Goal: Task Accomplishment & Management: Complete application form

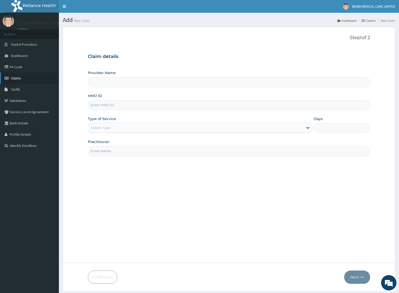
scroll to position [16, 0]
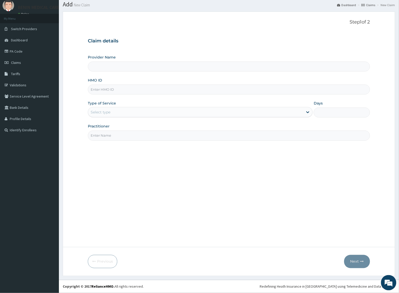
click at [18, 48] on link "PA Code" at bounding box center [29, 51] width 59 height 11
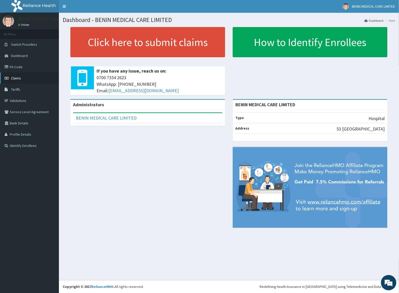
click at [16, 79] on span "Claims" at bounding box center [16, 78] width 10 height 5
click at [24, 66] on link "PA Code" at bounding box center [29, 66] width 59 height 11
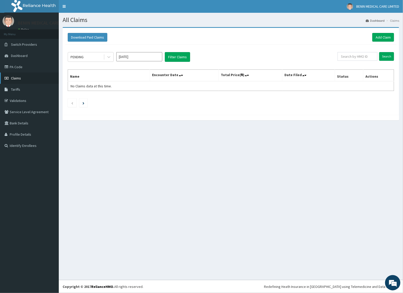
click at [26, 79] on link "Claims" at bounding box center [29, 78] width 59 height 11
click at [376, 36] on link "Add Claim" at bounding box center [384, 37] width 22 height 9
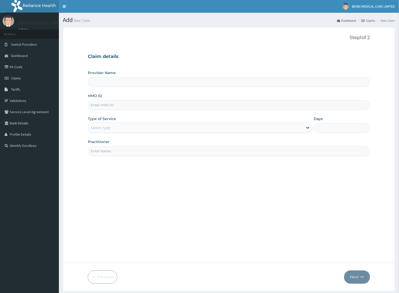
type input "BENIN MEDICAL CARE LIMITED"
click at [103, 109] on input "HMO ID" at bounding box center [229, 105] width 282 height 10
paste input "BNI/10001/D"
type input "BNI/10001/D"
click at [76, 128] on form "Step 1 of 2 Claim details Provider Name BENIN MEDICAL CARE LIMITED HMO ID BNI/1…" at bounding box center [229, 159] width 332 height 265
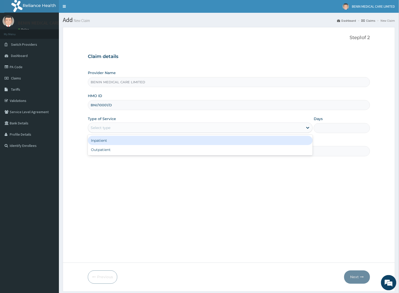
drag, startPoint x: 90, startPoint y: 128, endPoint x: 121, endPoint y: 146, distance: 35.5
click at [91, 128] on div "Select type" at bounding box center [101, 127] width 20 height 5
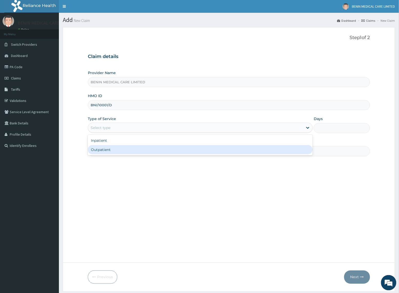
click at [116, 152] on div "Outpatient" at bounding box center [200, 149] width 225 height 9
type input "1"
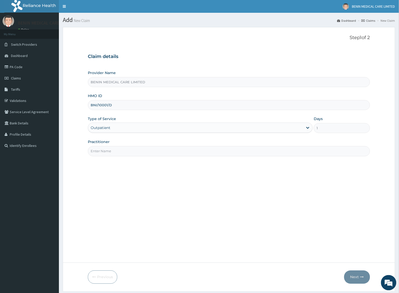
click at [116, 154] on input "Practitioner" at bounding box center [229, 151] width 282 height 10
type input "USIOSEFE EHIMWENMA TESLIM"
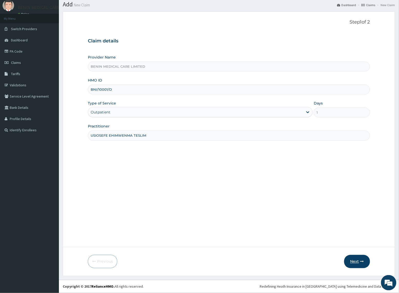
click at [351, 263] on button "Next" at bounding box center [357, 261] width 26 height 13
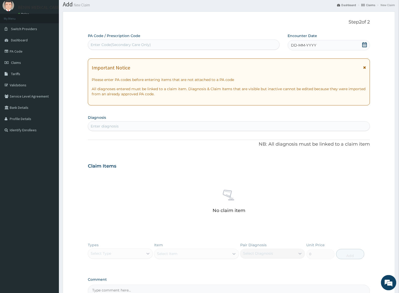
click at [109, 45] on div "Enter Code(Secondary Care Only)" at bounding box center [121, 44] width 60 height 5
paste input "PA/307CF9"
type input "PA/307CF9"
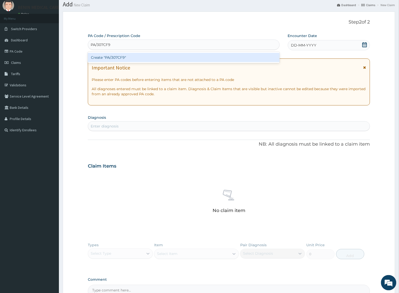
click at [109, 57] on div "Create "PA/307CF9"" at bounding box center [184, 57] width 192 height 9
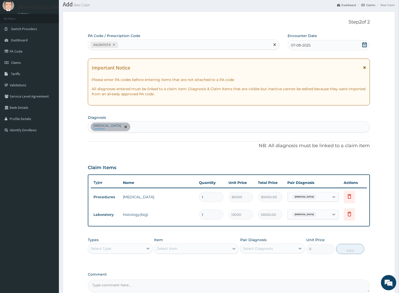
click at [145, 46] on div "PA/307CF9" at bounding box center [179, 45] width 182 height 8
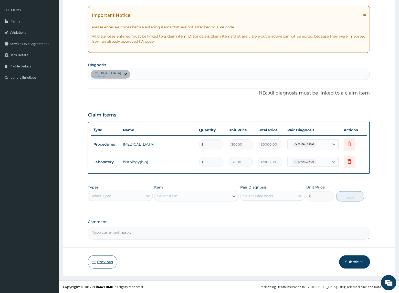
click at [104, 262] on button "Previous" at bounding box center [102, 262] width 29 height 13
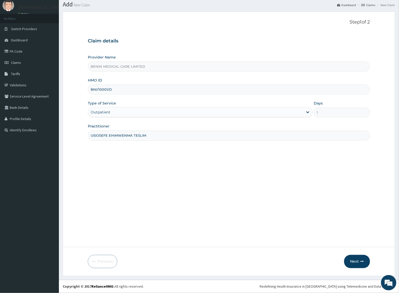
click at [160, 114] on div "Outpatient" at bounding box center [195, 112] width 215 height 8
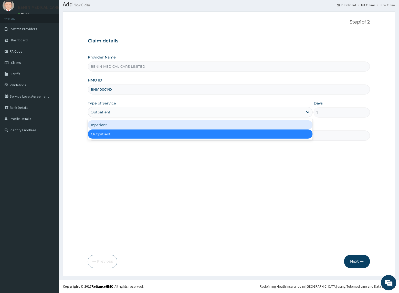
click at [159, 124] on div "Inpatient" at bounding box center [200, 124] width 225 height 9
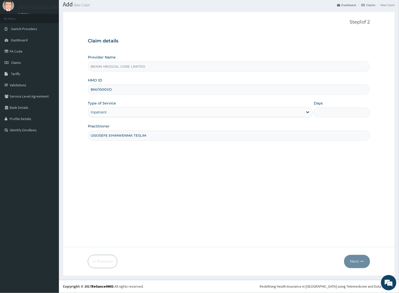
click at [328, 114] on input "Days" at bounding box center [341, 113] width 56 height 10
type input "2"
click at [353, 261] on button "Next" at bounding box center [357, 261] width 26 height 13
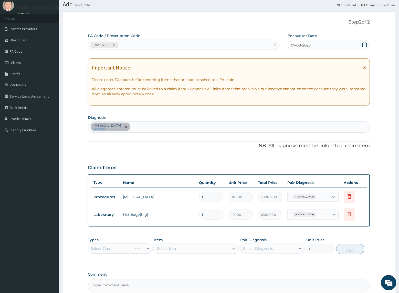
click at [162, 44] on div "PA/307CF9" at bounding box center [179, 45] width 182 height 8
paste input "PA/863308"
type input "PA/863308"
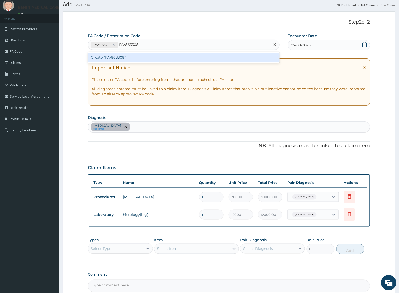
click at [153, 58] on div "Create "PA/863308"" at bounding box center [184, 57] width 192 height 9
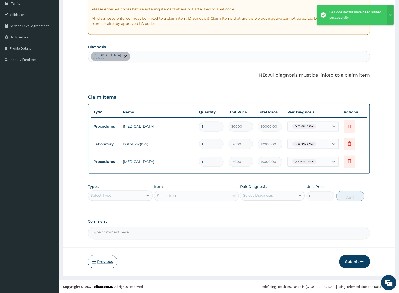
click at [96, 265] on button "Previous" at bounding box center [102, 262] width 29 height 13
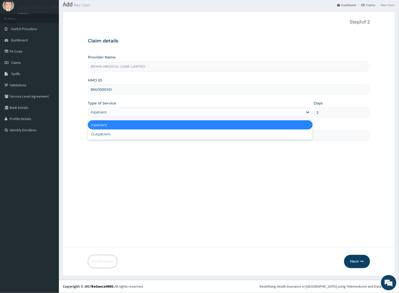
click at [286, 113] on div "Inpatient" at bounding box center [195, 112] width 215 height 8
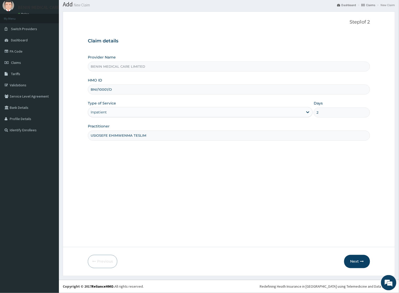
click at [238, 144] on div "Step 1 of 2 Claim details Provider Name BENIN MEDICAL CARE LIMITED HMO ID BNI/1…" at bounding box center [229, 129] width 282 height 220
click at [225, 120] on div "Provider Name BENIN MEDICAL CARE LIMITED HMO ID BNI/10001/D Type of Service Inp…" at bounding box center [229, 98] width 282 height 86
click at [224, 115] on div "Inpatient" at bounding box center [195, 112] width 215 height 8
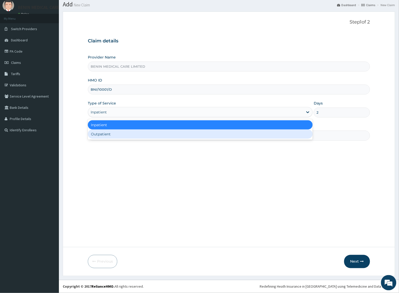
click at [215, 137] on div "Outpatient" at bounding box center [200, 134] width 225 height 9
type input "1"
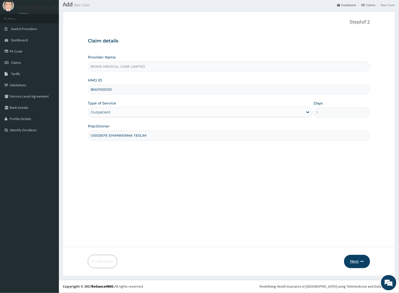
click at [361, 261] on icon "button" at bounding box center [362, 262] width 4 height 4
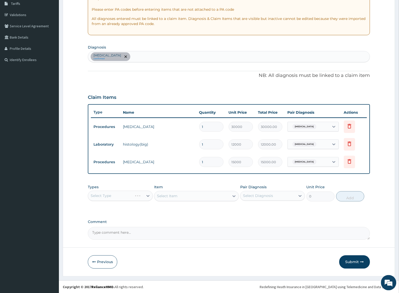
scroll to position [86, 0]
click at [136, 191] on div "Select Type" at bounding box center [120, 196] width 65 height 10
click at [146, 198] on icon at bounding box center [147, 195] width 5 height 5
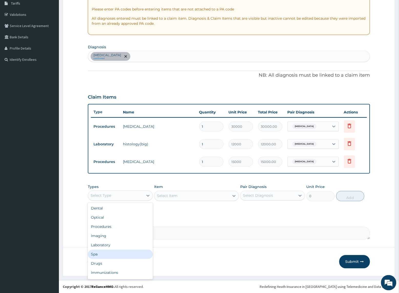
scroll to position [17, 0]
click at [112, 245] on div "Drugs" at bounding box center [120, 246] width 65 height 9
click at [173, 198] on div "Select Item" at bounding box center [191, 196] width 75 height 8
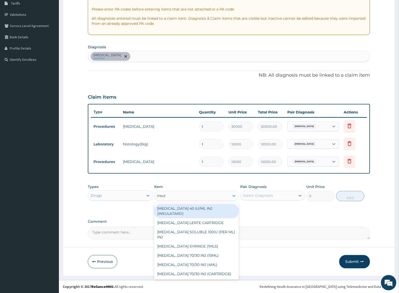
type input "insuli"
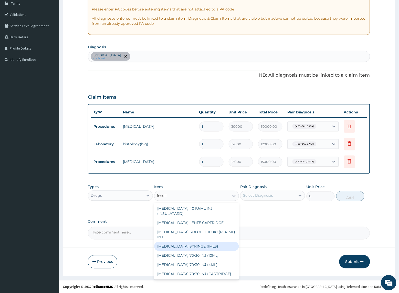
click at [173, 242] on div "[MEDICAL_DATA] SYRINGE (1MLS)" at bounding box center [196, 246] width 84 height 9
type input "92.4"
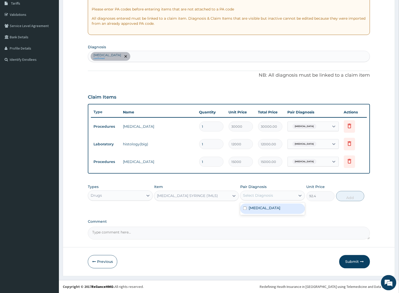
click at [256, 194] on div "Select Diagnosis" at bounding box center [258, 195] width 30 height 5
click at [255, 213] on div "Pityriasis rosea" at bounding box center [272, 209] width 65 height 10
checkbox input "true"
click at [357, 194] on button "Add" at bounding box center [350, 196] width 28 height 10
type input "0"
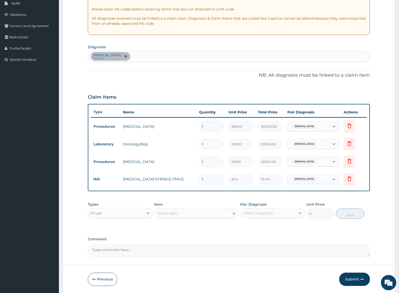
type input "2"
type input "184.80"
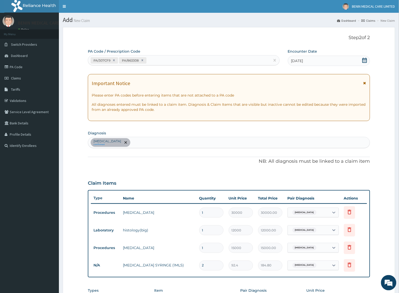
scroll to position [104, 0]
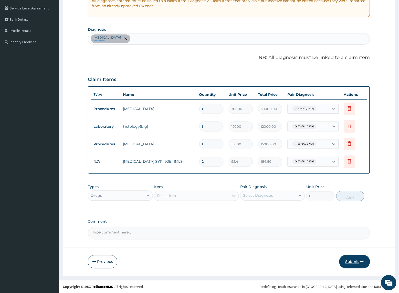
type input "2"
click at [347, 260] on button "Submit" at bounding box center [354, 262] width 31 height 13
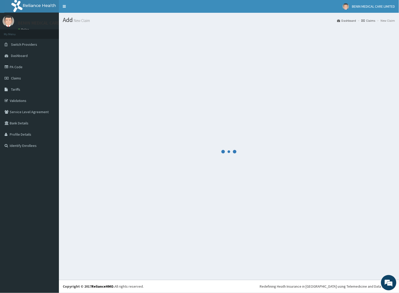
scroll to position [0, 0]
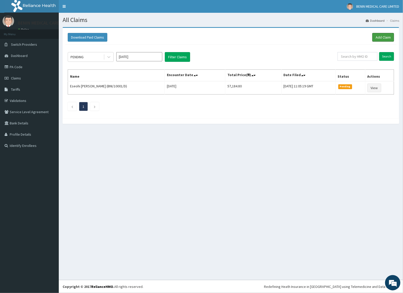
click at [379, 36] on link "Add Claim" at bounding box center [384, 37] width 22 height 9
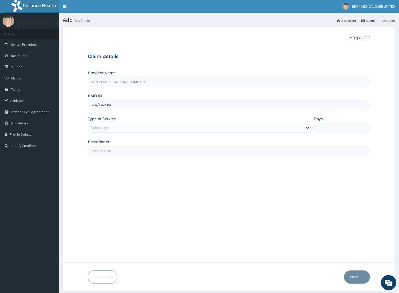
click at [98, 105] on input "SFA/13429/A" at bounding box center [229, 105] width 282 height 10
type input "SFA/13429/A"
click at [80, 126] on form "Step 1 of 2 Claim details Provider Name BENIN MEDICAL CARE LIMITED HMO ID SFA/1…" at bounding box center [229, 159] width 332 height 265
drag, startPoint x: 101, startPoint y: 129, endPoint x: 103, endPoint y: 134, distance: 5.3
click at [101, 130] on div "Select type" at bounding box center [101, 127] width 20 height 5
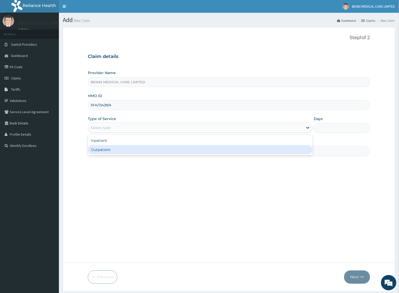
click at [114, 152] on div "Outpatient" at bounding box center [200, 149] width 225 height 9
type input "1"
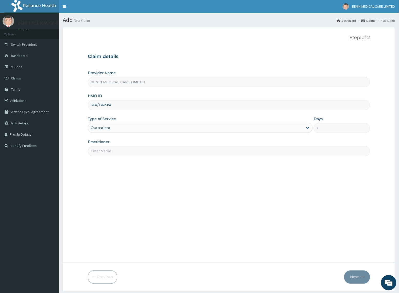
drag, startPoint x: 111, startPoint y: 153, endPoint x: 114, endPoint y: 170, distance: 17.3
click at [113, 153] on input "Practitioner" at bounding box center [229, 151] width 282 height 10
type input "UDEGBE EYIMOFE PETRA"
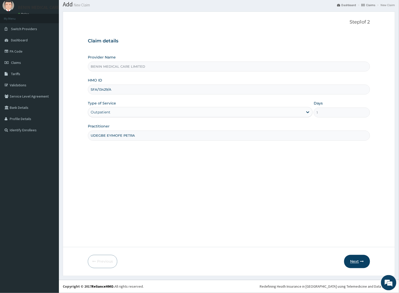
click at [361, 261] on icon "button" at bounding box center [362, 262] width 4 height 4
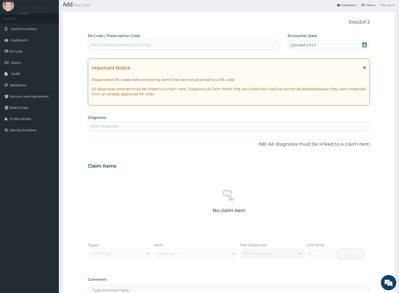
click at [94, 127] on div "Enter diagnosis" at bounding box center [105, 126] width 28 height 5
type input "malaria"
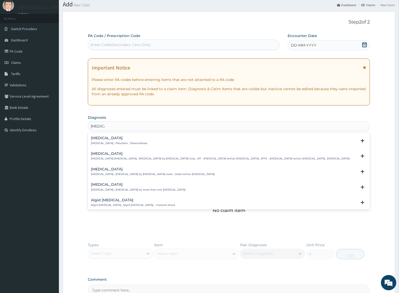
click at [98, 143] on p "Malaria , Paludism , Plasmodiosis" at bounding box center [119, 144] width 56 height 4
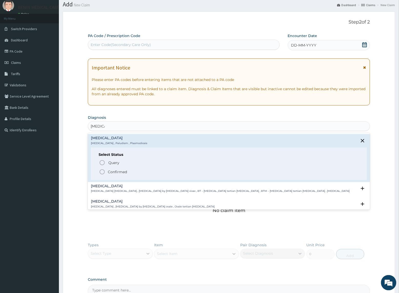
click at [103, 172] on icon "status option filled" at bounding box center [102, 172] width 6 height 6
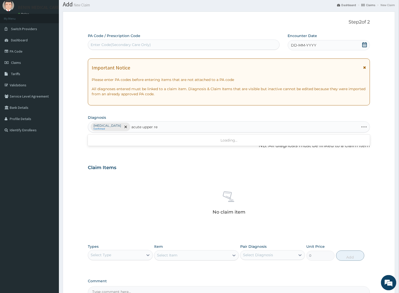
type input "acute upper res"
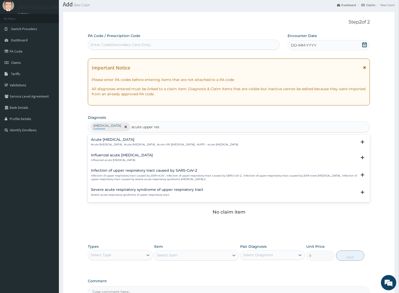
click at [100, 143] on div "Acute [MEDICAL_DATA] Acute [MEDICAL_DATA] , Acute [MEDICAL_DATA] , Acute URI ([…" at bounding box center [164, 142] width 147 height 9
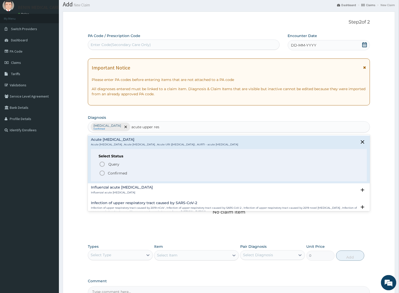
click at [100, 175] on icon "status option filled" at bounding box center [102, 173] width 6 height 6
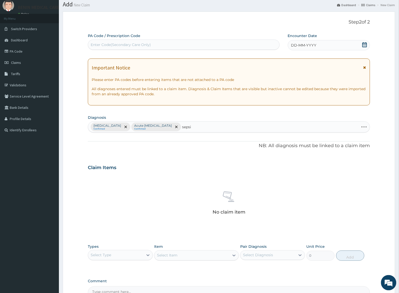
type input "[MEDICAL_DATA]"
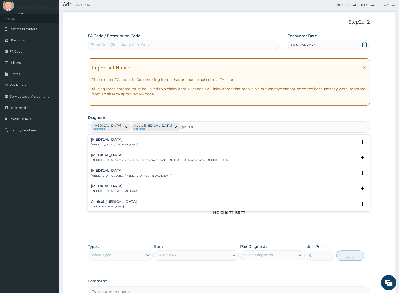
click at [95, 142] on div "[MEDICAL_DATA] [MEDICAL_DATA] , [MEDICAL_DATA]" at bounding box center [114, 142] width 47 height 9
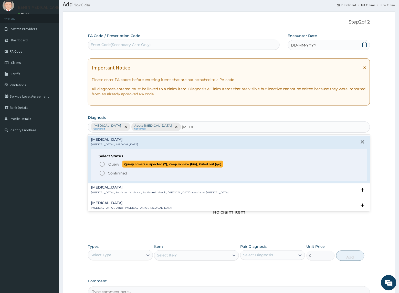
click at [102, 165] on icon "status option query" at bounding box center [102, 164] width 6 height 6
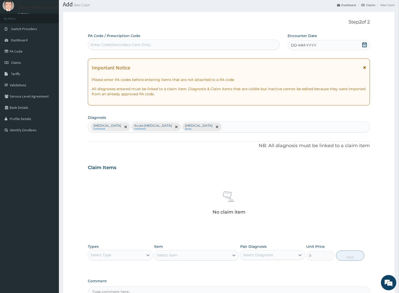
click at [294, 45] on span "DD-MM-YYYY" at bounding box center [303, 45] width 25 height 5
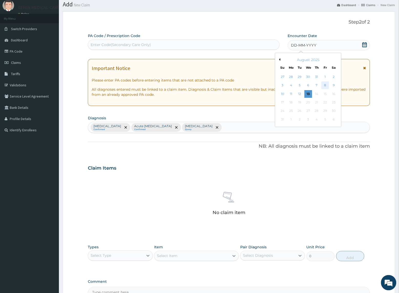
click at [327, 84] on div "8" at bounding box center [325, 86] width 8 height 8
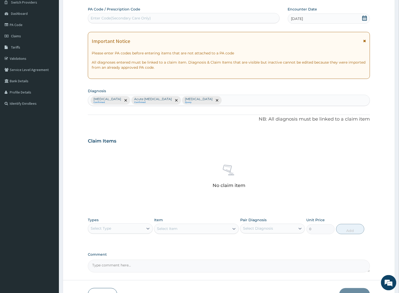
scroll to position [76, 0]
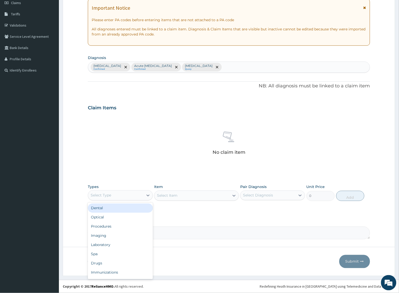
click at [136, 196] on div "Select Type" at bounding box center [115, 196] width 55 height 8
click at [97, 224] on div "Procedures" at bounding box center [120, 226] width 65 height 9
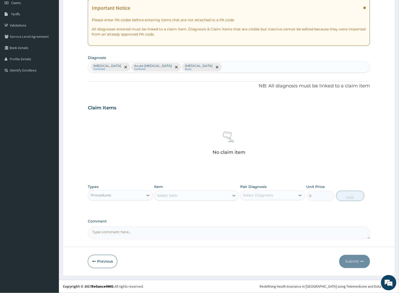
click at [202, 194] on div "Select Item" at bounding box center [191, 196] width 75 height 8
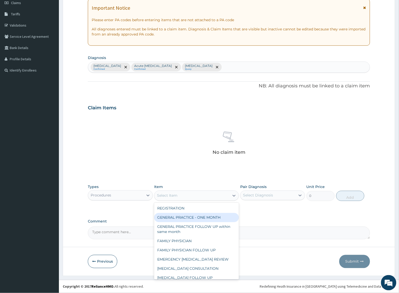
click at [195, 219] on div "GENERAL PRACTICE - ONE MONTH" at bounding box center [196, 217] width 84 height 9
type input "1500"
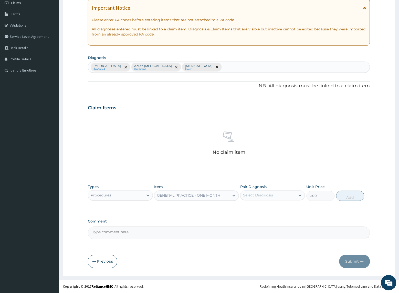
click at [253, 199] on div "Select Diagnosis" at bounding box center [267, 196] width 55 height 8
click at [252, 213] on div "Malaria" at bounding box center [272, 209] width 65 height 10
checkbox input "true"
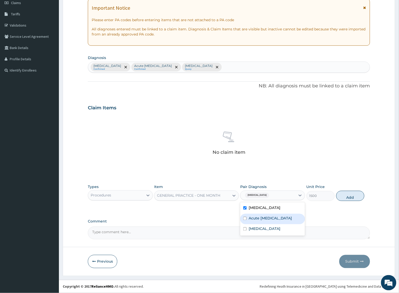
drag, startPoint x: 252, startPoint y: 222, endPoint x: 266, endPoint y: 231, distance: 16.8
click at [258, 221] on label "Acute upper respiratory infection" at bounding box center [269, 218] width 43 height 5
checkbox input "true"
drag, startPoint x: 265, startPoint y: 234, endPoint x: 315, endPoint y: 223, distance: 51.4
click at [283, 235] on div "Sepsis" at bounding box center [272, 230] width 65 height 10
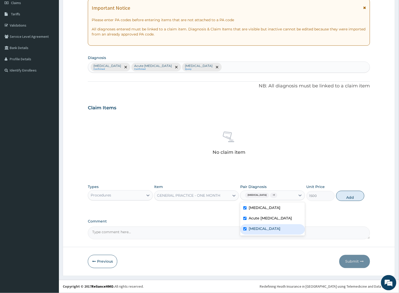
checkbox input "true"
click at [346, 198] on button "Add" at bounding box center [350, 196] width 28 height 10
type input "0"
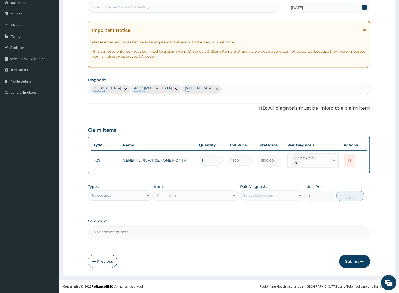
scroll to position [51, 0]
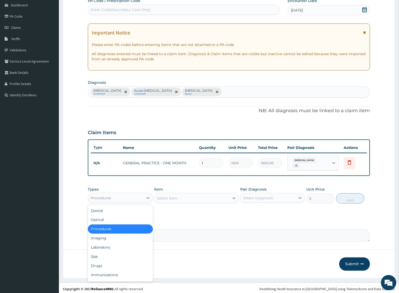
click at [124, 194] on div "Procedures" at bounding box center [115, 198] width 55 height 8
click at [122, 253] on div "Spa" at bounding box center [120, 257] width 65 height 9
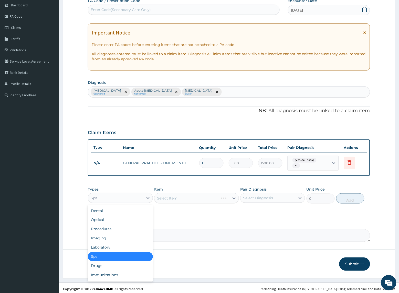
click at [122, 201] on div "Spa" at bounding box center [120, 198] width 65 height 10
click at [121, 243] on div "Laboratory" at bounding box center [120, 247] width 65 height 9
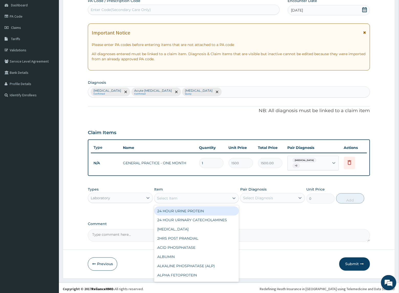
click at [183, 196] on div "Select Item" at bounding box center [191, 198] width 75 height 8
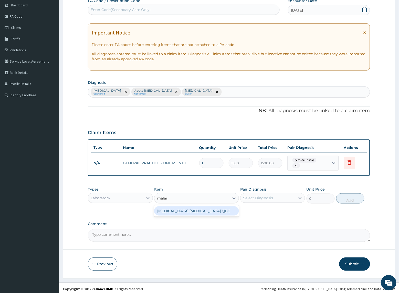
type input "malaria"
drag, startPoint x: 205, startPoint y: 209, endPoint x: 242, endPoint y: 210, distance: 37.1
click at [205, 209] on div "MALARIA PARASITE QBC" at bounding box center [196, 211] width 84 height 9
type input "1200"
click at [254, 198] on div "Select Diagnosis" at bounding box center [258, 198] width 30 height 5
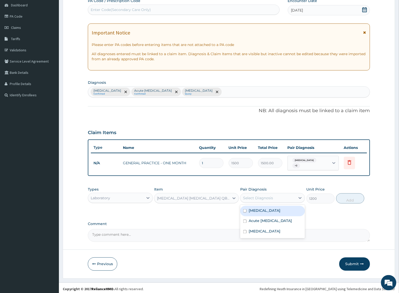
drag, startPoint x: 253, startPoint y: 210, endPoint x: 288, endPoint y: 210, distance: 34.8
click at [256, 210] on label "[MEDICAL_DATA]" at bounding box center [264, 210] width 32 height 5
checkbox input "true"
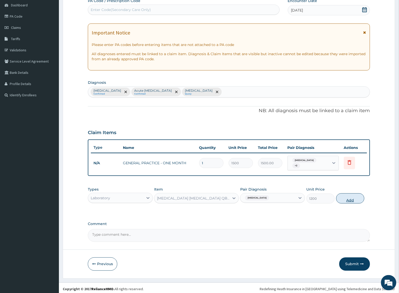
click at [363, 197] on button "Add" at bounding box center [350, 199] width 28 height 10
type input "0"
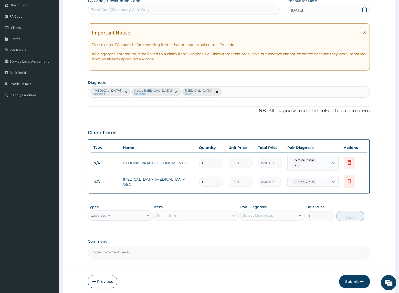
click at [162, 215] on div "Select Item" at bounding box center [167, 216] width 20 height 5
type input "full"
click at [177, 224] on div "[MEDICAL_DATA]" at bounding box center [196, 228] width 84 height 9
type input "2500"
click at [248, 215] on div "Select Diagnosis" at bounding box center [258, 215] width 30 height 5
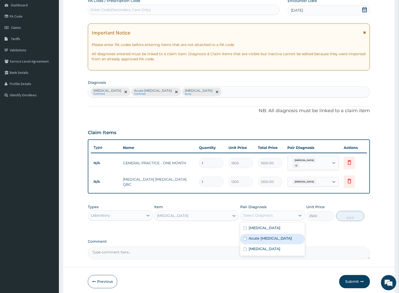
drag, startPoint x: 261, startPoint y: 235, endPoint x: 262, endPoint y: 254, distance: 19.5
click at [262, 236] on label "Acute upper respiratory infection" at bounding box center [269, 238] width 43 height 5
checkbox input "true"
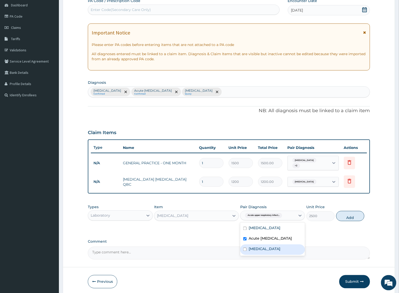
drag, startPoint x: 262, startPoint y: 254, endPoint x: 298, endPoint y: 246, distance: 36.6
click at [267, 254] on div "[MEDICAL_DATA]" at bounding box center [272, 250] width 65 height 10
checkbox input "true"
click at [342, 218] on button "Add" at bounding box center [350, 216] width 28 height 10
type input "0"
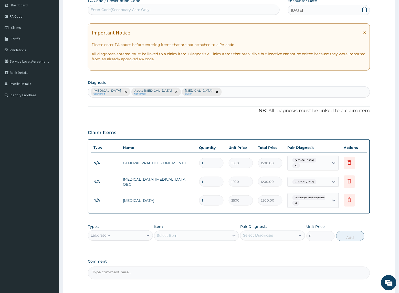
click at [127, 237] on div "Laboratory" at bounding box center [115, 236] width 55 height 8
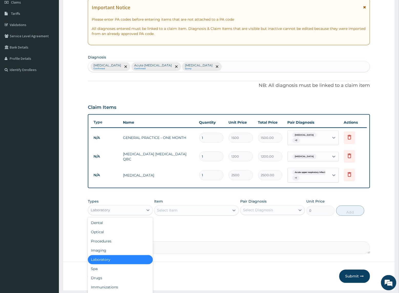
scroll to position [89, 0]
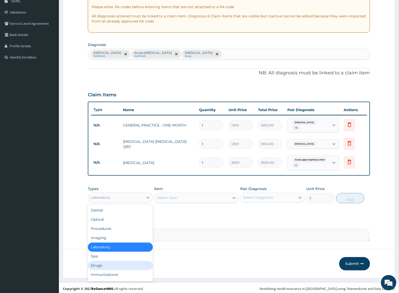
click at [104, 266] on div "Drugs" at bounding box center [120, 265] width 65 height 9
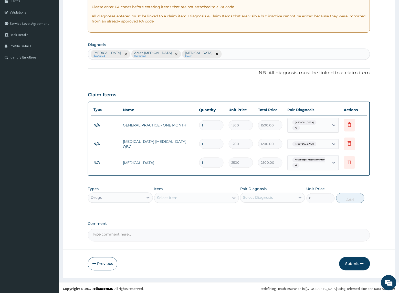
click at [172, 196] on div "Select Item" at bounding box center [167, 198] width 20 height 5
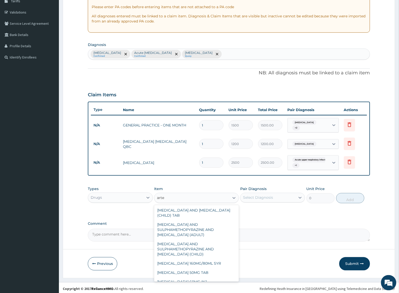
scroll to position [163, 0]
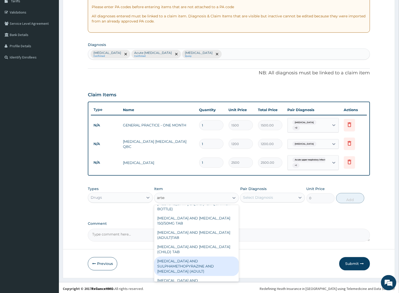
type input "arteme"
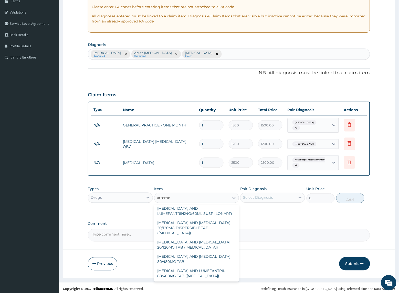
scroll to position [45, 0]
click at [186, 253] on div "ARTEMETHER AND LUMEFANTRINE 80/480MG TAB" at bounding box center [196, 260] width 84 height 14
type input "184.8"
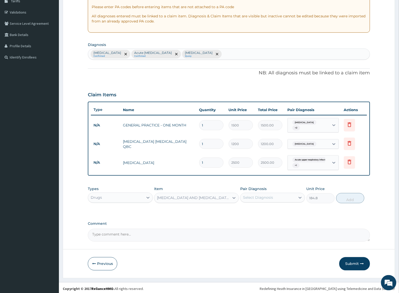
click at [253, 198] on div "Select Diagnosis" at bounding box center [258, 197] width 30 height 5
drag, startPoint x: 251, startPoint y: 210, endPoint x: 258, endPoint y: 209, distance: 7.1
click at [253, 210] on label "Malaria" at bounding box center [264, 210] width 32 height 5
checkbox input "true"
click at [339, 198] on button "Add" at bounding box center [350, 198] width 28 height 10
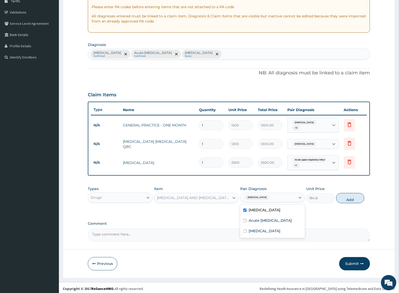
type input "0"
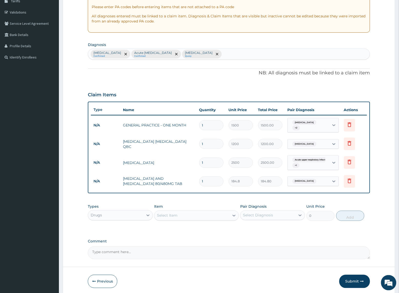
drag, startPoint x: 206, startPoint y: 179, endPoint x: 172, endPoint y: 178, distance: 34.0
click at [172, 178] on tr "N/A ARTEMETHER AND LUMEFANTRINE 80/480MG TAB 1 184.8 184.80 Malaria Delete" at bounding box center [229, 182] width 276 height 18
type input "6"
type input "1108.80"
type input "6"
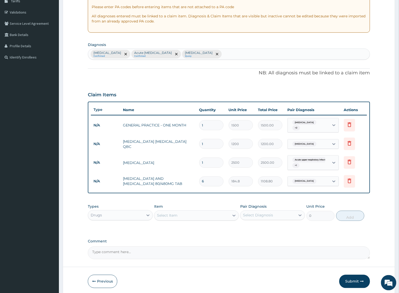
click at [184, 206] on div "Item Select Item" at bounding box center [196, 212] width 84 height 17
click at [178, 216] on div "Select Item" at bounding box center [191, 216] width 75 height 8
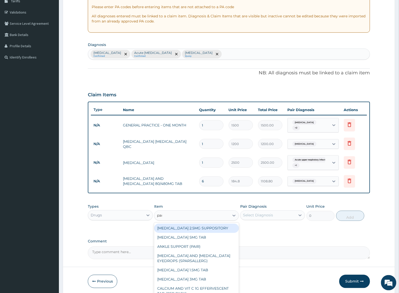
type input "parace"
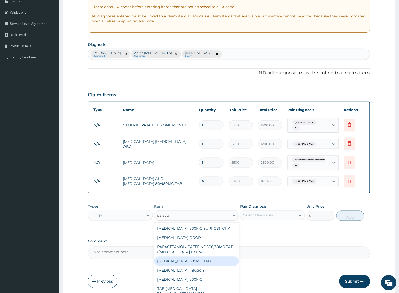
scroll to position [106, 0]
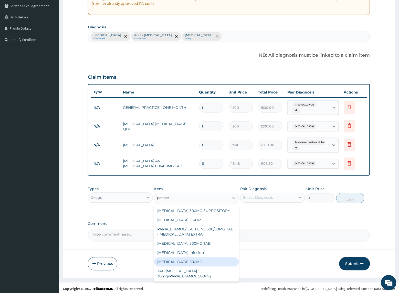
click at [199, 259] on div "PARACETAMOL 500MG" at bounding box center [196, 262] width 84 height 9
type input "10"
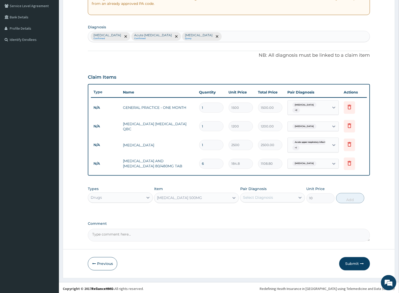
click at [251, 193] on div "Select Diagnosis" at bounding box center [272, 198] width 65 height 10
drag, startPoint x: 255, startPoint y: 206, endPoint x: 348, endPoint y: 202, distance: 93.7
click at [265, 207] on div "Malaria" at bounding box center [272, 211] width 65 height 10
checkbox input "true"
click at [355, 195] on button "Add" at bounding box center [350, 198] width 28 height 10
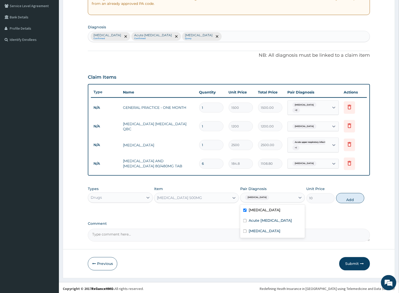
type input "0"
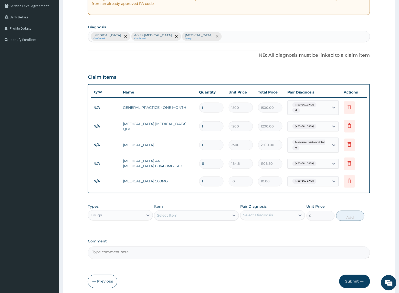
type input "18"
type input "180.00"
type input "18"
click at [212, 202] on div "Types Drugs Item Select Item Pair Diagnosis Select Diagnosis Unit Price 0 Add" at bounding box center [229, 213] width 282 height 22
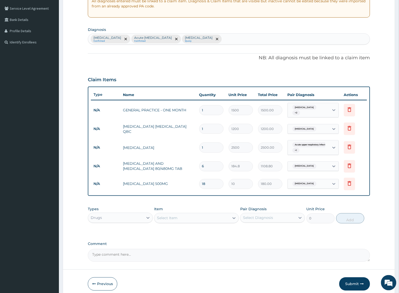
scroll to position [124, 0]
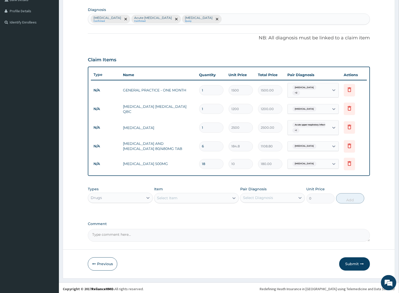
drag, startPoint x: 355, startPoint y: 260, endPoint x: 0, endPoint y: 265, distance: 354.9
click at [355, 260] on button "Submit" at bounding box center [354, 264] width 31 height 13
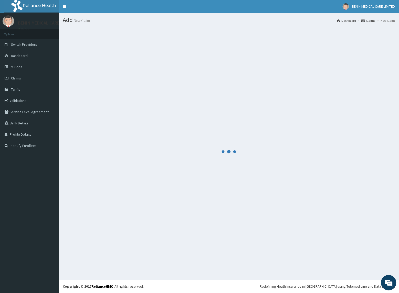
scroll to position [0, 0]
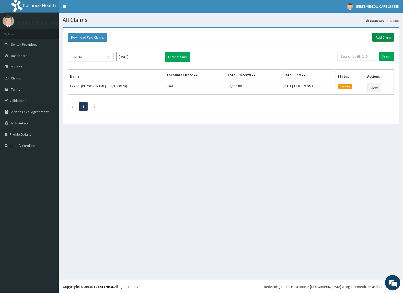
click at [383, 36] on link "Add Claim" at bounding box center [384, 37] width 22 height 9
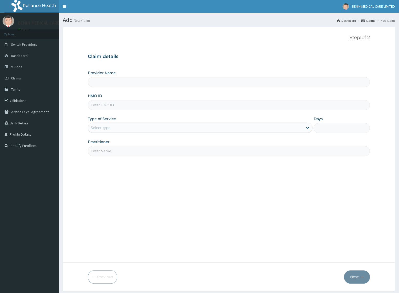
type input "BENIN MEDICAL CARE LIMITED"
click at [100, 108] on input "HMO ID" at bounding box center [229, 105] width 282 height 10
paste input "ENP/10853/A"
type input "ENP/10853/A"
click at [81, 129] on form "Step 1 of 2 Claim details Provider Name BENIN MEDICAL CARE LIMITED HMO ID ENP/1…" at bounding box center [229, 159] width 332 height 265
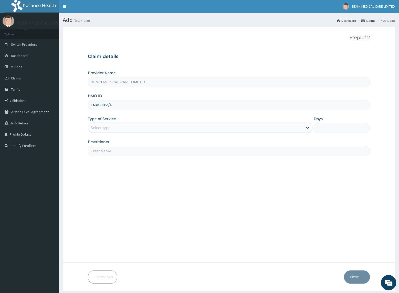
click at [97, 130] on div "Select type" at bounding box center [101, 127] width 20 height 5
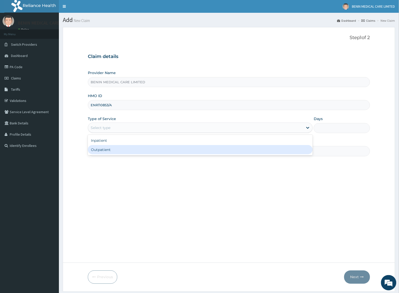
click at [102, 150] on div "Outpatient" at bounding box center [200, 149] width 225 height 9
type input "1"
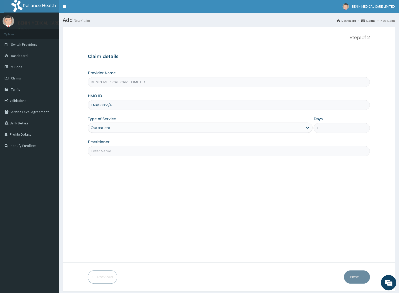
drag, startPoint x: 104, startPoint y: 150, endPoint x: 115, endPoint y: 157, distance: 13.3
click at [105, 151] on input "Practitioner" at bounding box center [229, 151] width 282 height 10
type input "USIOSEFE EHIMWENMA TESLIM"
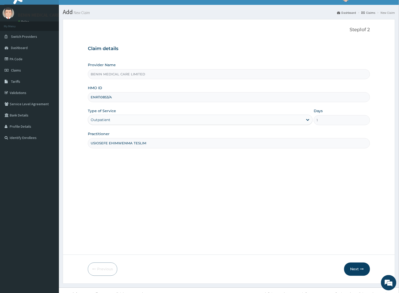
scroll to position [16, 0]
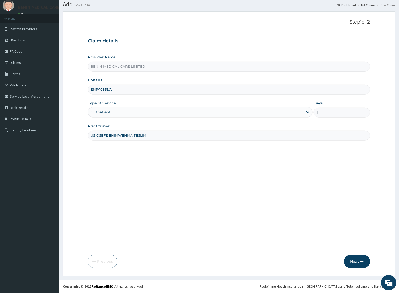
click at [355, 261] on button "Next" at bounding box center [357, 261] width 26 height 13
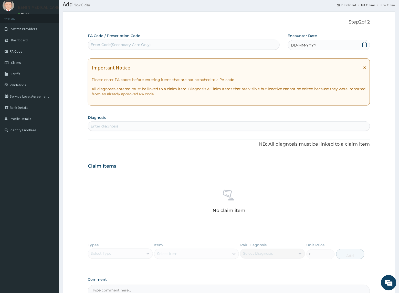
scroll to position [0, 0]
click at [152, 43] on div "Enter Code(Secondary Care Only)" at bounding box center [183, 45] width 191 height 8
paste input "PA/C40838"
type input "PA/C40838"
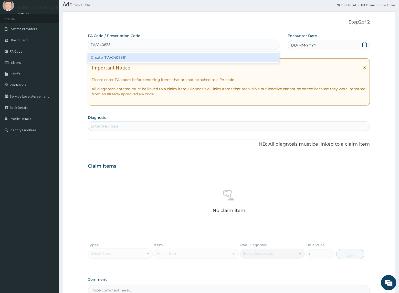
click at [124, 62] on div "Create "PA/C40838"" at bounding box center [184, 57] width 192 height 9
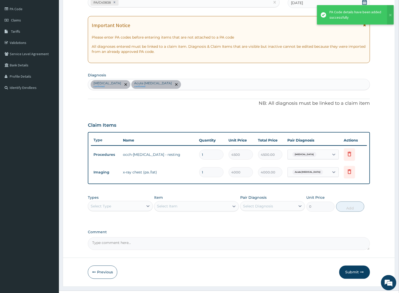
scroll to position [68, 0]
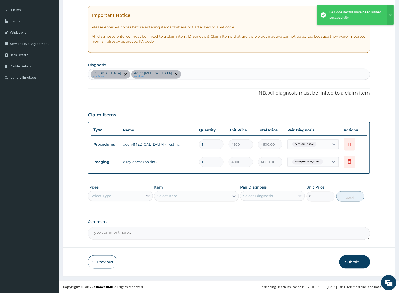
click at [172, 75] on div "[MEDICAL_DATA] confirmed Acute [MEDICAL_DATA] confirmed" at bounding box center [228, 74] width 281 height 11
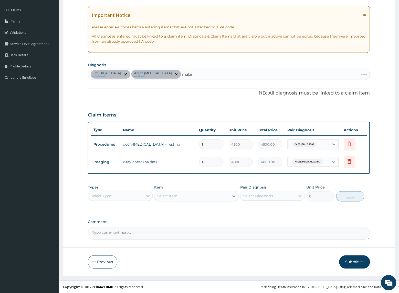
type input "[MEDICAL_DATA]"
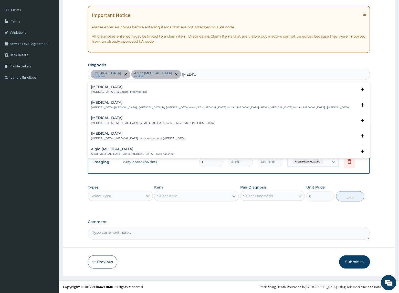
click at [95, 88] on h4 "Malaria" at bounding box center [119, 87] width 56 height 4
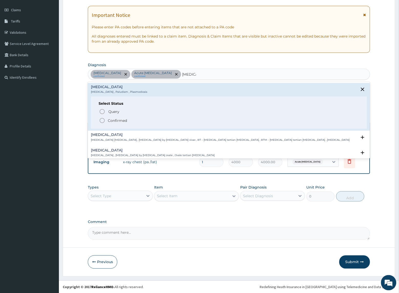
click at [100, 121] on circle "status option filled" at bounding box center [102, 120] width 5 height 5
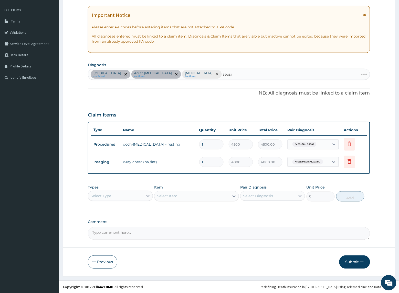
type input "sepsis"
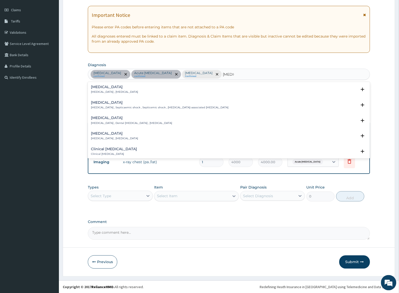
click at [104, 90] on p "Systemic infection , Sepsis" at bounding box center [114, 92] width 47 height 4
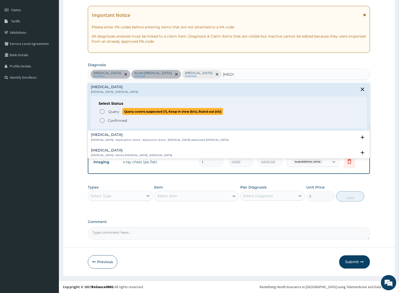
click at [104, 111] on icon "status option query" at bounding box center [102, 112] width 6 height 6
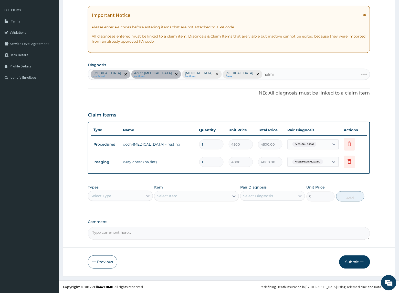
type input "helmin"
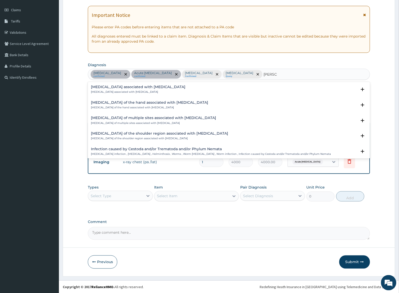
scroll to position [65, 0]
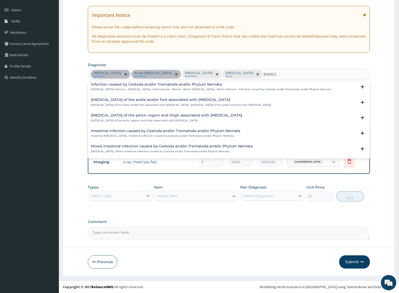
click at [138, 148] on h4 "Mixed intestinal infection caused by Cestoda and/or Trematoda and/or Phylum Nem…" at bounding box center [171, 147] width 161 height 4
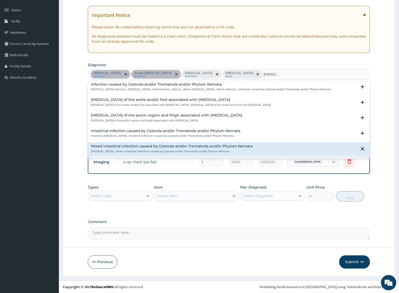
scroll to position [97, 0]
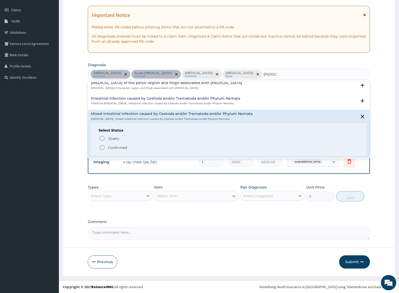
click at [106, 147] on span "Confirmed" at bounding box center [229, 148] width 260 height 6
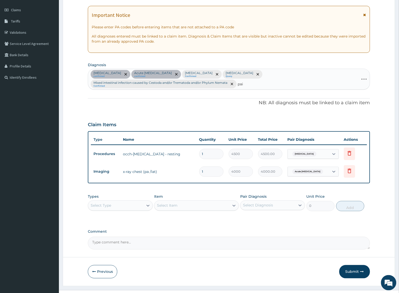
type input "pain"
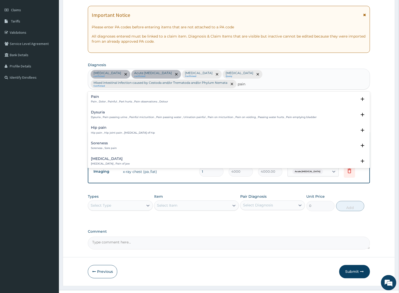
click at [95, 95] on h4 "Pain" at bounding box center [129, 97] width 77 height 4
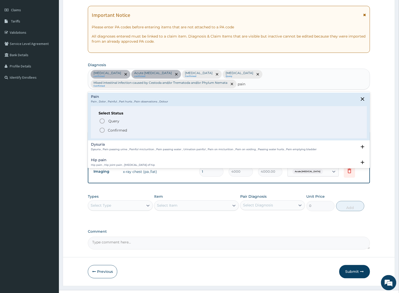
click at [100, 128] on circle "status option filled" at bounding box center [102, 130] width 5 height 5
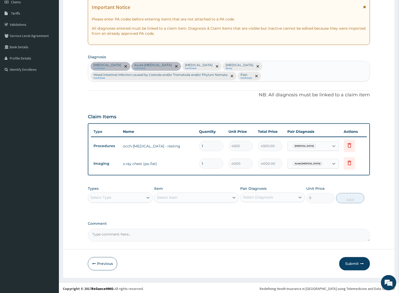
scroll to position [78, 0]
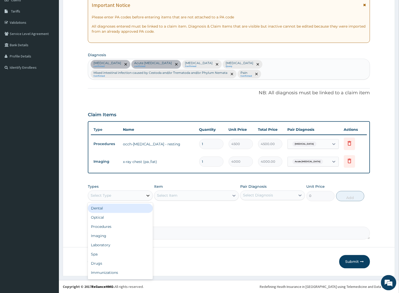
click at [144, 196] on div at bounding box center [147, 195] width 9 height 9
click at [120, 225] on div "Procedures" at bounding box center [120, 227] width 65 height 9
click at [181, 198] on div "Select Item" at bounding box center [191, 196] width 75 height 8
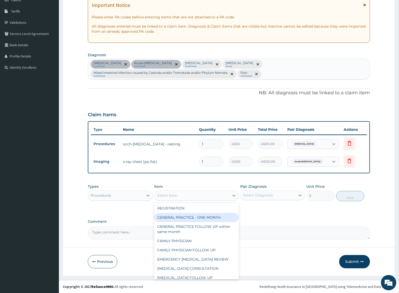
drag, startPoint x: 188, startPoint y: 218, endPoint x: 237, endPoint y: 205, distance: 50.1
click at [188, 217] on div "GENERAL PRACTICE - ONE MONTH" at bounding box center [196, 217] width 84 height 9
type input "1500"
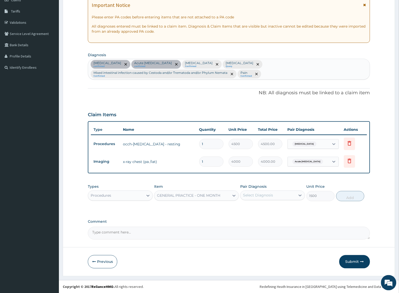
click at [251, 196] on div "Select Diagnosis" at bounding box center [258, 195] width 30 height 5
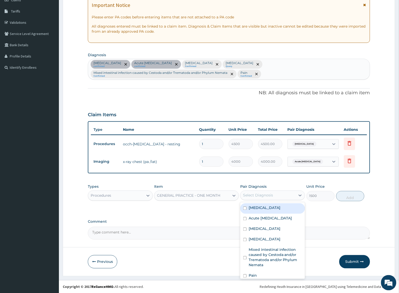
click at [253, 209] on label "Palpitations" at bounding box center [264, 208] width 32 height 5
checkbox input "true"
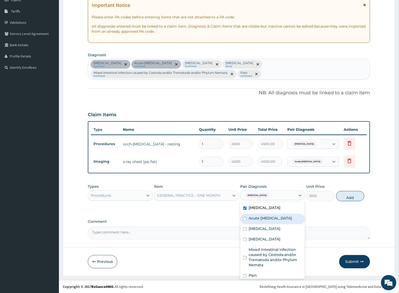
click at [264, 218] on label "Acute chest pain" at bounding box center [269, 218] width 43 height 5
checkbox input "true"
drag, startPoint x: 257, startPoint y: 232, endPoint x: 265, endPoint y: 242, distance: 12.9
click at [258, 232] on div "Malaria" at bounding box center [272, 230] width 65 height 10
checkbox input "true"
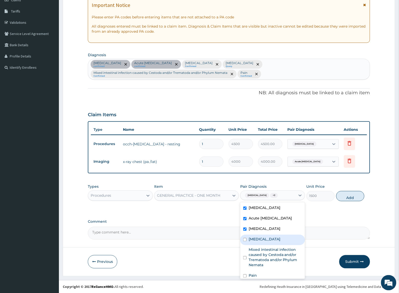
click at [263, 244] on div "Sepsis" at bounding box center [272, 240] width 65 height 10
checkbox input "true"
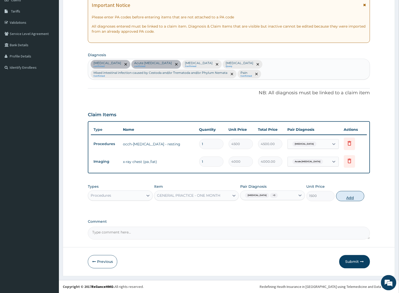
click at [347, 196] on button "Add" at bounding box center [350, 196] width 28 height 10
type input "0"
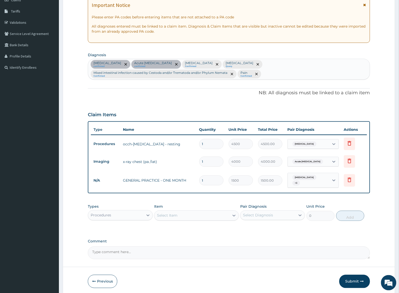
click at [131, 212] on div "Procedures" at bounding box center [115, 216] width 55 height 8
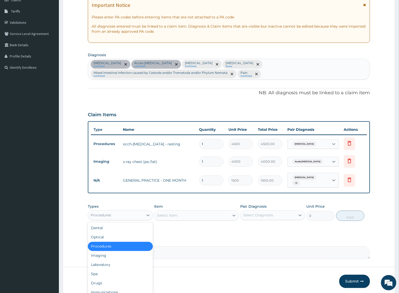
scroll to position [96, 0]
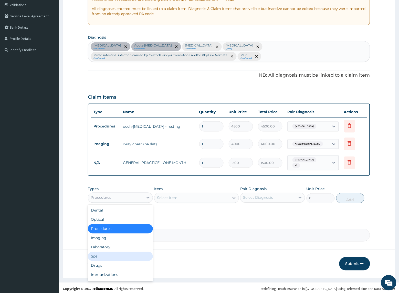
click at [110, 252] on div "Spa" at bounding box center [120, 256] width 65 height 9
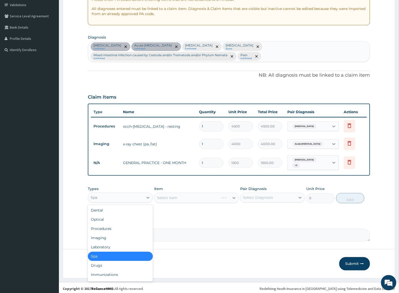
click at [119, 194] on div "Spa" at bounding box center [115, 198] width 55 height 8
click at [112, 246] on div "Laboratory" at bounding box center [120, 247] width 65 height 9
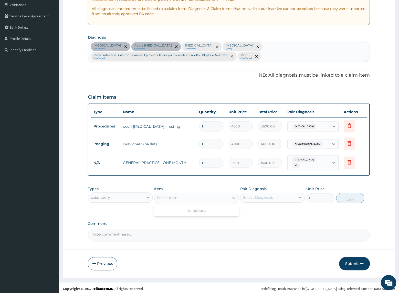
click at [165, 199] on div "Select Item" at bounding box center [191, 198] width 75 height 8
type input "full"
click at [171, 209] on div "FULL BLOOD COUNT" at bounding box center [196, 210] width 84 height 9
type input "2500"
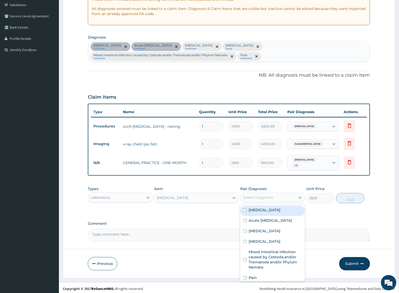
click at [253, 196] on div "Select Diagnosis" at bounding box center [258, 197] width 30 height 5
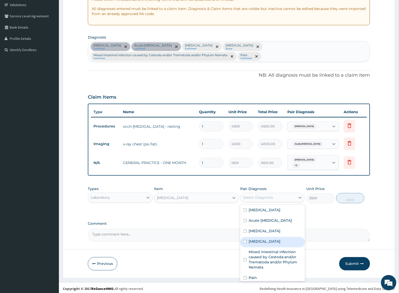
click at [259, 239] on label "Sepsis" at bounding box center [264, 241] width 32 height 5
checkbox input "true"
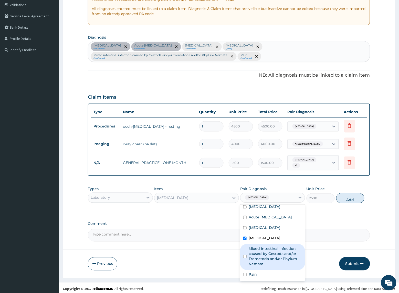
scroll to position [0, 0]
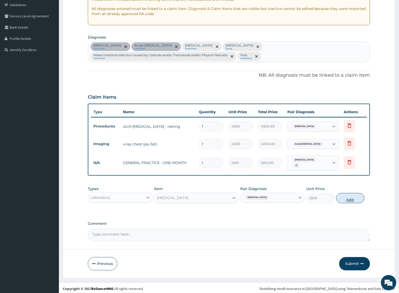
click at [350, 196] on button "Add" at bounding box center [350, 198] width 28 height 10
type input "0"
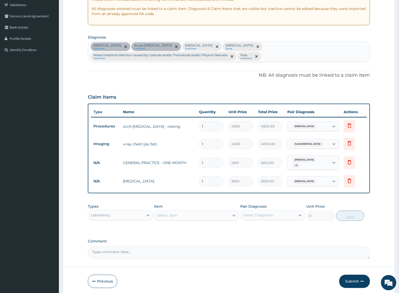
click at [167, 213] on div "Select Item" at bounding box center [167, 215] width 20 height 5
type input "malaria"
click at [171, 224] on div "MALARIA PARASITE QBC" at bounding box center [196, 228] width 84 height 9
type input "1200"
click at [239, 210] on div "Types Laboratory Item option MALARIA PARASITE QBC, selected. Select is focused …" at bounding box center [229, 213] width 282 height 22
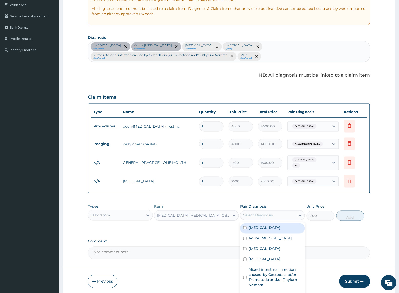
click at [247, 213] on div "Select Diagnosis" at bounding box center [258, 215] width 30 height 5
drag, startPoint x: 256, startPoint y: 246, endPoint x: 338, endPoint y: 237, distance: 82.7
click at [258, 247] on label "Malaria" at bounding box center [264, 249] width 32 height 5
checkbox input "true"
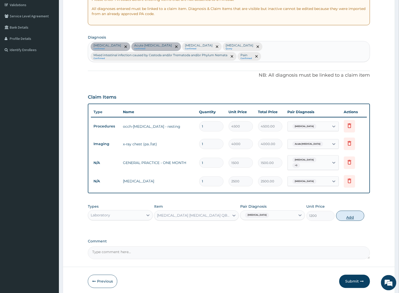
click at [356, 212] on button "Add" at bounding box center [350, 216] width 28 height 10
type input "0"
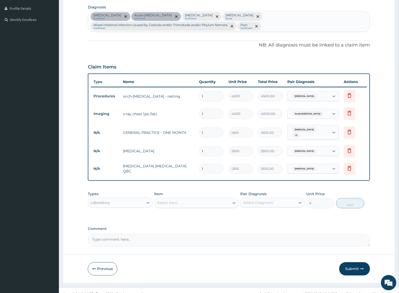
scroll to position [128, 0]
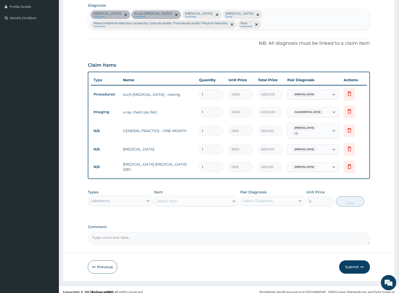
click at [131, 200] on div "Laboratory" at bounding box center [115, 201] width 55 height 8
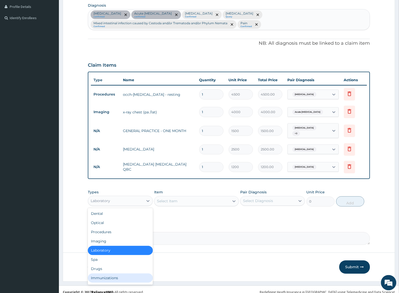
scroll to position [17, 0]
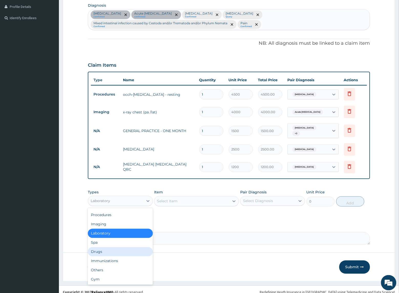
click at [113, 250] on div "Drugs" at bounding box center [120, 252] width 65 height 9
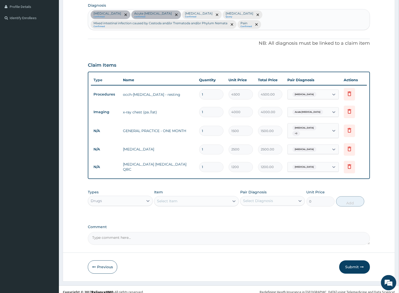
click at [166, 200] on div "Select Item" at bounding box center [167, 201] width 20 height 5
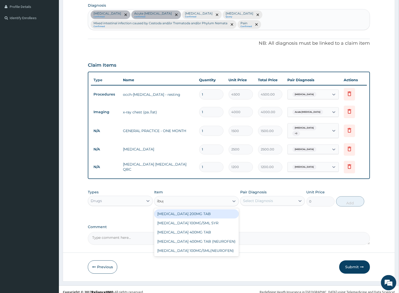
type input "ibupro"
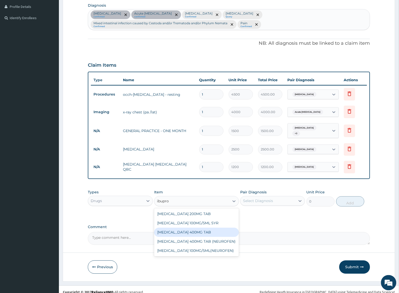
click at [166, 229] on div "IBUPROFEN 400MG TAB" at bounding box center [196, 232] width 84 height 9
type input "18.48"
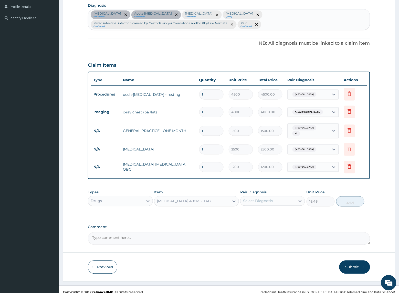
click at [256, 199] on div "Select Diagnosis" at bounding box center [258, 201] width 30 height 5
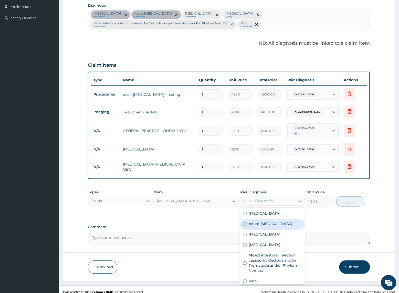
scroll to position [3, 0]
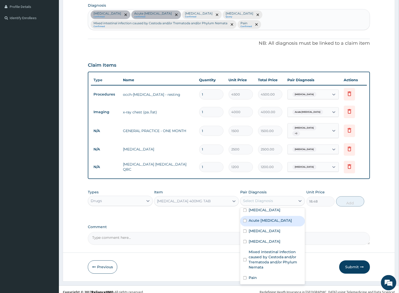
click at [257, 218] on label "Acute chest pain" at bounding box center [269, 220] width 43 height 5
checkbox input "true"
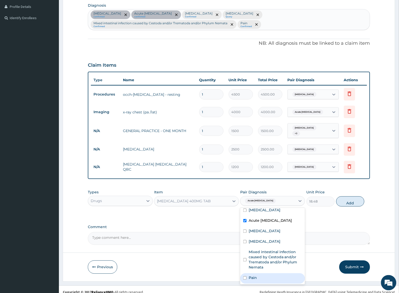
click at [249, 274] on div "Pain" at bounding box center [272, 279] width 65 height 10
checkbox input "true"
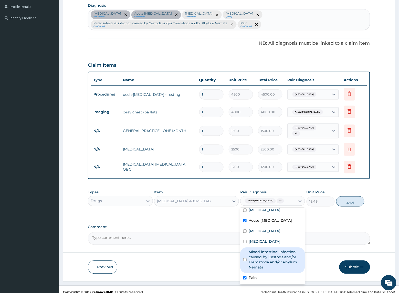
click at [340, 200] on button "Add" at bounding box center [350, 202] width 28 height 10
type input "0"
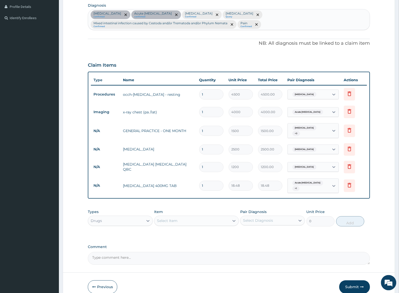
drag, startPoint x: 208, startPoint y: 183, endPoint x: 158, endPoint y: 179, distance: 49.8
click at [158, 179] on tr "N/A IBUPROFEN 400MG TAB 1 18.48 18.48 Acute chest pain + 1 Delete" at bounding box center [229, 186] width 276 height 20
type input "6"
type input "110.88"
type input "6"
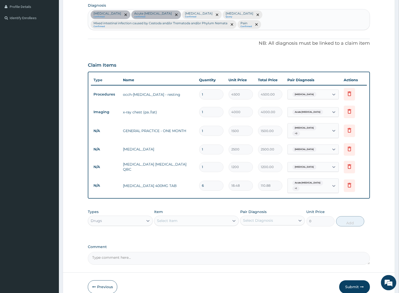
click at [189, 207] on div "Types Drugs Item Select Item Pair Diagnosis Select Diagnosis Unit Price 0 Add" at bounding box center [229, 218] width 282 height 22
click at [198, 219] on div "Select Item" at bounding box center [191, 221] width 75 height 8
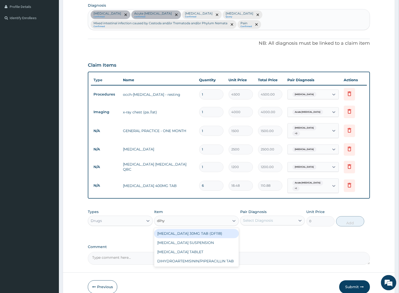
type input "dihyd"
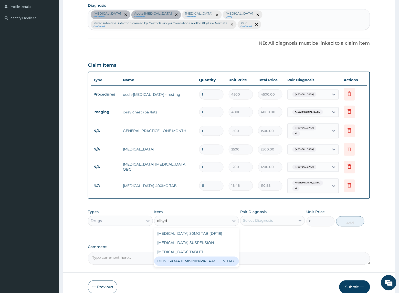
click at [191, 259] on div "DIHYDROARTEMISININ/PIPERACILLIN TAB" at bounding box center [196, 261] width 84 height 9
type input "138.6"
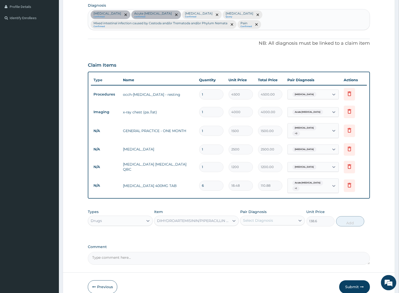
click at [273, 217] on div "Select Diagnosis" at bounding box center [267, 221] width 55 height 8
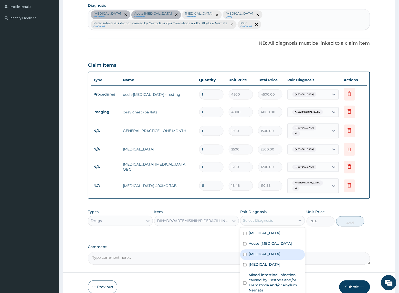
click at [266, 250] on div "Malaria" at bounding box center [272, 255] width 65 height 10
checkbox input "true"
click at [351, 218] on button "Add" at bounding box center [350, 222] width 28 height 10
type input "0"
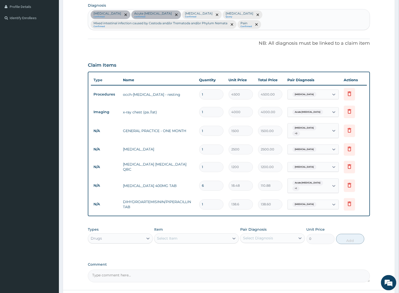
type input "12"
type input "1663.20"
type input "12"
click at [205, 225] on div "Types Drugs Item Select Item Pair Diagnosis Select Diagnosis Unit Price 0 Add" at bounding box center [229, 236] width 282 height 22
click at [189, 237] on div "Select Item" at bounding box center [191, 239] width 75 height 8
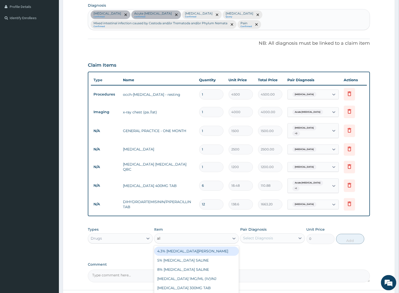
type input "alben"
click at [187, 248] on div "ALBENDAZOLE 200MG TAB" at bounding box center [196, 251] width 84 height 9
type input "277.2"
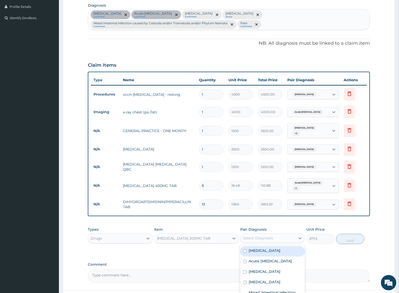
click at [251, 236] on div "Select Diagnosis" at bounding box center [258, 238] width 30 height 5
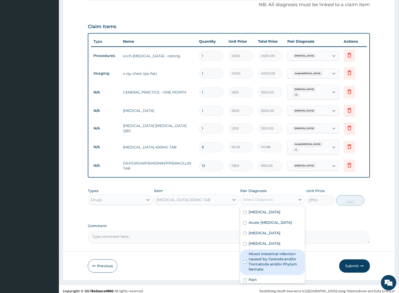
click at [260, 260] on label "Mixed intestinal infection caused by Cestoda and/or Trematoda and/or Phylum Nem…" at bounding box center [274, 262] width 53 height 20
checkbox input "true"
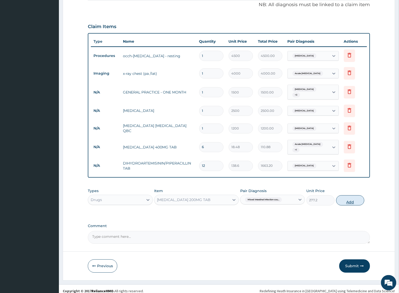
click at [347, 199] on button "Add" at bounding box center [350, 201] width 28 height 10
type input "0"
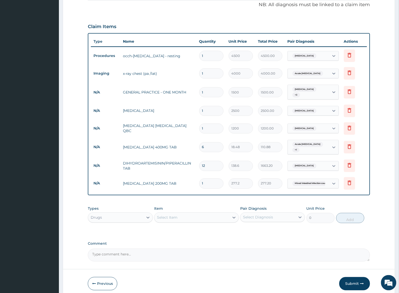
drag, startPoint x: 205, startPoint y: 180, endPoint x: 180, endPoint y: 178, distance: 25.1
click at [180, 178] on tr "N/A ALBENDAZOLE 200MG TAB 1 277.2 277.20 Mixed intestinal infection cau... Dele…" at bounding box center [229, 184] width 276 height 18
type input "2"
type input "554.40"
type input "2"
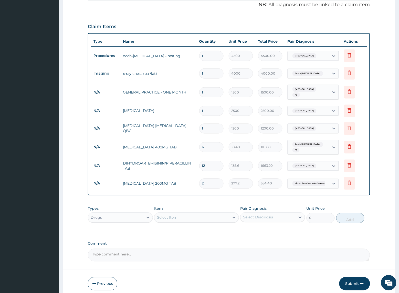
click at [197, 194] on div "PA Code / Prescription Code PA/C40838 Encounter Date 09-08-2025 Important Notic…" at bounding box center [229, 71] width 282 height 379
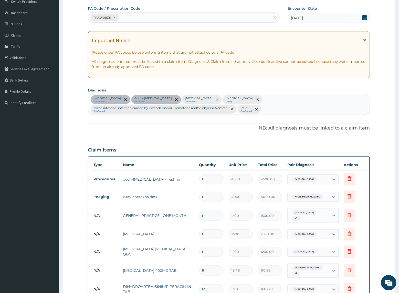
scroll to position [184, 0]
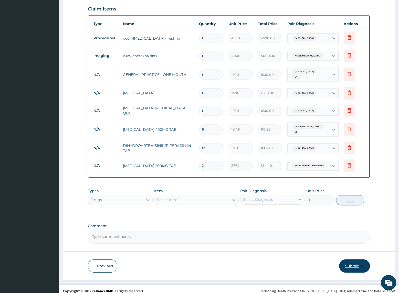
click at [350, 260] on button "Submit" at bounding box center [354, 266] width 31 height 13
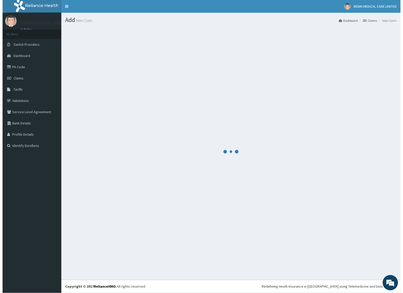
scroll to position [0, 0]
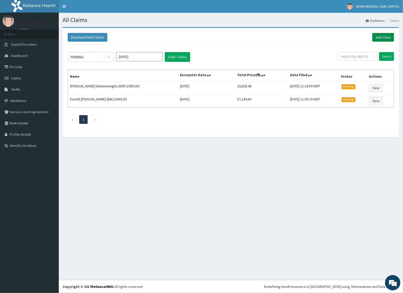
click at [380, 36] on link "Add Claim" at bounding box center [384, 37] width 22 height 9
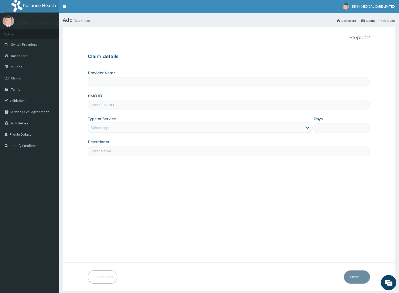
type input "BENIN MEDICAL CARE LIMITED"
click at [105, 109] on input "HMO ID" at bounding box center [229, 105] width 282 height 10
paste input "ENP/12088/C"
click at [95, 107] on input "ENP/12088/C" at bounding box center [229, 105] width 282 height 10
type input "ENP/12088/C"
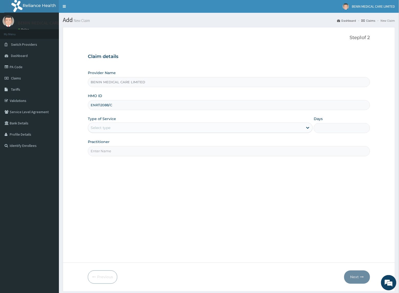
click at [83, 118] on form "Step 1 of 2 Claim details Provider Name BENIN MEDICAL CARE LIMITED HMO ID ENP/1…" at bounding box center [229, 159] width 332 height 265
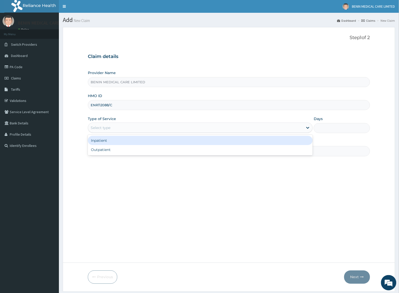
click at [109, 129] on div "Select type" at bounding box center [101, 127] width 20 height 5
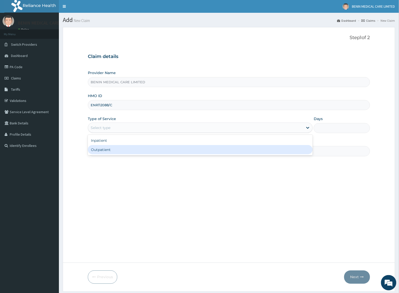
click at [113, 154] on div "Outpatient" at bounding box center [200, 149] width 225 height 9
type input "1"
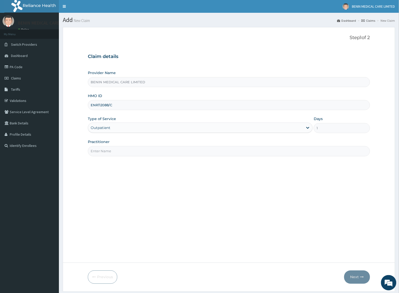
drag, startPoint x: 117, startPoint y: 154, endPoint x: 122, endPoint y: 157, distance: 5.7
click at [117, 154] on input "Practitioner" at bounding box center [229, 151] width 282 height 10
type input "USIOSEFE EHIMWENMA TESLIM"
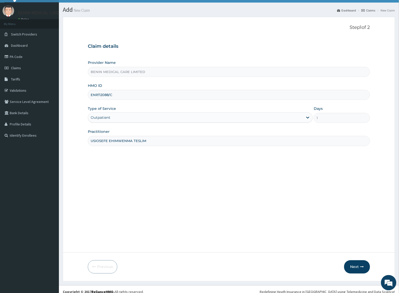
scroll to position [16, 0]
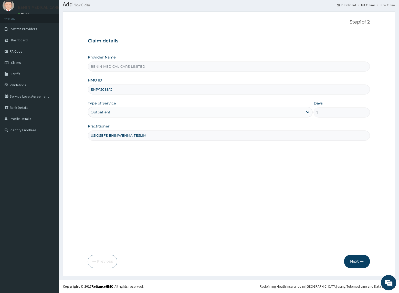
click at [350, 263] on button "Next" at bounding box center [357, 261] width 26 height 13
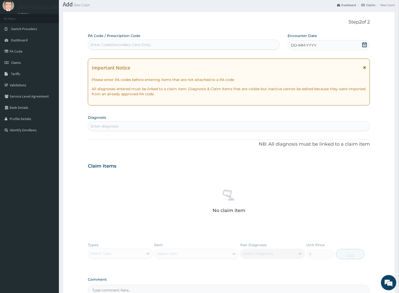
click at [122, 132] on div "PA Code / Prescription Code Enter Code(Secondary Care Only) Encounter Date DD-M…" at bounding box center [229, 165] width 282 height 265
click at [122, 128] on div "Enter diagnosis" at bounding box center [228, 126] width 281 height 8
type input "acute upper res"
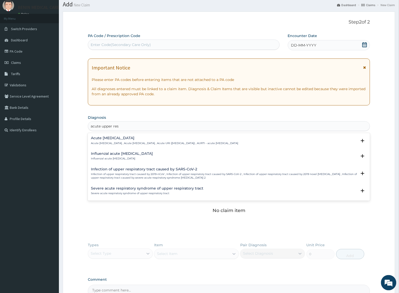
click at [100, 141] on div "Acute [MEDICAL_DATA] Acute [MEDICAL_DATA] , Acute [MEDICAL_DATA] , Acute URI ([…" at bounding box center [164, 140] width 147 height 9
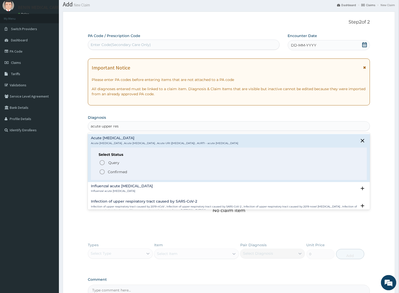
click at [103, 174] on circle "status option filled" at bounding box center [102, 172] width 5 height 5
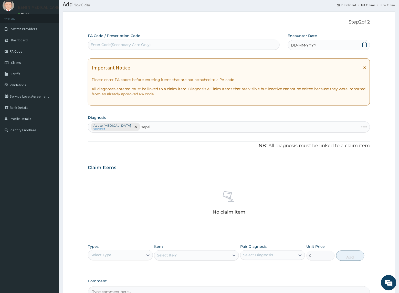
type input "[MEDICAL_DATA]"
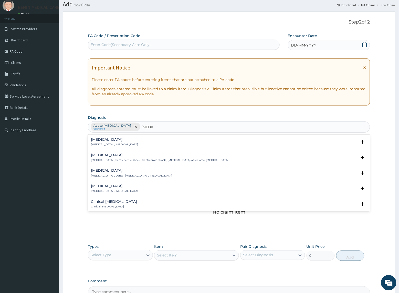
click at [97, 142] on div "[MEDICAL_DATA] [MEDICAL_DATA] , [MEDICAL_DATA]" at bounding box center [114, 142] width 47 height 9
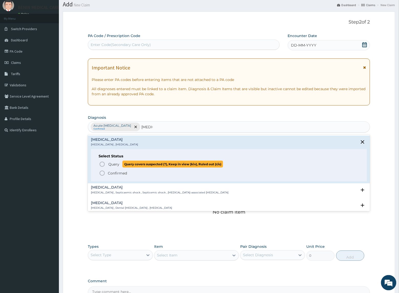
click at [104, 165] on icon "status option query" at bounding box center [102, 164] width 6 height 6
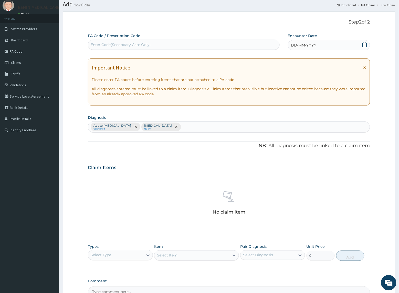
click at [104, 165] on div "Claim Items" at bounding box center [229, 166] width 282 height 13
click at [184, 129] on div "Acute upper respiratory infection Confirmed Sepsis Query" at bounding box center [228, 127] width 281 height 11
type input "cough"
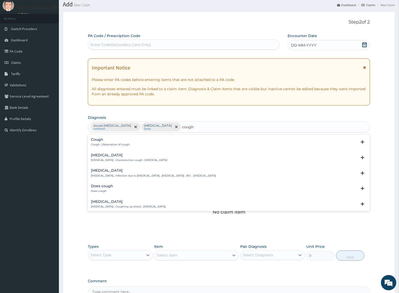
click at [109, 139] on h4 "Cough" at bounding box center [110, 140] width 39 height 4
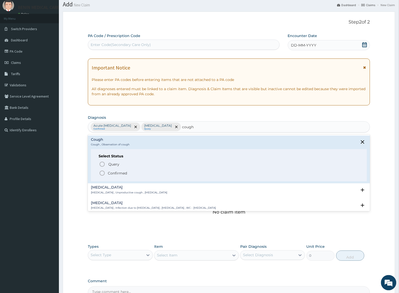
click at [103, 174] on icon "status option filled" at bounding box center [102, 173] width 6 height 6
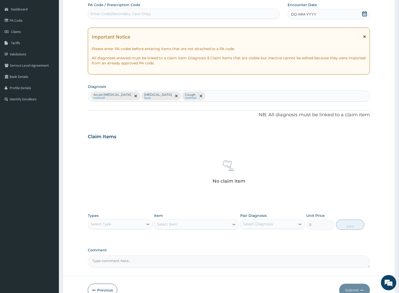
scroll to position [76, 0]
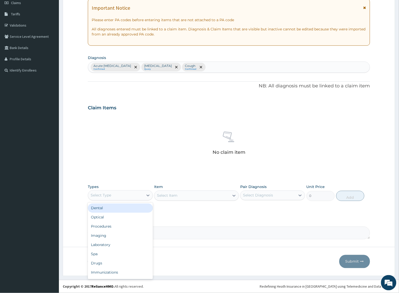
click at [112, 194] on div "Select Type" at bounding box center [115, 196] width 55 height 8
drag, startPoint x: 109, startPoint y: 228, endPoint x: 223, endPoint y: 219, distance: 113.9
click at [109, 228] on div "Procedures" at bounding box center [120, 226] width 65 height 9
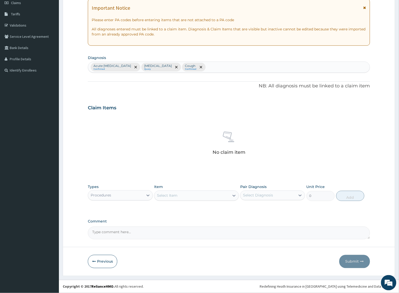
click at [211, 199] on div "Select Item" at bounding box center [191, 196] width 75 height 8
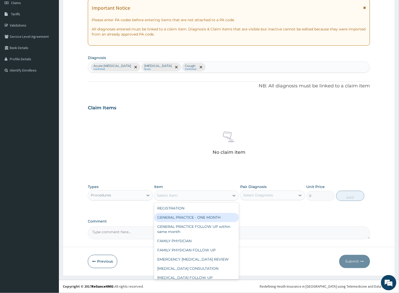
click at [201, 215] on div "GENERAL PRACTICE - ONE MONTH" at bounding box center [196, 217] width 84 height 9
type input "1500"
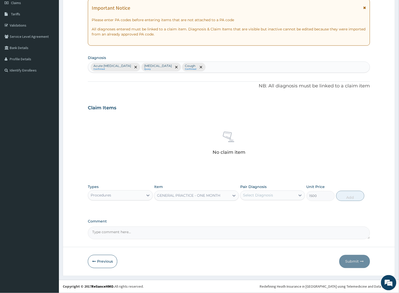
click at [255, 197] on div "Select Diagnosis" at bounding box center [258, 195] width 30 height 5
drag, startPoint x: 250, startPoint y: 206, endPoint x: 266, endPoint y: 216, distance: 19.0
click at [251, 207] on label "Acute upper respiratory infection" at bounding box center [269, 208] width 43 height 5
checkbox input "true"
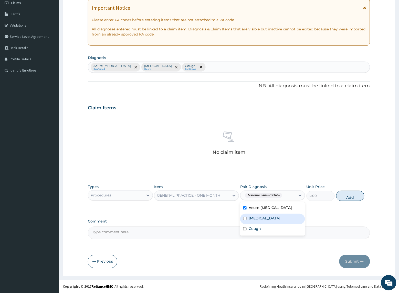
drag, startPoint x: 257, startPoint y: 222, endPoint x: 258, endPoint y: 230, distance: 7.7
click at [257, 221] on label "Sepsis" at bounding box center [264, 218] width 32 height 5
click at [256, 225] on div "Sepsis" at bounding box center [272, 219] width 65 height 10
checkbox input "false"
click at [260, 232] on label "Cough" at bounding box center [254, 229] width 12 height 5
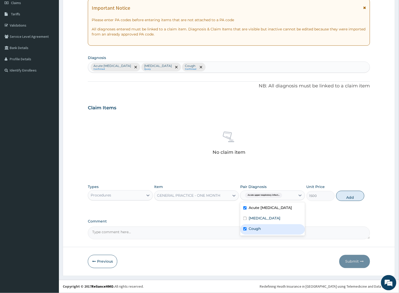
checkbox input "true"
click at [259, 214] on div "Acute upper respiratory infection" at bounding box center [272, 209] width 65 height 10
checkbox input "false"
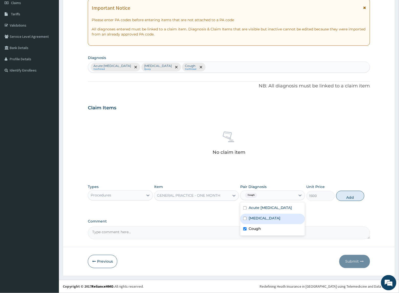
click at [259, 221] on label "Sepsis" at bounding box center [264, 218] width 32 height 5
checkbox input "true"
click at [260, 211] on label "Acute upper respiratory infection" at bounding box center [269, 208] width 43 height 5
checkbox input "true"
click at [349, 198] on button "Add" at bounding box center [350, 196] width 28 height 10
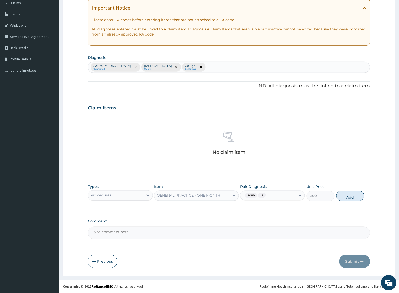
type input "0"
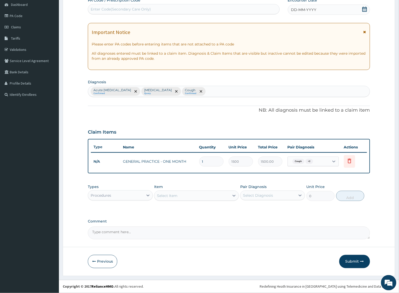
scroll to position [51, 0]
drag, startPoint x: 129, startPoint y: 196, endPoint x: 128, endPoint y: 200, distance: 4.4
click at [128, 197] on div "Procedures" at bounding box center [115, 196] width 55 height 8
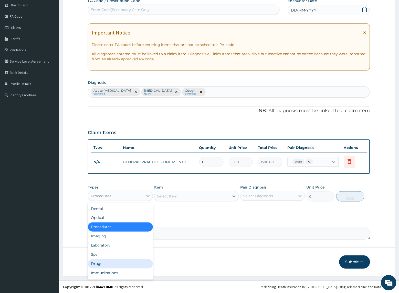
click at [120, 261] on div "Drugs" at bounding box center [120, 264] width 65 height 9
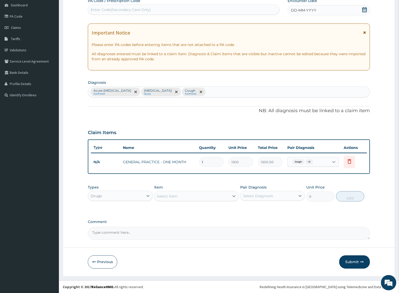
click at [181, 197] on div "Select Item" at bounding box center [191, 196] width 75 height 8
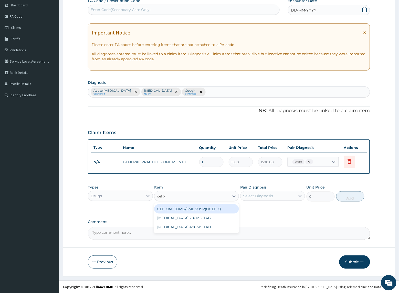
type input "cefixi"
click at [174, 213] on div "CEFIXIM 100MG/5ML SUSP(OCEFIX)" at bounding box center [196, 209] width 84 height 9
type input "2079"
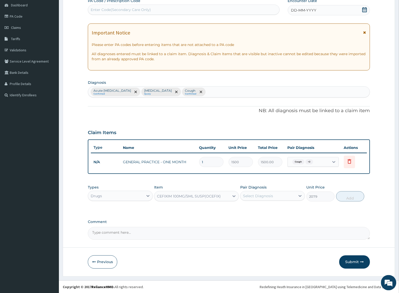
click at [259, 197] on div "Select Diagnosis" at bounding box center [258, 196] width 30 height 5
click at [254, 215] on div "Acute upper respiratory infection" at bounding box center [272, 209] width 65 height 10
checkbox input "true"
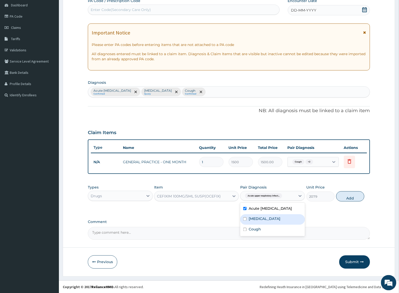
drag, startPoint x: 253, startPoint y: 227, endPoint x: 308, endPoint y: 226, distance: 55.0
click at [254, 225] on div "Sepsis" at bounding box center [272, 220] width 65 height 10
checkbox input "true"
click at [347, 202] on button "Add" at bounding box center [350, 197] width 28 height 10
type input "0"
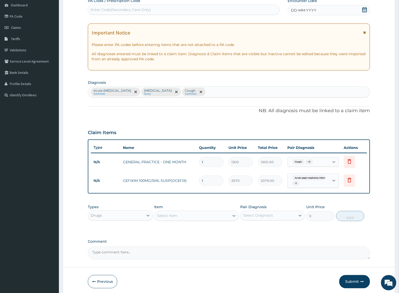
click at [184, 216] on div "Select Item" at bounding box center [191, 216] width 75 height 8
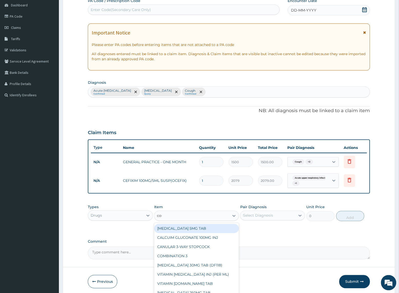
type input "cough"
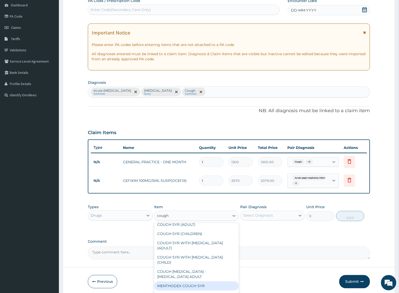
scroll to position [0, 0]
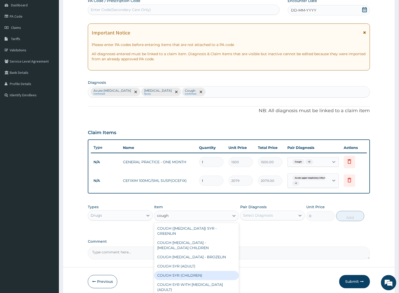
click at [191, 271] on div "COUGH SYR (CHILDREN)" at bounding box center [196, 275] width 84 height 9
type input "360.36"
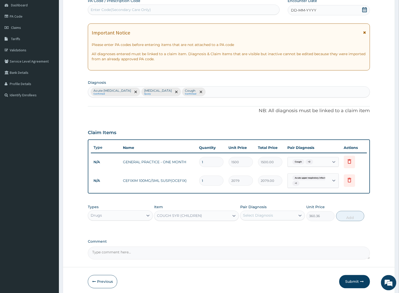
click at [288, 215] on div "Select Diagnosis" at bounding box center [267, 216] width 55 height 8
drag, startPoint x: 273, startPoint y: 251, endPoint x: 300, endPoint y: 247, distance: 27.4
click at [274, 251] on div "Cough" at bounding box center [272, 250] width 65 height 10
checkbox input "true"
click at [337, 218] on button "Add" at bounding box center [350, 216] width 28 height 10
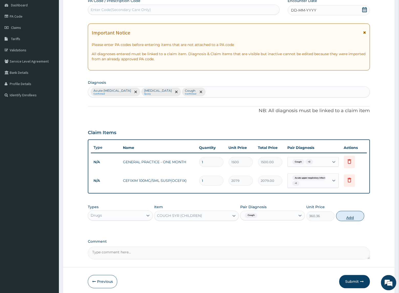
type input "0"
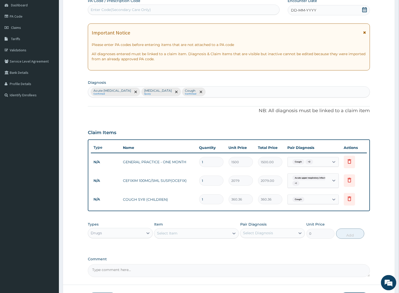
click at [315, 215] on div "PA Code / Prescription Code Enter Code(Secondary Care Only) Encounter Date DD-M…" at bounding box center [229, 137] width 282 height 279
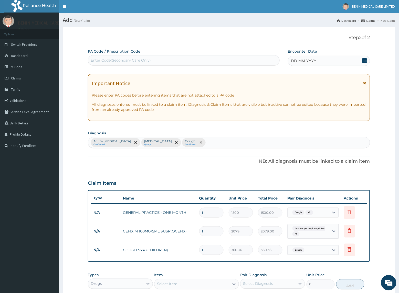
click at [293, 61] on span "DD-MM-YYYY" at bounding box center [303, 60] width 25 height 5
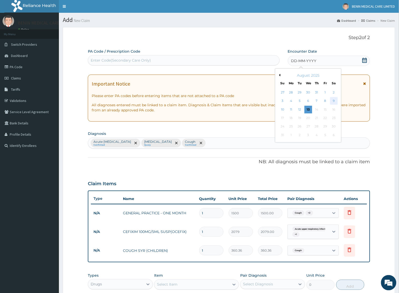
click at [330, 101] on div "9" at bounding box center [334, 101] width 8 height 8
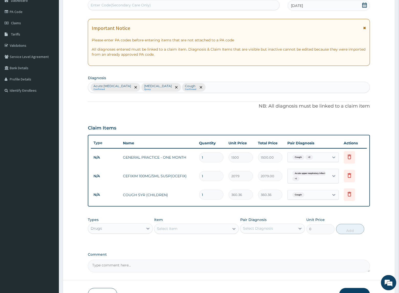
scroll to position [89, 0]
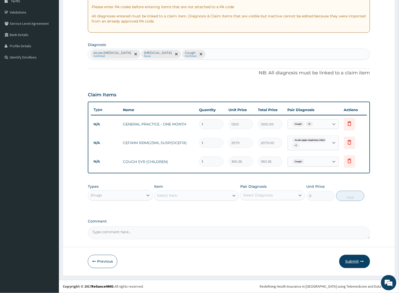
click at [357, 256] on button "Submit" at bounding box center [354, 261] width 31 height 13
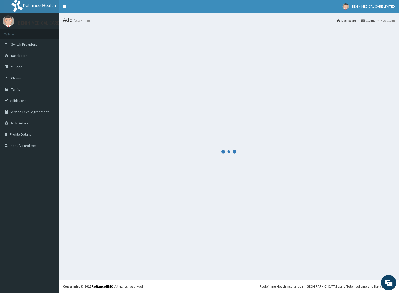
scroll to position [0, 0]
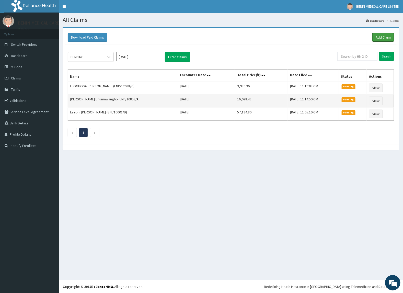
click at [382, 37] on link "Add Claim" at bounding box center [384, 37] width 22 height 9
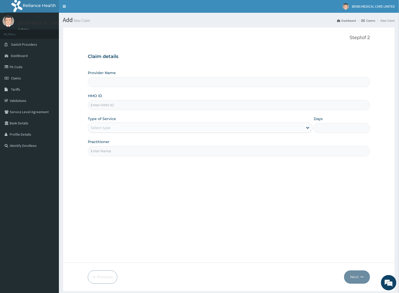
type input "BENIN MEDICAL CARE LIMITED"
click at [101, 105] on input "HMO ID" at bounding box center [229, 105] width 282 height 10
paste input "ENP/11767/C"
click at [97, 105] on input "ENP/11767/C" at bounding box center [229, 105] width 282 height 10
type input "ENP/11767/C"
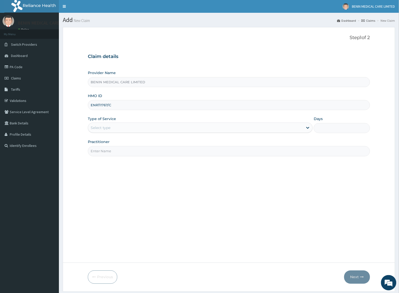
click at [114, 130] on div "Select type" at bounding box center [195, 128] width 215 height 8
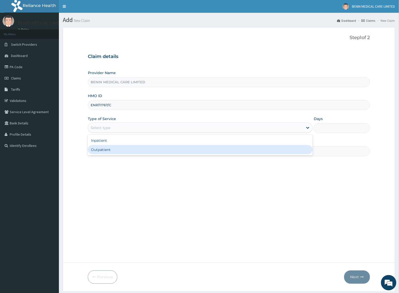
click at [115, 149] on div "Outpatient" at bounding box center [200, 149] width 225 height 9
type input "1"
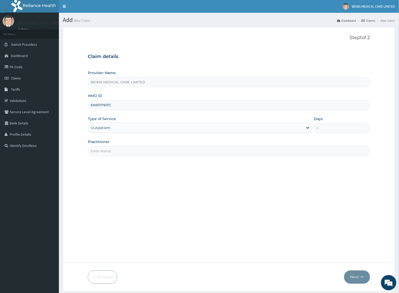
click at [102, 154] on input "Practitioner" at bounding box center [229, 151] width 282 height 10
type input "UDEGBE EYIMOFE PETRA"
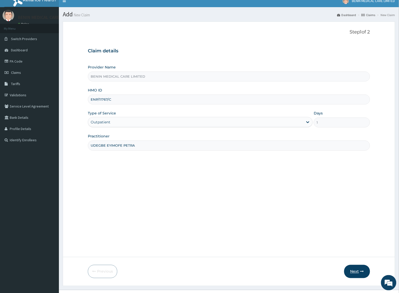
scroll to position [16, 0]
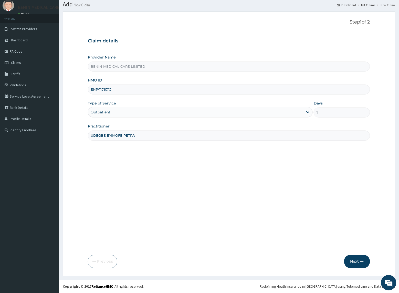
click at [358, 263] on button "Next" at bounding box center [357, 261] width 26 height 13
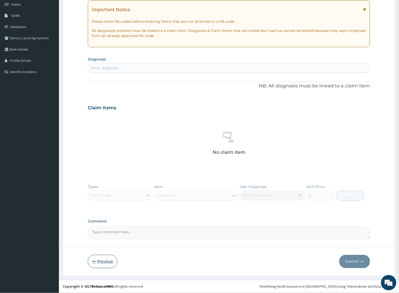
click at [97, 258] on button "Previous" at bounding box center [102, 261] width 29 height 13
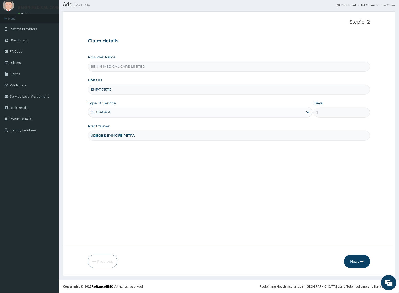
click at [255, 114] on div "Outpatient" at bounding box center [195, 112] width 215 height 8
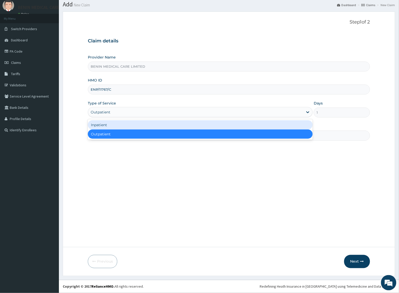
drag, startPoint x: 203, startPoint y: 126, endPoint x: 237, endPoint y: 123, distance: 33.4
click at [204, 126] on div "Inpatient" at bounding box center [200, 124] width 225 height 9
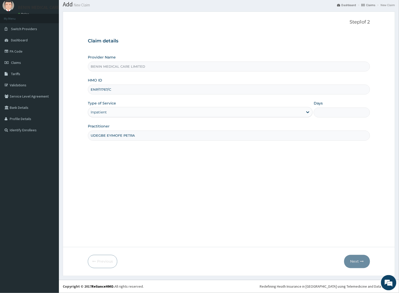
click at [330, 109] on input "Days" at bounding box center [341, 113] width 56 height 10
type input "2"
click at [359, 267] on button "Next" at bounding box center [357, 261] width 26 height 13
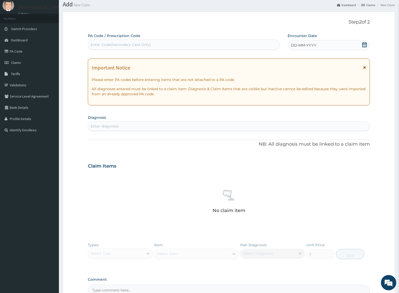
click at [114, 48] on div "Enter Code(Secondary Care Only)" at bounding box center [183, 45] width 191 height 8
paste input "PA/82B128"
type input "PA/82B128"
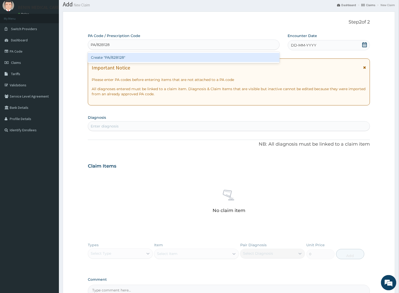
click at [135, 58] on div "Create "PA/82B128"" at bounding box center [184, 57] width 192 height 9
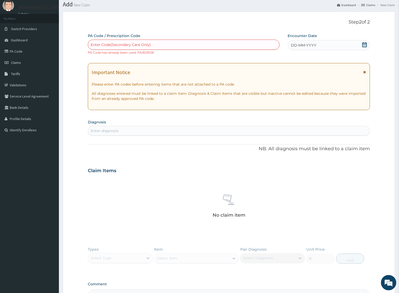
paste input "PA/7088D2"
type input "PA/7088D2"
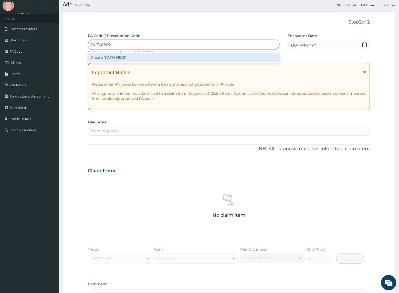
click at [139, 56] on div "Create "PA/7088D2"" at bounding box center [184, 57] width 192 height 9
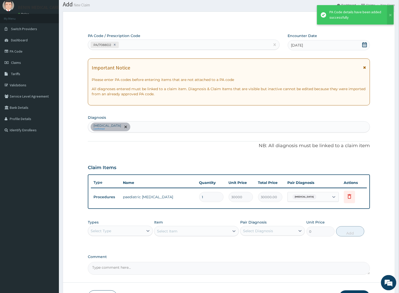
click at [149, 44] on div "PA/7088D2" at bounding box center [179, 45] width 182 height 8
paste input "PA/B83AD3"
type input "PA/B83AD3"
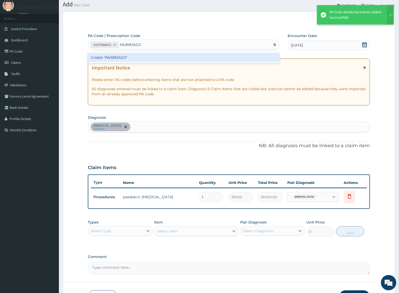
click at [152, 54] on div "Create "PA/B83AD3"" at bounding box center [184, 57] width 192 height 9
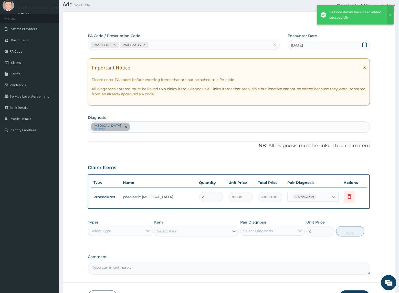
drag, startPoint x: 210, startPoint y: 198, endPoint x: 158, endPoint y: 189, distance: 52.4
click at [158, 189] on tr "Procedures paediatric neurologist 2 30000 60000.00 Vertigo of central origin De…" at bounding box center [229, 198] width 276 height 18
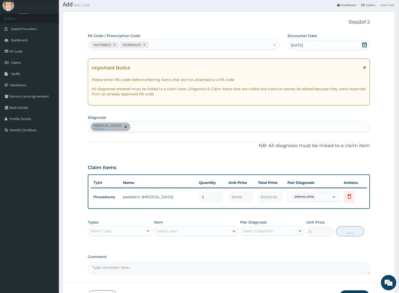
type input "1"
type input "30000.00"
type input "1"
click at [164, 150] on div "PA Code / Prescription Code PA/7088D2 PA/B83AD3 Encounter Date 12-08-2025 Impor…" at bounding box center [229, 154] width 282 height 242
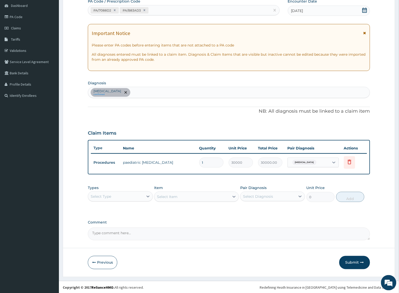
scroll to position [51, 0]
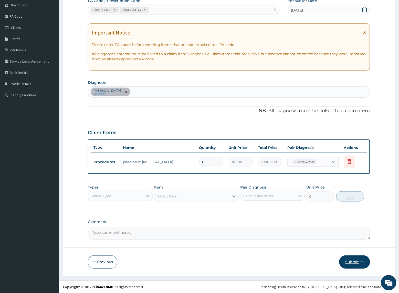
click at [348, 260] on button "Submit" at bounding box center [354, 262] width 31 height 13
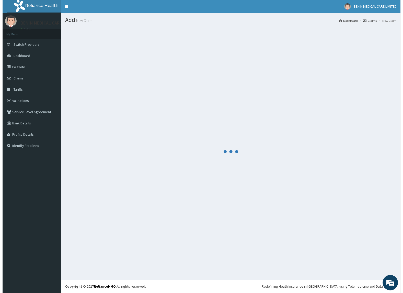
scroll to position [0, 0]
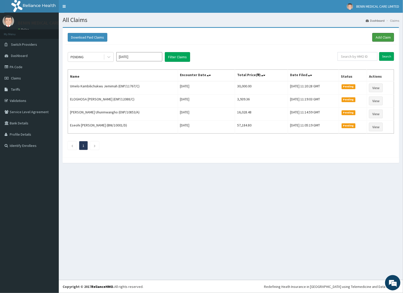
drag, startPoint x: 386, startPoint y: 38, endPoint x: 341, endPoint y: 44, distance: 45.7
click at [386, 38] on link "Add Claim" at bounding box center [384, 37] width 22 height 9
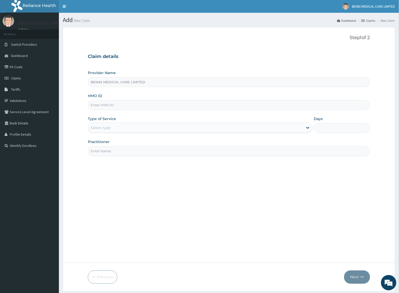
click at [104, 106] on input "HMO ID" at bounding box center [229, 105] width 282 height 10
paste input "NBC/10331/D"
click at [99, 104] on input "NBC/10331/D" at bounding box center [229, 105] width 282 height 10
type input "NBC/10331/D"
click at [109, 130] on div "Select type" at bounding box center [101, 127] width 20 height 5
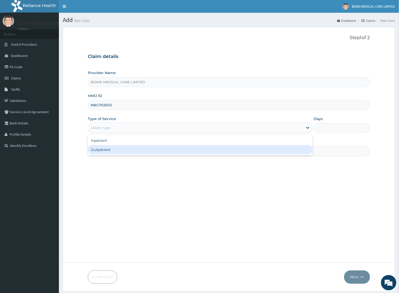
click at [108, 148] on div "Outpatient" at bounding box center [200, 149] width 225 height 9
type input "1"
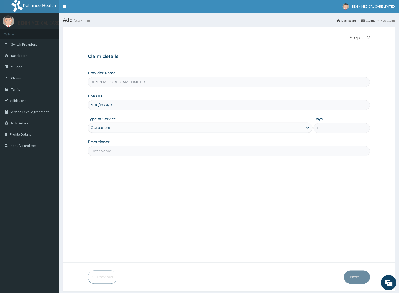
drag, startPoint x: 115, startPoint y: 150, endPoint x: 118, endPoint y: 156, distance: 6.8
click at [115, 153] on input "Practitioner" at bounding box center [229, 151] width 282 height 10
type input "ADJOTO FAUZIYAT"
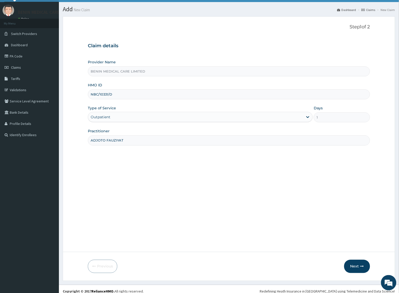
scroll to position [16, 0]
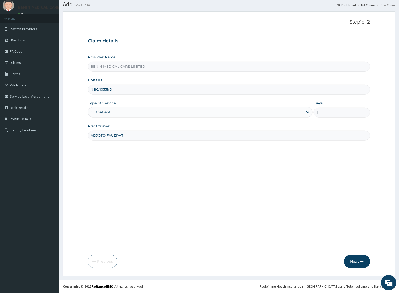
click at [348, 260] on button "Next" at bounding box center [357, 261] width 26 height 13
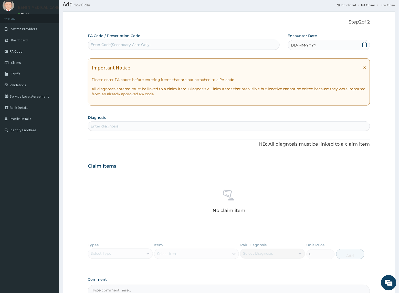
click at [121, 126] on div "Enter diagnosis" at bounding box center [228, 126] width 281 height 8
type input "[MEDICAL_DATA]"
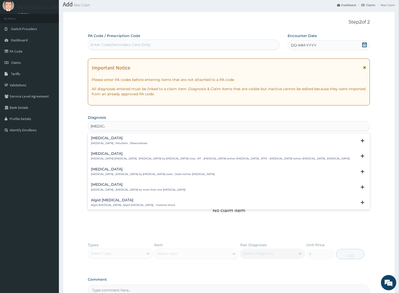
click at [101, 141] on div "Malaria Malaria , Paludism , Plasmodiosis" at bounding box center [119, 140] width 56 height 9
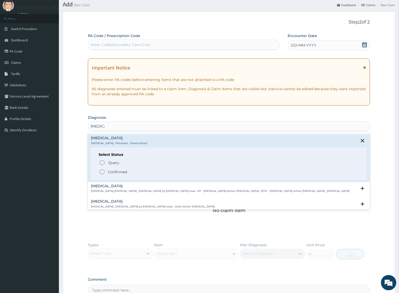
click at [100, 174] on icon "status option filled" at bounding box center [102, 172] width 6 height 6
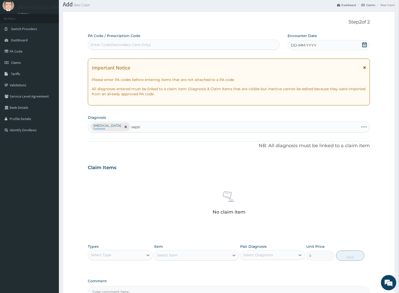
type input "[MEDICAL_DATA]"
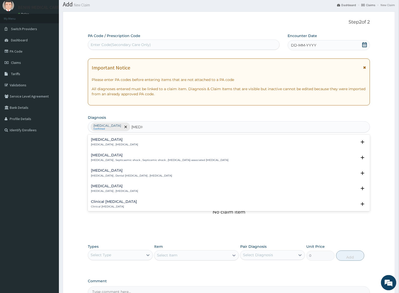
click at [95, 138] on h4 "Sepsis" at bounding box center [114, 140] width 47 height 4
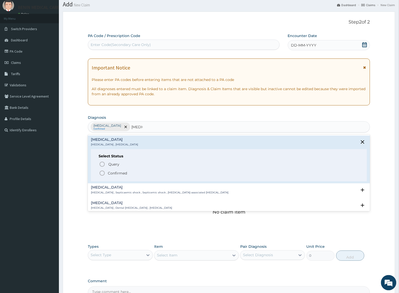
click at [100, 173] on circle "status option filled" at bounding box center [102, 173] width 5 height 5
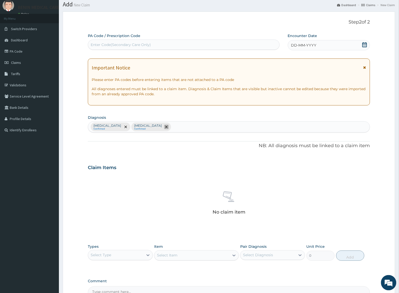
click at [164, 128] on span "remove selection option" at bounding box center [166, 127] width 5 height 5
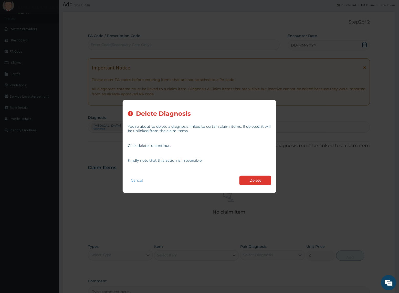
click at [262, 180] on button "Delete" at bounding box center [255, 180] width 32 height 9
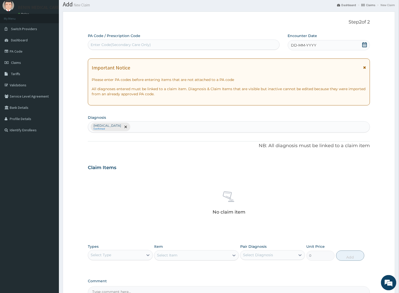
click at [128, 126] on div "Malaria Confirmed" at bounding box center [228, 127] width 281 height 11
type input "[MEDICAL_DATA]"
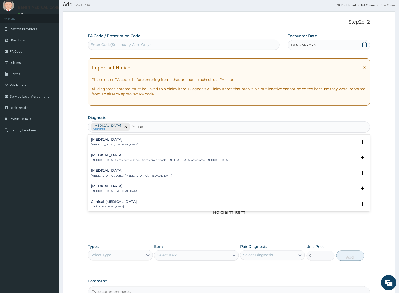
click at [95, 142] on div "Sepsis Systemic infection , Sepsis" at bounding box center [114, 142] width 47 height 9
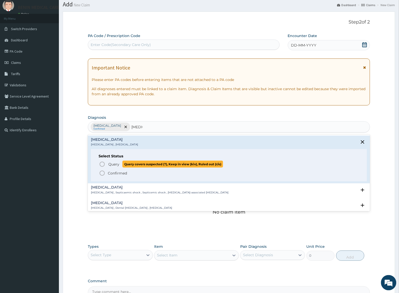
click at [101, 164] on icon "status option query" at bounding box center [102, 164] width 6 height 6
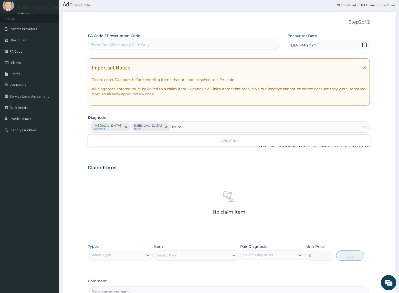
type input "helmi"
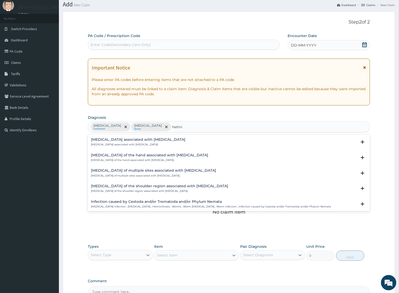
scroll to position [65, 0]
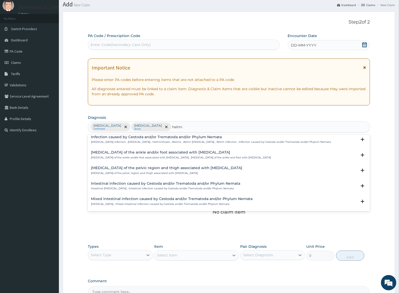
click at [128, 203] on p "[MEDICAL_DATA] , Mixed intestinal infection caused by Cestoda and/or Trematoda …" at bounding box center [171, 205] width 161 height 4
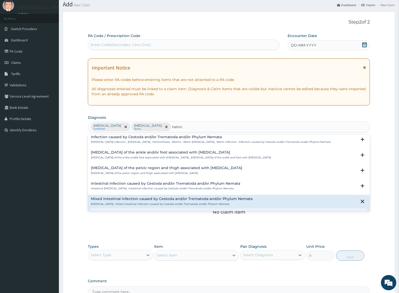
scroll to position [97, 0]
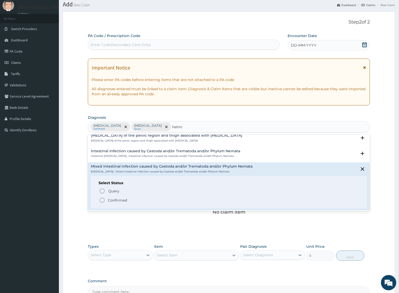
click at [102, 200] on icon "status option filled" at bounding box center [102, 201] width 6 height 6
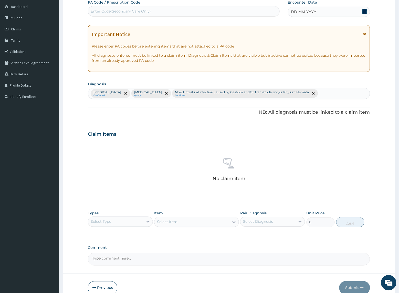
scroll to position [76, 0]
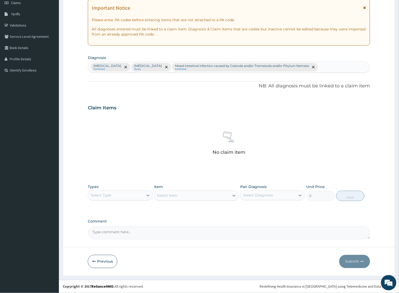
click at [110, 196] on div "Select Type" at bounding box center [101, 195] width 20 height 5
click at [112, 229] on div "Procedures" at bounding box center [120, 226] width 65 height 9
click at [204, 193] on div "Select Item" at bounding box center [191, 196] width 75 height 8
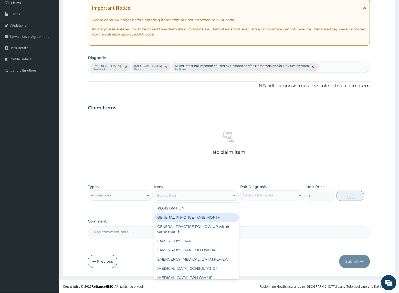
click at [201, 214] on div "GENERAL PRACTICE - ONE MONTH" at bounding box center [196, 217] width 84 height 9
type input "1500"
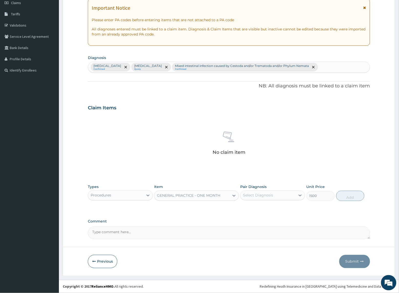
click at [242, 198] on div "Select Diagnosis" at bounding box center [267, 196] width 55 height 8
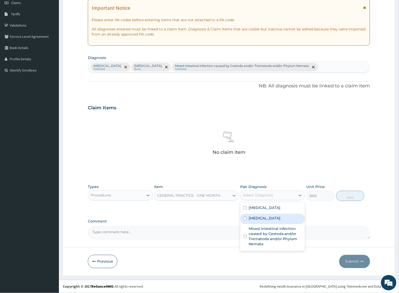
click at [247, 214] on div "Sepsis" at bounding box center [272, 219] width 65 height 10
checkbox input "true"
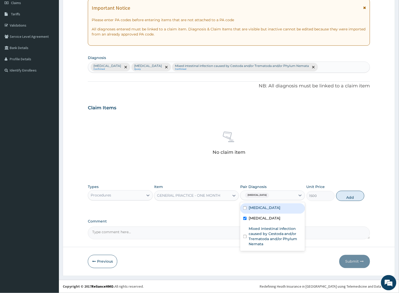
drag, startPoint x: 247, startPoint y: 211, endPoint x: 259, endPoint y: 237, distance: 28.4
click at [248, 211] on div "Malaria" at bounding box center [272, 209] width 65 height 10
checkbox input "true"
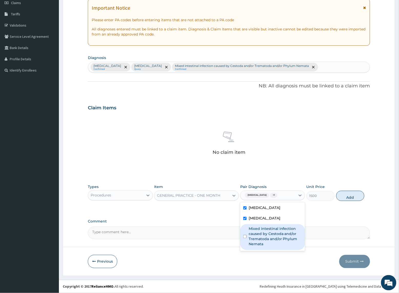
drag, startPoint x: 261, startPoint y: 242, endPoint x: 310, endPoint y: 211, distance: 56.9
click at [262, 242] on label "Mixed intestinal infection caused by Cestoda and/or Trematoda and/or Phylum Nem…" at bounding box center [274, 237] width 53 height 20
checkbox input "true"
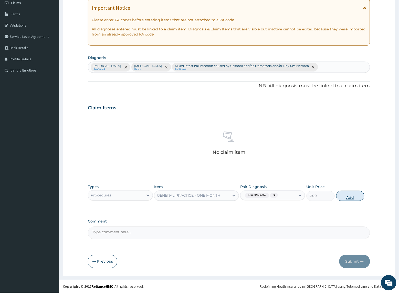
click at [344, 197] on button "Add" at bounding box center [350, 196] width 28 height 10
type input "0"
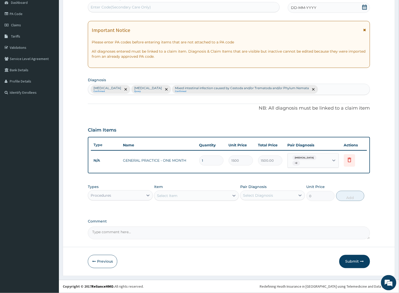
scroll to position [51, 0]
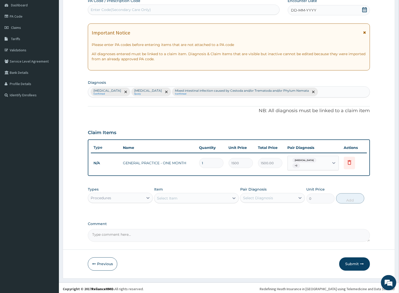
click at [109, 201] on div "Procedures" at bounding box center [120, 198] width 65 height 10
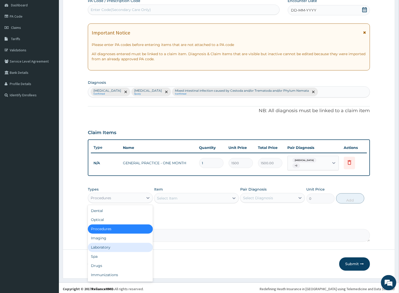
click at [107, 246] on div "Laboratory" at bounding box center [120, 247] width 65 height 9
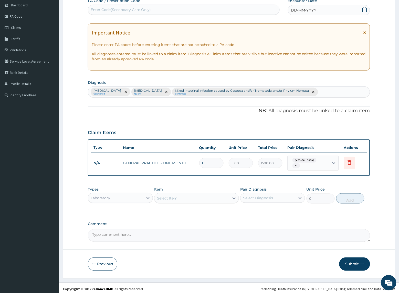
click at [177, 197] on div "Select Item" at bounding box center [191, 198] width 75 height 8
type input "full"
drag, startPoint x: 201, startPoint y: 212, endPoint x: 205, endPoint y: 213, distance: 4.0
click at [201, 212] on div "FULL BLOOD COUNT" at bounding box center [196, 211] width 84 height 9
type input "2500"
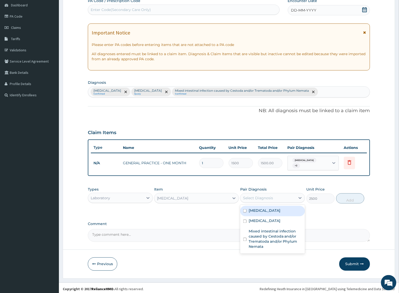
click at [264, 198] on div "Select Diagnosis" at bounding box center [258, 198] width 30 height 5
click at [263, 217] on div "Sepsis" at bounding box center [272, 222] width 65 height 10
checkbox input "true"
click at [356, 196] on button "Add" at bounding box center [350, 199] width 28 height 10
type input "0"
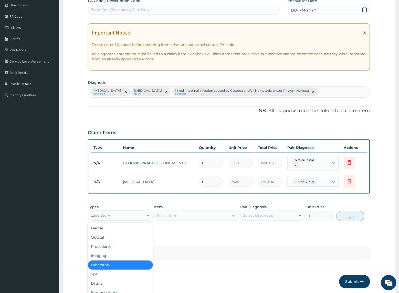
click at [132, 215] on div "Laboratory" at bounding box center [115, 216] width 55 height 8
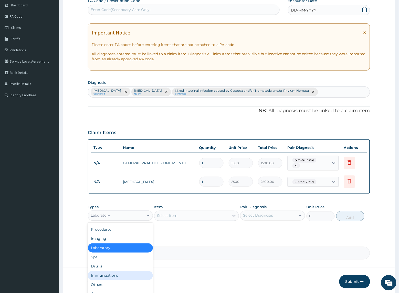
click at [104, 273] on div "Immunizations" at bounding box center [120, 275] width 65 height 9
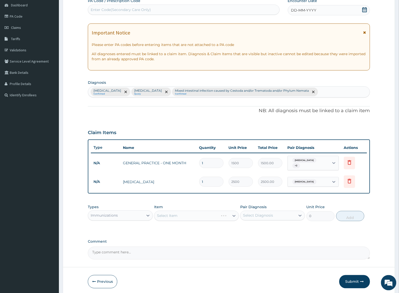
drag, startPoint x: 104, startPoint y: 273, endPoint x: 104, endPoint y: 268, distance: 5.4
click at [104, 269] on form "Step 2 of 2 PA Code / Prescription Code Enter Code(Secondary Care Only) Encount…" at bounding box center [229, 136] width 332 height 320
click at [113, 213] on div "Immunizations" at bounding box center [104, 215] width 27 height 5
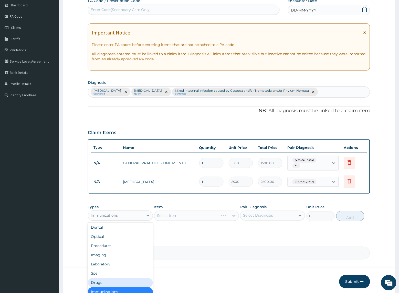
drag, startPoint x: 107, startPoint y: 279, endPoint x: 162, endPoint y: 249, distance: 63.5
click at [107, 279] on div "Drugs" at bounding box center [120, 283] width 65 height 9
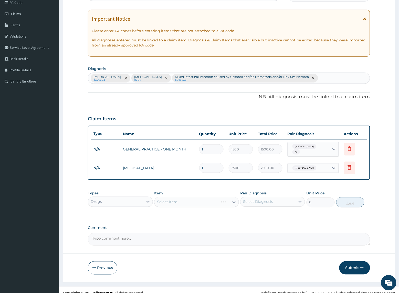
scroll to position [68, 0]
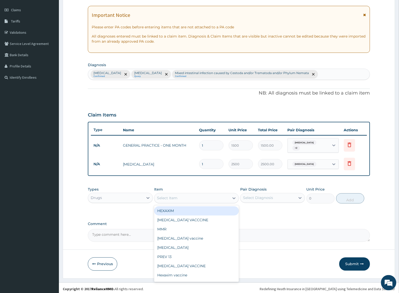
click at [172, 196] on div "Select Item" at bounding box center [167, 198] width 20 height 5
type input "amox"
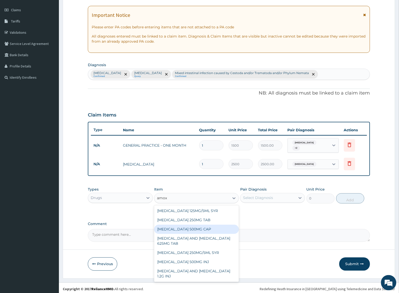
click at [177, 226] on div "AMOXYCILLIN 500MG CAP" at bounding box center [196, 229] width 84 height 9
type input "32.34"
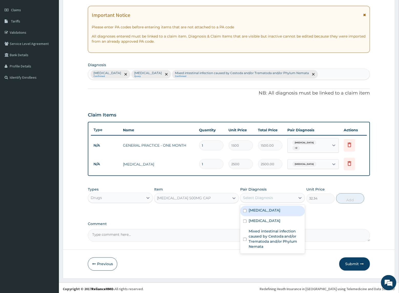
click at [271, 194] on div "Select Diagnosis" at bounding box center [267, 198] width 55 height 8
click at [269, 223] on div "Sepsis" at bounding box center [272, 222] width 65 height 10
checkbox input "true"
click at [352, 197] on button "Add" at bounding box center [350, 199] width 28 height 10
type input "0"
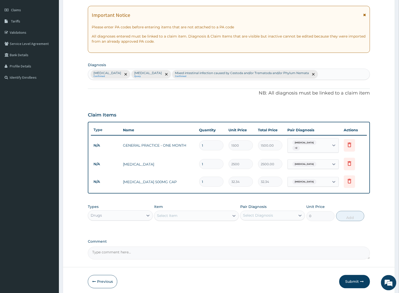
drag, startPoint x: 214, startPoint y: 175, endPoint x: 169, endPoint y: 177, distance: 45.1
click at [169, 177] on tr "N/A AMOXYCILLIN 500MG CAP 1 32.34 32.34 Sepsis Delete" at bounding box center [229, 182] width 276 height 18
type input "2"
type input "64.68"
type input "21"
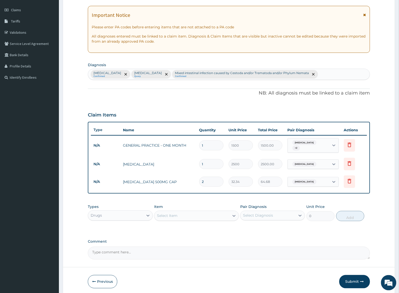
type input "679.14"
type input "21"
click at [172, 197] on div "PA Code / Prescription Code Enter Code(Secondary Care Only) Encounter Date DD-M…" at bounding box center [229, 120] width 282 height 279
click at [173, 214] on div "Select Item" at bounding box center [167, 216] width 20 height 5
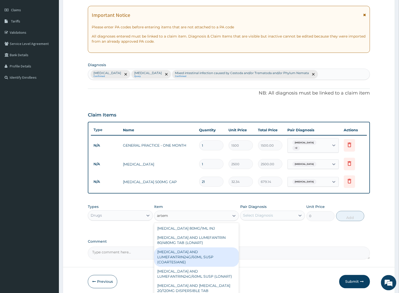
type input "arteme"
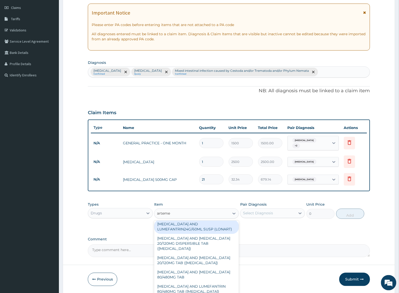
scroll to position [86, 0]
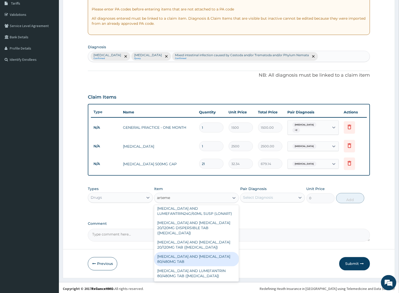
click at [186, 259] on div "[MEDICAL_DATA] AND [MEDICAL_DATA] 80/480MG TAB" at bounding box center [196, 260] width 84 height 14
type input "184.8"
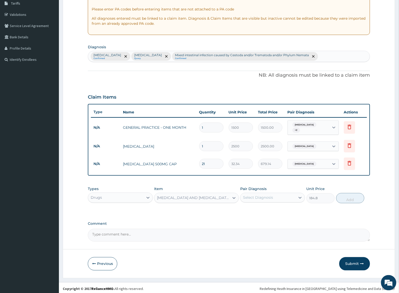
drag, startPoint x: 257, startPoint y: 195, endPoint x: 269, endPoint y: 202, distance: 14.1
click at [257, 195] on div "Select Diagnosis" at bounding box center [258, 197] width 30 height 5
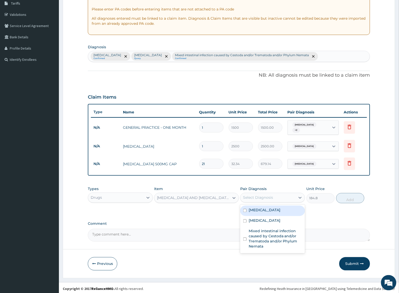
drag, startPoint x: 255, startPoint y: 207, endPoint x: 325, endPoint y: 205, distance: 69.6
click at [256, 208] on label "[MEDICAL_DATA]" at bounding box center [264, 210] width 32 height 5
checkbox input "true"
click at [345, 196] on button "Add" at bounding box center [350, 198] width 28 height 10
type input "0"
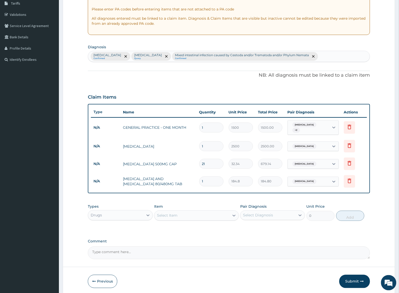
drag, startPoint x: 194, startPoint y: 177, endPoint x: 178, endPoint y: 178, distance: 16.4
click at [178, 178] on tr "N/A ARTEMETHER AND LUMEFANTRINE 80/480MG TAB 1 184.8 184.80 Malaria Delete" at bounding box center [229, 182] width 276 height 18
type input "56"
type input "10348.80"
type input "5"
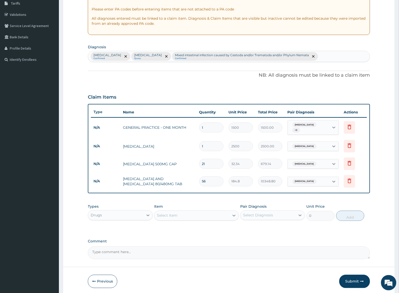
type input "924.00"
type input "0.00"
type input "6"
type input "1108.80"
type input "6"
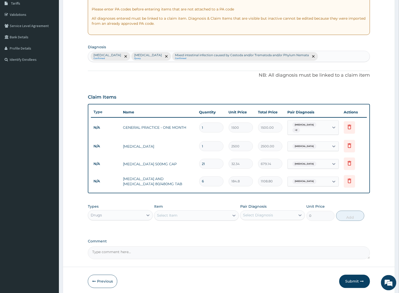
click at [194, 202] on div "Types Drugs Item Select Item Pair Diagnosis Select Diagnosis Unit Price 0 Add" at bounding box center [229, 213] width 282 height 22
click at [197, 216] on div "Select Item" at bounding box center [191, 216] width 75 height 8
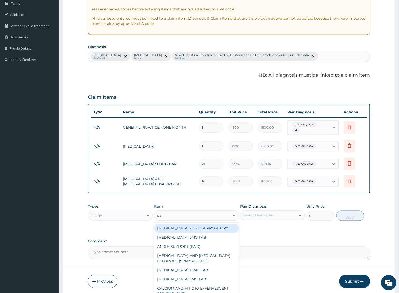
type input "parace"
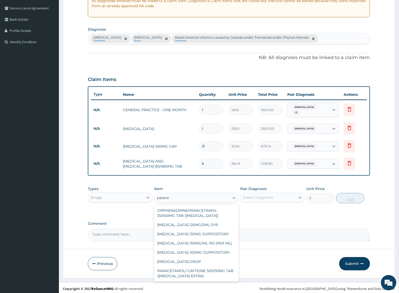
scroll to position [42, 0]
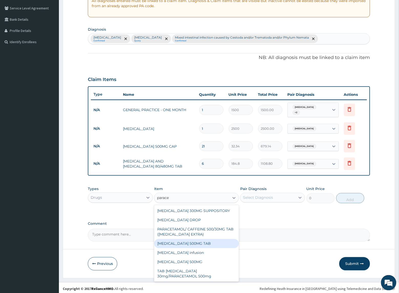
click at [186, 240] on div "PARACETAMOL 500MG TAB" at bounding box center [196, 243] width 84 height 9
type input "200"
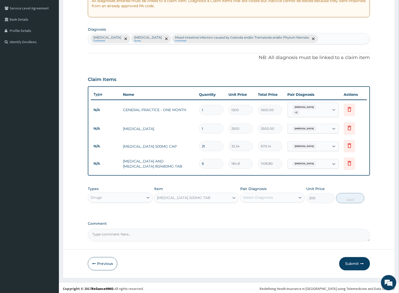
drag, startPoint x: 268, startPoint y: 198, endPoint x: 283, endPoint y: 199, distance: 15.1
click at [268, 198] on div "Select Diagnosis" at bounding box center [258, 197] width 30 height 5
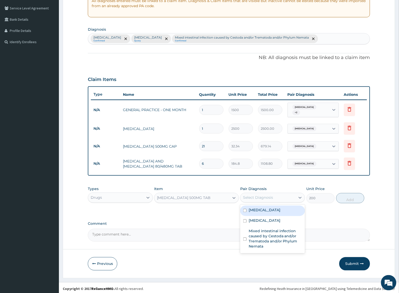
drag, startPoint x: 268, startPoint y: 209, endPoint x: 393, endPoint y: 204, distance: 124.9
click at [269, 209] on div "Malaria" at bounding box center [272, 211] width 65 height 10
checkbox input "true"
click at [353, 195] on button "Add" at bounding box center [350, 198] width 28 height 10
type input "0"
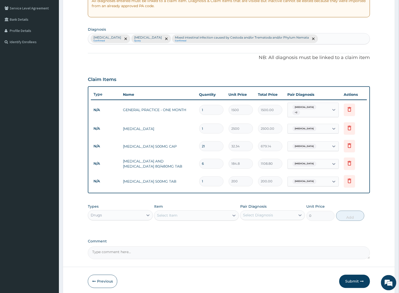
drag, startPoint x: 205, startPoint y: 179, endPoint x: 162, endPoint y: 177, distance: 43.6
click at [161, 177] on tr "N/A PARACETAMOL 500MG TAB 1 200 200.00 Malaria Delete" at bounding box center [229, 182] width 276 height 18
type input "9"
type input "1800.00"
type input "9"
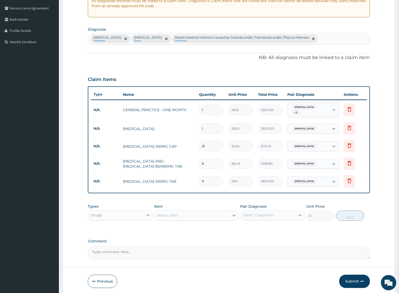
click at [165, 191] on div "PA Code / Prescription Code Enter Code(Secondary Care Only) Encounter Date DD-M…" at bounding box center [229, 102] width 282 height 315
click at [169, 216] on div "Select Item" at bounding box center [167, 215] width 20 height 5
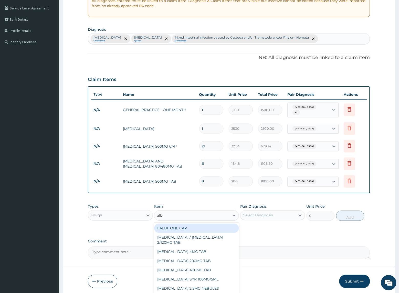
type input "alben"
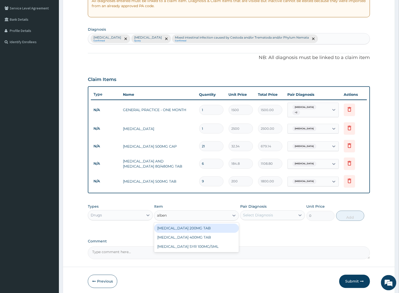
click at [197, 229] on div "ALBENDAZOLE 200MG TAB" at bounding box center [196, 228] width 84 height 9
type input "277.2"
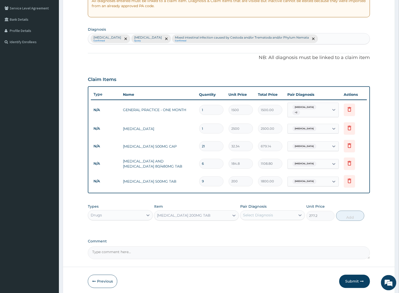
click at [246, 215] on div "Select Diagnosis" at bounding box center [258, 215] width 30 height 5
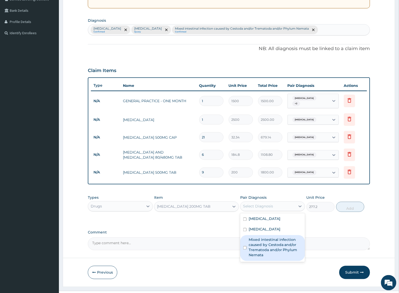
scroll to position [122, 0]
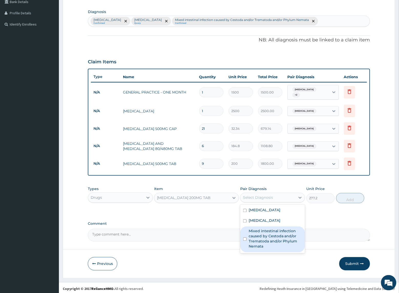
click at [259, 242] on label "Mixed intestinal infection caused by Cestoda and/or Trematoda and/or Phylum Nem…" at bounding box center [274, 239] width 53 height 20
checkbox input "true"
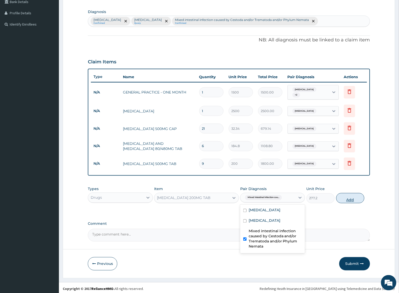
click at [341, 196] on button "Add" at bounding box center [350, 198] width 28 height 10
type input "0"
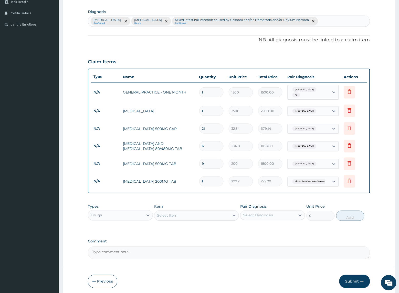
click at [175, 202] on div "Types Drugs Item Select Item Pair Diagnosis Select Diagnosis Unit Price 0 Add" at bounding box center [229, 213] width 282 height 22
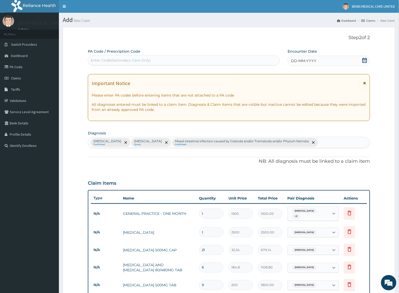
click at [294, 60] on span "DD-MM-YYYY" at bounding box center [303, 60] width 25 height 5
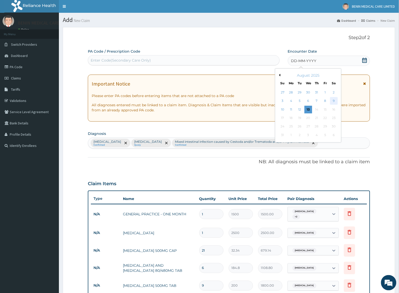
click at [332, 100] on div "9" at bounding box center [334, 101] width 8 height 8
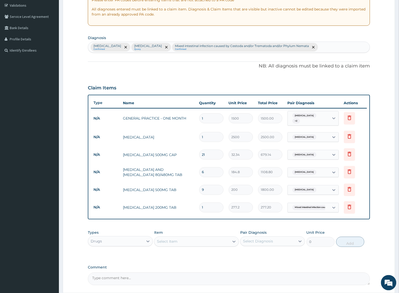
scroll to position [139, 0]
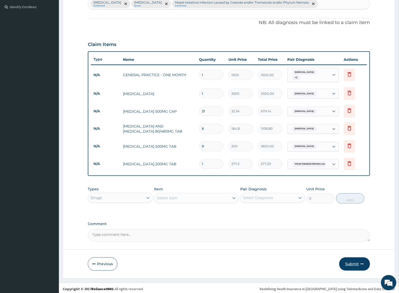
click at [344, 258] on button "Submit" at bounding box center [354, 264] width 31 height 13
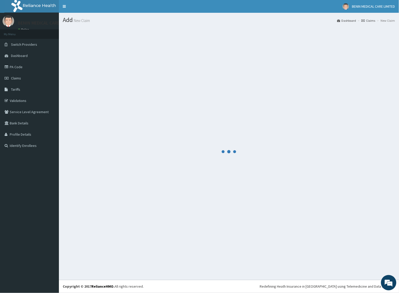
scroll to position [0, 0]
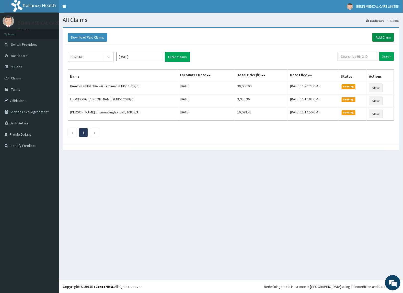
click at [380, 40] on link "Add Claim" at bounding box center [384, 37] width 22 height 9
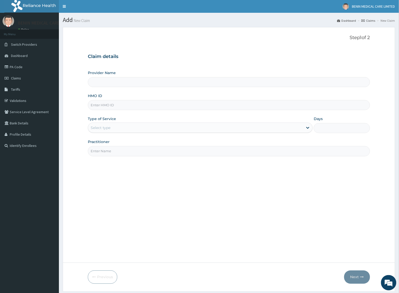
type input "BENIN MEDICAL CARE LIMITED"
click at [96, 107] on input "HMO ID" at bounding box center [229, 105] width 282 height 10
paste input "NBC/10331/D"
type input "NBC/10331/D"
click at [104, 129] on div "Select type" at bounding box center [101, 127] width 20 height 5
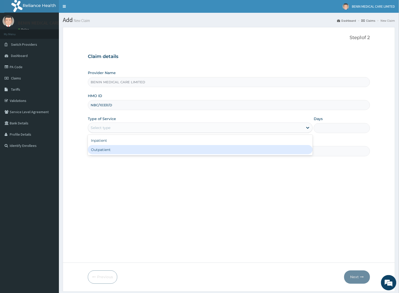
click at [108, 149] on div "Outpatient" at bounding box center [200, 149] width 225 height 9
type input "1"
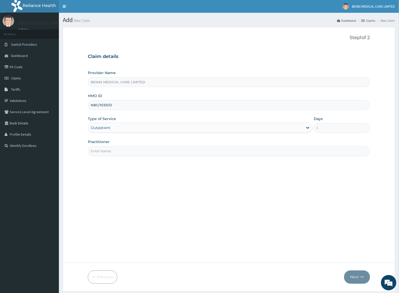
drag, startPoint x: 109, startPoint y: 150, endPoint x: 117, endPoint y: 154, distance: 9.1
click at [111, 151] on input "Practitioner" at bounding box center [229, 151] width 282 height 10
type input "UDEGBE EYIMOFE PETRA"
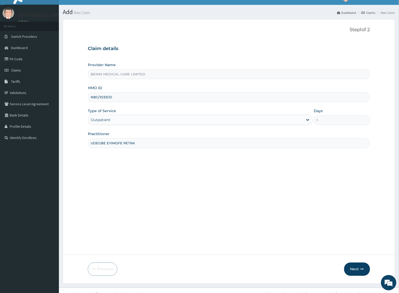
scroll to position [16, 0]
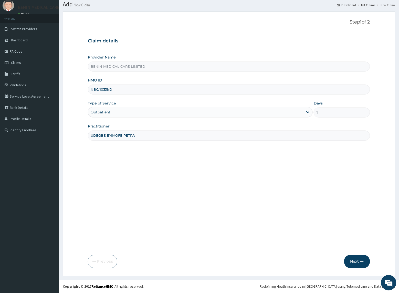
click at [361, 259] on button "Next" at bounding box center [357, 261] width 26 height 13
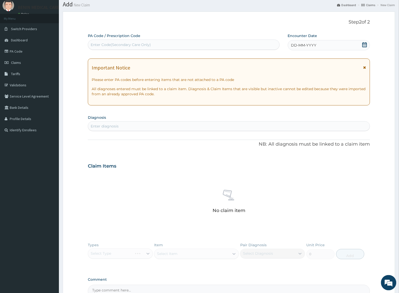
scroll to position [0, 0]
click at [108, 47] on div "Enter Code(Secondary Care Only)" at bounding box center [183, 45] width 191 height 8
paste input "PA/0823E9"
type input "PA/0823E9"
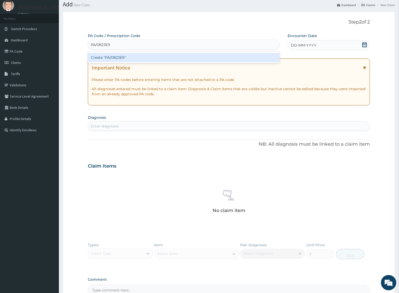
click at [123, 58] on div "Create "PA/0823E9"" at bounding box center [184, 57] width 192 height 9
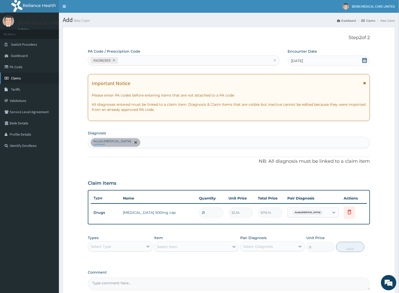
click at [14, 78] on span "Claims" at bounding box center [16, 78] width 10 height 5
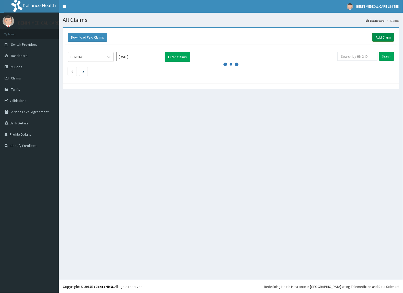
click at [382, 37] on link "Add Claim" at bounding box center [384, 37] width 22 height 9
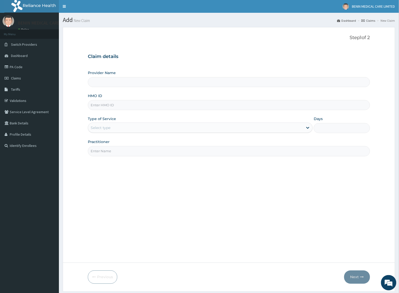
click at [96, 107] on input "HMO ID" at bounding box center [229, 105] width 282 height 10
paste input "ENP/10853/F"
type input "ENP/10853/F"
type input "BENIN MEDICAL CARE LIMITED"
click at [94, 105] on input "ENP/10853/F" at bounding box center [229, 105] width 282 height 10
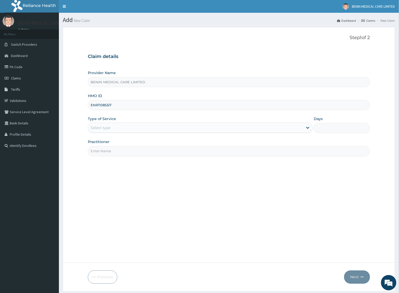
click at [96, 104] on input "ENP/10853/F" at bounding box center [229, 105] width 282 height 10
type input "ENP/10853/F"
drag, startPoint x: 79, startPoint y: 118, endPoint x: 105, endPoint y: 126, distance: 27.6
click at [79, 120] on form "Step 1 of 2 Claim details Provider Name BENIN MEDICAL CARE LIMITED HMO ID ENP/1…" at bounding box center [229, 159] width 332 height 265
click at [105, 126] on div "Select type" at bounding box center [101, 127] width 20 height 5
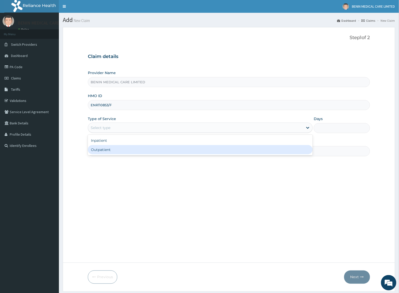
click at [114, 146] on div "Outpatient" at bounding box center [200, 149] width 225 height 9
type input "1"
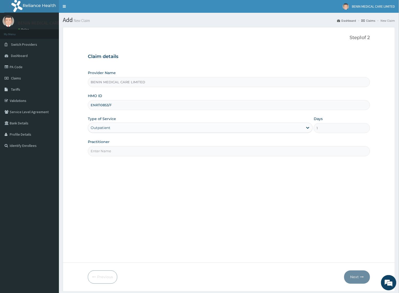
drag, startPoint x: 144, startPoint y: 155, endPoint x: 150, endPoint y: 157, distance: 6.2
click at [144, 155] on input "Practitioner" at bounding box center [229, 151] width 282 height 10
type input "UDEGBE EYIMOFE PETRA"
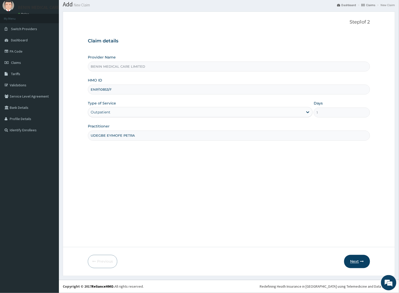
click at [353, 262] on button "Next" at bounding box center [357, 261] width 26 height 13
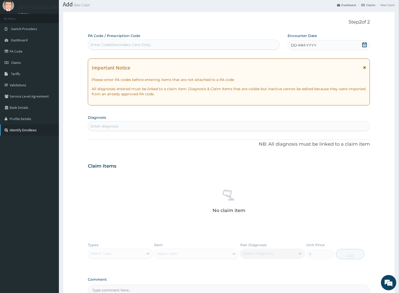
scroll to position [0, 0]
click at [97, 127] on div "Enter diagnosis" at bounding box center [105, 126] width 28 height 5
type input "[MEDICAL_DATA]"
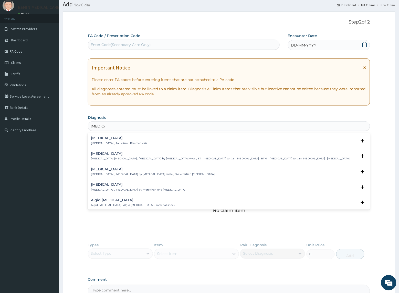
click at [94, 137] on h4 "[MEDICAL_DATA]" at bounding box center [119, 138] width 56 height 4
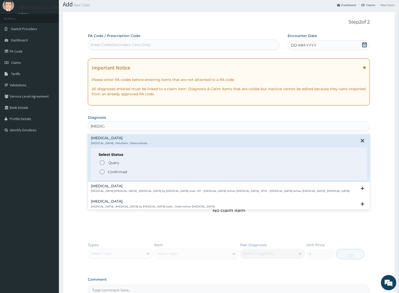
click at [102, 170] on icon "status option filled" at bounding box center [102, 172] width 6 height 6
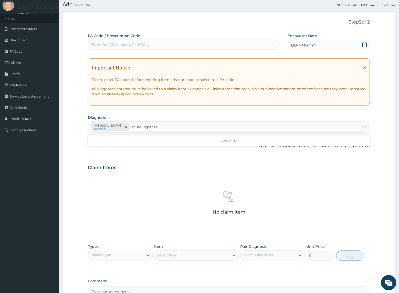
type input "acute upper res"
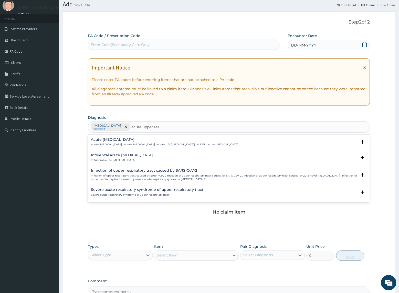
click at [94, 141] on h4 "Acute [MEDICAL_DATA]" at bounding box center [164, 140] width 147 height 4
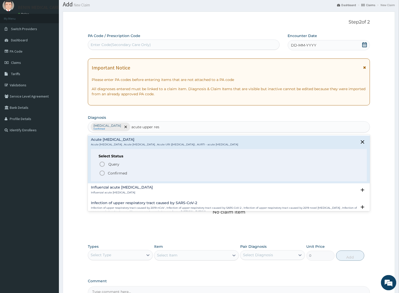
click at [100, 173] on circle "status option filled" at bounding box center [102, 173] width 5 height 5
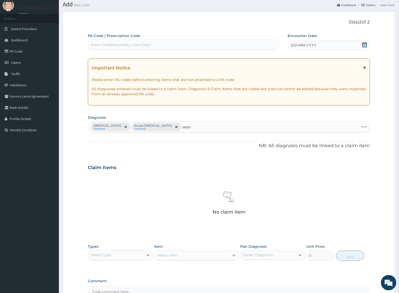
type input "[MEDICAL_DATA]"
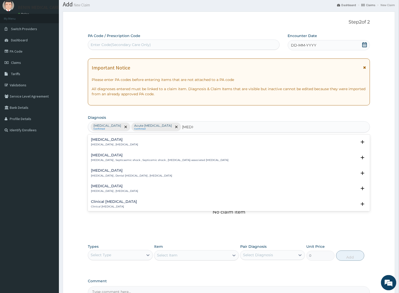
click at [99, 147] on p "[MEDICAL_DATA] , [MEDICAL_DATA]" at bounding box center [114, 145] width 47 height 4
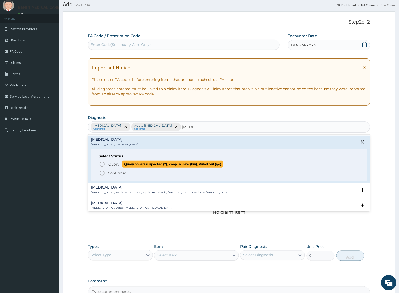
click at [103, 166] on icon "status option query" at bounding box center [102, 164] width 6 height 6
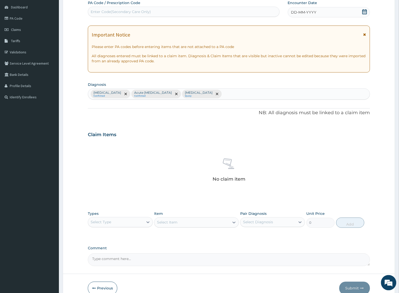
scroll to position [76, 0]
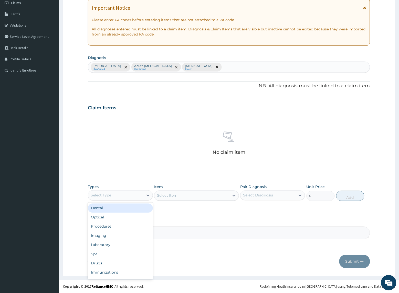
click at [142, 196] on div "Select Type" at bounding box center [115, 196] width 55 height 8
click at [117, 229] on div "Procedures" at bounding box center [120, 226] width 65 height 9
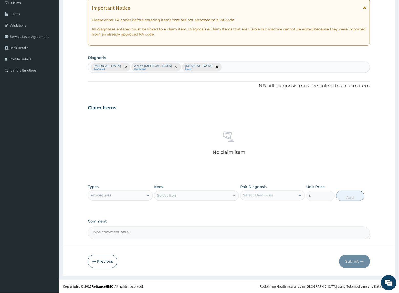
click at [232, 198] on icon at bounding box center [233, 195] width 5 height 5
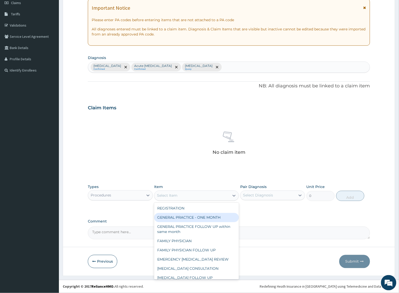
click at [200, 216] on div "GENERAL PRACTICE - ONE MONTH" at bounding box center [196, 217] width 84 height 9
type input "1500"
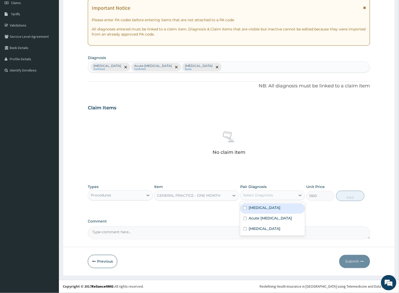
click at [270, 200] on div "Select Diagnosis" at bounding box center [267, 196] width 55 height 8
click at [262, 212] on div "[MEDICAL_DATA]" at bounding box center [272, 209] width 65 height 10
checkbox input "true"
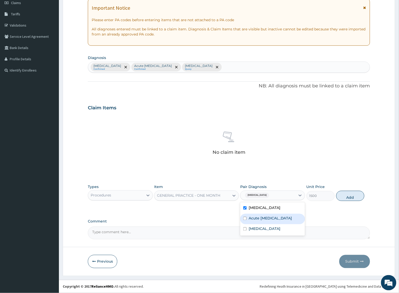
drag, startPoint x: 262, startPoint y: 220, endPoint x: 270, endPoint y: 231, distance: 13.4
click at [264, 220] on label "Acute [MEDICAL_DATA]" at bounding box center [269, 218] width 43 height 5
checkbox input "true"
drag, startPoint x: 267, startPoint y: 235, endPoint x: 336, endPoint y: 216, distance: 71.8
click at [269, 235] on div "[MEDICAL_DATA]" at bounding box center [272, 230] width 65 height 10
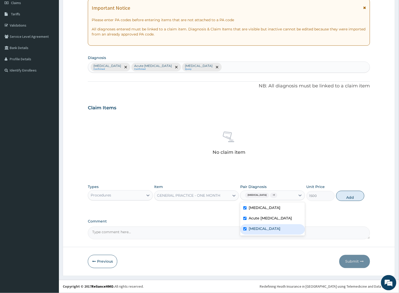
checkbox input "true"
click at [347, 194] on button "Add" at bounding box center [350, 196] width 28 height 10
type input "0"
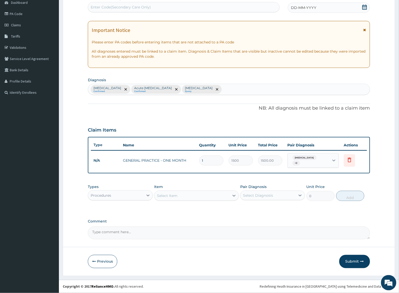
scroll to position [51, 0]
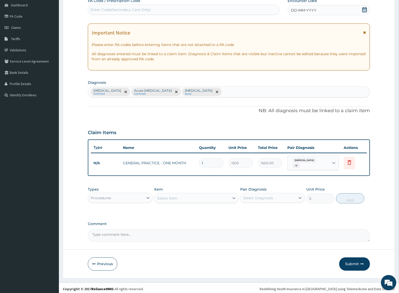
click at [134, 200] on div "Procedures" at bounding box center [115, 198] width 55 height 8
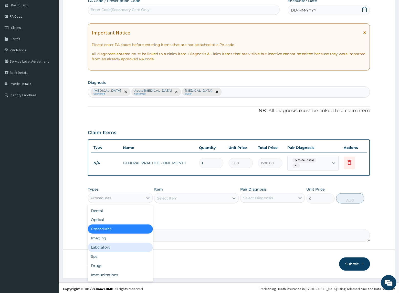
click at [121, 248] on div "Laboratory" at bounding box center [120, 247] width 65 height 9
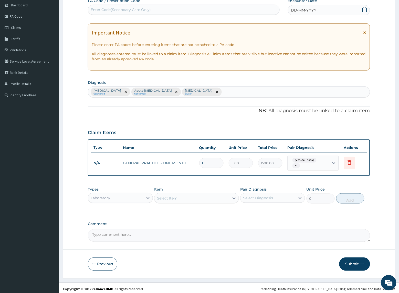
click at [173, 198] on div "Select Item" at bounding box center [167, 198] width 20 height 5
type input "full"
drag, startPoint x: 196, startPoint y: 210, endPoint x: 217, endPoint y: 209, distance: 21.2
click at [199, 210] on div "[MEDICAL_DATA]" at bounding box center [196, 211] width 84 height 9
type input "2500"
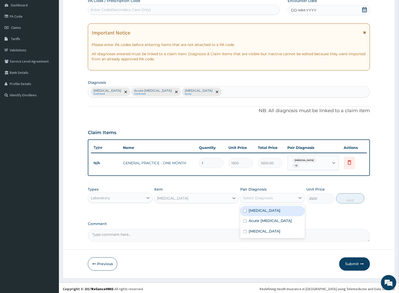
drag, startPoint x: 263, startPoint y: 196, endPoint x: 262, endPoint y: 205, distance: 9.0
click at [264, 196] on div "Select Diagnosis" at bounding box center [258, 198] width 30 height 5
click at [256, 217] on div "Acute [MEDICAL_DATA]" at bounding box center [272, 222] width 65 height 10
checkbox input "true"
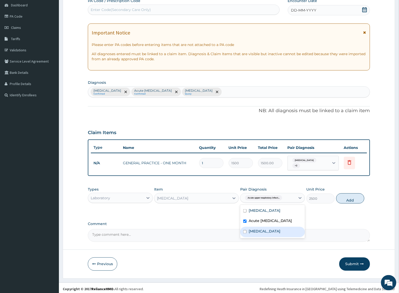
drag, startPoint x: 261, startPoint y: 233, endPoint x: 301, endPoint y: 216, distance: 43.7
click at [262, 233] on div "[MEDICAL_DATA]" at bounding box center [272, 232] width 65 height 10
checkbox input "true"
click at [353, 201] on button "Add" at bounding box center [350, 199] width 28 height 10
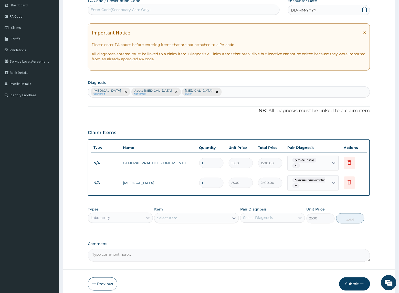
type input "0"
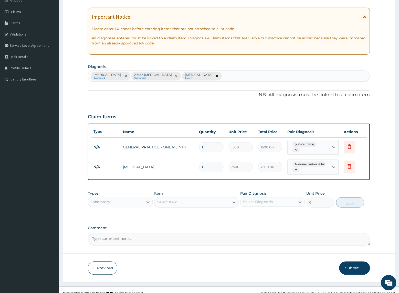
scroll to position [71, 0]
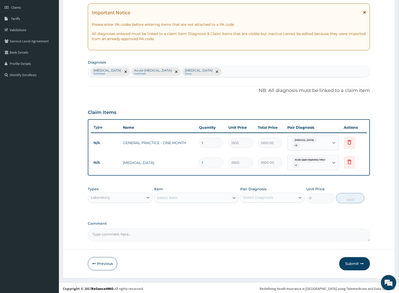
click at [179, 196] on div "Select Item" at bounding box center [191, 198] width 75 height 8
type input "[MEDICAL_DATA]"
click at [218, 209] on div "[MEDICAL_DATA] [MEDICAL_DATA] QBC" at bounding box center [196, 210] width 84 height 9
type input "1200"
drag, startPoint x: 277, startPoint y: 192, endPoint x: 275, endPoint y: 202, distance: 9.8
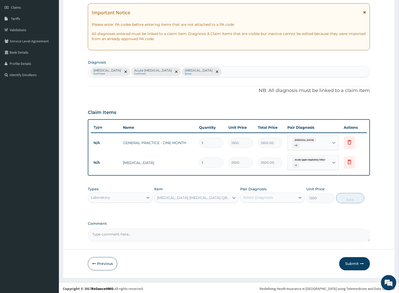
click at [277, 194] on div "Select Diagnosis" at bounding box center [267, 198] width 55 height 8
drag, startPoint x: 268, startPoint y: 209, endPoint x: 380, endPoint y: 208, distance: 111.8
click at [274, 209] on div "[MEDICAL_DATA]" at bounding box center [272, 211] width 65 height 10
checkbox input "true"
click at [353, 198] on button "Add" at bounding box center [350, 198] width 28 height 10
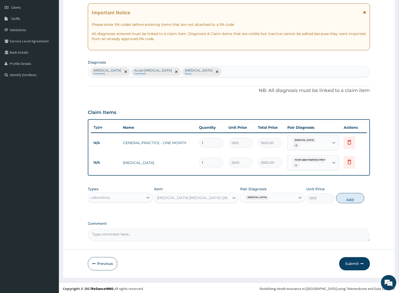
type input "0"
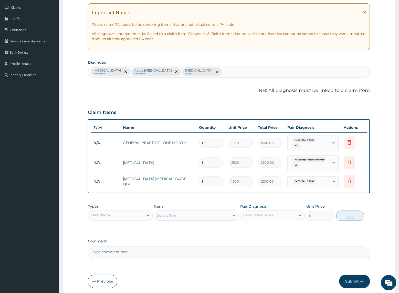
click at [134, 212] on div "Laboratory" at bounding box center [115, 216] width 55 height 8
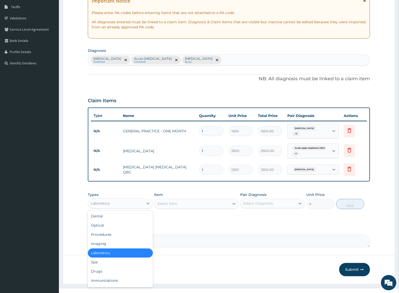
scroll to position [89, 0]
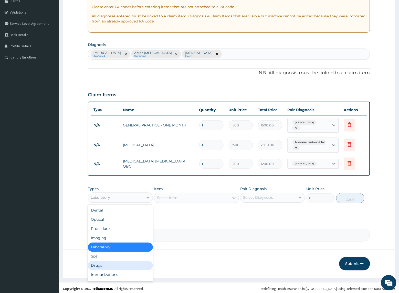
click at [115, 261] on div "Drugs" at bounding box center [120, 265] width 65 height 9
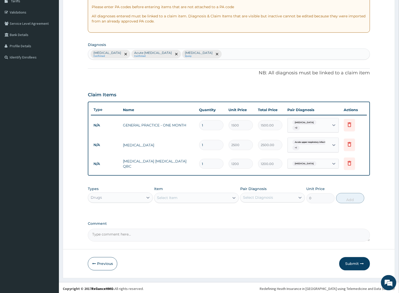
click at [180, 199] on div "Select Item" at bounding box center [191, 198] width 75 height 8
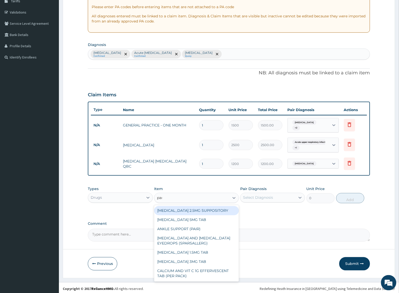
type input "parace"
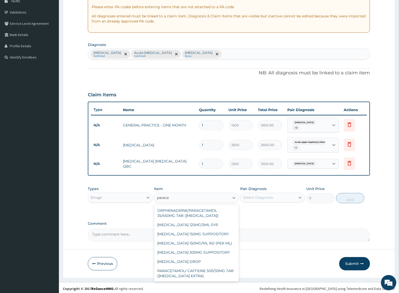
scroll to position [42, 0]
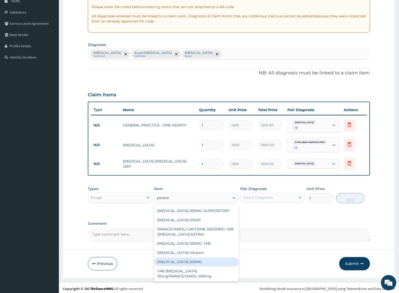
click at [194, 262] on div "[MEDICAL_DATA] 500MG" at bounding box center [196, 262] width 84 height 9
type input "10"
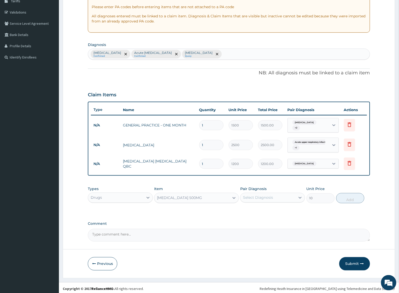
click at [255, 195] on div "Select Diagnosis" at bounding box center [258, 197] width 30 height 5
drag, startPoint x: 253, startPoint y: 212, endPoint x: 273, endPoint y: 210, distance: 19.8
click at [255, 212] on div "[MEDICAL_DATA]" at bounding box center [272, 211] width 65 height 10
checkbox input "true"
click at [350, 195] on button "Add" at bounding box center [350, 198] width 28 height 10
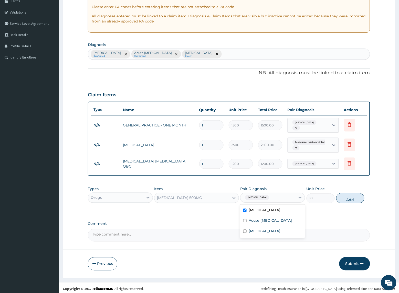
type input "0"
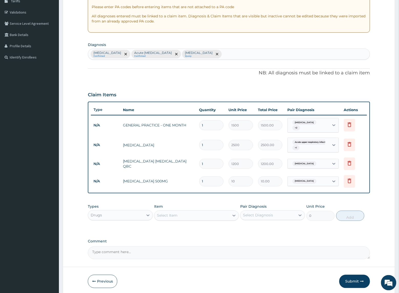
type input "18"
type input "180.00"
type input "18"
click at [210, 204] on div "Item Select Item" at bounding box center [196, 212] width 84 height 17
click at [178, 216] on div "Select Item" at bounding box center [191, 216] width 75 height 8
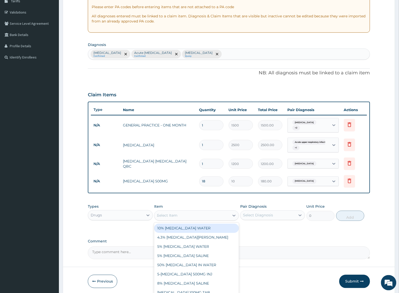
type input "amox"
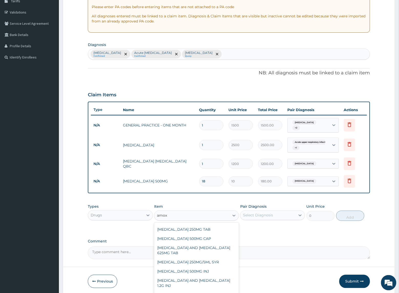
scroll to position [0, 0]
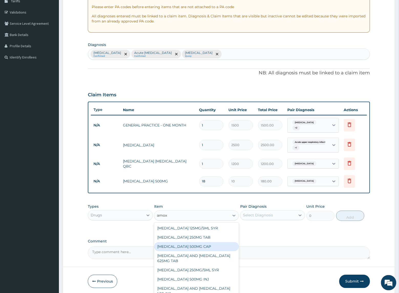
click at [188, 246] on div "[MEDICAL_DATA] 500MG CAP" at bounding box center [196, 247] width 84 height 9
type input "32.34"
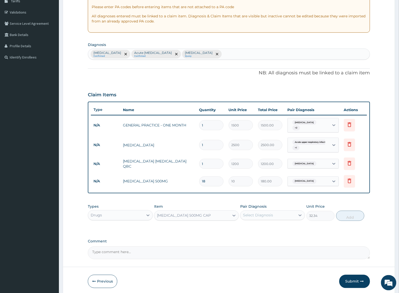
click at [273, 213] on div "Select Diagnosis" at bounding box center [267, 216] width 55 height 8
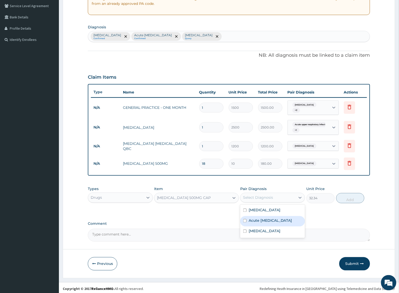
click at [269, 224] on label "Acute [MEDICAL_DATA]" at bounding box center [269, 220] width 43 height 5
checkbox input "true"
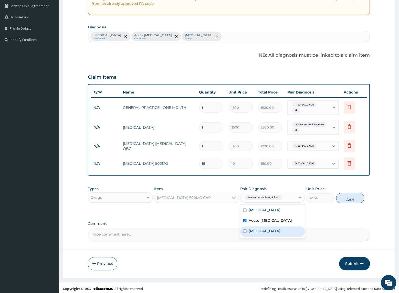
drag, startPoint x: 265, startPoint y: 232, endPoint x: 315, endPoint y: 220, distance: 51.1
click at [267, 232] on div "[MEDICAL_DATA]" at bounding box center [272, 232] width 65 height 10
checkbox input "true"
click at [345, 204] on button "Add" at bounding box center [350, 198] width 28 height 10
type input "0"
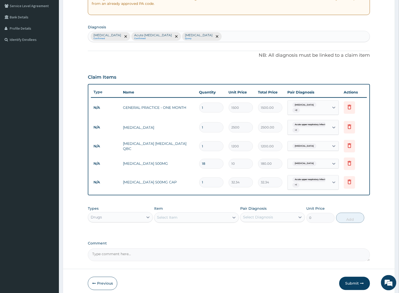
drag, startPoint x: 210, startPoint y: 181, endPoint x: 146, endPoint y: 179, distance: 64.0
click at [146, 179] on tr "N/A [MEDICAL_DATA] 500MG CAP 1 32.34 32.34 Acute upper respiratory infect... + …" at bounding box center [229, 183] width 276 height 20
type input "2"
type input "64.68"
type input "21"
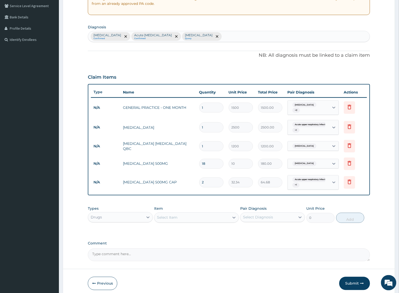
type input "679.14"
type input "21"
click at [155, 204] on div "Types Drugs Item Select Item Pair Diagnosis Select Diagnosis Unit Price 0 Add" at bounding box center [229, 215] width 282 height 22
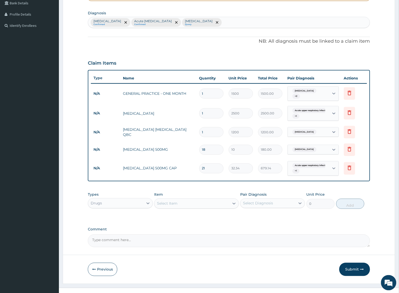
scroll to position [126, 0]
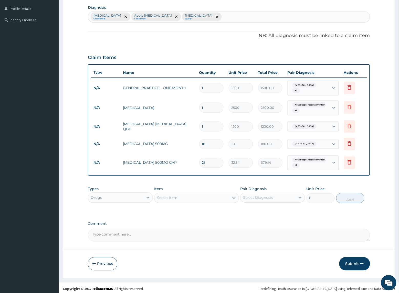
click at [182, 197] on div "Select Item" at bounding box center [191, 198] width 75 height 8
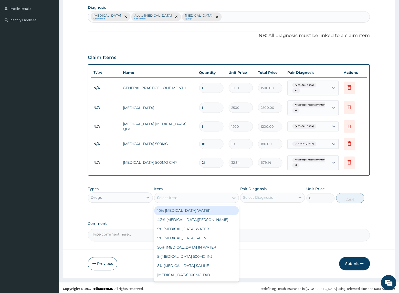
type input "[PERSON_NAME]"
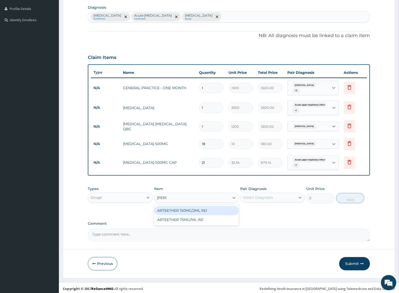
click at [170, 208] on div "ARTEETHER 150MG/2ML INJ" at bounding box center [196, 210] width 84 height 9
type input "1108.8"
click at [248, 196] on div "Select Diagnosis" at bounding box center [258, 197] width 30 height 5
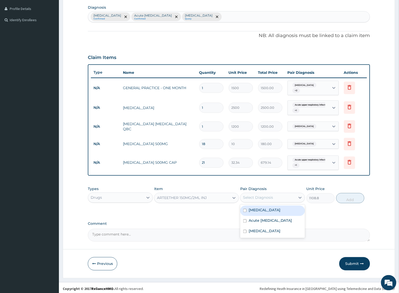
drag, startPoint x: 253, startPoint y: 210, endPoint x: 323, endPoint y: 209, distance: 70.4
click at [253, 210] on label "[MEDICAL_DATA]" at bounding box center [264, 210] width 32 height 5
checkbox input "true"
click at [343, 196] on button "Add" at bounding box center [350, 198] width 28 height 10
type input "0"
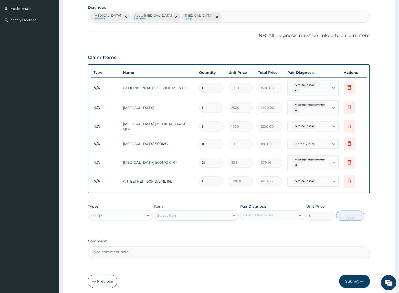
drag, startPoint x: 213, startPoint y: 177, endPoint x: 171, endPoint y: 177, distance: 41.7
click at [171, 177] on tr "N/A ARTEETHER 150MG/2ML INJ 1 1108.8 1108.80 [MEDICAL_DATA] Delete" at bounding box center [229, 182] width 276 height 18
type input "3"
type input "3326.40"
type input "3"
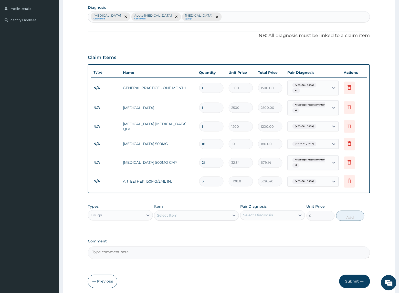
click at [187, 202] on div "Types Drugs Item Select Item Pair Diagnosis Select Diagnosis Unit Price 0 Add" at bounding box center [229, 213] width 282 height 22
click at [206, 215] on div "Select Item" at bounding box center [191, 216] width 75 height 8
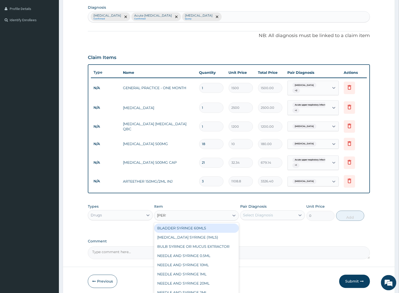
type input "syringe"
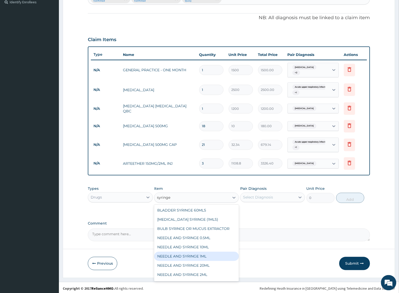
scroll to position [17, 0]
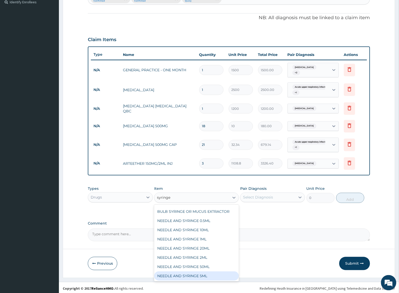
click at [193, 273] on div "NEEDLE AND SYRINGE 5ML" at bounding box center [196, 276] width 84 height 9
type input "55.44"
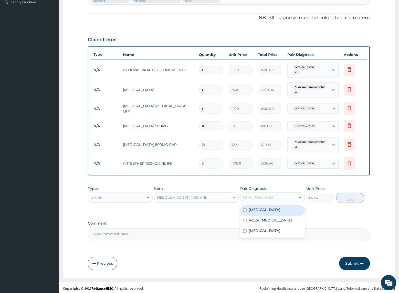
click at [247, 200] on div "Select Diagnosis" at bounding box center [272, 198] width 65 height 10
click at [242, 210] on div "[MEDICAL_DATA]" at bounding box center [272, 211] width 65 height 10
checkbox input "true"
click at [348, 195] on button "Add" at bounding box center [350, 198] width 28 height 10
type input "0"
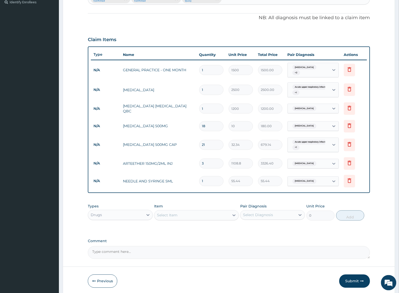
drag, startPoint x: 209, startPoint y: 178, endPoint x: 183, endPoint y: 178, distance: 25.6
click at [183, 178] on tr "N/A NEEDLE AND SYRINGE 5ML 1 55.44 55.44 [GEOGRAPHIC_DATA] Delete" at bounding box center [229, 182] width 276 height 18
type input "3"
type input "166.32"
type input "3"
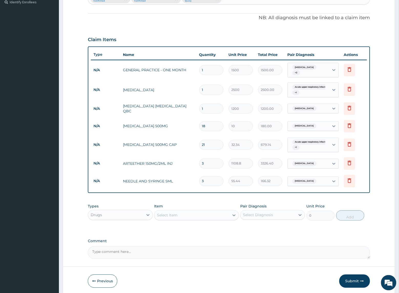
click at [195, 196] on div "PA Code / Prescription Code Enter Code(Secondary Care Only) Encounter Date DD-M…" at bounding box center [229, 82] width 282 height 354
click at [198, 213] on div "Select Item" at bounding box center [191, 216] width 75 height 8
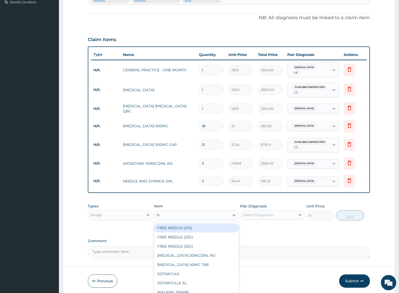
type input "free"
click at [189, 228] on div "FREE NEEDLE (21G)" at bounding box center [196, 228] width 84 height 9
type input "18.48"
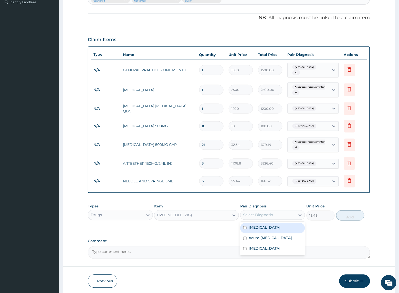
click at [261, 213] on div "Select Diagnosis" at bounding box center [258, 215] width 30 height 5
drag, startPoint x: 262, startPoint y: 224, endPoint x: 357, endPoint y: 223, distance: 94.7
click at [271, 223] on div "[MEDICAL_DATA]" at bounding box center [272, 228] width 65 height 10
checkbox input "true"
click at [357, 215] on button "Add" at bounding box center [350, 216] width 28 height 10
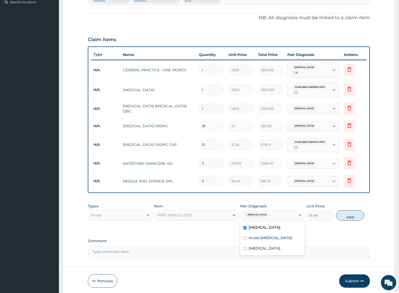
type input "0"
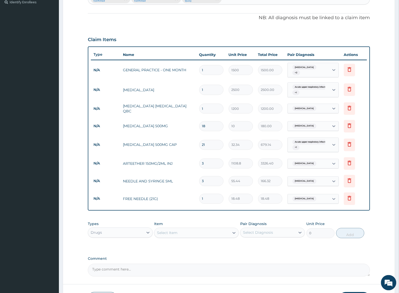
drag, startPoint x: 213, startPoint y: 198, endPoint x: 170, endPoint y: 196, distance: 43.0
click at [170, 196] on tr "N/A FREE NEEDLE (21G) 1 18.48 18.48 [MEDICAL_DATA] Delete" at bounding box center [229, 199] width 276 height 18
type input "3"
type input "55.44"
type input "3"
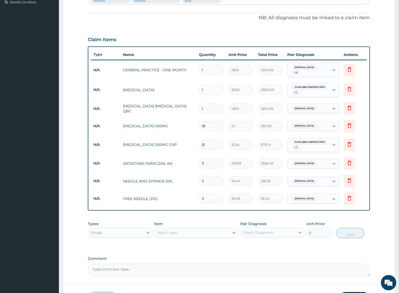
click at [173, 216] on div "PA Code / Prescription Code Enter Code(Secondary Care Only) Encounter Date DD-M…" at bounding box center [229, 91] width 282 height 372
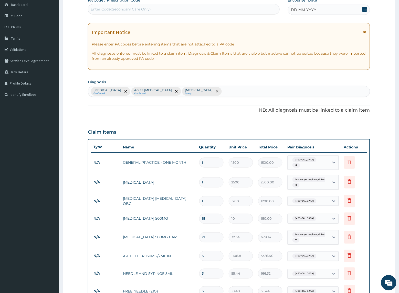
scroll to position [0, 0]
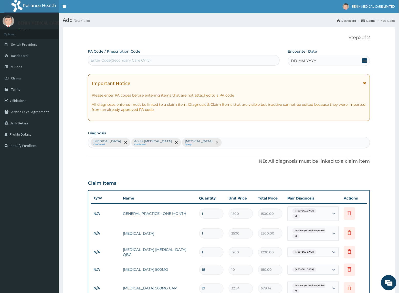
click at [295, 62] on span "DD-MM-YYYY" at bounding box center [303, 60] width 25 height 5
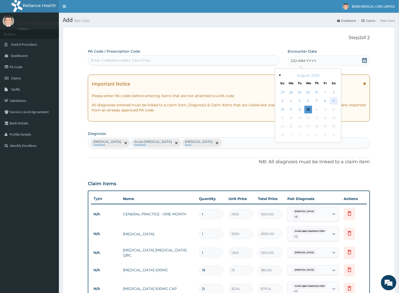
click at [331, 102] on div "9" at bounding box center [334, 101] width 8 height 8
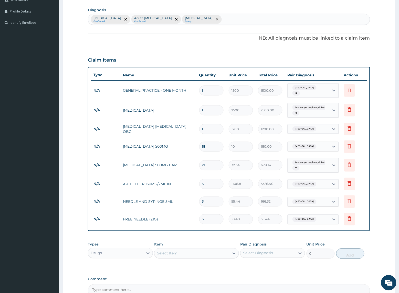
scroll to position [179, 0]
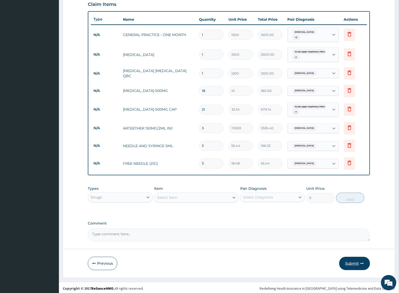
click at [357, 258] on button "Submit" at bounding box center [354, 263] width 31 height 13
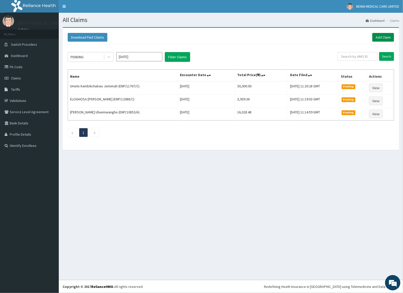
click at [377, 36] on link "Add Claim" at bounding box center [384, 37] width 22 height 9
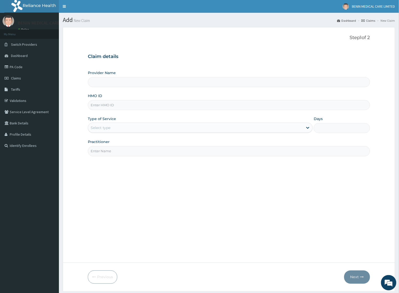
type input "BENIN MEDICAL CARE LIMITED"
click at [107, 109] on input "HMO ID" at bounding box center [229, 105] width 282 height 10
paste input "NBC/10331/E"
click at [101, 106] on input "NBC/10331/E" at bounding box center [229, 105] width 282 height 10
click at [98, 106] on input "NBC/10331/E" at bounding box center [229, 105] width 282 height 10
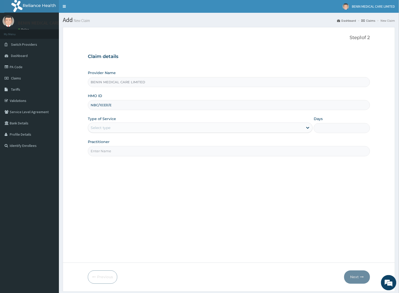
type input "NBC/10331/E"
click at [87, 121] on form "Step 1 of 2 Claim details Provider Name BENIN MEDICAL CARE LIMITED HMO ID NBC/1…" at bounding box center [229, 159] width 332 height 265
click at [117, 131] on div "Select type" at bounding box center [195, 128] width 215 height 8
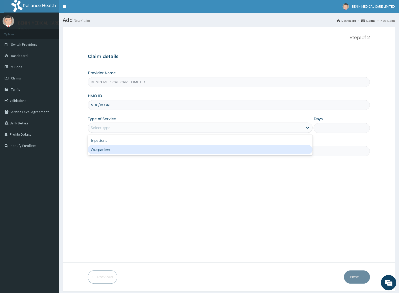
click at [116, 150] on div "Outpatient" at bounding box center [200, 149] width 225 height 9
type input "1"
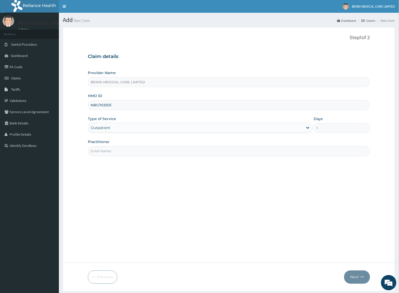
drag, startPoint x: 115, startPoint y: 152, endPoint x: 130, endPoint y: 157, distance: 15.5
click at [123, 155] on input "Practitioner" at bounding box center [229, 151] width 282 height 10
type input "USIOSEFE EHIMWENMA TESLIM"
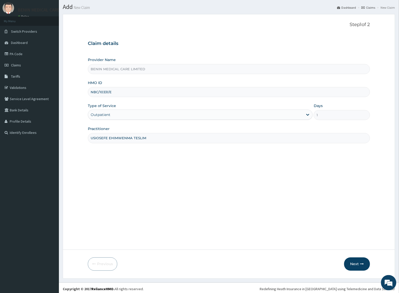
scroll to position [16, 0]
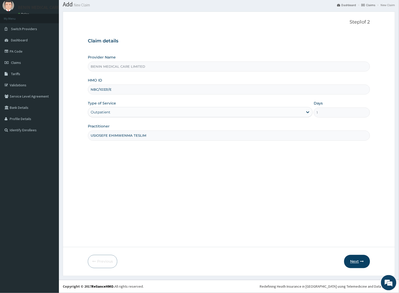
click at [350, 261] on button "Next" at bounding box center [357, 261] width 26 height 13
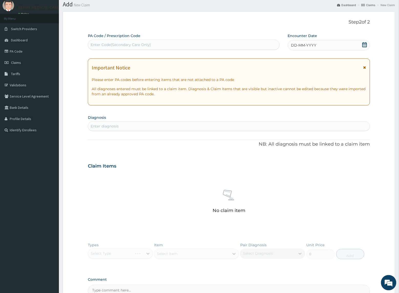
click at [95, 130] on div "Enter diagnosis" at bounding box center [228, 126] width 281 height 8
type input "malaria"
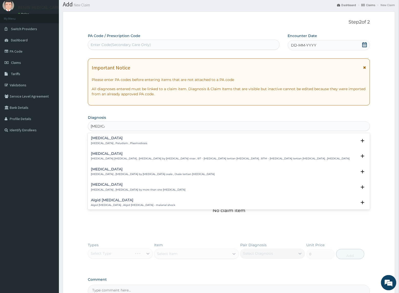
click at [96, 139] on h4 "Malaria" at bounding box center [119, 138] width 56 height 4
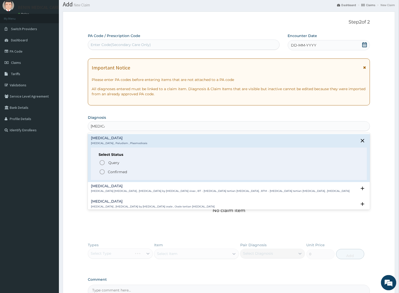
click at [101, 172] on icon "status option filled" at bounding box center [102, 172] width 6 height 6
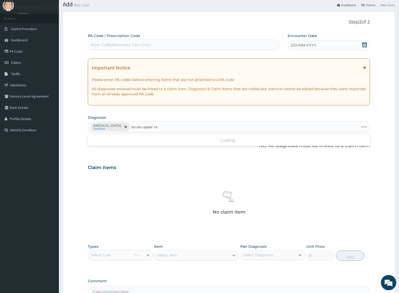
type input "acute upper res"
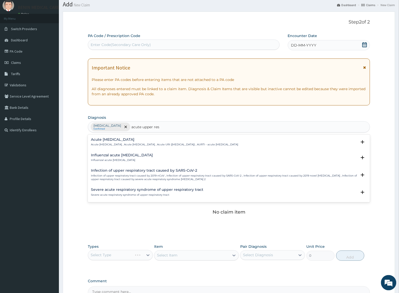
click at [109, 145] on p "Acute upper respiratory infection , Acute upper respiratory tract infection , A…" at bounding box center [164, 145] width 147 height 4
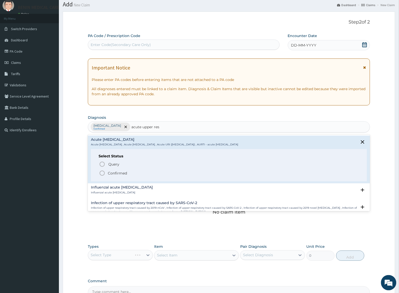
click at [102, 172] on icon "status option filled" at bounding box center [102, 173] width 6 height 6
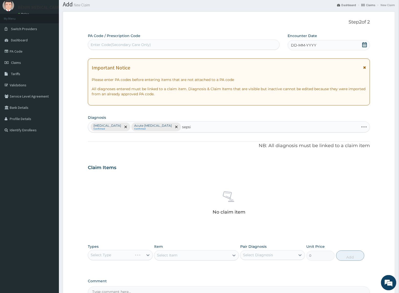
type input "sepsis"
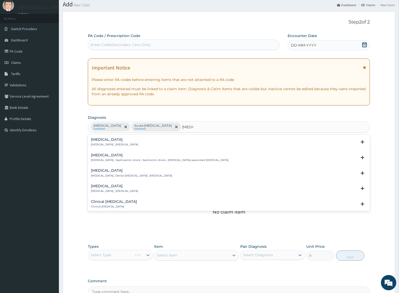
click at [96, 142] on div "Sepsis Systemic infection , Sepsis" at bounding box center [114, 142] width 47 height 9
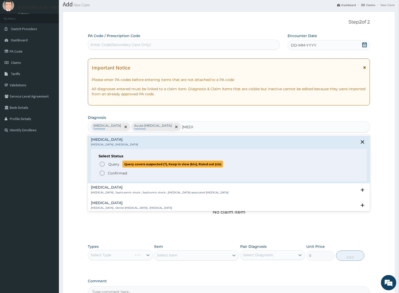
click at [101, 164] on icon "status option query" at bounding box center [102, 164] width 6 height 6
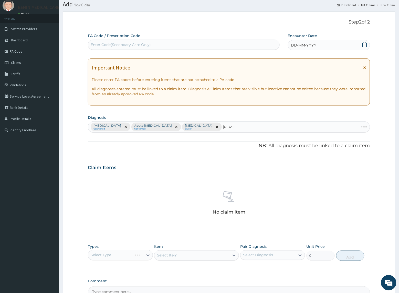
type input "helmint"
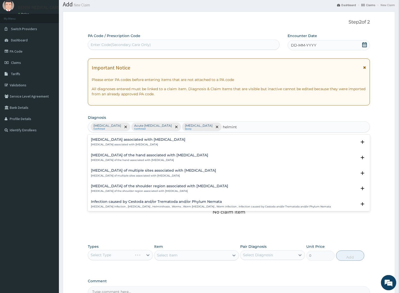
scroll to position [65, 0]
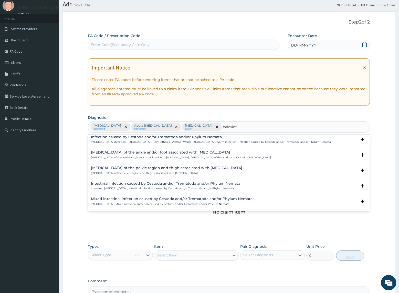
click at [140, 204] on p "Mixed intestinal helminthiasis , Mixed intestinal infection caused by Cestoda a…" at bounding box center [171, 205] width 161 height 4
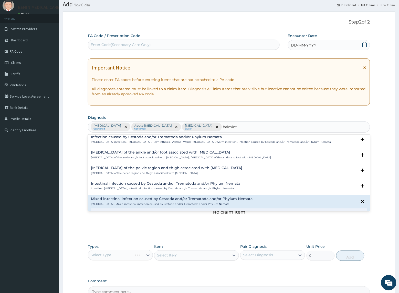
click at [139, 188] on p "Intestinal helminthiasis , Intestinal infection caused by Cestoda and/or Tremat…" at bounding box center [165, 189] width 149 height 4
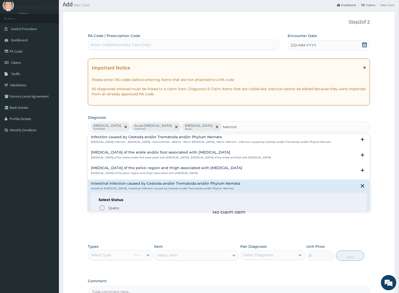
scroll to position [97, 0]
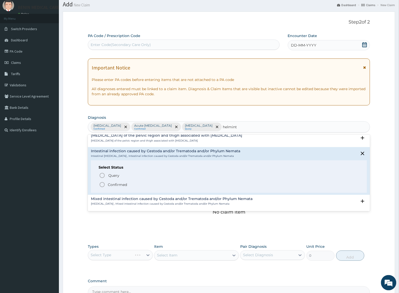
click at [102, 186] on icon "status option filled" at bounding box center [102, 185] width 6 height 6
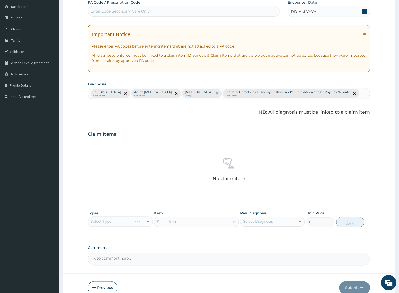
scroll to position [76, 0]
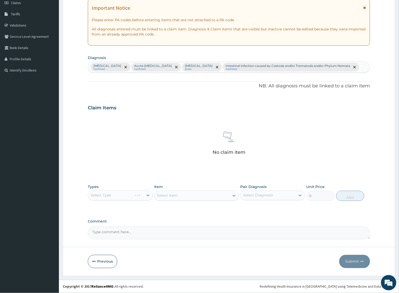
click at [114, 198] on div "Select Type" at bounding box center [120, 196] width 65 height 10
click at [145, 198] on icon at bounding box center [147, 195] width 5 height 5
click at [123, 231] on div "Procedures" at bounding box center [120, 226] width 65 height 9
click at [168, 197] on div "Select Item" at bounding box center [167, 195] width 20 height 5
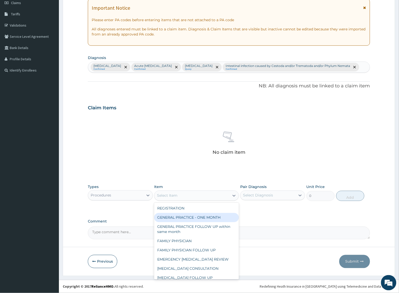
click at [175, 215] on div "GENERAL PRACTICE - ONE MONTH" at bounding box center [196, 217] width 84 height 9
type input "1500"
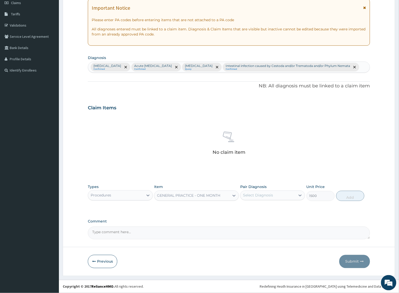
click at [273, 198] on div "Select Diagnosis" at bounding box center [267, 196] width 55 height 8
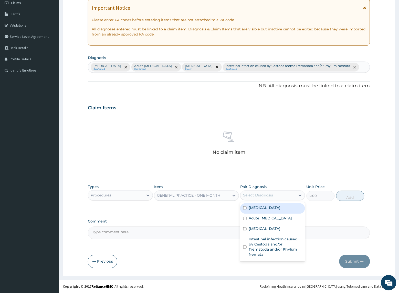
drag, startPoint x: 263, startPoint y: 210, endPoint x: 268, endPoint y: 213, distance: 5.4
click at [263, 211] on div "Malaria" at bounding box center [272, 209] width 65 height 10
checkbox input "true"
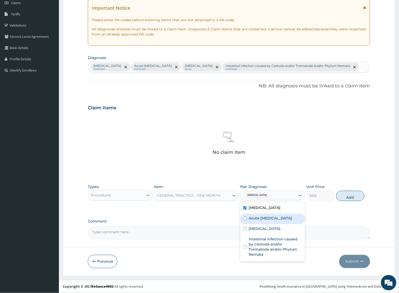
click at [264, 221] on label "Acute [MEDICAL_DATA]" at bounding box center [269, 218] width 43 height 5
checkbox input "true"
click at [256, 232] on label "[MEDICAL_DATA]" at bounding box center [264, 229] width 32 height 5
checkbox input "true"
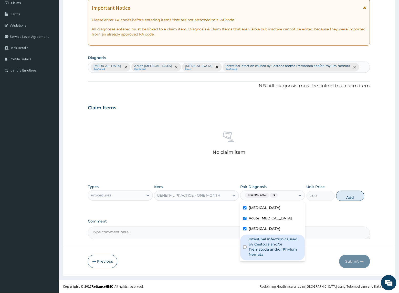
drag, startPoint x: 268, startPoint y: 246, endPoint x: 298, endPoint y: 242, distance: 29.6
click at [269, 246] on label "Intestinal infection caused by Cestoda and/or Trematoda and/or Phylum Nemata" at bounding box center [274, 247] width 53 height 20
checkbox input "true"
click at [339, 196] on button "Add" at bounding box center [350, 196] width 28 height 10
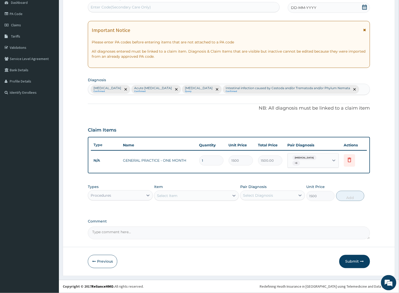
type input "0"
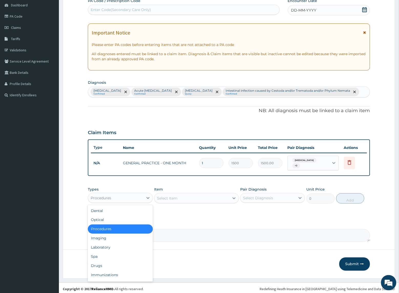
drag, startPoint x: 135, startPoint y: 199, endPoint x: 126, endPoint y: 212, distance: 15.9
click at [135, 199] on div "Procedures" at bounding box center [115, 198] width 55 height 8
click at [121, 248] on div "Laboratory" at bounding box center [120, 247] width 65 height 9
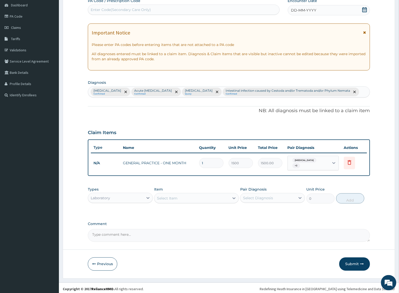
click at [181, 197] on div "Select Item" at bounding box center [191, 198] width 75 height 8
type input "full"
click at [168, 207] on div "FULL BLOOD COUNT" at bounding box center [196, 211] width 84 height 9
type input "2500"
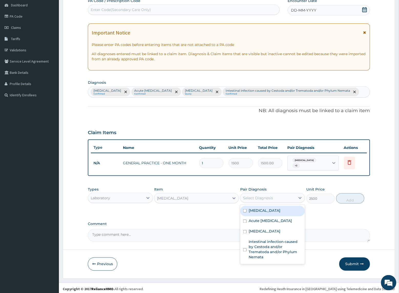
click at [273, 199] on div "Select Diagnosis" at bounding box center [267, 198] width 55 height 8
drag, startPoint x: 263, startPoint y: 218, endPoint x: 267, endPoint y: 241, distance: 23.5
click at [264, 220] on label "Acute [MEDICAL_DATA]" at bounding box center [269, 221] width 43 height 5
checkbox input "true"
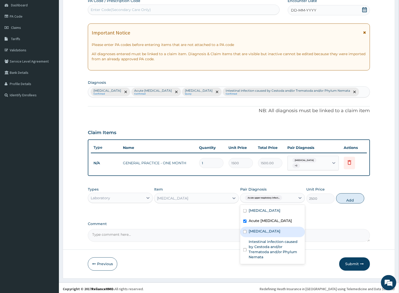
drag, startPoint x: 264, startPoint y: 236, endPoint x: 286, endPoint y: 236, distance: 22.0
click at [264, 236] on div "[MEDICAL_DATA]" at bounding box center [272, 232] width 65 height 10
checkbox input "true"
click at [343, 204] on button "Add" at bounding box center [350, 199] width 28 height 10
type input "0"
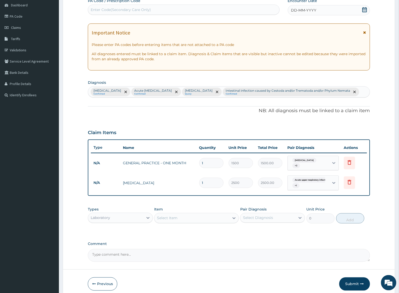
click at [177, 217] on div "Select Item" at bounding box center [191, 218] width 75 height 8
type input "malaria"
click at [173, 231] on div "MALARIA PARASITE QBC" at bounding box center [196, 231] width 84 height 9
type input "1200"
click at [261, 216] on div "Select Diagnosis" at bounding box center [258, 218] width 30 height 5
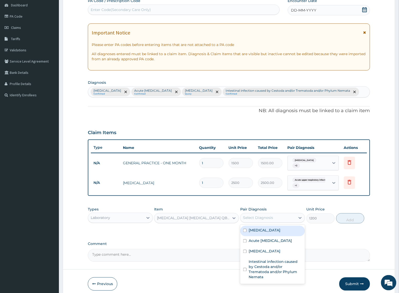
drag, startPoint x: 262, startPoint y: 232, endPoint x: 372, endPoint y: 225, distance: 110.2
click at [264, 231] on div "Malaria" at bounding box center [272, 231] width 65 height 10
checkbox input "true"
click at [350, 217] on button "Add" at bounding box center [350, 219] width 28 height 10
type input "0"
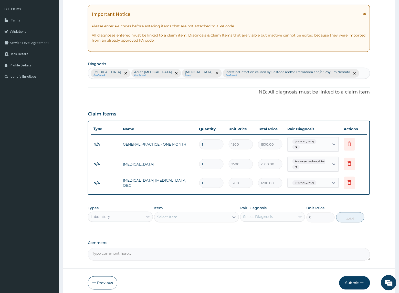
scroll to position [89, 0]
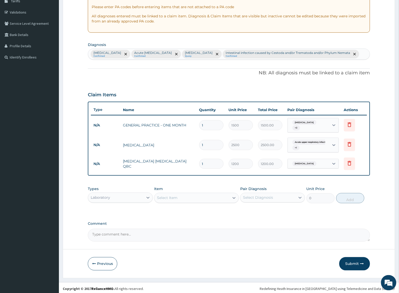
click at [124, 197] on div "Laboratory" at bounding box center [115, 198] width 55 height 8
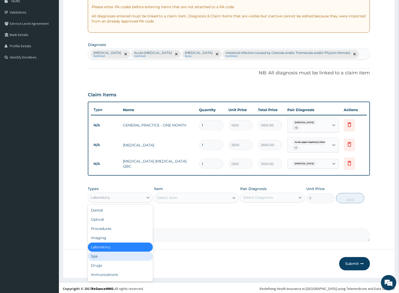
scroll to position [17, 0]
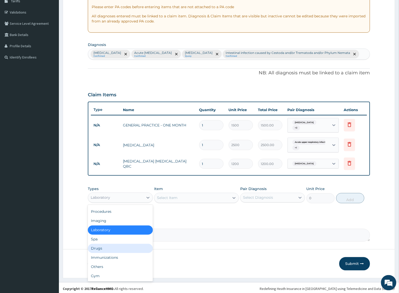
click at [125, 249] on div "Drugs" at bounding box center [120, 248] width 65 height 9
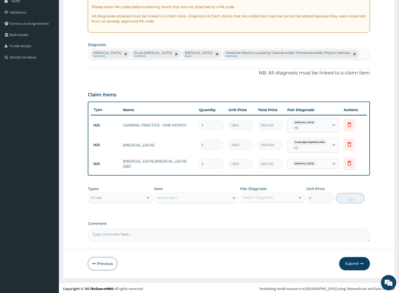
click at [177, 197] on div "Select Item" at bounding box center [167, 198] width 20 height 5
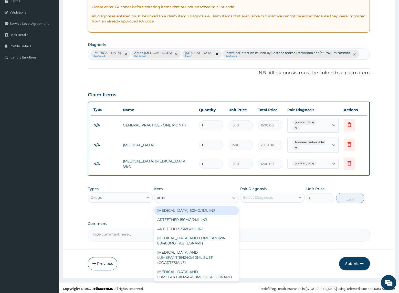
type input "arteme"
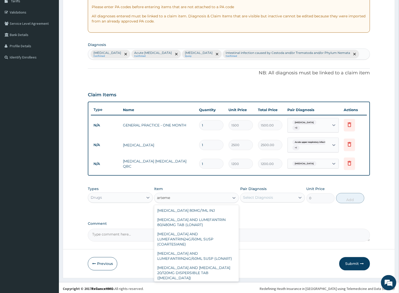
scroll to position [45, 0]
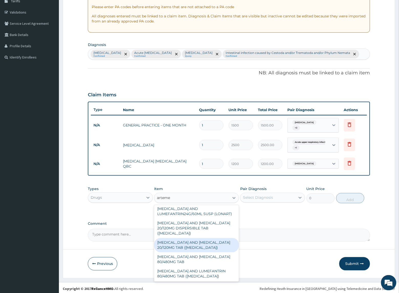
click at [211, 243] on div "ARTEMETHER AND LUMEFANTRINE 20/120MG TAB (COARTEM)" at bounding box center [196, 245] width 84 height 14
type input "133.06"
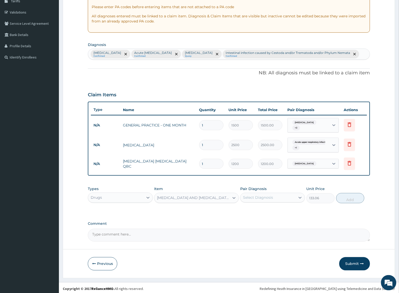
click at [254, 195] on div "Select Diagnosis" at bounding box center [258, 197] width 30 height 5
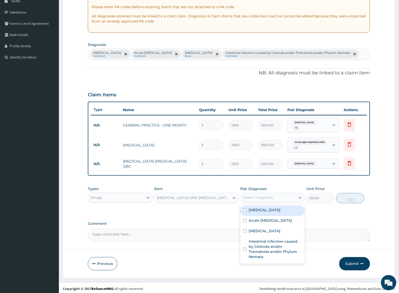
drag, startPoint x: 254, startPoint y: 211, endPoint x: 384, endPoint y: 211, distance: 130.7
click at [260, 211] on div "Malaria" at bounding box center [272, 211] width 65 height 10
checkbox input "true"
click at [351, 195] on button "Add" at bounding box center [350, 198] width 28 height 10
type input "0"
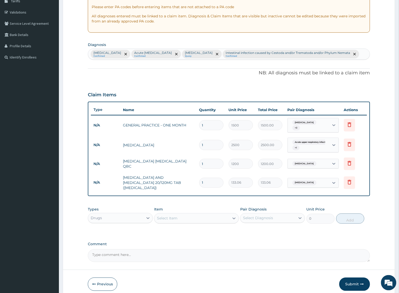
type input "18"
type input "2395.08"
type input "18"
click at [205, 205] on div "Types Drugs Item Select Item Pair Diagnosis Select Diagnosis Unit Price 0 Add" at bounding box center [229, 216] width 282 height 22
click at [189, 215] on div "Select Item" at bounding box center [191, 219] width 75 height 8
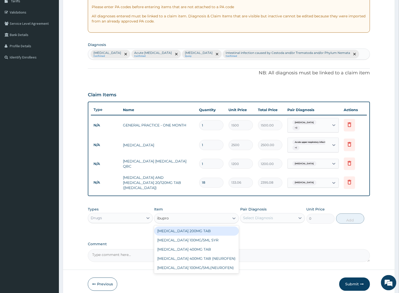
type input "ibuprof"
click at [158, 228] on div "IBUPROFEN 200MG TAB" at bounding box center [196, 231] width 84 height 9
type input "9.24"
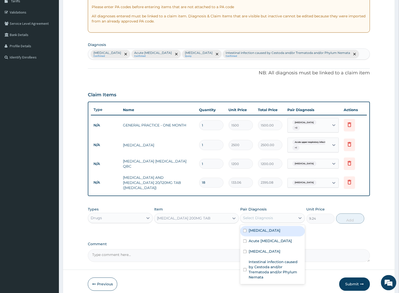
click at [282, 214] on div "Select Diagnosis" at bounding box center [267, 218] width 55 height 8
click at [275, 229] on div "Malaria" at bounding box center [272, 231] width 65 height 10
checkbox input "true"
click at [356, 55] on div "Malaria Confirmed Acute upper respiratory infection Confirmed Sepsis Query Inte…" at bounding box center [228, 54] width 281 height 11
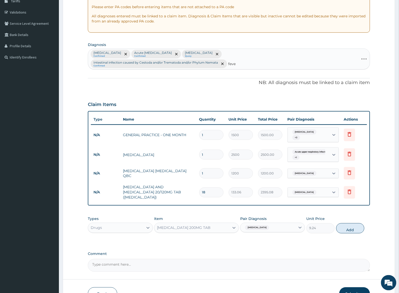
type input "fever"
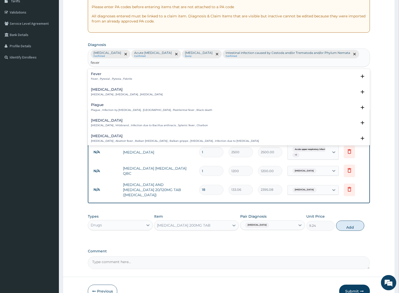
click at [107, 77] on p "Fever , Pyrexial , Pyrexia , Febrile" at bounding box center [111, 79] width 41 height 4
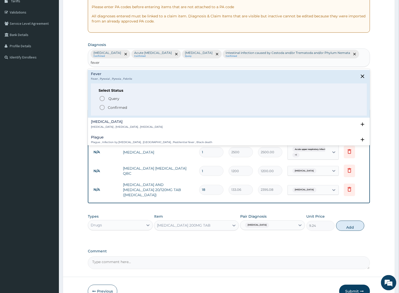
click at [105, 105] on icon "status option filled" at bounding box center [102, 108] width 6 height 6
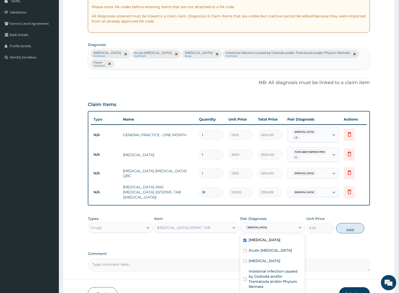
click at [271, 224] on div "Malaria" at bounding box center [267, 228] width 55 height 9
drag, startPoint x: 266, startPoint y: 287, endPoint x: 306, endPoint y: 277, distance: 41.1
click at [267, 293] on div "Fever" at bounding box center [272, 298] width 65 height 10
checkbox input "true"
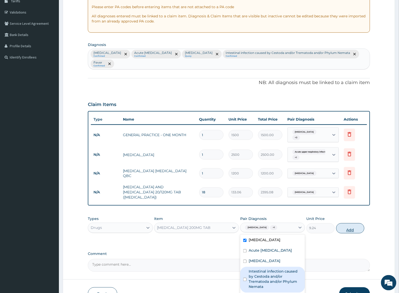
click at [347, 224] on button "Add" at bounding box center [350, 229] width 28 height 10
type input "0"
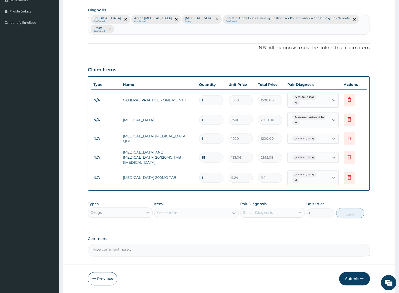
scroll to position [124, 0]
drag, startPoint x: 207, startPoint y: 160, endPoint x: 177, endPoint y: 159, distance: 29.4
click at [177, 168] on tr "N/A IBUPROFEN 200MG TAB 1 9.24 9.24 Malaria + 1 Delete" at bounding box center [229, 178] width 276 height 20
type input "9"
type input "83.16"
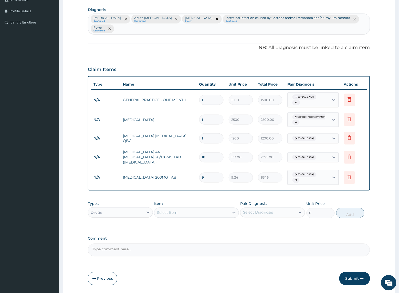
type input "9"
click at [177, 199] on div "Types Drugs Item Select Item Pair Diagnosis Select Diagnosis Unit Price 0 Add" at bounding box center [229, 210] width 282 height 22
click at [178, 209] on div "Select Item" at bounding box center [191, 213] width 75 height 8
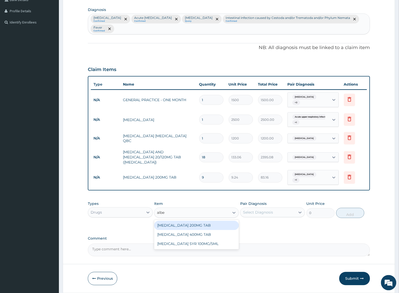
type input "alben"
click at [185, 221] on div "[MEDICAL_DATA] 200MG TAB" at bounding box center [196, 225] width 84 height 9
type input "277.2"
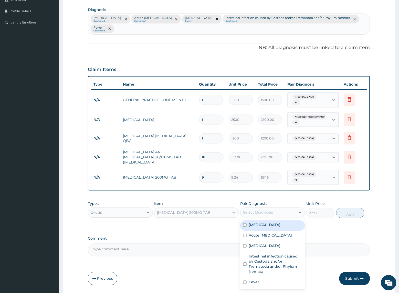
click at [245, 210] on div "Select Diagnosis" at bounding box center [258, 212] width 30 height 5
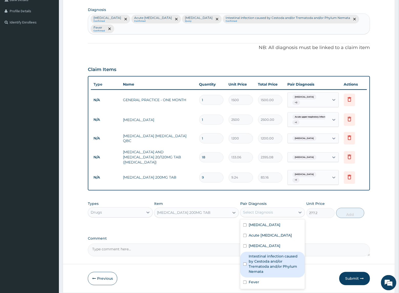
click at [264, 255] on label "Intestinal infection caused by Cestoda and/or Trematoda and/or Phylum Nemata" at bounding box center [274, 264] width 53 height 20
checkbox input "true"
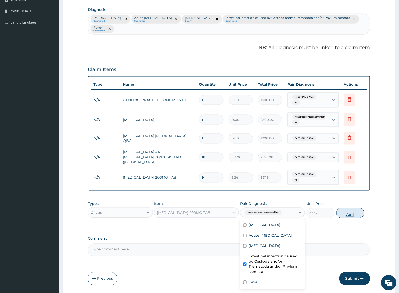
click at [341, 208] on button "Add" at bounding box center [350, 213] width 28 height 10
type input "0"
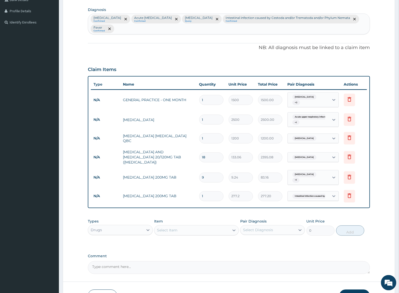
click at [181, 227] on div "Select Item" at bounding box center [191, 231] width 75 height 8
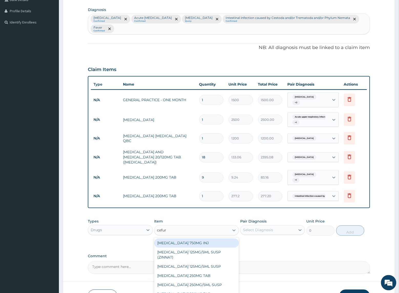
type input "cefuro"
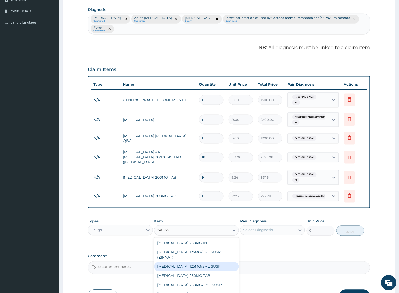
click at [190, 262] on div "[MEDICAL_DATA] 125MG/5ML SUSP" at bounding box center [196, 266] width 84 height 9
type input "2032.8"
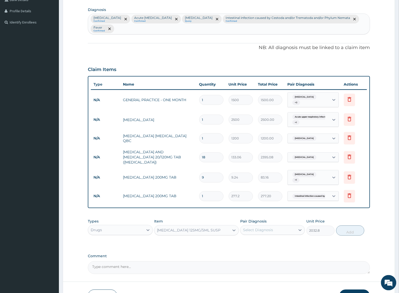
click at [272, 228] on div "Select Diagnosis" at bounding box center [258, 230] width 30 height 5
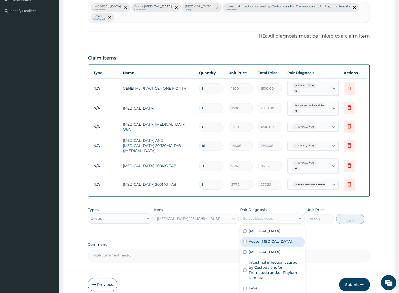
scroll to position [141, 0]
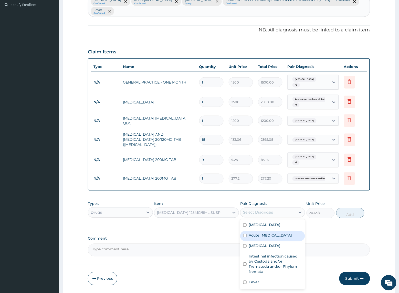
click at [266, 233] on label "Acute [MEDICAL_DATA]" at bounding box center [269, 235] width 43 height 5
checkbox input "true"
click at [253, 244] on label "[MEDICAL_DATA]" at bounding box center [264, 246] width 32 height 5
checkbox input "true"
click at [342, 208] on button "Add" at bounding box center [350, 213] width 28 height 10
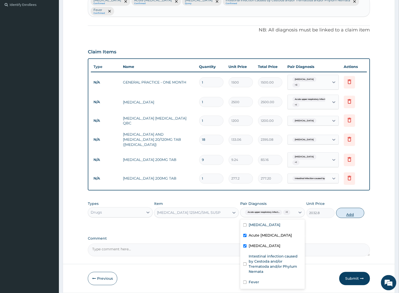
type input "0"
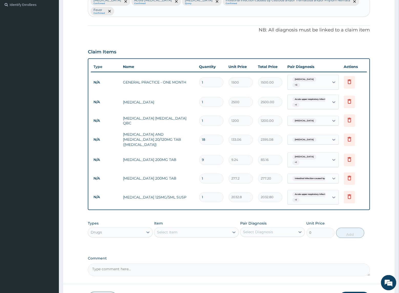
drag, startPoint x: 216, startPoint y: 179, endPoint x: 167, endPoint y: 177, distance: 49.4
click at [167, 188] on tr "N/A CEFUROXIME 125MG/5ML SUSP 1 2032.8 2032.80 Acute upper respiratory infect..…" at bounding box center [229, 198] width 276 height 20
type input "2"
type input "4065.60"
type input "2"
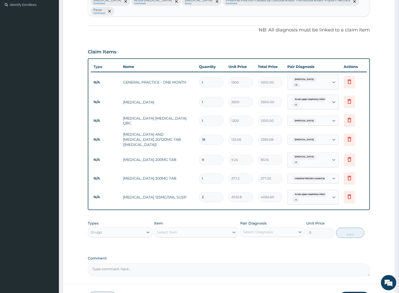
click at [183, 199] on div "PA Code / Prescription Code Enter Code(Secondary Care Only) Encounter Date DD-M…" at bounding box center [229, 92] width 282 height 369
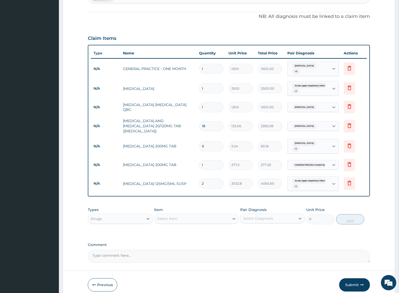
scroll to position [161, 0]
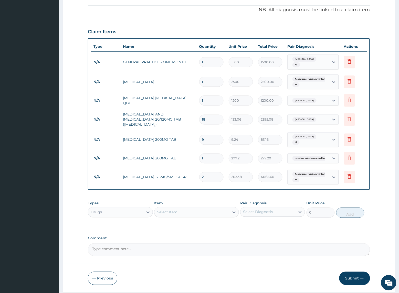
click at [347, 272] on button "Submit" at bounding box center [354, 278] width 31 height 13
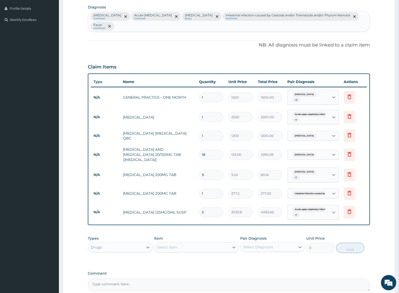
scroll to position [0, 0]
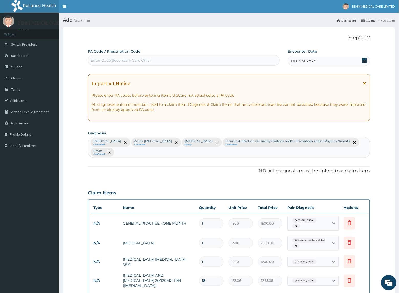
click at [291, 61] on span "DD-MM-YYYY" at bounding box center [303, 60] width 25 height 5
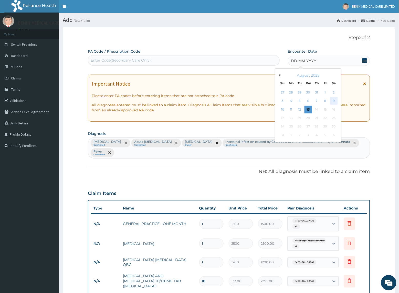
click at [335, 101] on div "9" at bounding box center [334, 101] width 8 height 8
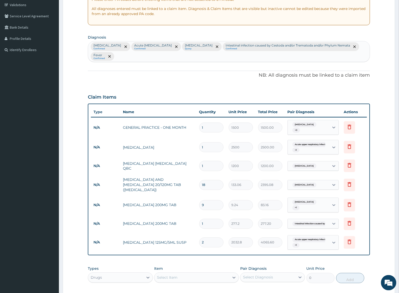
scroll to position [161, 0]
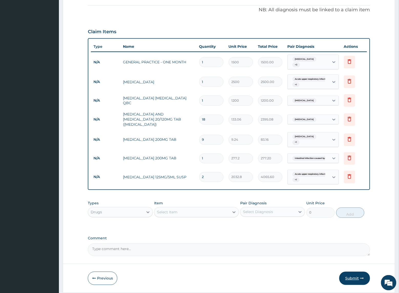
click at [355, 272] on button "Submit" at bounding box center [354, 278] width 31 height 13
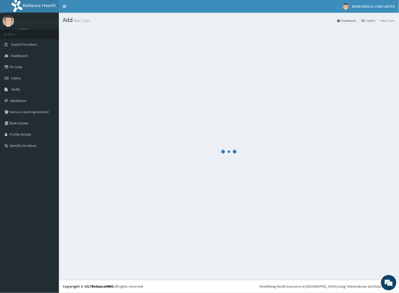
scroll to position [0, 0]
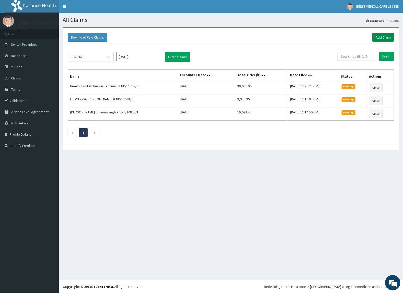
click at [378, 40] on link "Add Claim" at bounding box center [384, 37] width 22 height 9
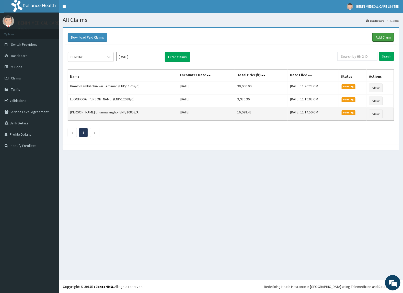
drag, startPoint x: 380, startPoint y: 40, endPoint x: 154, endPoint y: 108, distance: 236.2
click at [380, 40] on link "Add Claim" at bounding box center [384, 37] width 22 height 9
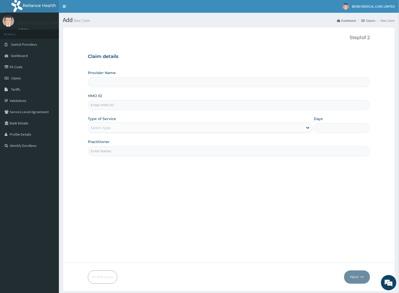
type input "BENIN MEDICAL CARE LIMITED"
click at [106, 108] on input "HMO ID" at bounding box center [229, 105] width 282 height 10
paste input "ENP/12088/A"
type input "ENP/12088/A"
drag, startPoint x: 84, startPoint y: 120, endPoint x: 104, endPoint y: 125, distance: 21.1
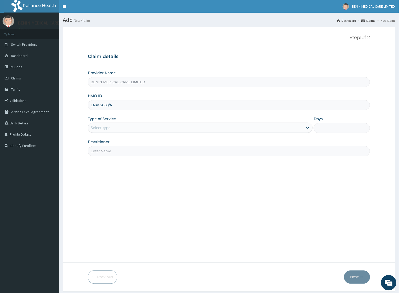
click at [84, 120] on form "Step 1 of 2 Claim details Provider Name BENIN MEDICAL CARE LIMITED HMO ID ENP/1…" at bounding box center [229, 159] width 332 height 265
drag, startPoint x: 105, startPoint y: 127, endPoint x: 107, endPoint y: 129, distance: 3.3
click at [105, 128] on div "Select type" at bounding box center [101, 127] width 20 height 5
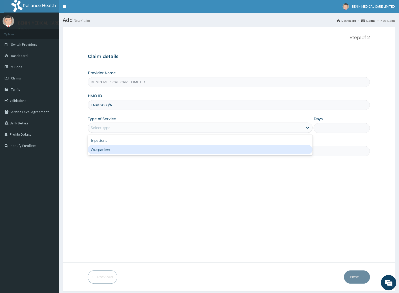
click at [107, 149] on div "Outpatient" at bounding box center [200, 149] width 225 height 9
type input "1"
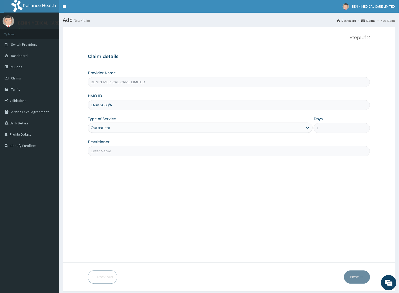
click at [113, 154] on input "Practitioner" at bounding box center [229, 151] width 282 height 10
type input "USIOSEFE EHIMWENMA TESLIM"
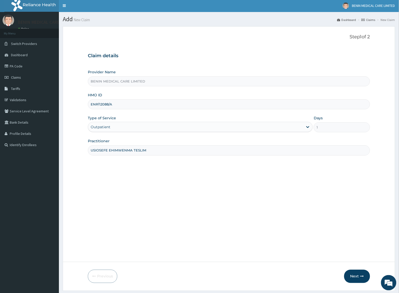
scroll to position [16, 0]
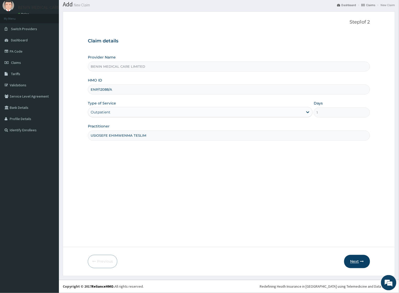
click at [360, 259] on button "Next" at bounding box center [357, 261] width 26 height 13
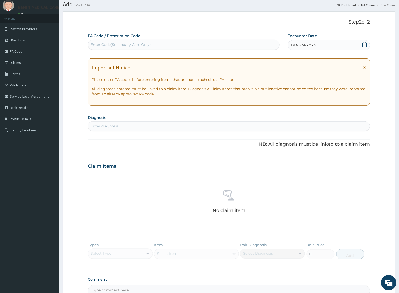
click at [116, 124] on div "Enter diagnosis" at bounding box center [105, 126] width 28 height 5
type input "acute upper res"
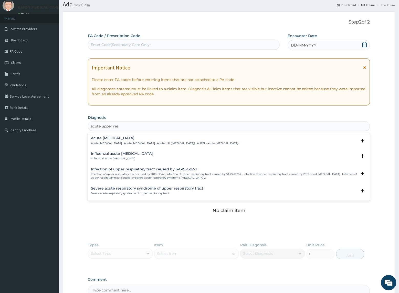
click at [110, 140] on h4 "Acute [MEDICAL_DATA]" at bounding box center [164, 138] width 147 height 4
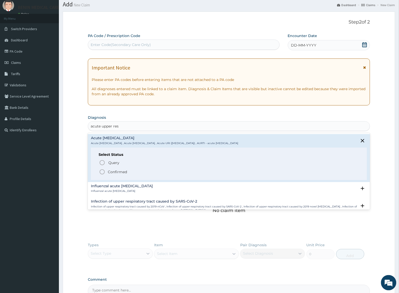
click at [104, 173] on icon "status option filled" at bounding box center [102, 172] width 6 height 6
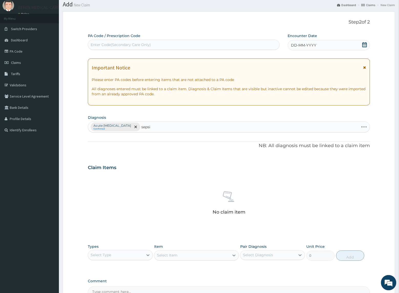
type input "[MEDICAL_DATA]"
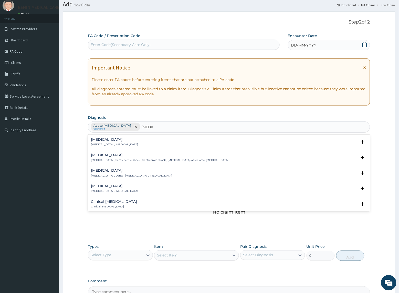
click at [92, 145] on p "[MEDICAL_DATA] , [MEDICAL_DATA]" at bounding box center [114, 145] width 47 height 4
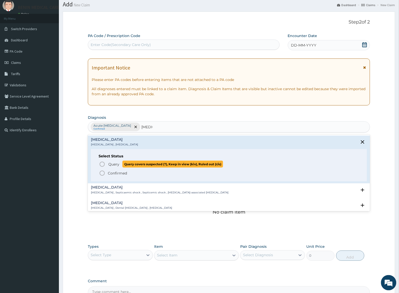
click at [101, 164] on icon "status option query" at bounding box center [102, 164] width 6 height 6
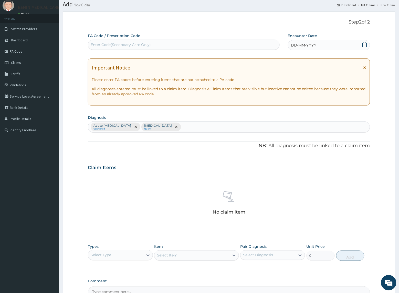
click at [295, 46] on span "DD-MM-YYYY" at bounding box center [303, 45] width 25 height 5
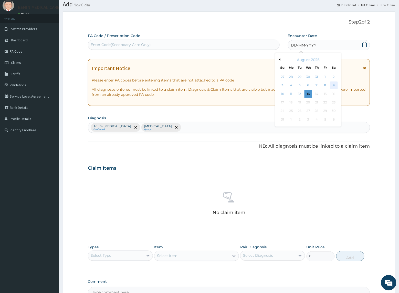
click at [331, 86] on div "9" at bounding box center [334, 86] width 8 height 8
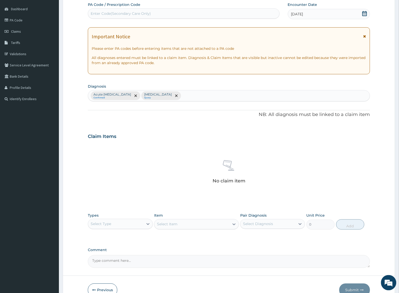
scroll to position [76, 0]
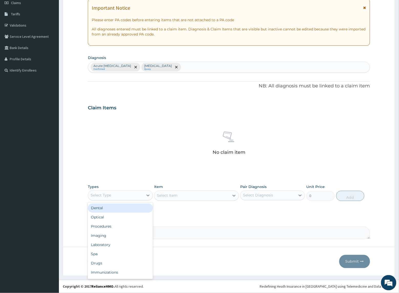
click at [120, 195] on div "Select Type" at bounding box center [115, 196] width 55 height 8
click at [126, 227] on div "Procedures" at bounding box center [120, 226] width 65 height 9
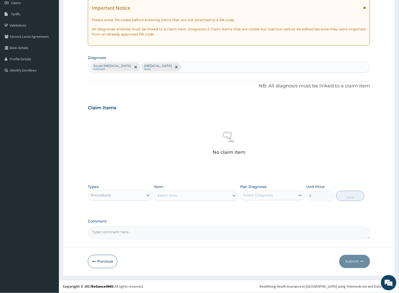
click at [207, 199] on div "Select Item" at bounding box center [191, 196] width 75 height 8
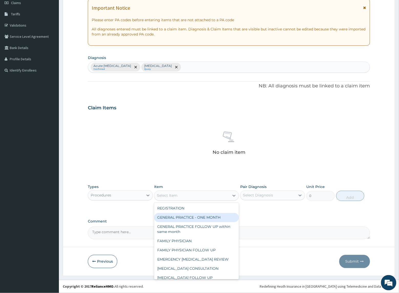
click at [204, 219] on div "GENERAL PRACTICE - ONE MONTH" at bounding box center [196, 217] width 84 height 9
type input "1500"
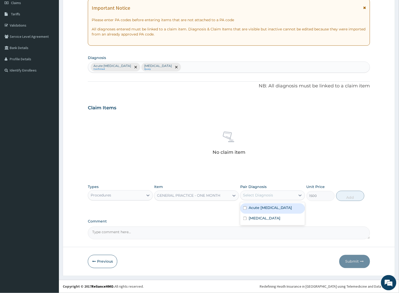
click at [279, 200] on div "Select Diagnosis" at bounding box center [267, 196] width 55 height 8
drag, startPoint x: 275, startPoint y: 211, endPoint x: 277, endPoint y: 221, distance: 9.9
click at [275, 211] on label "Acute [MEDICAL_DATA]" at bounding box center [269, 208] width 43 height 5
checkbox input "true"
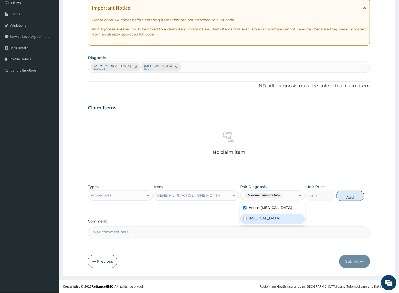
drag, startPoint x: 273, startPoint y: 224, endPoint x: 300, endPoint y: 225, distance: 26.9
click at [276, 224] on div "[MEDICAL_DATA]" at bounding box center [272, 219] width 65 height 10
checkbox input "true"
click at [342, 201] on button "Add" at bounding box center [350, 196] width 28 height 10
type input "0"
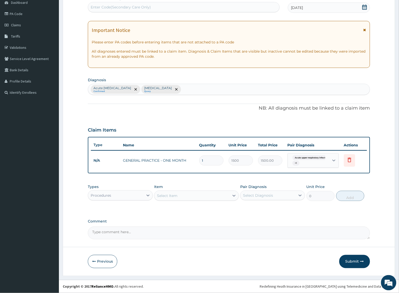
scroll to position [53, 0]
click at [141, 194] on div "Procedures" at bounding box center [115, 196] width 55 height 8
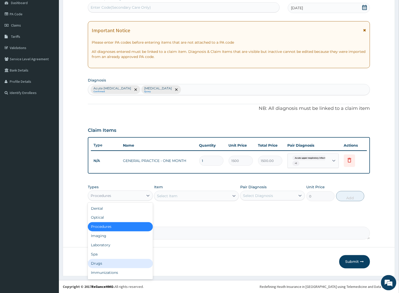
scroll to position [17, 0]
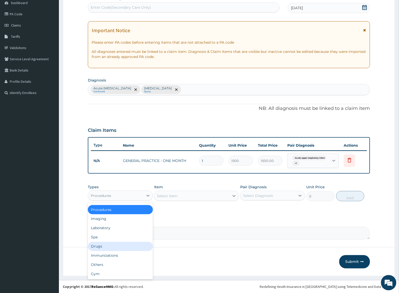
click at [131, 246] on div "Drugs" at bounding box center [120, 246] width 65 height 9
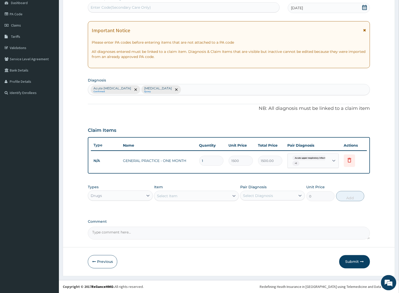
click at [185, 198] on div "Select Item" at bounding box center [191, 196] width 75 height 8
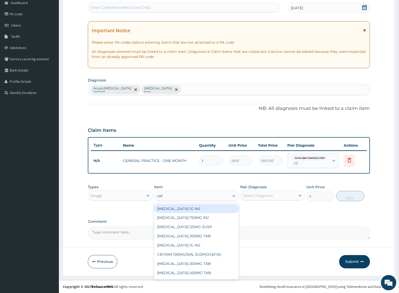
type input "cefu"
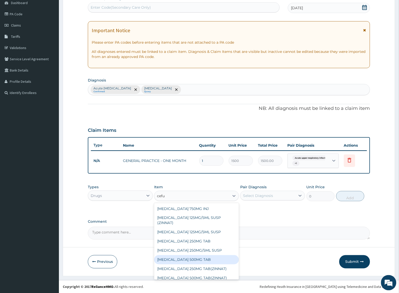
click at [186, 258] on div "[MEDICAL_DATA] 500MG TAB" at bounding box center [196, 260] width 84 height 9
type input "194.04"
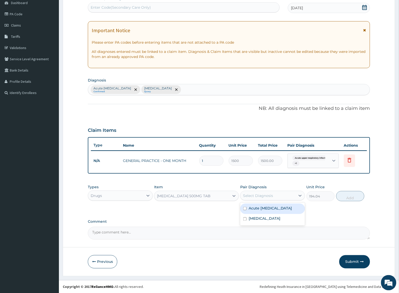
click at [264, 199] on div "Select Diagnosis" at bounding box center [267, 196] width 55 height 8
click at [261, 214] on div "Acute [MEDICAL_DATA]" at bounding box center [272, 209] width 65 height 10
checkbox input "true"
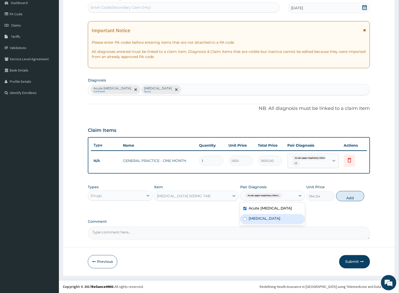
click at [255, 225] on div "[MEDICAL_DATA]" at bounding box center [272, 219] width 65 height 10
checkbox input "true"
click at [342, 202] on button "Add" at bounding box center [350, 196] width 28 height 10
type input "0"
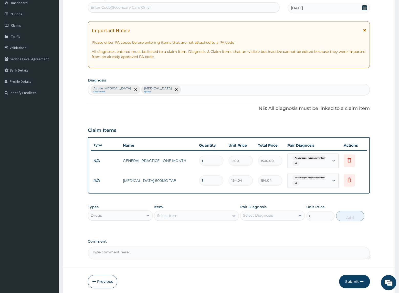
type input "10"
type input "1940.40"
type input "10"
click at [217, 199] on div "PA Code / Prescription Code Enter Code(Secondary Care Only) Encounter Date [DAT…" at bounding box center [229, 128] width 282 height 264
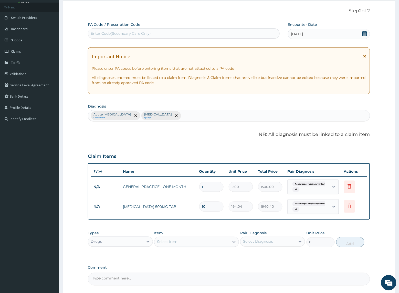
scroll to position [73, 0]
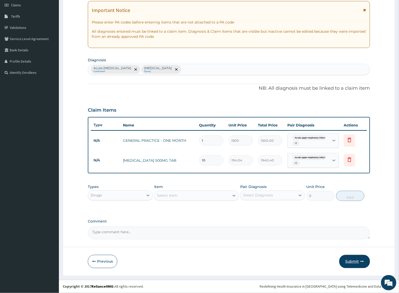
click at [353, 261] on button "Submit" at bounding box center [354, 261] width 31 height 13
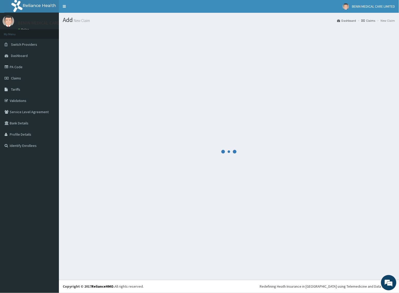
scroll to position [0, 0]
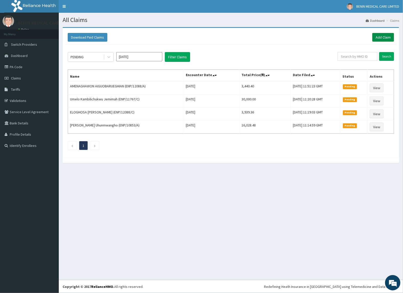
click at [375, 37] on link "Add Claim" at bounding box center [384, 37] width 22 height 9
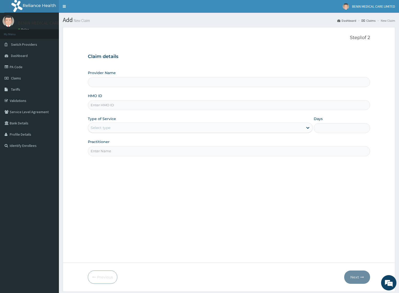
type input "BENIN MEDICAL CARE LIMITED"
click at [119, 107] on input "HMO ID" at bounding box center [229, 105] width 282 height 10
paste input "NBC/10331/B"
click at [98, 104] on input "NBC/10331/B" at bounding box center [229, 105] width 282 height 10
type input "NBC/10331/B"
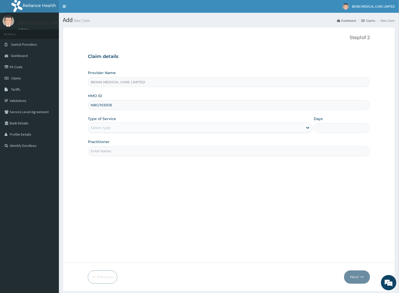
drag, startPoint x: 67, startPoint y: 137, endPoint x: 89, endPoint y: 137, distance: 21.2
click at [72, 137] on form "Step 1 of 2 Claim details Provider Name BENIN MEDICAL CARE LIMITED HMO ID NBC/1…" at bounding box center [229, 159] width 332 height 265
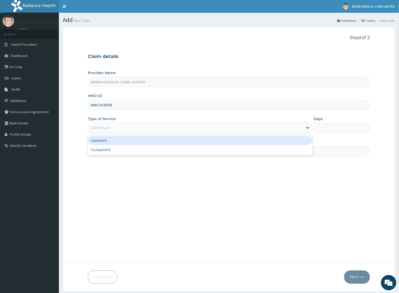
click at [97, 132] on div "Select type" at bounding box center [195, 128] width 215 height 8
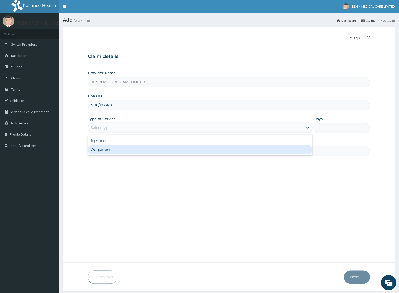
drag, startPoint x: 105, startPoint y: 146, endPoint x: 124, endPoint y: 155, distance: 21.2
click at [107, 148] on div "Outpatient" at bounding box center [200, 149] width 225 height 9
type input "1"
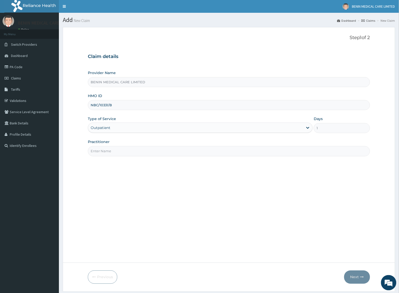
click at [123, 156] on input "Practitioner" at bounding box center [229, 151] width 282 height 10
type input "USIOSEFE EHIMWENMA TESLIM"
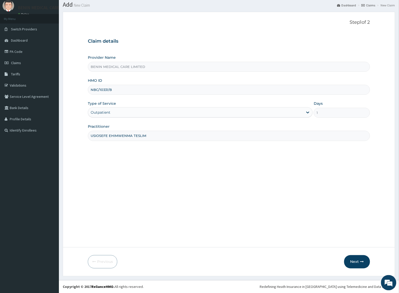
scroll to position [16, 0]
click at [356, 261] on button "Next" at bounding box center [357, 261] width 26 height 13
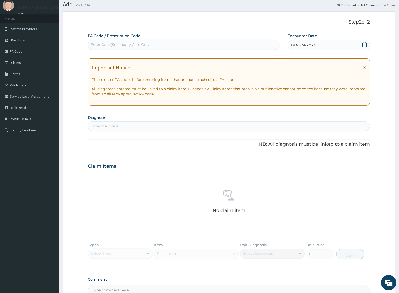
click at [111, 127] on div "Enter diagnosis" at bounding box center [105, 126] width 28 height 5
type input "[MEDICAL_DATA]"
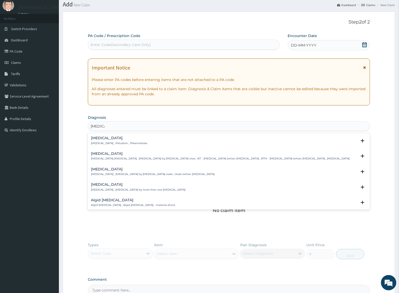
click at [99, 142] on p "[MEDICAL_DATA] , Paludism , Plasmodiosis" at bounding box center [119, 144] width 56 height 4
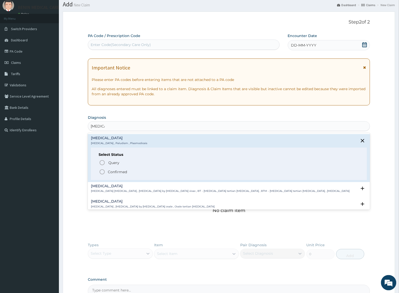
click at [100, 173] on icon "status option filled" at bounding box center [102, 172] width 6 height 6
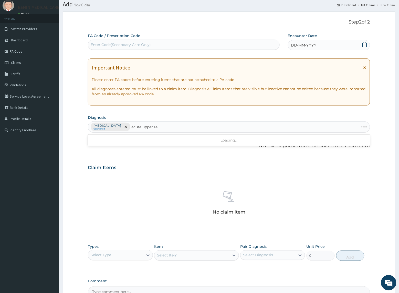
type input "acute upper res"
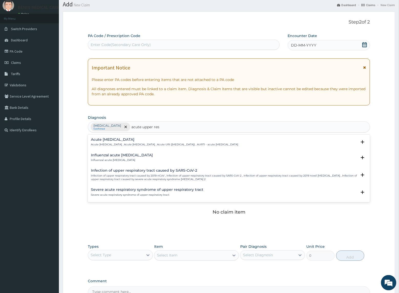
click at [92, 142] on div "Acute [MEDICAL_DATA] Acute [MEDICAL_DATA] , Acute [MEDICAL_DATA] , Acute URI ([…" at bounding box center [164, 142] width 147 height 9
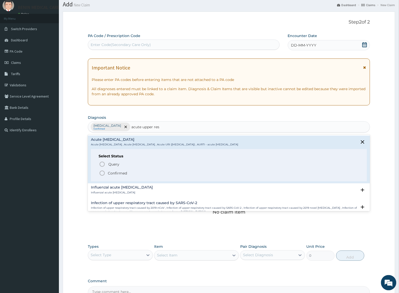
click at [101, 173] on icon "status option filled" at bounding box center [102, 173] width 6 height 6
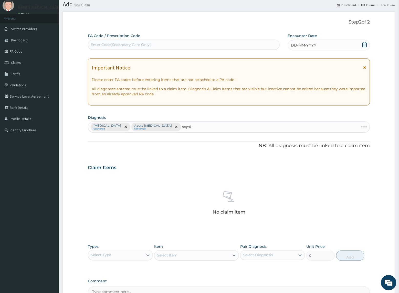
type input "[MEDICAL_DATA]"
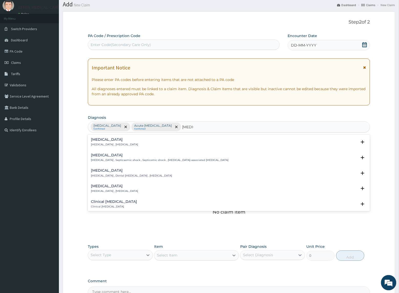
click at [96, 140] on h4 "[MEDICAL_DATA]" at bounding box center [114, 140] width 47 height 4
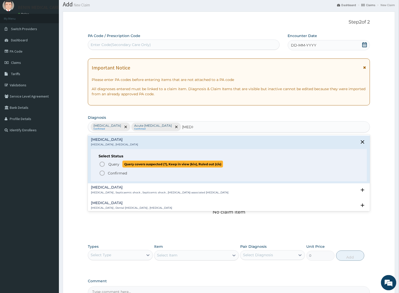
click at [101, 165] on icon "status option query" at bounding box center [102, 164] width 6 height 6
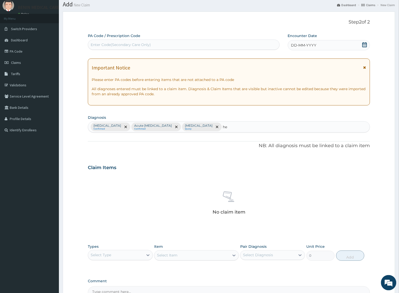
type input "he"
click at [220, 128] on div "[MEDICAL_DATA] Confirmed Acute [MEDICAL_DATA] Confirmed [MEDICAL_DATA] Query" at bounding box center [228, 127] width 281 height 11
type input "helmi"
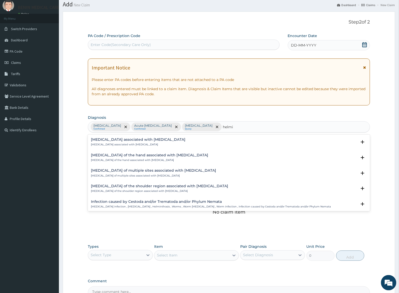
scroll to position [65, 0]
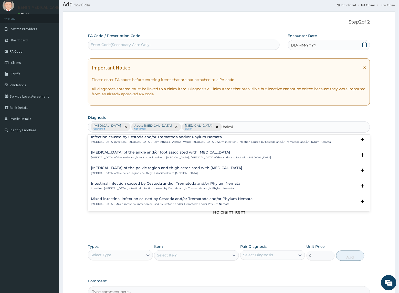
click at [143, 188] on p "Intestinal [MEDICAL_DATA] , Intestinal infection caused by Cestoda and/or Trema…" at bounding box center [165, 189] width 149 height 4
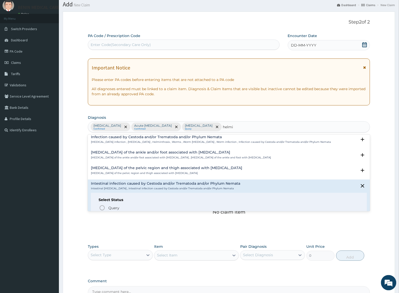
scroll to position [97, 0]
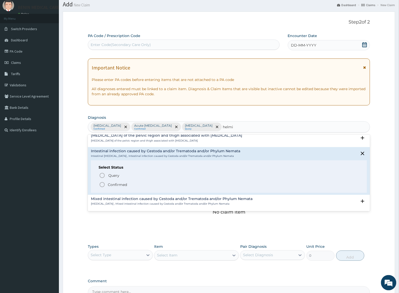
click at [102, 187] on icon "status option filled" at bounding box center [102, 185] width 6 height 6
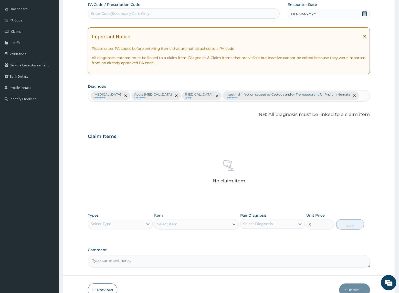
scroll to position [76, 0]
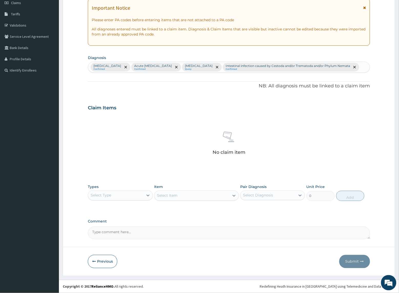
click at [140, 198] on div "Select Type" at bounding box center [115, 196] width 55 height 8
click at [113, 227] on div "Procedures" at bounding box center [120, 226] width 65 height 9
click at [206, 200] on div "Select Item" at bounding box center [196, 196] width 84 height 10
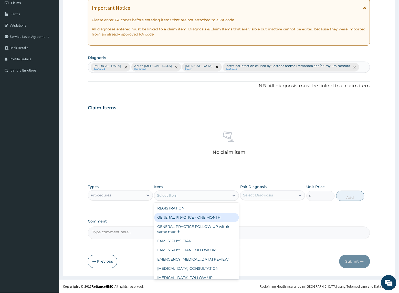
click at [204, 217] on div "GENERAL PRACTICE - ONE MONTH" at bounding box center [196, 217] width 84 height 9
type input "1500"
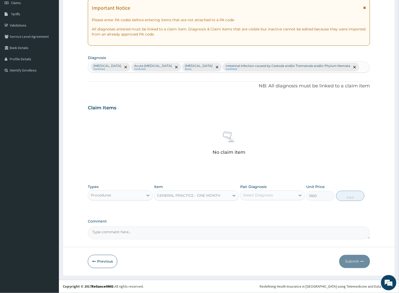
click at [274, 196] on div "Select Diagnosis" at bounding box center [267, 196] width 55 height 8
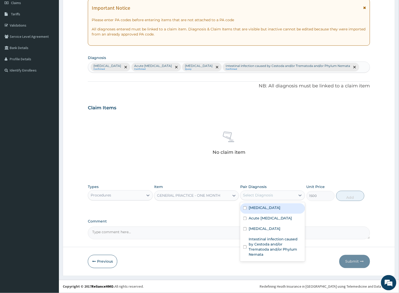
click at [270, 204] on div "[MEDICAL_DATA]" at bounding box center [272, 209] width 65 height 10
checkbox input "true"
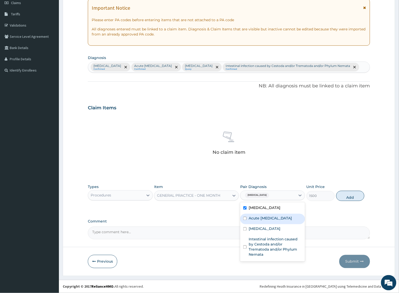
click at [267, 219] on label "Acute [MEDICAL_DATA]" at bounding box center [269, 218] width 43 height 5
checkbox input "true"
drag, startPoint x: 281, startPoint y: 234, endPoint x: 282, endPoint y: 245, distance: 11.0
click at [281, 235] on div "[MEDICAL_DATA]" at bounding box center [272, 230] width 65 height 10
checkbox input "true"
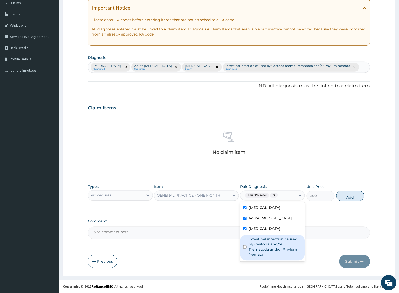
drag, startPoint x: 274, startPoint y: 251, endPoint x: 304, endPoint y: 255, distance: 30.4
click at [276, 254] on label "Intestinal infection caused by Cestoda and/or Trematoda and/or Phylum Nemata" at bounding box center [274, 247] width 53 height 20
checkbox input "true"
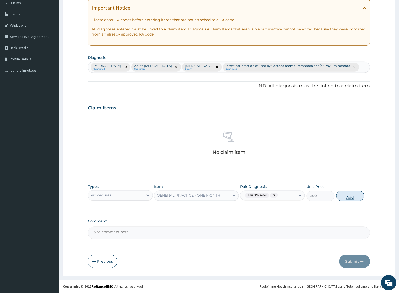
click at [346, 199] on button "Add" at bounding box center [350, 196] width 28 height 10
type input "0"
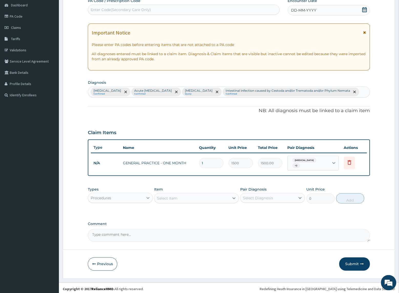
click at [149, 198] on icon at bounding box center [147, 199] width 3 height 2
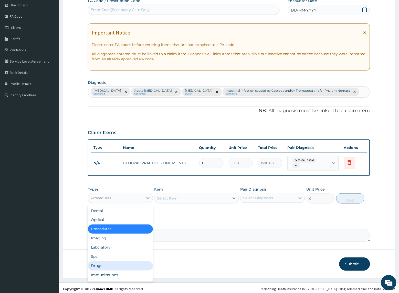
scroll to position [17, 0]
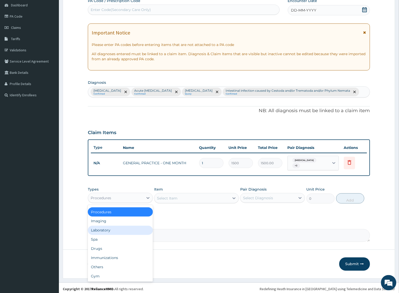
click at [125, 228] on div "Laboratory" at bounding box center [120, 230] width 65 height 9
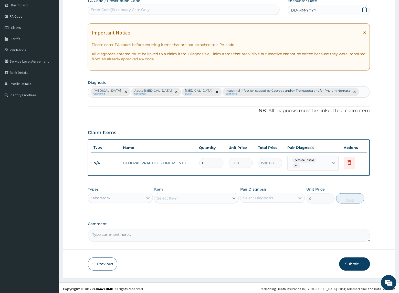
click at [197, 196] on div "Select Item" at bounding box center [191, 198] width 75 height 8
type input "full"
click at [198, 212] on div "FULL BLOOD COUNT" at bounding box center [196, 211] width 84 height 9
type input "2500"
click at [269, 197] on div "Select Diagnosis" at bounding box center [258, 198] width 30 height 5
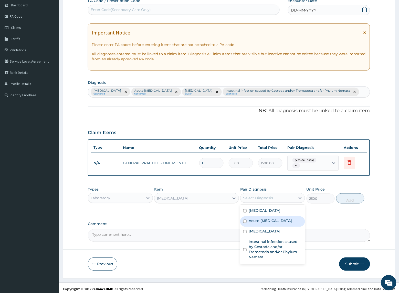
drag, startPoint x: 269, startPoint y: 223, endPoint x: 275, endPoint y: 228, distance: 8.4
click at [269, 223] on label "Acute upper respiratory infection" at bounding box center [269, 221] width 43 height 5
checkbox input "true"
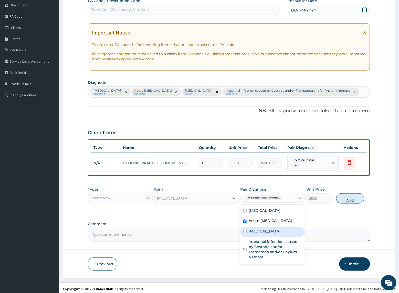
drag, startPoint x: 266, startPoint y: 237, endPoint x: 310, endPoint y: 220, distance: 47.0
click at [269, 237] on div "Sepsis" at bounding box center [272, 232] width 65 height 10
checkbox input "true"
click at [342, 203] on button "Add" at bounding box center [350, 199] width 28 height 10
type input "0"
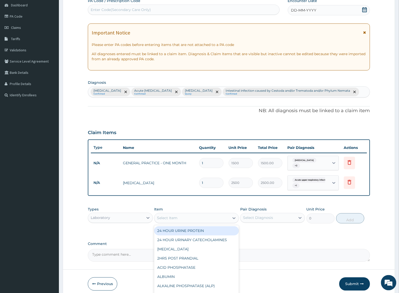
click at [172, 217] on div "Select Item" at bounding box center [167, 218] width 20 height 5
type input "malaria"
click at [177, 230] on div "MALARIA PARASITE QBC" at bounding box center [196, 231] width 84 height 9
type input "1200"
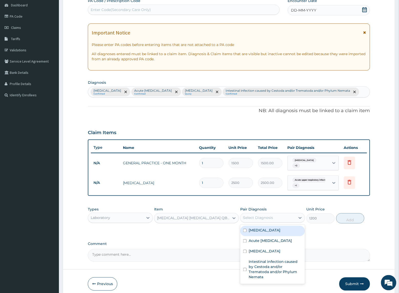
click at [246, 216] on div "Select Diagnosis" at bounding box center [258, 218] width 30 height 5
drag, startPoint x: 260, startPoint y: 229, endPoint x: 328, endPoint y: 229, distance: 68.1
click at [261, 229] on label "Malaria" at bounding box center [264, 230] width 32 height 5
checkbox input "true"
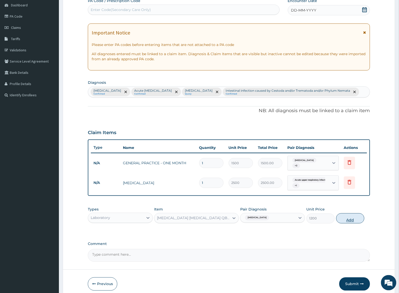
click at [341, 218] on button "Add" at bounding box center [350, 219] width 28 height 10
type input "0"
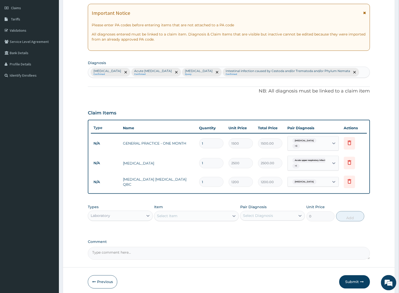
scroll to position [89, 0]
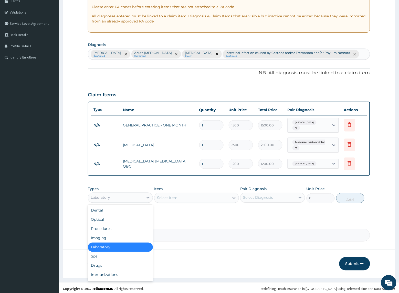
click at [131, 200] on div "Laboratory" at bounding box center [115, 198] width 55 height 8
click at [106, 262] on div "Drugs" at bounding box center [120, 265] width 65 height 9
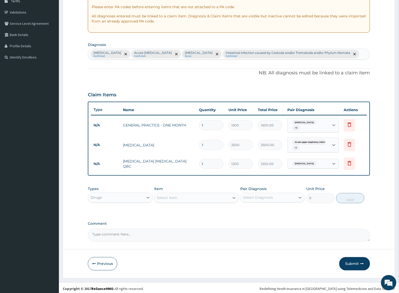
click at [177, 195] on div "Select Item" at bounding box center [191, 198] width 75 height 8
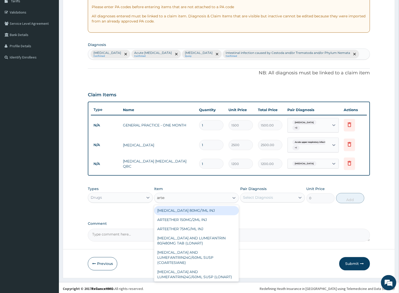
type input "arteme"
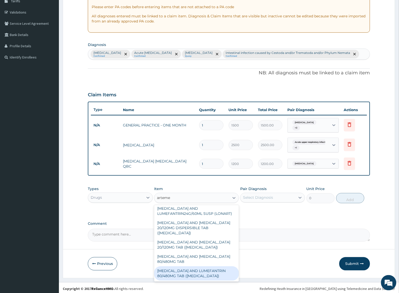
scroll to position [45, 0]
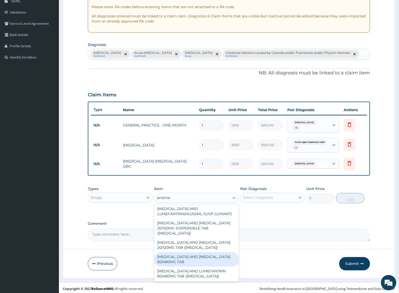
click at [181, 259] on div "[MEDICAL_DATA] AND [MEDICAL_DATA] 80/480MG TAB" at bounding box center [196, 260] width 84 height 14
type input "184.8"
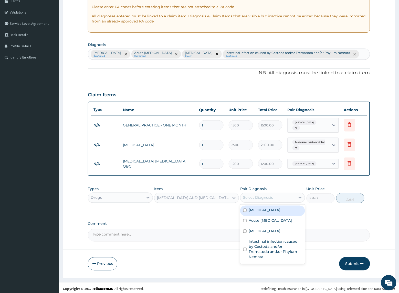
click at [248, 196] on div "Select Diagnosis" at bounding box center [258, 197] width 30 height 5
click at [268, 209] on div "Malaria" at bounding box center [272, 211] width 65 height 10
checkbox input "true"
click at [342, 196] on button "Add" at bounding box center [350, 198] width 28 height 10
type input "0"
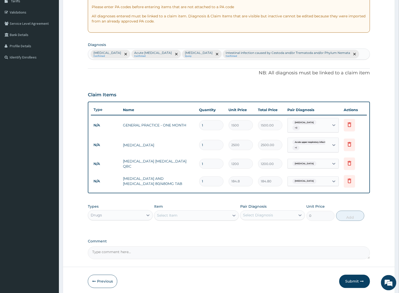
drag, startPoint x: 205, startPoint y: 180, endPoint x: 174, endPoint y: 178, distance: 31.0
click at [174, 178] on tr "N/A ARTEMETHER AND LUMEFANTRINE 80/480MG TAB 1 184.8 184.80 Malaria Delete" at bounding box center [229, 182] width 276 height 18
type input "6"
type input "1108.80"
type input "6"
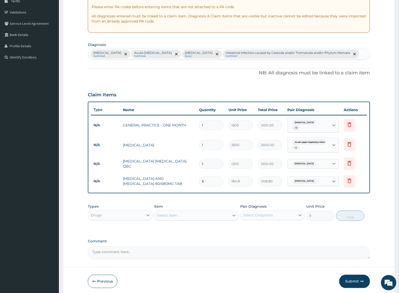
click at [177, 202] on div "Types Drugs Item Select Item Pair Diagnosis Select Diagnosis Unit Price 0 Add" at bounding box center [229, 213] width 282 height 22
click at [177, 212] on div "Select Item" at bounding box center [191, 216] width 75 height 8
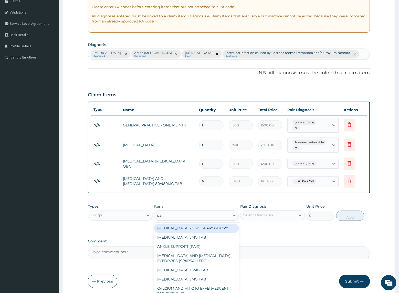
type input "parace"
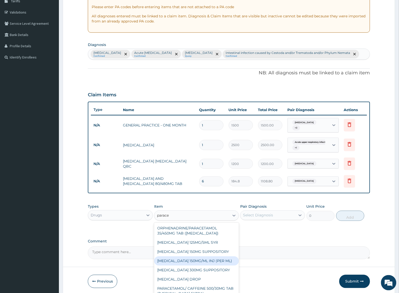
scroll to position [32, 0]
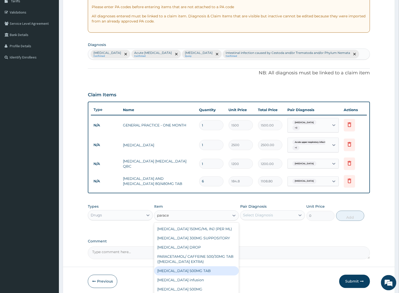
click at [192, 269] on div "[MEDICAL_DATA] 500MG TAB" at bounding box center [196, 271] width 84 height 9
type input "200"
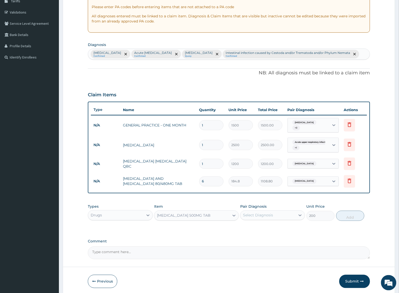
click at [285, 208] on div "Pair Diagnosis Select Diagnosis" at bounding box center [272, 212] width 65 height 17
click at [254, 215] on div "Select Diagnosis" at bounding box center [258, 215] width 30 height 5
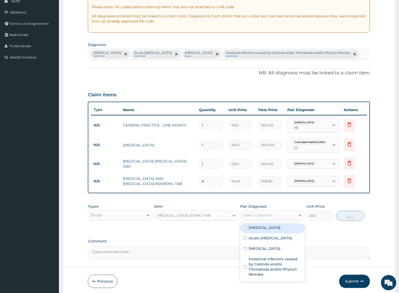
drag, startPoint x: 255, startPoint y: 227, endPoint x: 313, endPoint y: 225, distance: 58.1
click at [255, 227] on label "Malaria" at bounding box center [264, 228] width 32 height 5
checkbox input "true"
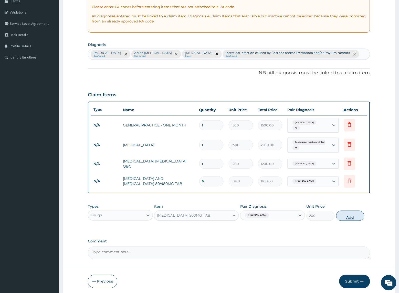
click at [349, 218] on button "Add" at bounding box center [350, 216] width 28 height 10
type input "0"
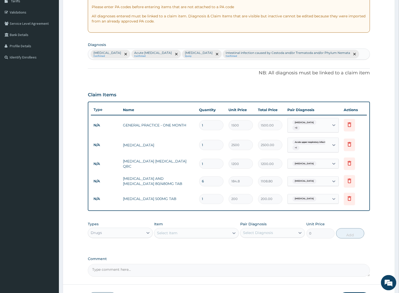
drag, startPoint x: 216, startPoint y: 199, endPoint x: 161, endPoint y: 196, distance: 55.1
click at [161, 196] on tr "N/A PARACETAMOL 500MG TAB 1 200 200.00 Malaria Delete" at bounding box center [229, 200] width 276 height 18
type input "6"
type input "1200.00"
type input "6"
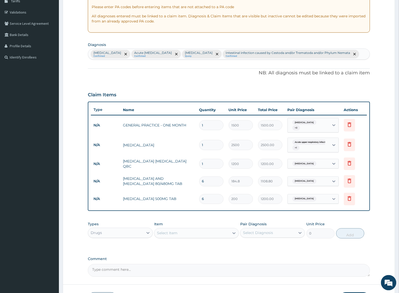
click at [193, 216] on div "PA Code / Prescription Code Enter Code(Secondary Care Only) Encounter Date DD-M…" at bounding box center [229, 118] width 282 height 317
click at [200, 229] on div "Select Item" at bounding box center [191, 233] width 75 height 8
type input "amox"
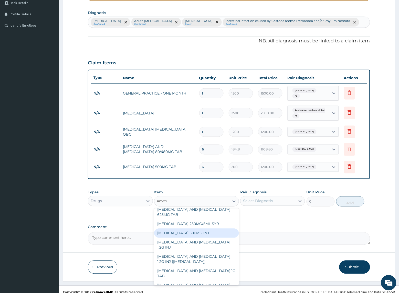
click at [208, 232] on div "[MEDICAL_DATA] 500MG INJ" at bounding box center [196, 233] width 84 height 9
type input "462"
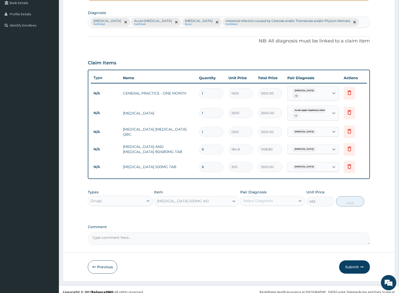
click at [205, 202] on div "[MEDICAL_DATA] 500MG INJ" at bounding box center [191, 202] width 75 height 8
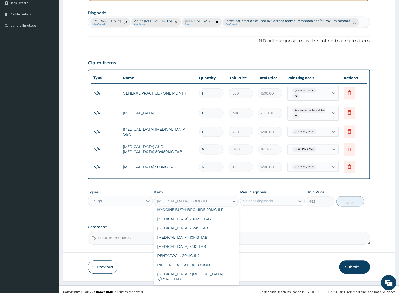
scroll to position [974, 0]
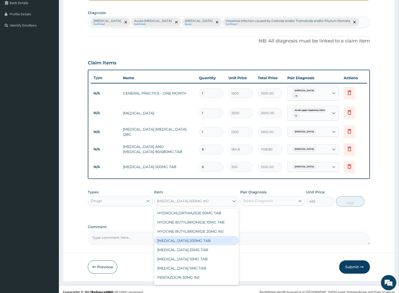
type input "amox"
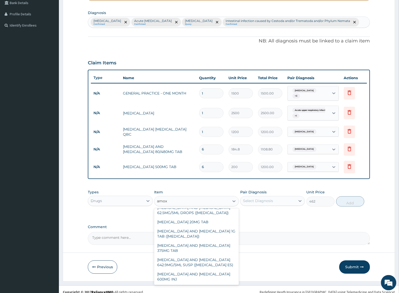
scroll to position [2, 0]
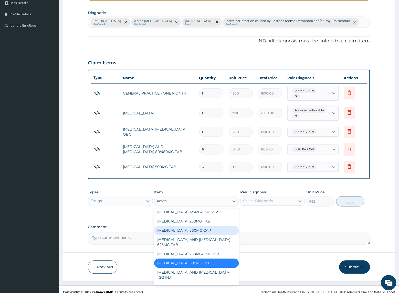
click at [206, 229] on div "[MEDICAL_DATA] 500MG CAP" at bounding box center [196, 230] width 84 height 9
type input "32.34"
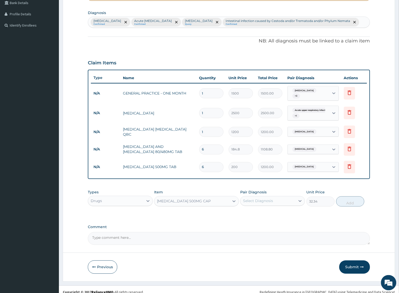
click at [258, 199] on div "Select Diagnosis" at bounding box center [258, 201] width 30 height 5
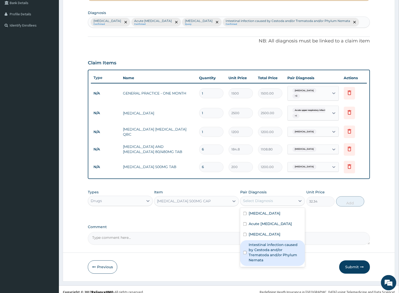
click at [270, 247] on label "Intestinal infection caused by Cestoda and/or Trematoda and/or Phylum Nemata" at bounding box center [274, 253] width 53 height 20
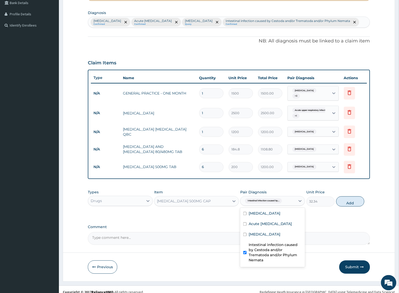
click at [270, 247] on label "Intestinal infection caused by Cestoda and/or Trematoda and/or Phylum Nemata" at bounding box center [274, 253] width 53 height 20
checkbox input "false"
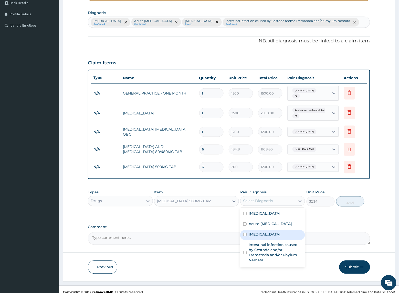
click at [264, 237] on div "Sepsis" at bounding box center [272, 235] width 65 height 10
checkbox input "true"
click at [267, 227] on label "Acute [MEDICAL_DATA]" at bounding box center [269, 224] width 43 height 5
checkbox input "true"
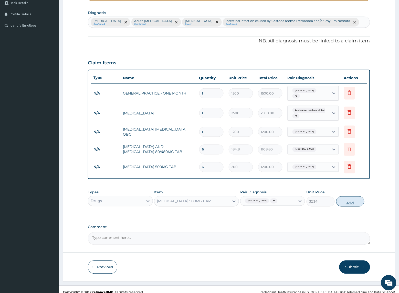
click at [344, 199] on button "Add" at bounding box center [350, 202] width 28 height 10
type input "0"
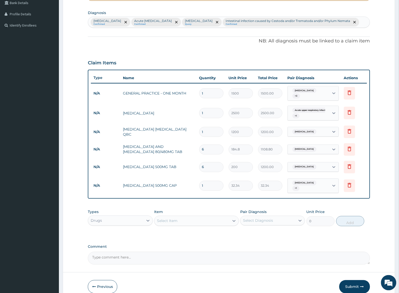
type input "14"
type input "452.76"
type input "14"
click at [204, 210] on div "Item Select Item" at bounding box center [196, 218] width 84 height 17
click at [194, 219] on div "Select Item" at bounding box center [191, 221] width 75 height 8
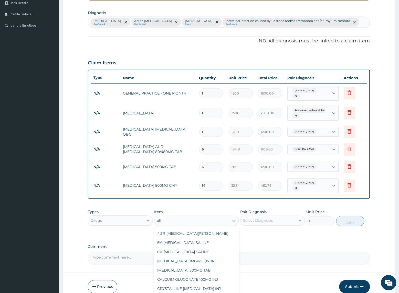
type input "alben"
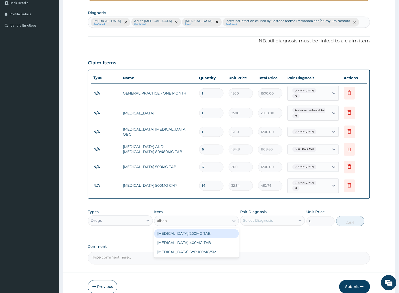
click at [175, 232] on div "ALBENDAZOLE 200MG TAB" at bounding box center [196, 233] width 84 height 9
type input "277.2"
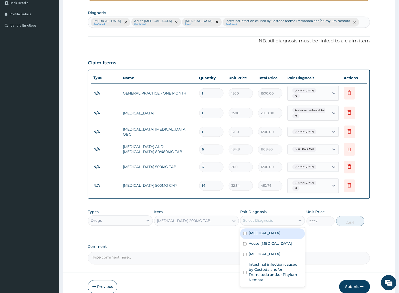
click at [253, 217] on div "Select Diagnosis" at bounding box center [267, 221] width 55 height 8
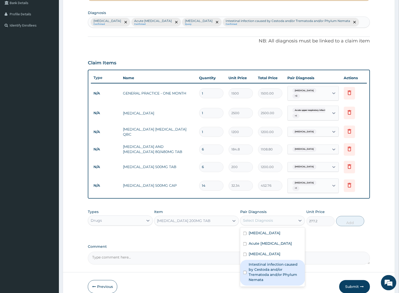
click at [266, 271] on label "Intestinal infection caused by Cestoda and/or Trematoda and/or Phylum Nemata" at bounding box center [274, 272] width 53 height 20
checkbox input "true"
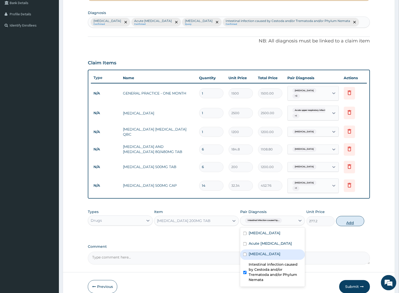
click at [347, 217] on button "Add" at bounding box center [350, 221] width 28 height 10
type input "0"
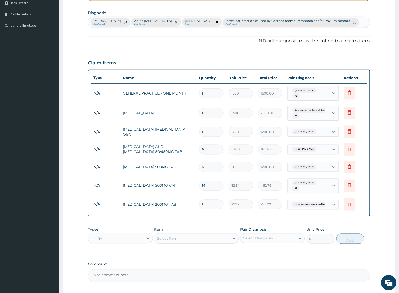
click at [254, 218] on div "PA Code / Prescription Code Enter Code(Secondary Care Only) Encounter Date DD-M…" at bounding box center [229, 105] width 282 height 354
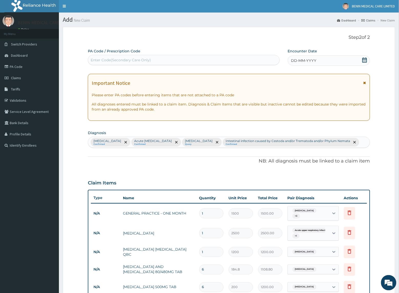
scroll to position [0, 0]
click at [293, 61] on span "DD-MM-YYYY" at bounding box center [303, 60] width 25 height 5
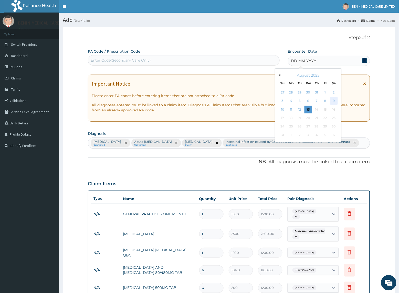
click at [330, 99] on div "9" at bounding box center [334, 101] width 8 height 8
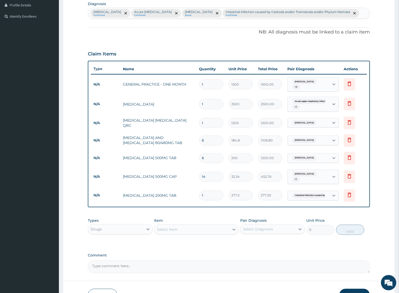
scroll to position [159, 0]
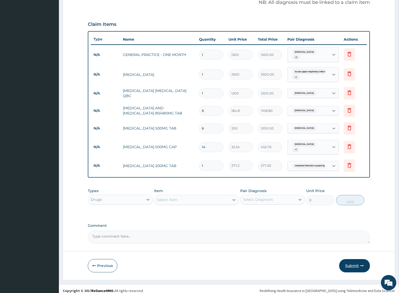
click at [351, 261] on button "Submit" at bounding box center [354, 266] width 31 height 13
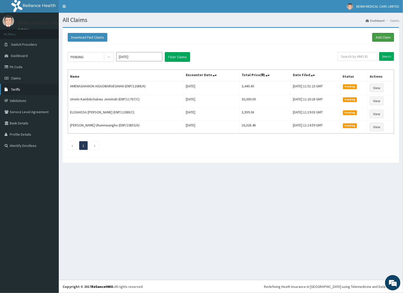
drag, startPoint x: 385, startPoint y: 37, endPoint x: 6, endPoint y: 86, distance: 381.8
click at [385, 37] on link "Add Claim" at bounding box center [384, 37] width 22 height 9
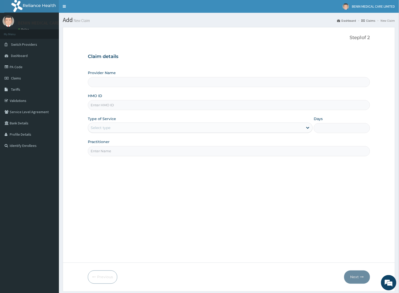
type input "BENIN MEDICAL CARE LIMITED"
click at [114, 106] on input "HMO ID" at bounding box center [229, 105] width 282 height 10
paste input "ENP/12088/B"
type input "ENP/12088/B"
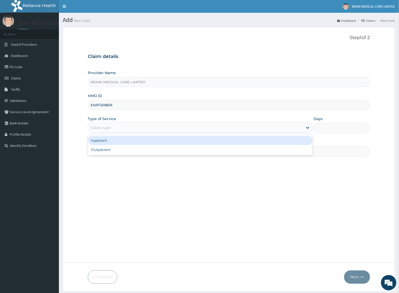
click at [95, 128] on div "Select type" at bounding box center [101, 127] width 20 height 5
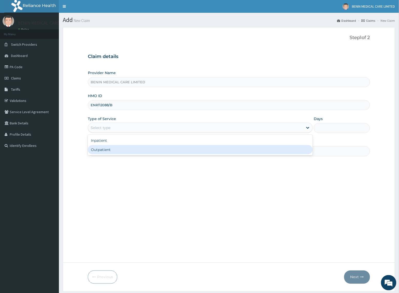
drag, startPoint x: 100, startPoint y: 149, endPoint x: 113, endPoint y: 154, distance: 14.1
click at [101, 150] on div "Outpatient" at bounding box center [200, 149] width 225 height 9
type input "1"
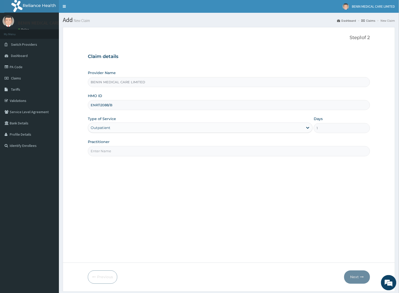
drag, startPoint x: 112, startPoint y: 155, endPoint x: 109, endPoint y: 160, distance: 5.7
click at [112, 156] on input "Practitioner" at bounding box center [229, 151] width 282 height 10
type input "USIOSEFE EHIMWENMA TESLIM"
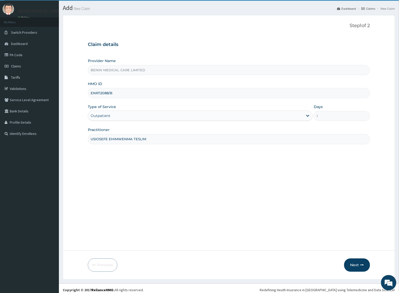
scroll to position [16, 0]
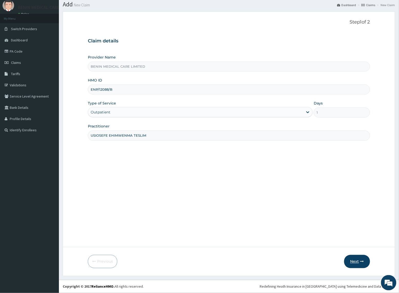
click at [366, 261] on button "Next" at bounding box center [357, 261] width 26 height 13
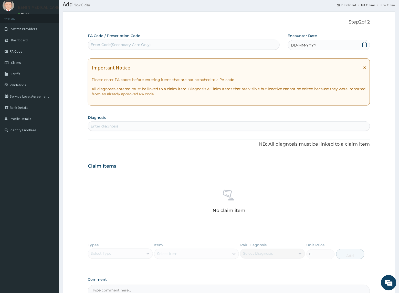
click at [95, 129] on div "Enter diagnosis" at bounding box center [228, 126] width 281 height 8
type input "acute upper res"
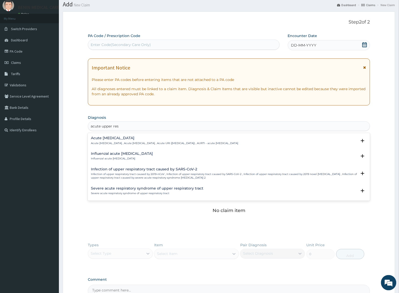
click at [99, 137] on h4 "Acute [MEDICAL_DATA]" at bounding box center [164, 138] width 147 height 4
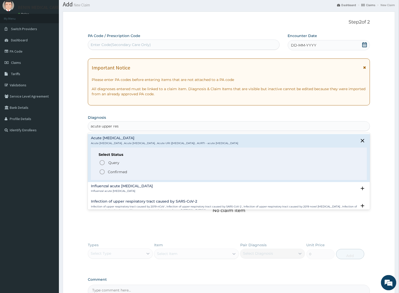
click at [102, 172] on icon "status option filled" at bounding box center [102, 172] width 6 height 6
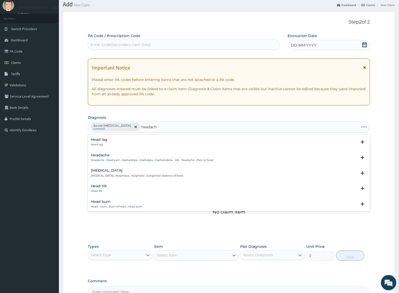
type input "headache"
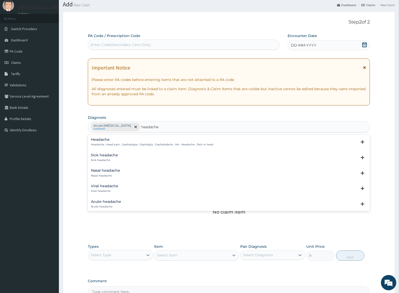
click at [104, 143] on p "Headache , Head pain , Cephalalgia , Cephalgia , Cephalodynia , HA - Headache ,…" at bounding box center [152, 145] width 122 height 4
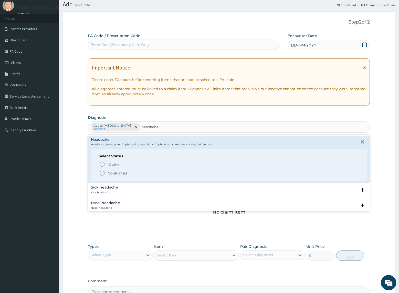
click at [101, 177] on icon "status option filled" at bounding box center [102, 173] width 6 height 6
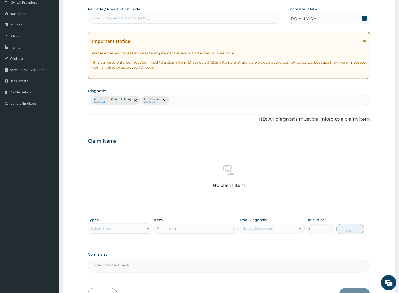
scroll to position [76, 0]
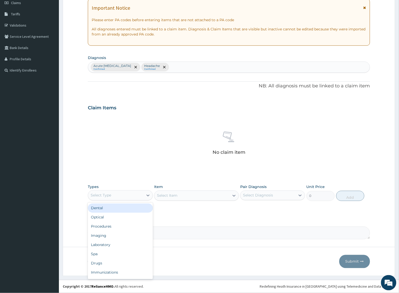
click at [127, 198] on div "Select Type" at bounding box center [115, 196] width 55 height 8
click at [115, 228] on div "Procedures" at bounding box center [120, 226] width 65 height 9
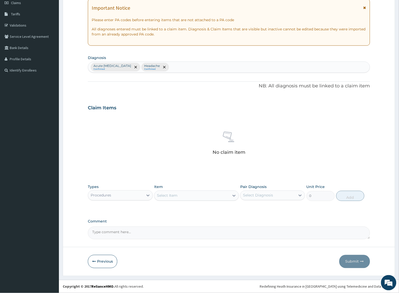
click at [215, 196] on div "Select Item" at bounding box center [191, 196] width 75 height 8
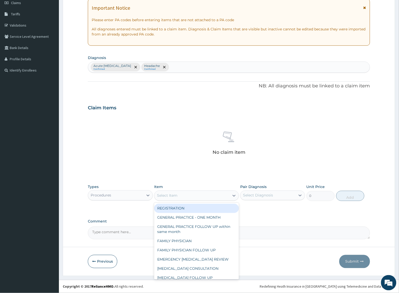
click at [204, 210] on div "REGISTRATION" at bounding box center [196, 208] width 84 height 9
type input "1000"
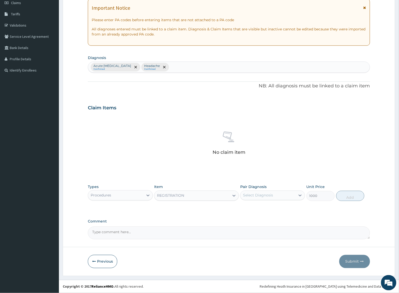
click at [266, 196] on div "Select Diagnosis" at bounding box center [258, 195] width 30 height 5
click at [258, 210] on label "Acute upper respiratory infection" at bounding box center [269, 208] width 43 height 5
checkbox input "true"
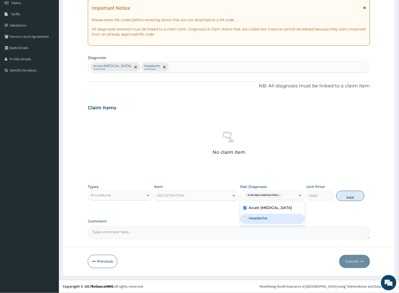
drag, startPoint x: 260, startPoint y: 225, endPoint x: 328, endPoint y: 216, distance: 69.0
click at [262, 221] on label "Headache" at bounding box center [257, 218] width 19 height 5
checkbox input "true"
click at [355, 201] on button "Add" at bounding box center [350, 196] width 28 height 10
type input "0"
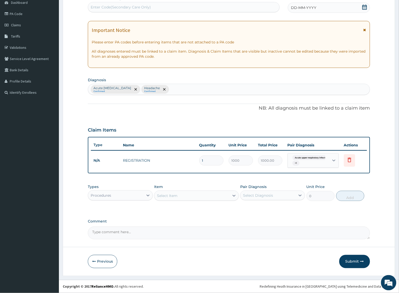
scroll to position [53, 0]
click at [123, 197] on div "Procedures" at bounding box center [115, 196] width 55 height 8
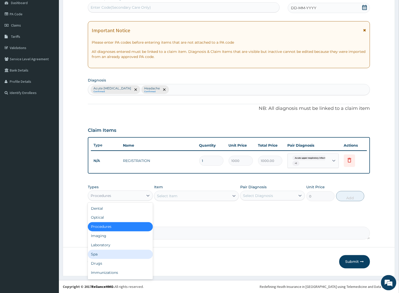
scroll to position [17, 0]
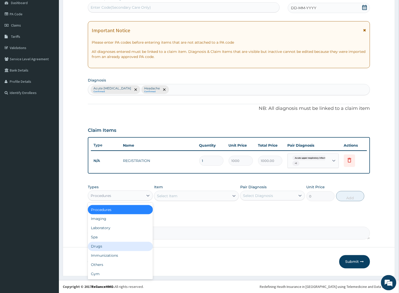
click at [120, 250] on div "Drugs" at bounding box center [120, 246] width 65 height 9
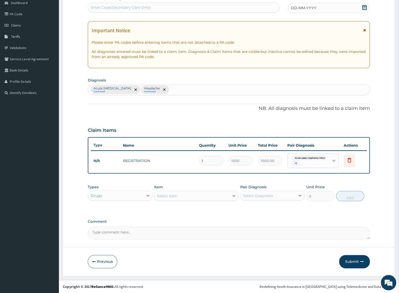
click at [172, 200] on div "Select Item" at bounding box center [191, 196] width 75 height 8
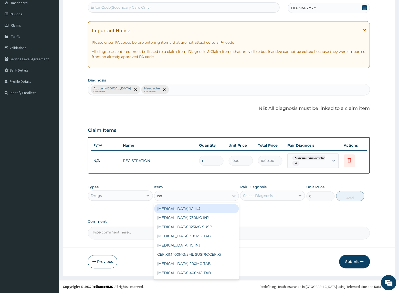
type input "cefi"
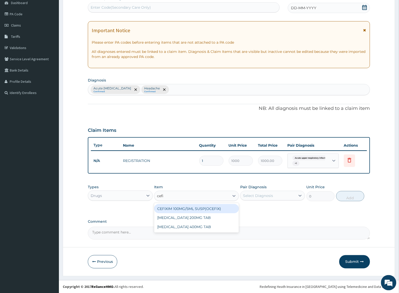
click at [218, 207] on div "CEFIXIM 100MG/5ML SUSP(OCEFIX)" at bounding box center [196, 208] width 84 height 9
type input "2079"
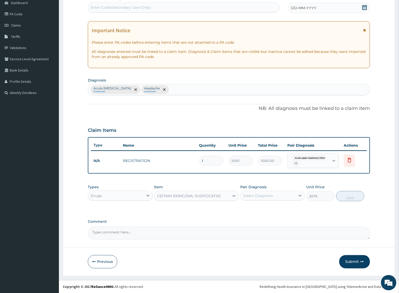
click at [260, 198] on div "Select Diagnosis" at bounding box center [258, 195] width 30 height 5
click at [264, 210] on label "Acute [MEDICAL_DATA]" at bounding box center [269, 208] width 43 height 5
checkbox input "true"
click at [345, 198] on button "Add" at bounding box center [350, 196] width 28 height 10
type input "0"
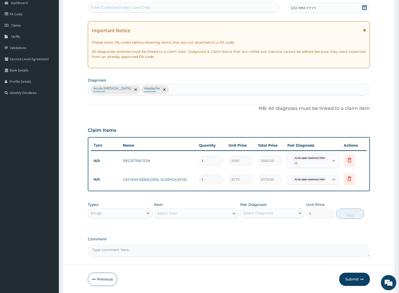
click at [189, 213] on div "Select Item" at bounding box center [191, 214] width 75 height 8
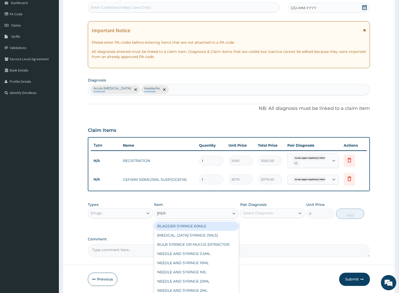
type input "syringe"
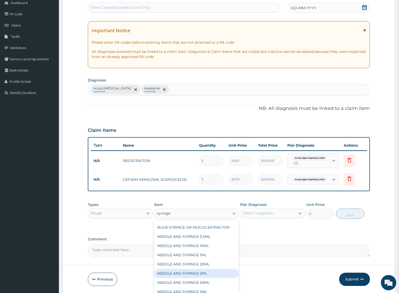
click at [198, 275] on div "NEEDLE AND SYRINGE 2ML" at bounding box center [196, 273] width 84 height 9
type input "55.44"
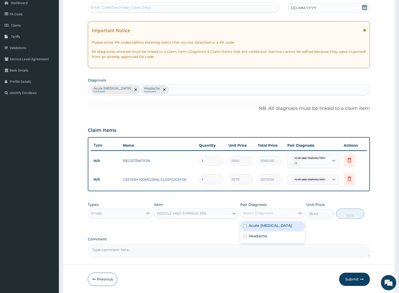
click at [255, 214] on div "Select Diagnosis" at bounding box center [258, 213] width 30 height 5
click at [251, 229] on label "Acute [MEDICAL_DATA]" at bounding box center [269, 226] width 43 height 5
checkbox input "true"
click at [345, 217] on button "Add" at bounding box center [350, 214] width 28 height 10
type input "0"
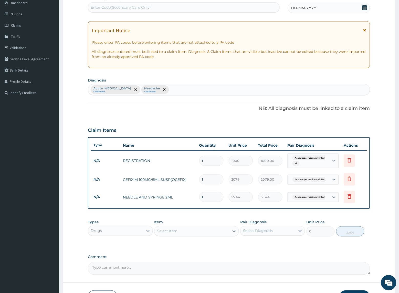
click at [210, 234] on div "Select Item" at bounding box center [191, 231] width 75 height 8
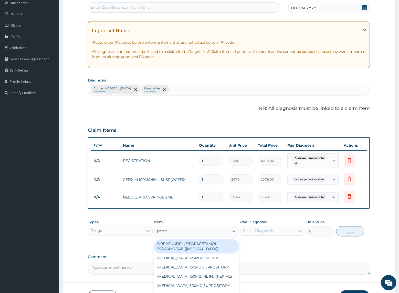
type input "parace"
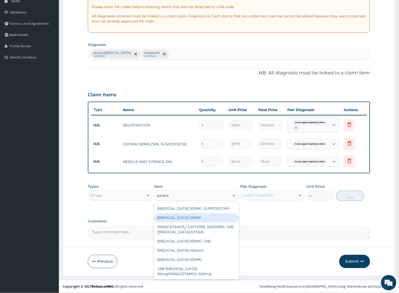
scroll to position [0, 0]
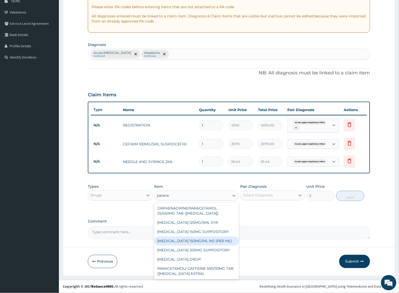
click at [203, 240] on div "PARACETAMOL 150MG/ML INJ (PER ML)" at bounding box center [196, 241] width 84 height 9
type input "73.92"
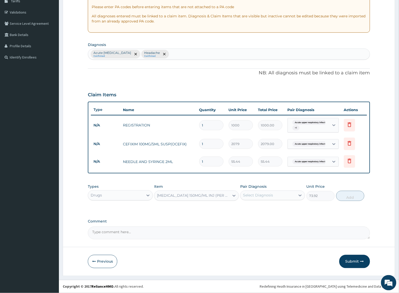
click at [278, 194] on div "Select Diagnosis" at bounding box center [267, 196] width 55 height 8
click at [271, 210] on label "Acute upper respiratory infection" at bounding box center [269, 208] width 43 height 5
click at [272, 214] on div "Acute upper respiratory infection" at bounding box center [272, 209] width 65 height 10
checkbox input "false"
click at [275, 223] on div "Headache" at bounding box center [272, 219] width 65 height 10
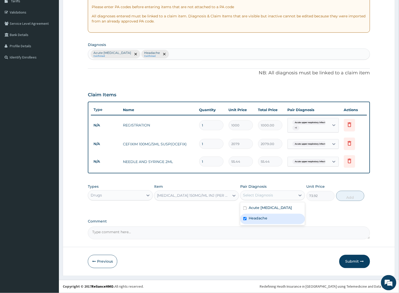
checkbox input "true"
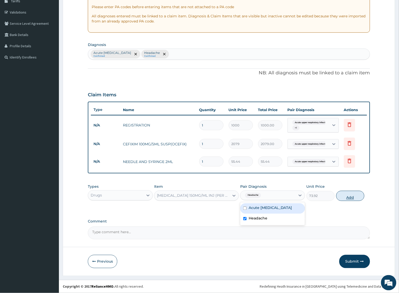
click at [349, 200] on button "Add" at bounding box center [350, 196] width 28 height 10
type input "0"
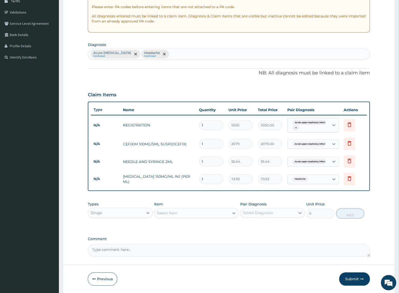
drag, startPoint x: 209, startPoint y: 182, endPoint x: 178, endPoint y: 178, distance: 31.4
click at [179, 178] on tr "N/A PARACETAMOL 150MG/ML INJ (PER ML) 1 73.92 73.92 Headache Delete" at bounding box center [229, 180] width 276 height 18
type input "2"
type input "147.84"
type input "2"
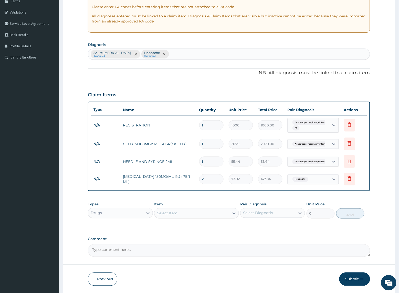
click at [200, 202] on div "Item Select Item" at bounding box center [196, 210] width 84 height 17
click at [197, 216] on div "Select Item" at bounding box center [191, 214] width 75 height 8
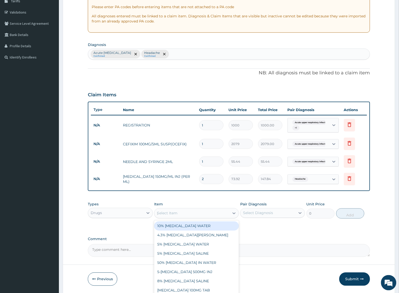
type input "parace"
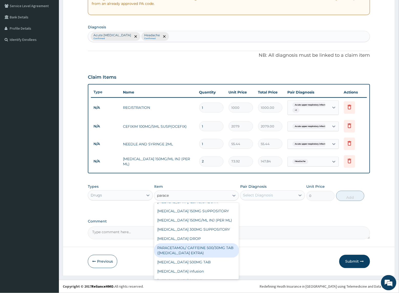
scroll to position [42, 0]
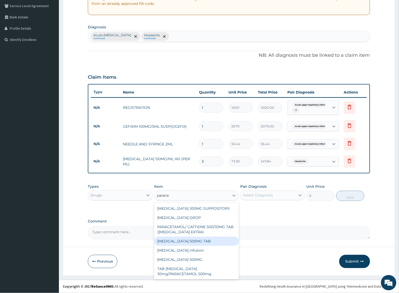
click at [200, 244] on div "PARACETAMOL 500MG TAB" at bounding box center [196, 241] width 84 height 9
type input "200"
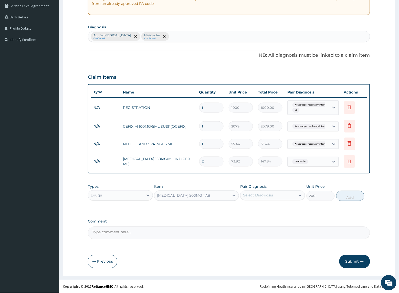
drag, startPoint x: 251, startPoint y: 199, endPoint x: 264, endPoint y: 201, distance: 13.0
click at [253, 199] on div "Select Diagnosis" at bounding box center [267, 196] width 55 height 8
click at [266, 225] on div "Headache" at bounding box center [272, 219] width 65 height 10
checkbox input "true"
click at [341, 198] on button "Add" at bounding box center [350, 196] width 28 height 10
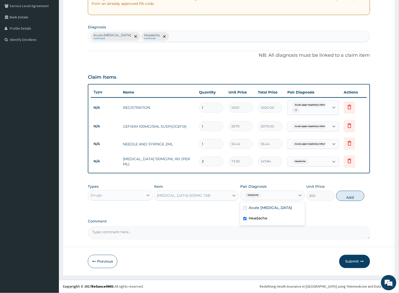
type input "0"
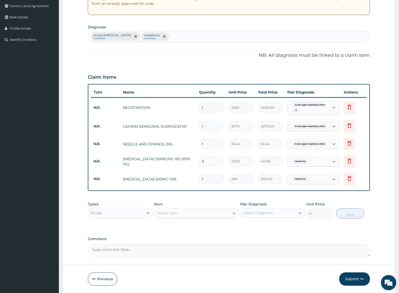
drag, startPoint x: 207, startPoint y: 180, endPoint x: 169, endPoint y: 180, distance: 37.9
click at [169, 180] on tr "N/A PARACETAMOL 500MG TAB 1 200 200.00 Headache Delete" at bounding box center [229, 180] width 276 height 18
type input "6"
type input "1200.00"
type input "6"
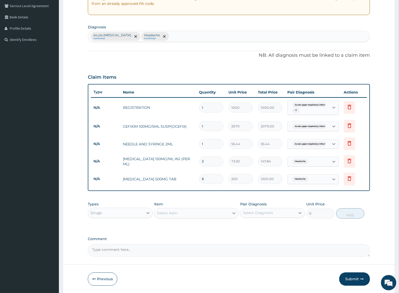
click at [172, 207] on div "Item Select Item" at bounding box center [196, 210] width 84 height 17
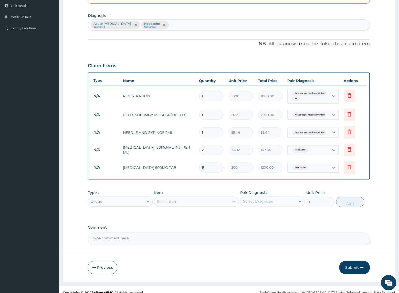
scroll to position [124, 0]
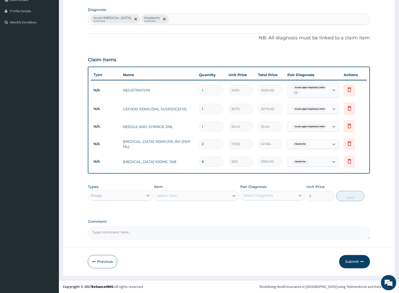
click at [129, 194] on div "Drugs" at bounding box center [115, 196] width 55 height 8
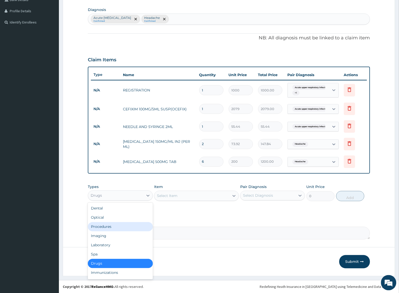
click at [114, 229] on div "Procedures" at bounding box center [120, 227] width 65 height 9
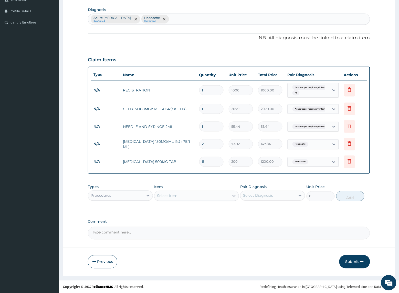
click at [189, 196] on div "Select Item" at bounding box center [191, 196] width 75 height 8
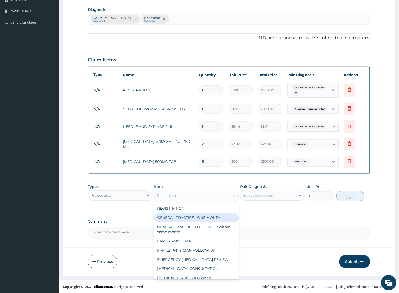
click at [196, 219] on div "GENERAL PRACTICE - ONE MONTH" at bounding box center [196, 218] width 84 height 9
type input "1500"
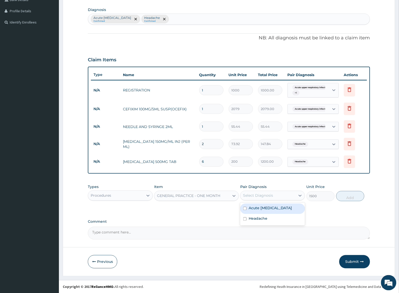
click at [268, 192] on div "Select Diagnosis" at bounding box center [267, 196] width 55 height 8
drag, startPoint x: 268, startPoint y: 207, endPoint x: 276, endPoint y: 220, distance: 15.1
click at [269, 209] on label "Acute upper respiratory infection" at bounding box center [269, 208] width 43 height 5
checkbox input "true"
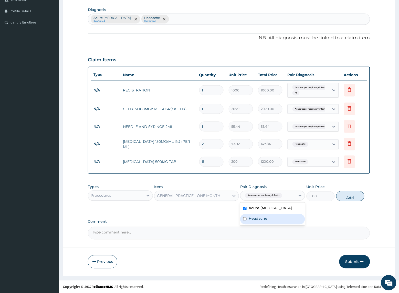
drag, startPoint x: 274, startPoint y: 222, endPoint x: 342, endPoint y: 217, distance: 67.4
click at [280, 222] on div "Headache" at bounding box center [272, 219] width 65 height 10
checkbox input "true"
click at [347, 202] on button "Add" at bounding box center [350, 196] width 28 height 10
type input "0"
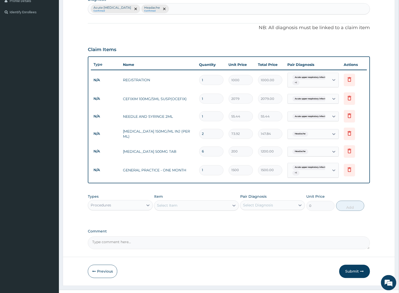
scroll to position [144, 0]
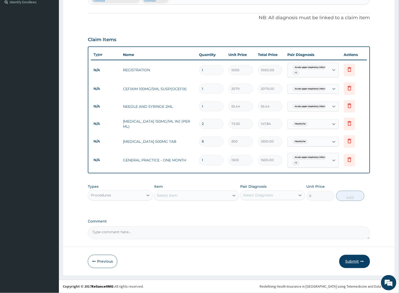
click at [345, 264] on button "Submit" at bounding box center [354, 261] width 31 height 13
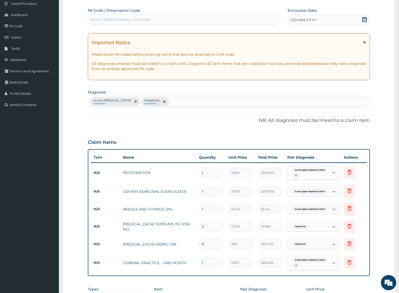
scroll to position [0, 0]
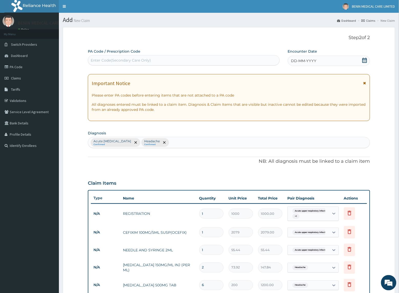
click at [292, 58] on span "DD-MM-YYYY" at bounding box center [303, 60] width 25 height 5
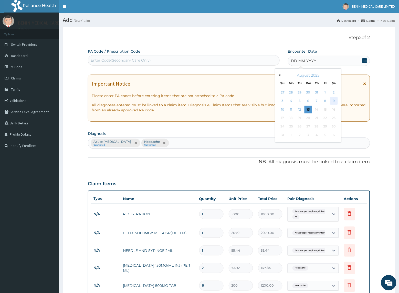
click at [331, 102] on div "9" at bounding box center [334, 101] width 8 height 8
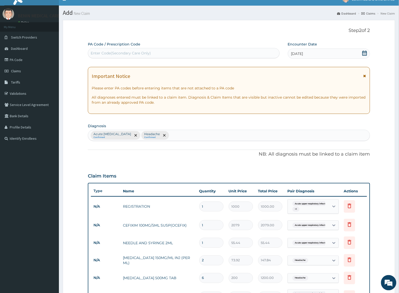
scroll to position [144, 0]
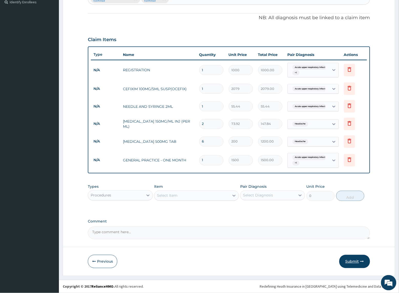
click at [348, 257] on button "Submit" at bounding box center [354, 261] width 31 height 13
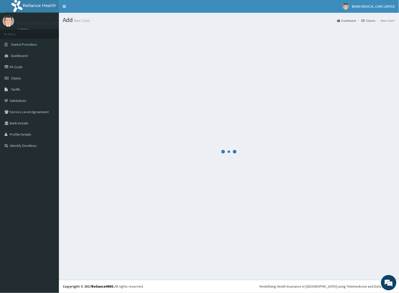
scroll to position [0, 0]
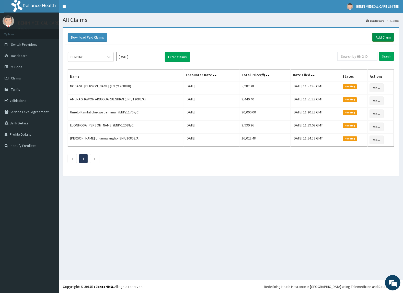
click at [379, 37] on link "Add Claim" at bounding box center [384, 37] width 22 height 9
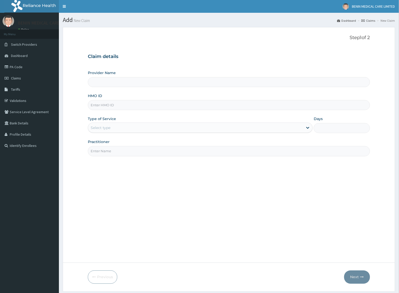
type input "BENIN MEDICAL CARE LIMITED"
click at [94, 106] on input "HMO ID" at bounding box center [229, 105] width 282 height 10
paste input "CPS/10394/A"
click at [96, 106] on input "CPS/10394/A" at bounding box center [229, 105] width 282 height 10
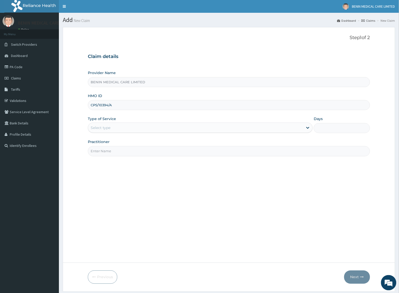
type input "CPS/10394/A"
drag, startPoint x: 74, startPoint y: 119, endPoint x: 85, endPoint y: 122, distance: 11.4
click at [74, 119] on form "Step 1 of 2 Claim details Provider Name BENIN MEDICAL CARE LIMITED HMO ID CPS/1…" at bounding box center [229, 159] width 332 height 265
drag, startPoint x: 95, startPoint y: 131, endPoint x: 104, endPoint y: 135, distance: 9.5
click at [96, 130] on div "Select type" at bounding box center [101, 127] width 20 height 5
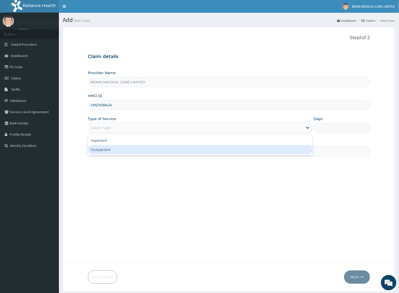
drag, startPoint x: 97, startPoint y: 150, endPoint x: 101, endPoint y: 150, distance: 3.4
click at [98, 150] on div "Outpatient" at bounding box center [200, 149] width 225 height 9
type input "1"
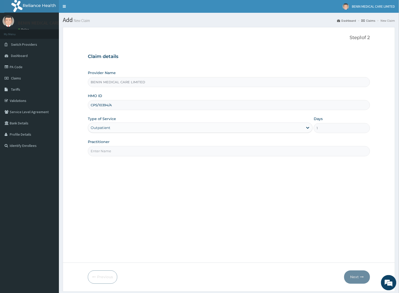
drag, startPoint x: 103, startPoint y: 155, endPoint x: 107, endPoint y: 158, distance: 5.1
click at [104, 155] on input "Practitioner" at bounding box center [229, 151] width 282 height 10
type input "USIOSEFE EHIMWENMA TESLIM"
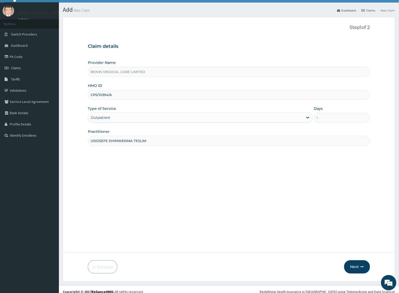
scroll to position [16, 0]
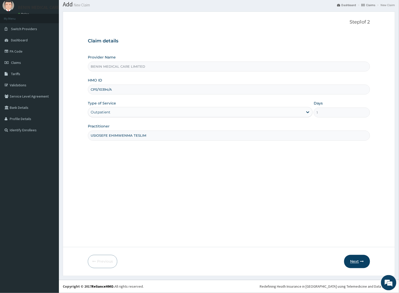
click at [353, 261] on button "Next" at bounding box center [357, 261] width 26 height 13
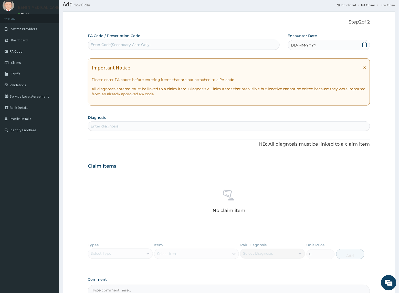
click at [115, 130] on div "Enter diagnosis" at bounding box center [228, 126] width 281 height 8
type input "malaria"
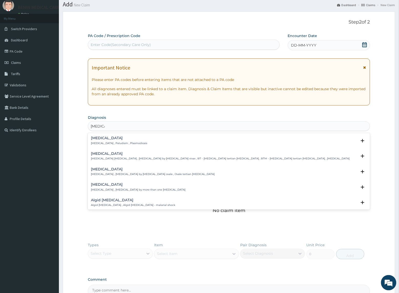
click at [99, 142] on p "Malaria , Paludism , Plasmodiosis" at bounding box center [119, 144] width 56 height 4
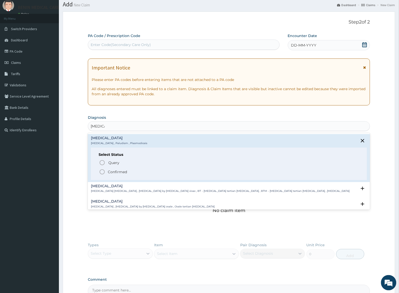
click at [100, 173] on circle "status option filled" at bounding box center [102, 172] width 5 height 5
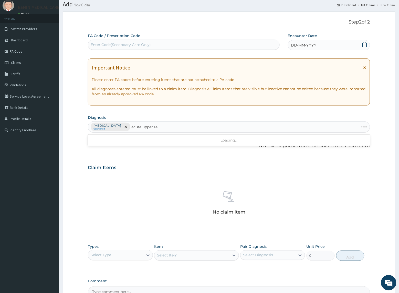
type input "acute upper res"
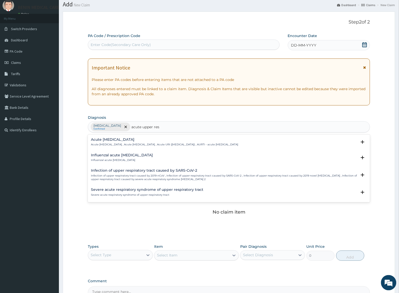
click at [111, 144] on p "Acute upper respiratory infection , Acute upper respiratory tract infection , A…" at bounding box center [164, 145] width 147 height 4
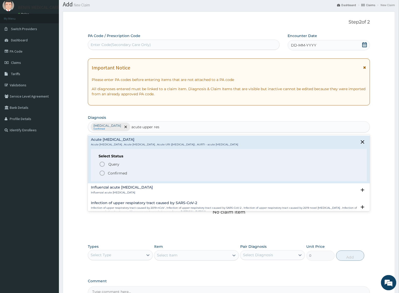
click at [101, 174] on icon "status option filled" at bounding box center [102, 173] width 6 height 6
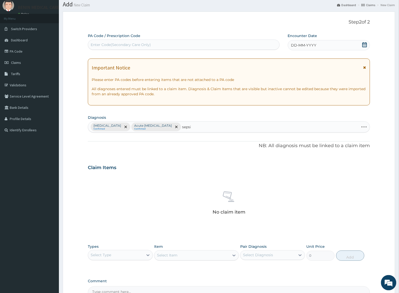
type input "sepsis"
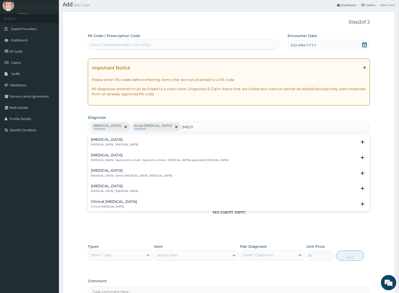
click at [97, 144] on p "Systemic infection , Sepsis" at bounding box center [114, 145] width 47 height 4
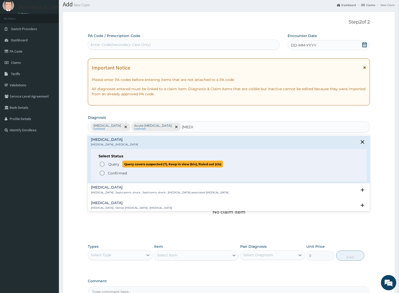
click at [101, 165] on icon "status option query" at bounding box center [102, 164] width 6 height 6
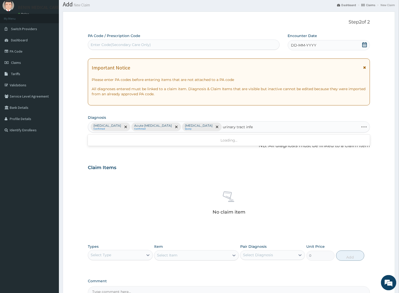
type input "urinary tract infec"
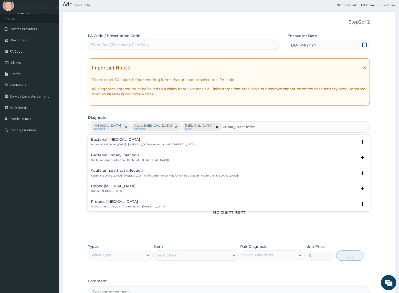
click at [121, 173] on h4 "Acute urinary tract infection" at bounding box center [165, 171] width 148 height 4
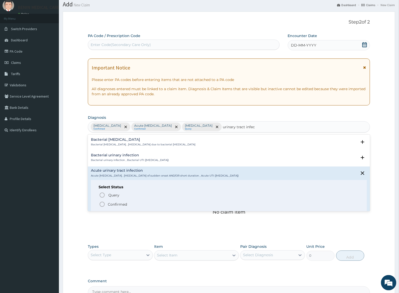
click at [101, 202] on icon "status option filled" at bounding box center [102, 205] width 6 height 6
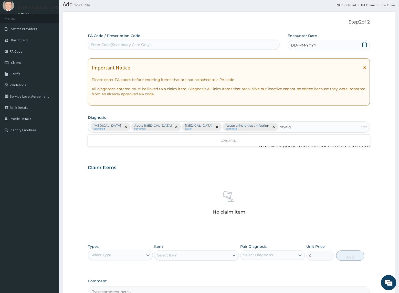
type input "myalgia"
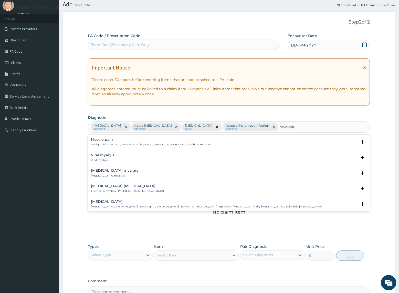
click at [106, 144] on p "Myalgia , Muscle pain , Muscle ache , Myodynia , Myosalgia , Myoneuralgia , Ach…" at bounding box center [151, 145] width 120 height 4
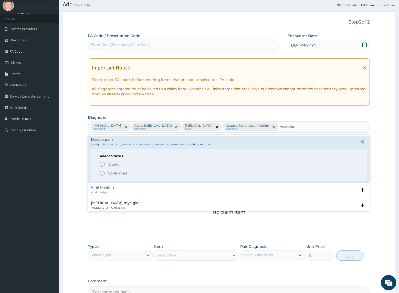
click at [101, 172] on icon "status option filled" at bounding box center [102, 173] width 6 height 6
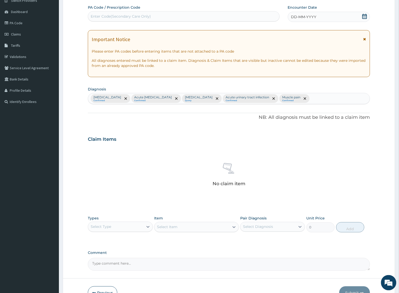
scroll to position [76, 0]
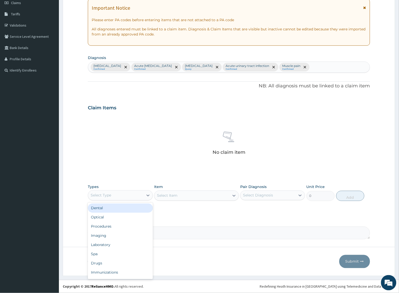
click at [132, 200] on div "Select Type" at bounding box center [115, 196] width 55 height 8
click at [126, 228] on div "Procedures" at bounding box center [120, 226] width 65 height 9
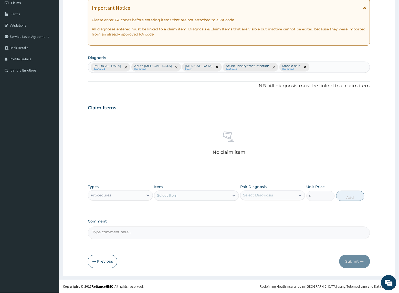
click at [176, 198] on div "Select Item" at bounding box center [167, 195] width 20 height 5
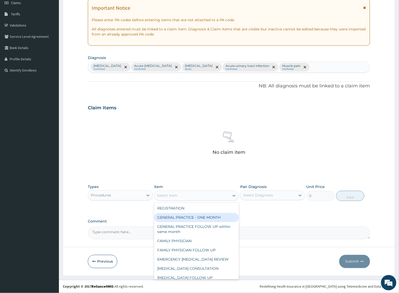
click at [175, 220] on div "GENERAL PRACTICE - ONE MONTH" at bounding box center [196, 217] width 84 height 9
type input "1500"
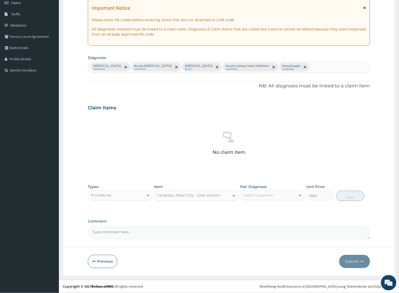
click at [255, 200] on div "Select Diagnosis" at bounding box center [267, 196] width 55 height 8
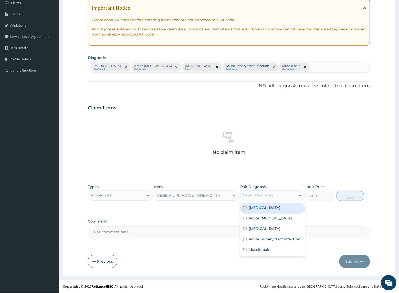
click at [255, 210] on label "Malaria" at bounding box center [264, 208] width 32 height 5
checkbox input "true"
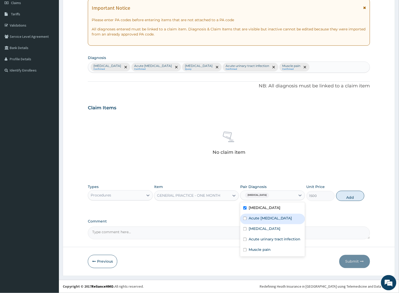
click at [255, 221] on label "Acute upper respiratory infection" at bounding box center [269, 218] width 43 height 5
checkbox input "true"
click at [264, 235] on div "Sepsis" at bounding box center [272, 230] width 65 height 10
checkbox input "true"
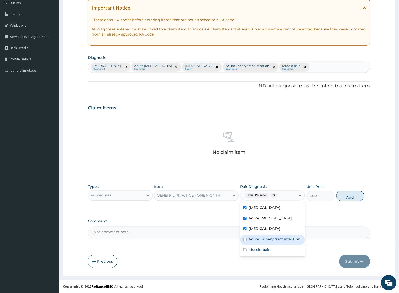
click at [267, 242] on label "Acute urinary tract infection" at bounding box center [274, 239] width 52 height 5
checkbox input "true"
click at [283, 251] on div "Muscle pain" at bounding box center [272, 251] width 65 height 10
checkbox input "true"
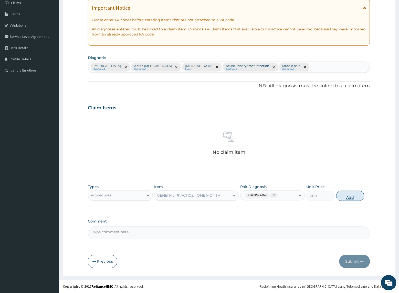
click at [341, 192] on button "Add" at bounding box center [350, 196] width 28 height 10
type input "0"
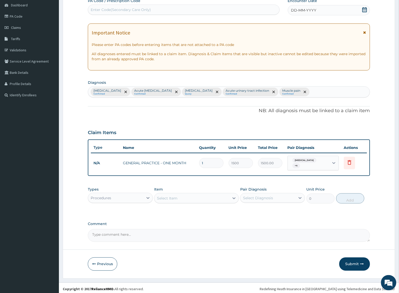
click at [152, 194] on div "Procedures" at bounding box center [120, 198] width 65 height 10
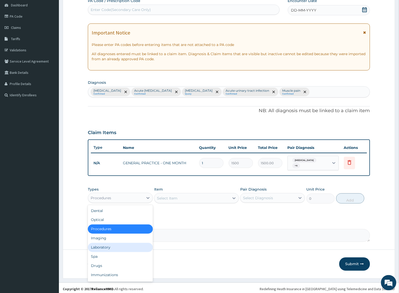
click at [125, 248] on div "Laboratory" at bounding box center [120, 247] width 65 height 9
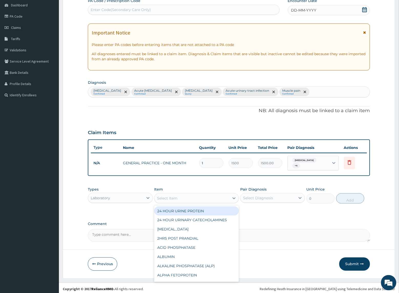
click at [217, 196] on div "Select Item" at bounding box center [191, 198] width 75 height 8
type input "full"
click at [198, 211] on div "FULL BLOOD COUNT" at bounding box center [196, 211] width 84 height 9
type input "2500"
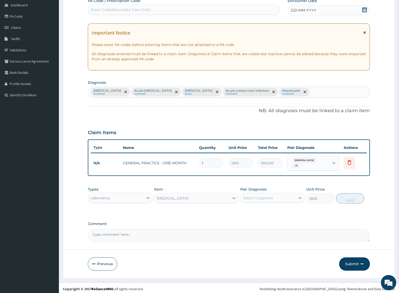
click at [252, 198] on div "Select Diagnosis" at bounding box center [258, 198] width 30 height 5
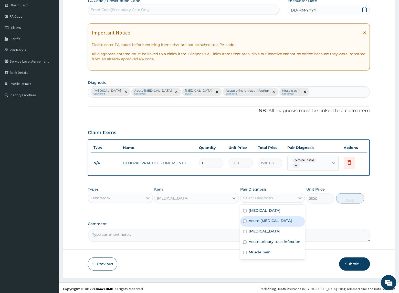
click at [256, 222] on label "Acute upper respiratory infection" at bounding box center [269, 221] width 43 height 5
checkbox input "true"
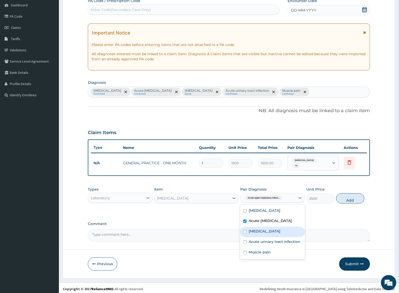
click at [256, 238] on div "Sepsis" at bounding box center [272, 232] width 65 height 10
checkbox input "true"
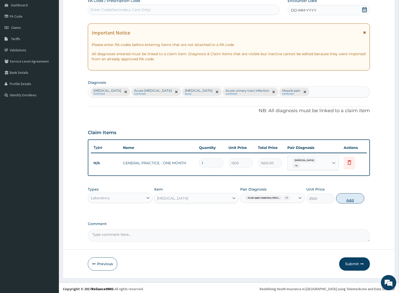
click at [347, 201] on button "Add" at bounding box center [350, 199] width 28 height 10
type input "0"
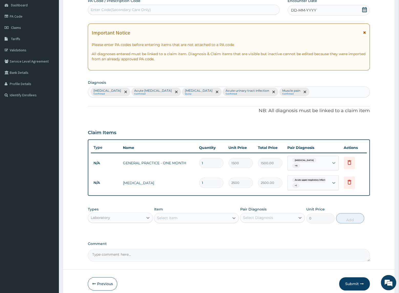
click at [186, 216] on div "Select Item" at bounding box center [191, 218] width 75 height 8
type input "malaria"
drag, startPoint x: 186, startPoint y: 228, endPoint x: 254, endPoint y: 226, distance: 68.1
click at [186, 228] on div "MALARIA PARASITE QBC" at bounding box center [196, 231] width 84 height 9
type input "1200"
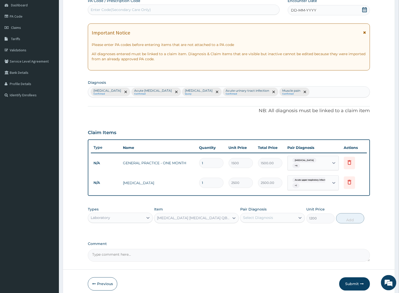
click at [256, 216] on div "Select Diagnosis" at bounding box center [258, 218] width 30 height 5
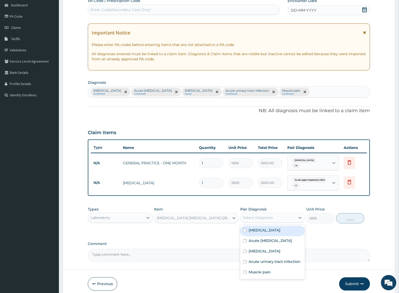
click at [264, 231] on div "Malaria" at bounding box center [272, 231] width 65 height 10
checkbox input "true"
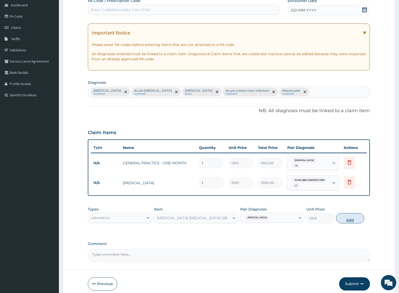
click at [348, 216] on button "Add" at bounding box center [350, 219] width 28 height 10
type input "0"
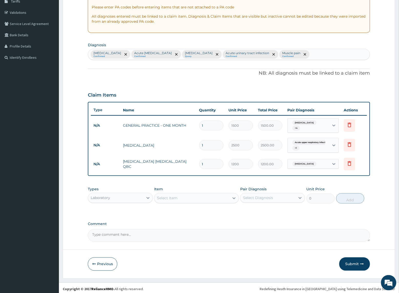
scroll to position [89, 0]
click at [188, 196] on div "Select Item" at bounding box center [191, 198] width 75 height 8
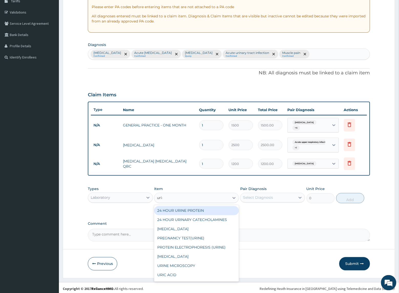
type input "urina"
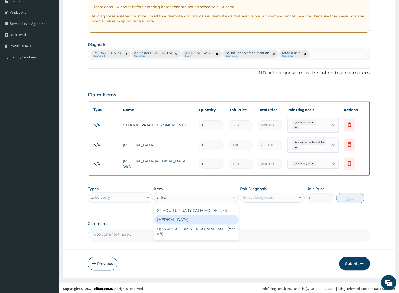
click at [168, 219] on div "URINALYSIS" at bounding box center [196, 220] width 84 height 9
type input "800"
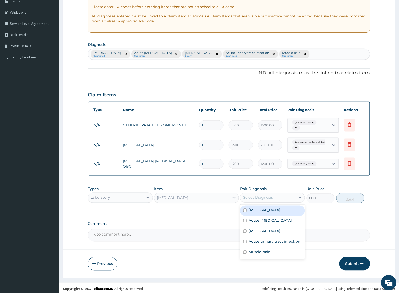
click at [273, 197] on div "Select Diagnosis" at bounding box center [267, 198] width 55 height 8
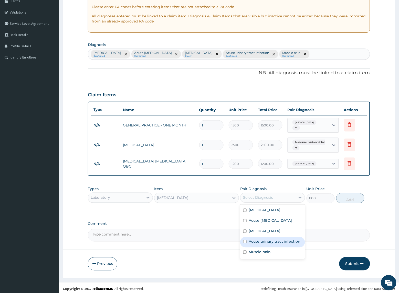
click at [262, 245] on label "Acute urinary tract infection" at bounding box center [274, 241] width 52 height 5
checkbox input "true"
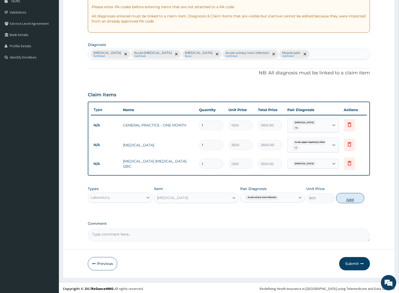
click at [352, 195] on button "Add" at bounding box center [350, 198] width 28 height 10
type input "0"
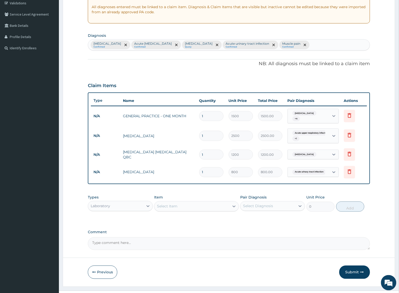
scroll to position [106, 0]
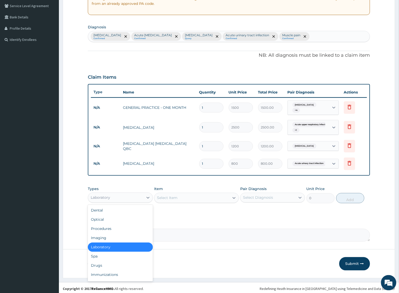
drag, startPoint x: 130, startPoint y: 193, endPoint x: 134, endPoint y: 216, distance: 22.6
click at [129, 195] on div "Laboratory" at bounding box center [115, 198] width 55 height 8
click at [103, 261] on div "Drugs" at bounding box center [120, 265] width 65 height 9
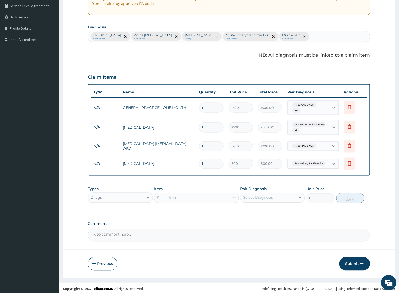
click at [177, 199] on div "Select Item" at bounding box center [191, 198] width 75 height 8
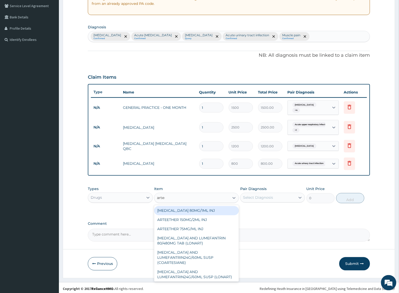
type input "arteme"
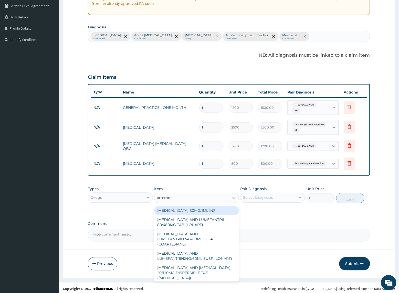
click at [185, 207] on div "ARTEMETHER 80MG/1ML INJ" at bounding box center [196, 210] width 84 height 9
type input "646.8"
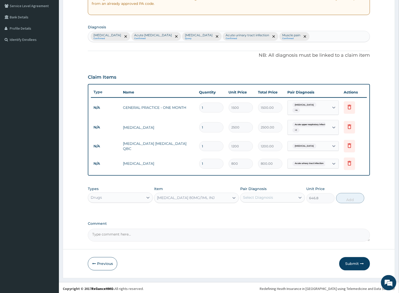
click at [242, 196] on div "Select Diagnosis" at bounding box center [267, 198] width 55 height 8
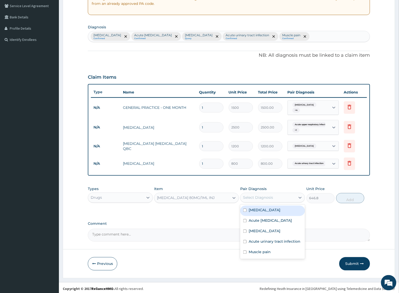
click at [251, 211] on div "Malaria" at bounding box center [272, 211] width 65 height 10
checkbox input "true"
click at [343, 198] on button "Add" at bounding box center [350, 198] width 28 height 10
type input "0"
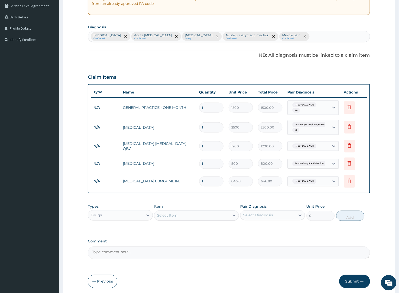
drag, startPoint x: 208, startPoint y: 180, endPoint x: 171, endPoint y: 178, distance: 37.1
click at [171, 178] on tr "N/A ARTEMETHER 80MG/1ML INJ 1 646.8 646.80 Malaria Delete" at bounding box center [229, 182] width 276 height 18
type input "2"
type input "1293.60"
type input "2"
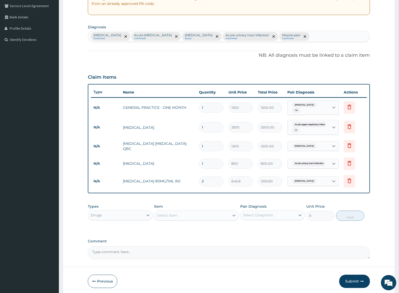
click at [184, 199] on div "PA Code / Prescription Code Enter Code(Secondary Care Only) Encounter Date DD-M…" at bounding box center [229, 101] width 282 height 317
click at [192, 212] on div "Select Item" at bounding box center [191, 216] width 75 height 8
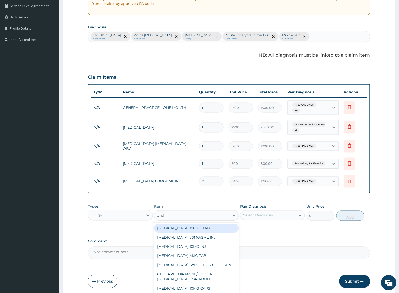
type input "orphe"
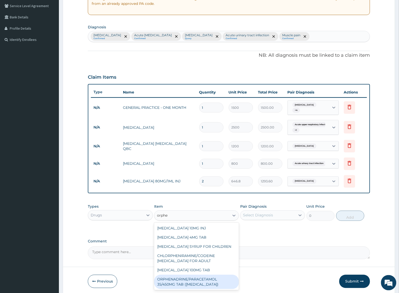
click at [202, 283] on div "ORPHENADRINE/PARACETAMOL 35/450MG TAB (NORGESIC)" at bounding box center [196, 282] width 84 height 14
type input "55.44"
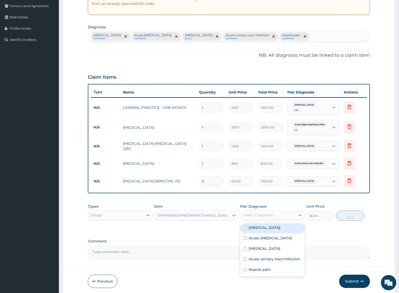
click at [282, 214] on div "Select Diagnosis" at bounding box center [267, 216] width 55 height 8
click at [279, 274] on div "Muscle pain" at bounding box center [272, 271] width 65 height 10
checkbox input "true"
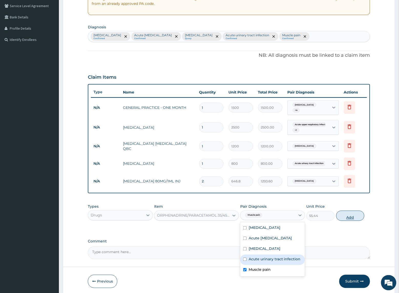
click at [345, 216] on button "Add" at bounding box center [350, 216] width 28 height 10
type input "0"
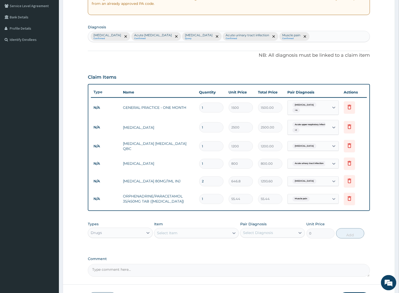
drag, startPoint x: 211, startPoint y: 196, endPoint x: 173, endPoint y: 195, distance: 37.1
click at [173, 195] on tr "N/A ORPHENADRINE/PARACETAMOL 35/450MG TAB (NORGESIC) 1 55.44 55.44 Muscle pain …" at bounding box center [229, 200] width 276 height 18
type input "2"
type input "110.88"
type input "20"
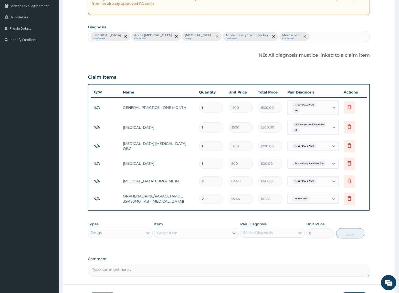
type input "1108.80"
type input "20"
click at [185, 216] on div "PA Code / Prescription Code Enter Code(Secondary Care Only) Encounter Date DD-M…" at bounding box center [229, 110] width 282 height 335
click at [183, 232] on div "Select Item" at bounding box center [191, 233] width 75 height 8
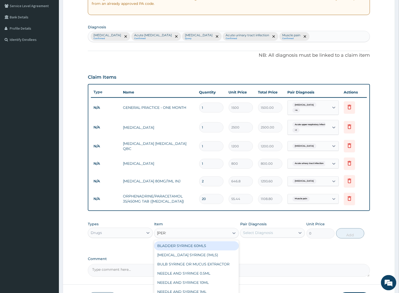
type input "syringe"
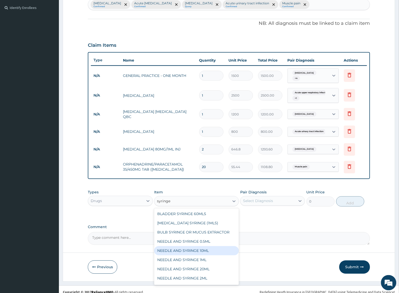
scroll to position [17, 0]
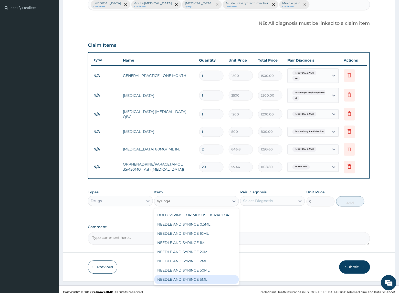
click at [199, 279] on div "NEEDLE AND SYRINGE 5ML" at bounding box center [196, 280] width 84 height 9
type input "55.44"
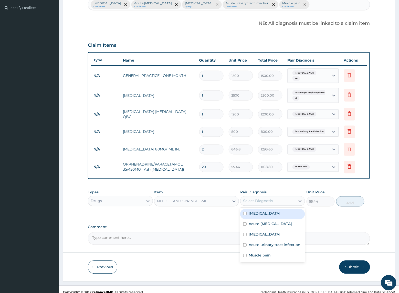
click at [251, 202] on div "Select Diagnosis" at bounding box center [267, 201] width 55 height 8
click at [259, 220] on div "Acute upper respiratory infection" at bounding box center [272, 225] width 65 height 10
checkbox input "true"
click at [261, 211] on label "Malaria" at bounding box center [264, 213] width 32 height 5
click at [266, 220] on div "Malaria" at bounding box center [272, 214] width 65 height 10
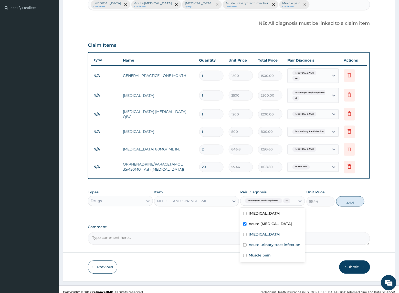
checkbox input "false"
click at [279, 222] on label "Acute upper respiratory infection" at bounding box center [269, 224] width 43 height 5
checkbox input "false"
drag, startPoint x: 275, startPoint y: 215, endPoint x: 304, endPoint y: 214, distance: 29.9
click at [280, 215] on div "Malaria" at bounding box center [272, 214] width 65 height 10
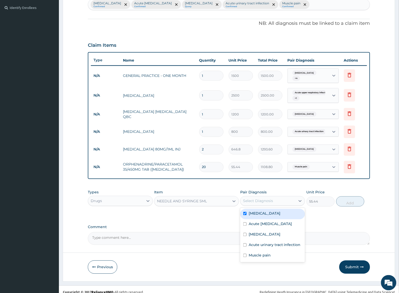
checkbox input "true"
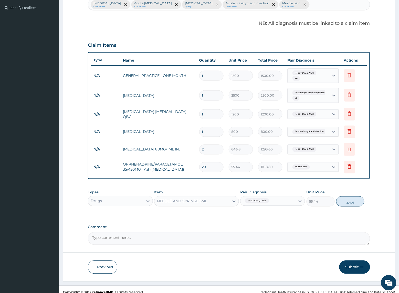
click at [343, 197] on button "Add" at bounding box center [350, 202] width 28 height 10
type input "0"
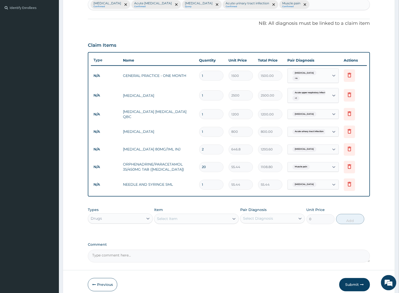
drag, startPoint x: 209, startPoint y: 182, endPoint x: 166, endPoint y: 182, distance: 43.2
click at [166, 182] on tr "N/A NEEDLE AND SYRINGE 5ML 1 55.44 55.44 Malaria Delete" at bounding box center [229, 185] width 276 height 18
type input "2"
type input "110.88"
type input "2"
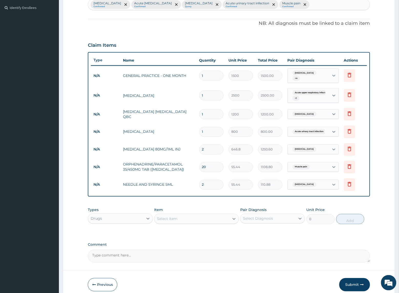
click at [190, 202] on div "PA Code / Prescription Code Enter Code(Secondary Care Only) Encounter Date DD-M…" at bounding box center [229, 87] width 282 height 352
click at [188, 215] on div "Select Item" at bounding box center [191, 219] width 75 height 8
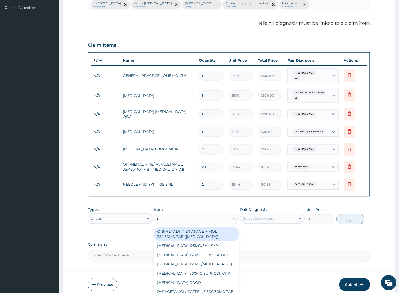
type input "parace"
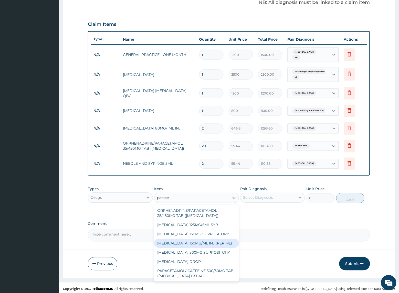
click at [199, 241] on div "PARACETAMOL 150MG/ML INJ (PER ML)" at bounding box center [196, 243] width 84 height 9
type input "73.92"
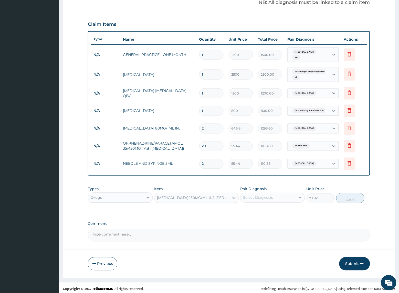
click at [283, 194] on div "Select Diagnosis" at bounding box center [267, 198] width 55 height 8
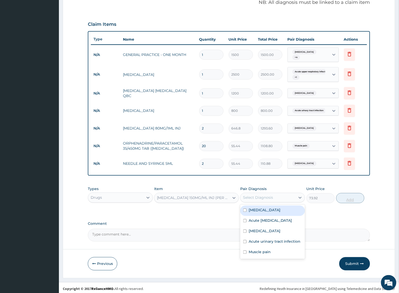
drag, startPoint x: 279, startPoint y: 211, endPoint x: 345, endPoint y: 197, distance: 66.6
click at [281, 211] on div "Malaria" at bounding box center [272, 211] width 65 height 10
checkbox input "true"
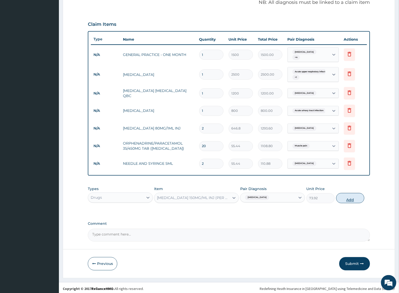
click at [345, 193] on button "Add" at bounding box center [350, 198] width 28 height 10
type input "0"
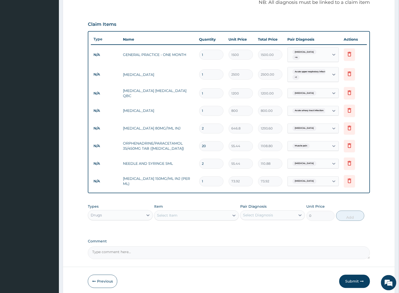
drag, startPoint x: 207, startPoint y: 181, endPoint x: 159, endPoint y: 179, distance: 48.6
click at [159, 179] on tr "N/A PARACETAMOL 150MG/ML INJ (PER ML) 1 73.92 73.92 Malaria Delete" at bounding box center [229, 182] width 276 height 18
type input "6"
type input "443.52"
type input "6"
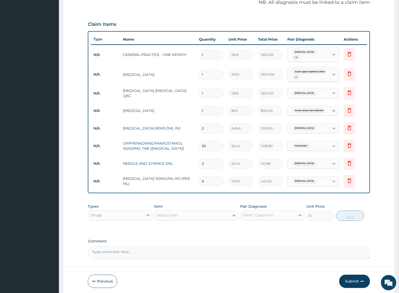
click at [166, 204] on div "Item Select Item" at bounding box center [196, 212] width 84 height 17
click at [181, 215] on div "Select Item" at bounding box center [191, 216] width 75 height 8
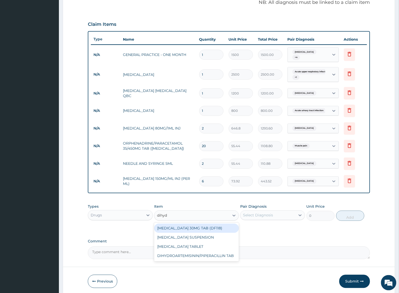
type input "dihydr"
click at [189, 255] on div "DIHYDROARTEMISININ/PIPERACILLIN TAB" at bounding box center [196, 256] width 84 height 9
type input "138.6"
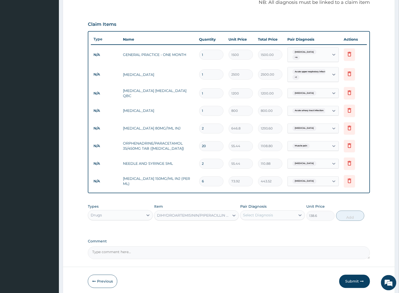
click at [265, 213] on div "Select Diagnosis" at bounding box center [258, 215] width 30 height 5
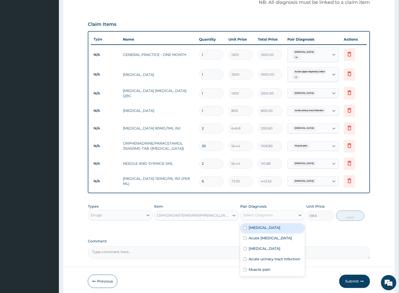
click at [273, 226] on div "Malaria" at bounding box center [272, 229] width 65 height 10
checkbox input "true"
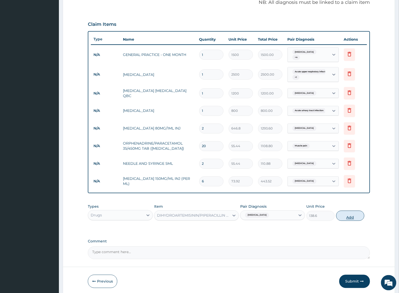
click at [338, 214] on button "Add" at bounding box center [350, 216] width 28 height 10
type input "0"
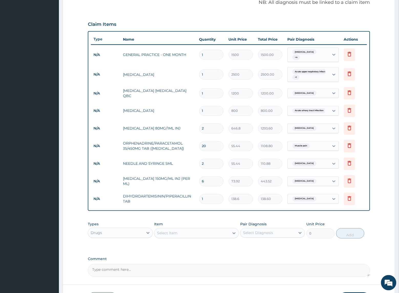
drag, startPoint x: 212, startPoint y: 200, endPoint x: 169, endPoint y: 196, distance: 42.9
click at [169, 196] on tr "N/A DIHYDROARTEMISININ/PIPERACILLIN TAB 1 138.6 138.60 Malaria Delete" at bounding box center [229, 200] width 276 height 18
type input "9"
type input "1247.40"
type input "9"
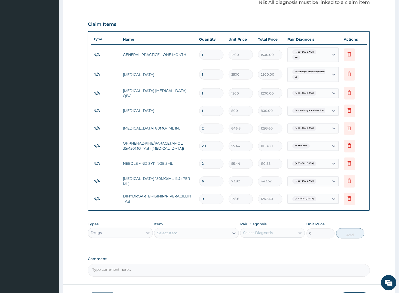
click at [186, 222] on div "Item Select Item" at bounding box center [196, 230] width 84 height 17
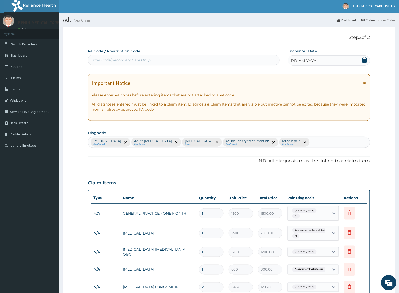
scroll to position [0, 0]
click at [292, 61] on span "DD-MM-YYYY" at bounding box center [303, 60] width 25 height 5
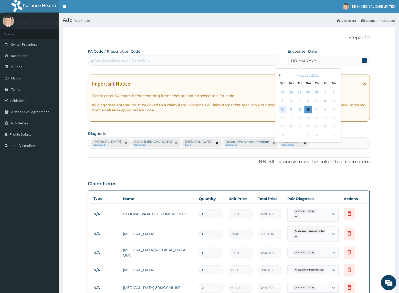
click at [282, 111] on div "10" at bounding box center [283, 110] width 8 height 8
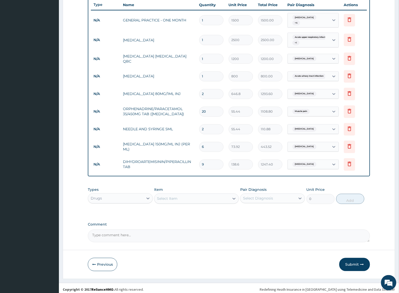
scroll to position [194, 0]
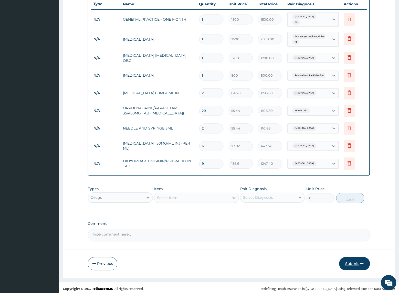
click at [357, 260] on button "Submit" at bounding box center [354, 264] width 31 height 13
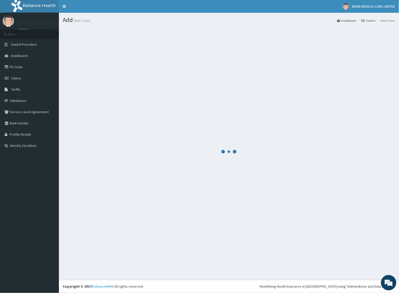
scroll to position [0, 0]
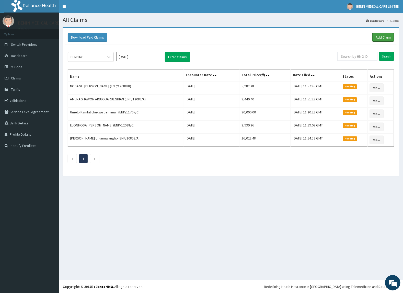
drag, startPoint x: 375, startPoint y: 39, endPoint x: 2, endPoint y: 178, distance: 398.4
click at [375, 39] on link "Add Claim" at bounding box center [384, 37] width 22 height 9
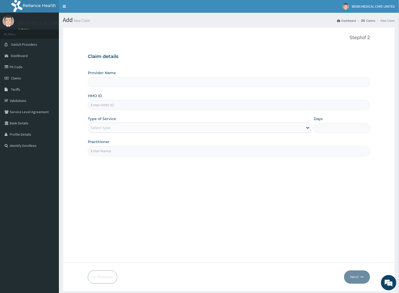
type input "BENIN MEDICAL CARE LIMITED"
click at [97, 106] on input "HMO ID" at bounding box center [229, 105] width 282 height 10
paste input "KSB/10670/A"
click at [97, 106] on input "KSB/10670/A" at bounding box center [229, 105] width 282 height 10
type input "KSB/10670/A"
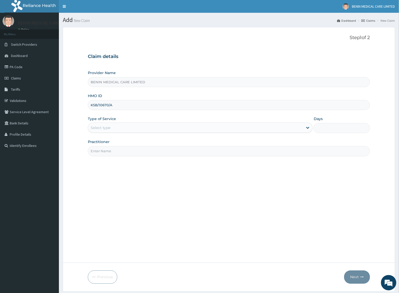
click at [82, 129] on form "Step 1 of 2 Claim details Provider Name BENIN MEDICAL CARE LIMITED HMO ID KSB/1…" at bounding box center [229, 159] width 332 height 265
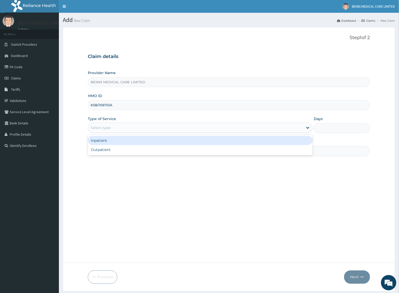
click at [106, 130] on div "Select type" at bounding box center [101, 127] width 20 height 5
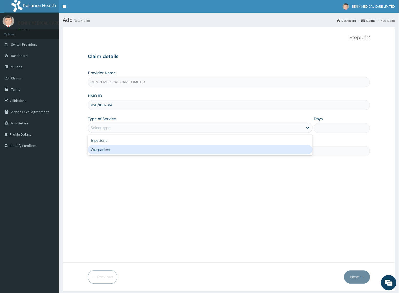
click at [106, 152] on div "Outpatient" at bounding box center [200, 149] width 225 height 9
type input "1"
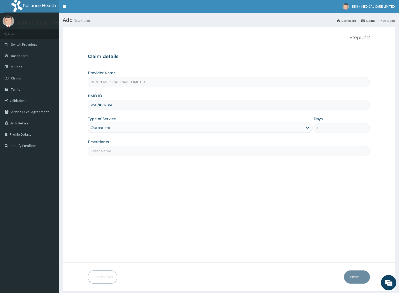
drag, startPoint x: 113, startPoint y: 154, endPoint x: 118, endPoint y: 157, distance: 6.0
click at [113, 154] on input "Practitioner" at bounding box center [229, 151] width 282 height 10
type input "UDEGBE EYIMOFE PETRA"
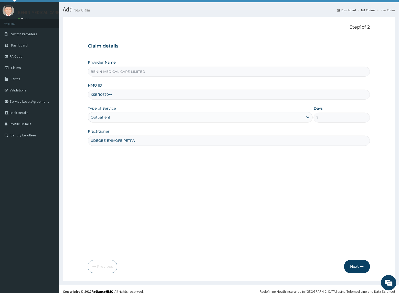
scroll to position [16, 0]
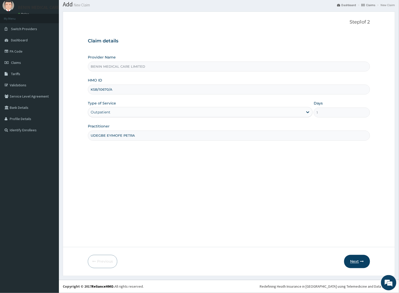
click at [359, 260] on button "Next" at bounding box center [357, 261] width 26 height 13
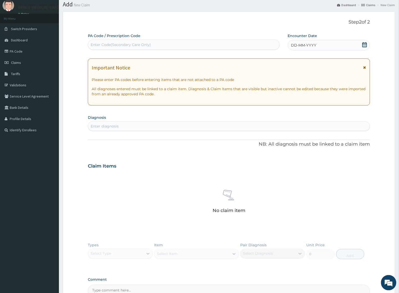
scroll to position [0, 0]
click at [112, 51] on div "PA Code / Prescription Code Enter Code(Secondary Care Only) Encounter Date DD-M…" at bounding box center [229, 165] width 282 height 265
click at [112, 48] on div "Enter Code(Secondary Care Only)" at bounding box center [183, 45] width 191 height 8
paste input "PA/28066D"
type input "PA/28066D"
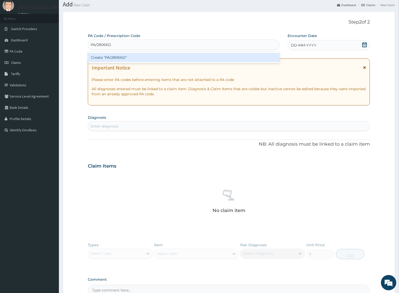
click at [111, 54] on div "Create "PA/28066D"" at bounding box center [184, 57] width 192 height 9
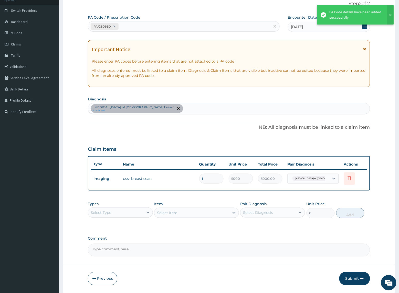
scroll to position [51, 0]
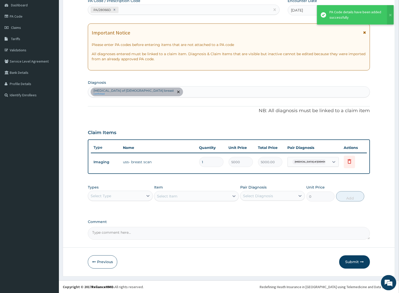
click at [121, 198] on div "Select Type" at bounding box center [115, 196] width 55 height 8
click at [115, 228] on div "Procedures" at bounding box center [120, 227] width 65 height 9
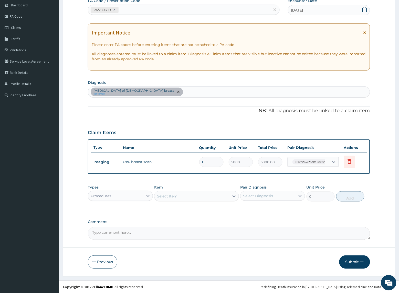
click at [199, 197] on div "Select Item" at bounding box center [191, 196] width 75 height 8
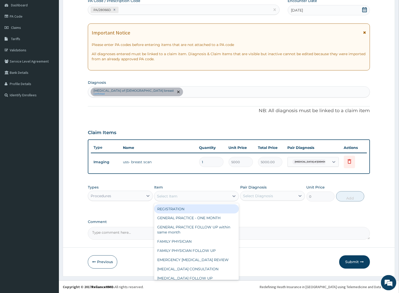
click at [207, 210] on div "REGISTRATION" at bounding box center [196, 209] width 84 height 9
type input "1000"
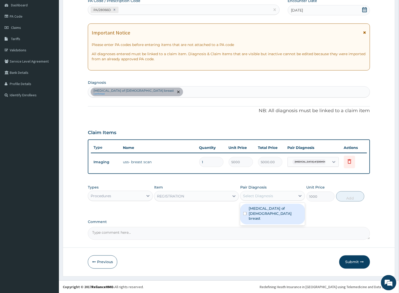
click at [259, 196] on div "Select Diagnosis" at bounding box center [258, 196] width 30 height 5
drag, startPoint x: 262, startPoint y: 209, endPoint x: 329, endPoint y: 201, distance: 68.0
click at [262, 209] on label "Benign neoplasm of female breast" at bounding box center [274, 213] width 53 height 15
checkbox input "true"
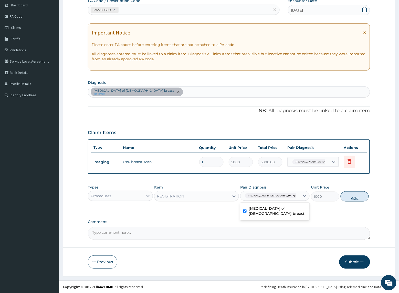
click at [342, 196] on button "Add" at bounding box center [354, 197] width 28 height 10
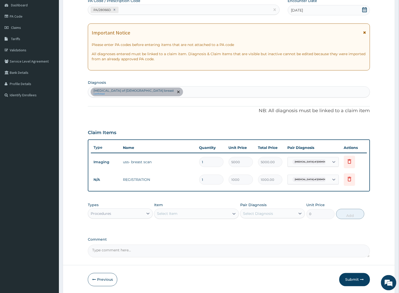
click at [201, 209] on div "Select Item" at bounding box center [196, 214] width 84 height 10
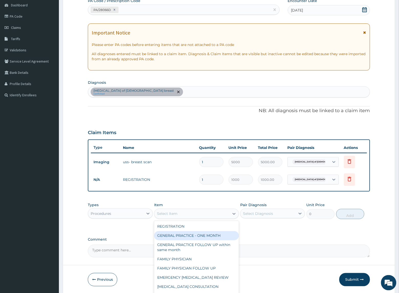
click at [194, 237] on div "GENERAL PRACTICE - ONE MONTH" at bounding box center [196, 236] width 84 height 9
type input "1500"
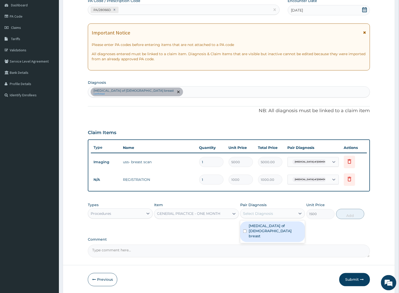
drag, startPoint x: 280, startPoint y: 212, endPoint x: 283, endPoint y: 227, distance: 15.3
click at [281, 212] on div "Select Diagnosis" at bounding box center [267, 214] width 55 height 8
click at [283, 228] on label "Benign neoplasm of female breast" at bounding box center [274, 231] width 53 height 15
checkbox input "true"
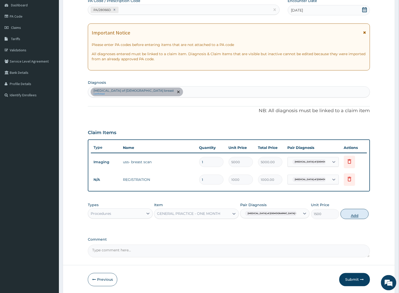
click at [345, 214] on button "Add" at bounding box center [354, 214] width 28 height 10
type input "0"
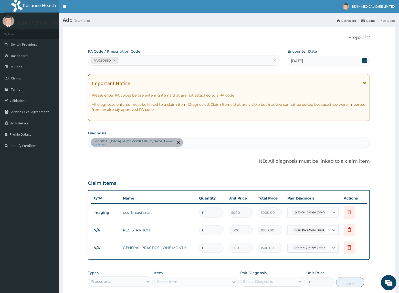
scroll to position [86, 0]
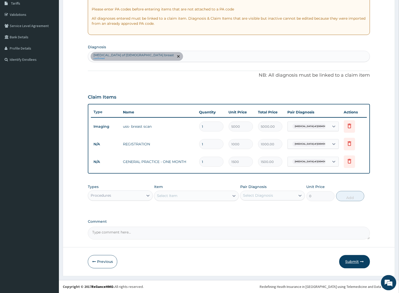
click at [350, 259] on button "Submit" at bounding box center [354, 262] width 31 height 13
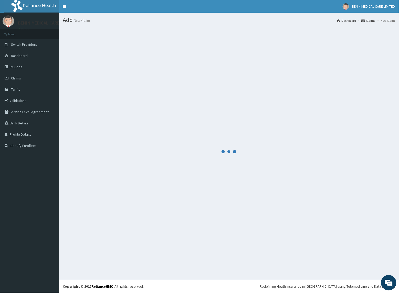
scroll to position [0, 0]
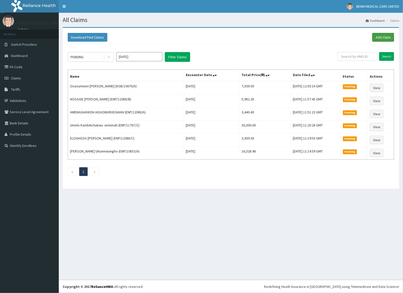
click at [379, 39] on link "Add Claim" at bounding box center [384, 37] width 22 height 9
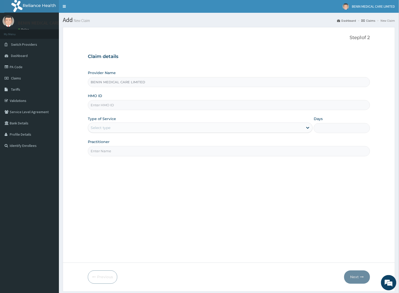
type input "BENIN MEDICAL CARE LIMITED"
click at [104, 106] on input "HMO ID" at bounding box center [229, 105] width 282 height 10
paste input "ANL/10043/C"
click at [96, 107] on input "ANL/10043/C" at bounding box center [229, 105] width 282 height 10
type input "ANL/10043/C"
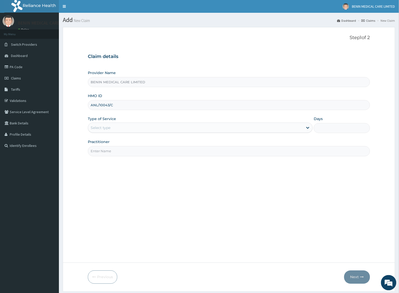
drag, startPoint x: 73, startPoint y: 119, endPoint x: 85, endPoint y: 122, distance: 11.9
click at [73, 119] on form "Step 1 of 2 Claim details Provider Name BENIN MEDICAL CARE LIMITED HMO ID ANL/1…" at bounding box center [229, 159] width 332 height 265
drag, startPoint x: 105, startPoint y: 128, endPoint x: 107, endPoint y: 132, distance: 4.5
click at [105, 128] on div "Select type" at bounding box center [101, 127] width 20 height 5
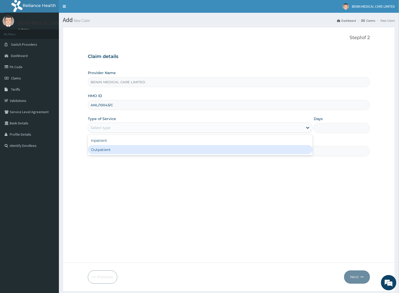
click at [104, 147] on div "Outpatient" at bounding box center [200, 149] width 225 height 9
type input "1"
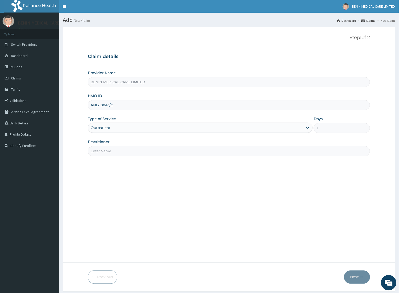
drag, startPoint x: 115, startPoint y: 153, endPoint x: 119, endPoint y: 156, distance: 5.3
click at [115, 153] on input "Practitioner" at bounding box center [229, 151] width 282 height 10
type input "UDEGBE EYIMOFE PETRA"
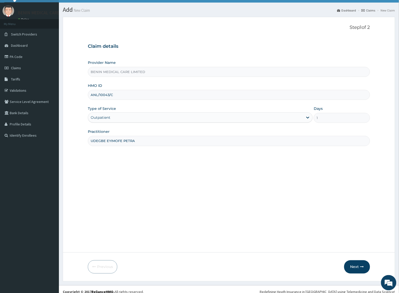
scroll to position [16, 0]
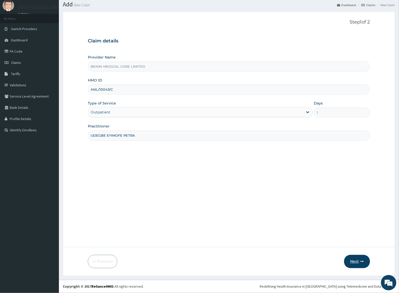
click at [352, 258] on button "Next" at bounding box center [357, 261] width 26 height 13
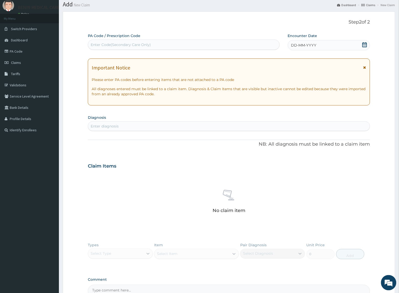
click at [106, 125] on div "Enter diagnosis" at bounding box center [105, 126] width 28 height 5
type input "malaria"
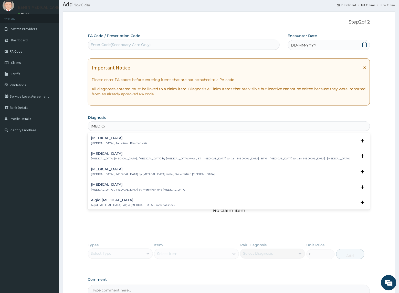
click at [100, 138] on h4 "Malaria" at bounding box center [119, 138] width 56 height 4
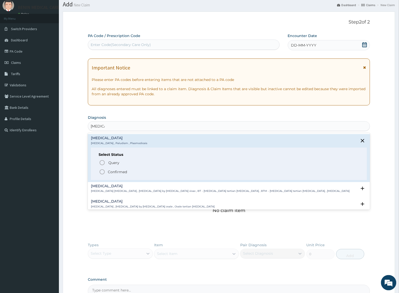
click at [104, 175] on icon "status option filled" at bounding box center [102, 172] width 6 height 6
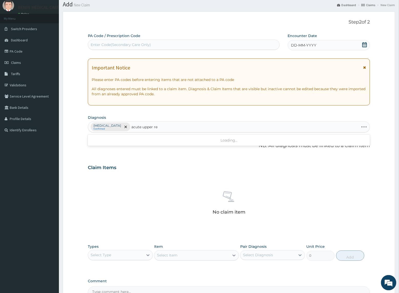
type input "acute upper res"
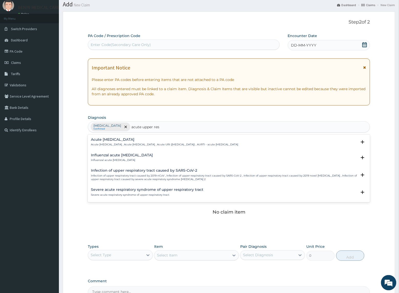
click at [103, 146] on p "Acute upper respiratory infection , Acute upper respiratory tract infection , A…" at bounding box center [164, 145] width 147 height 4
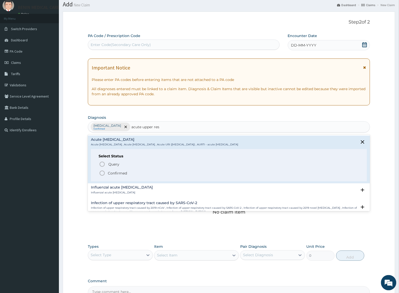
click at [101, 173] on icon "status option filled" at bounding box center [102, 173] width 6 height 6
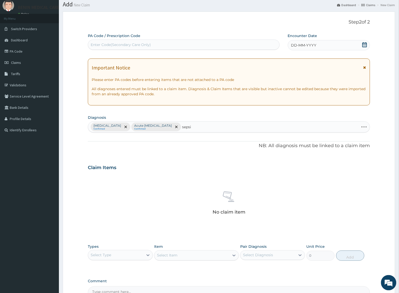
type input "sepsis"
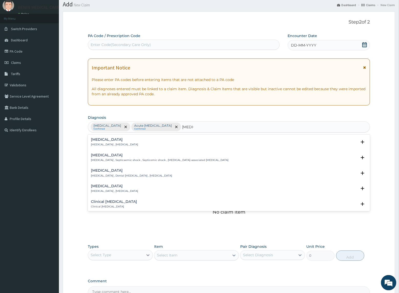
click at [102, 144] on p "Systemic infection , Sepsis" at bounding box center [114, 145] width 47 height 4
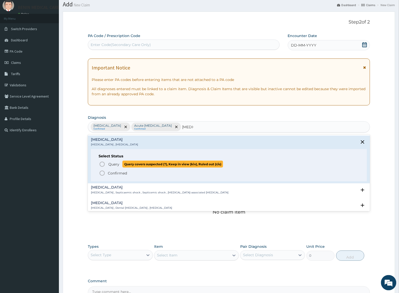
click at [100, 167] on icon "status option query" at bounding box center [102, 164] width 6 height 6
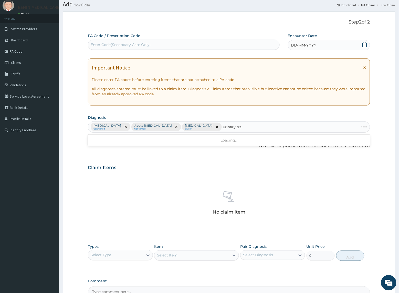
type input "urinary tract"
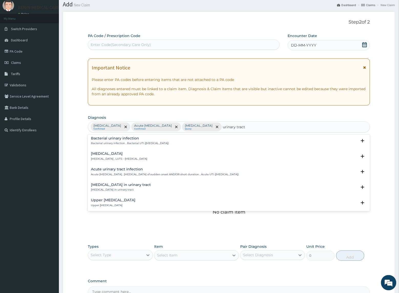
scroll to position [160, 0]
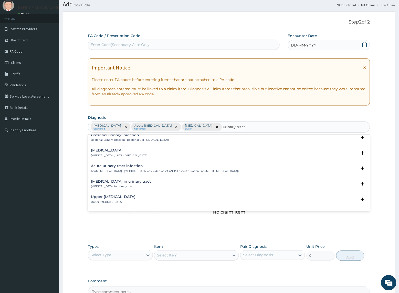
click at [111, 168] on h4 "Acute urinary tract infection" at bounding box center [165, 166] width 148 height 4
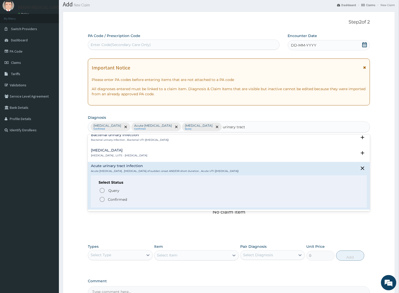
click at [101, 198] on icon "status option filled" at bounding box center [102, 200] width 6 height 6
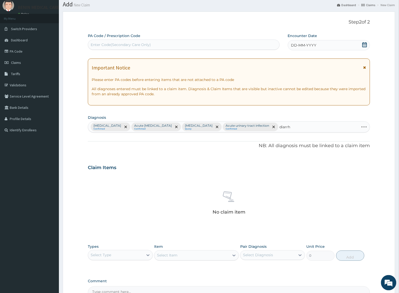
type input "diarrhe"
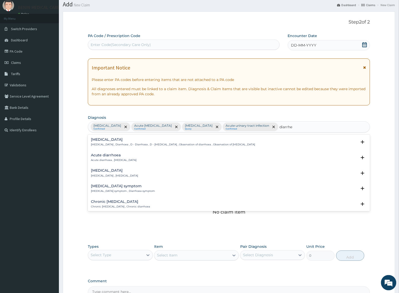
click at [100, 141] on h4 "Diarrhea" at bounding box center [173, 140] width 164 height 4
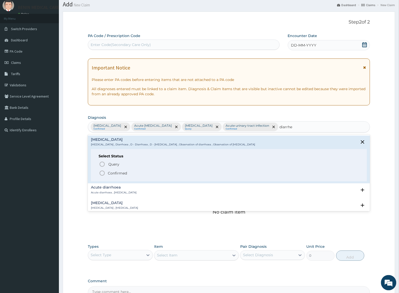
click at [103, 175] on icon "status option filled" at bounding box center [102, 173] width 6 height 6
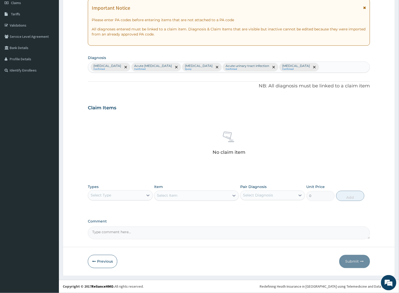
scroll to position [76, 0]
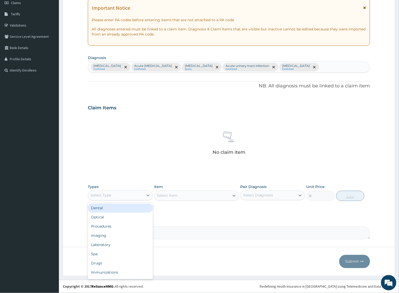
click at [134, 198] on div "Select Type" at bounding box center [115, 196] width 55 height 8
click at [128, 232] on div "Imaging" at bounding box center [120, 236] width 65 height 9
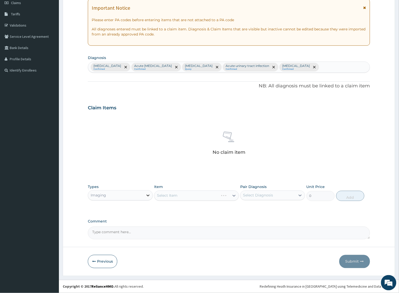
click at [145, 197] on div at bounding box center [147, 195] width 9 height 9
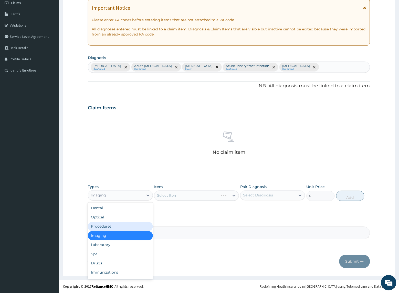
click at [115, 223] on div "Procedures" at bounding box center [120, 226] width 65 height 9
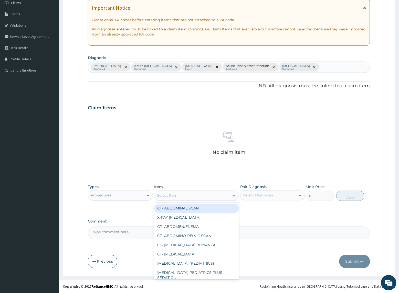
click at [198, 199] on div "Select Item" at bounding box center [191, 196] width 75 height 8
click at [132, 208] on div "Types Procedures Item option CT- ABDOMINAL SCAN focused, 1 of 183. 183 results …" at bounding box center [229, 197] width 282 height 30
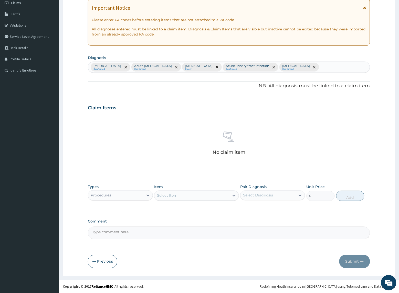
click at [175, 195] on div "Select Item" at bounding box center [167, 195] width 20 height 5
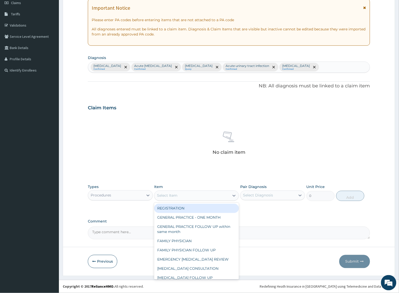
click at [186, 209] on div "REGISTRATION" at bounding box center [196, 208] width 84 height 9
type input "1000"
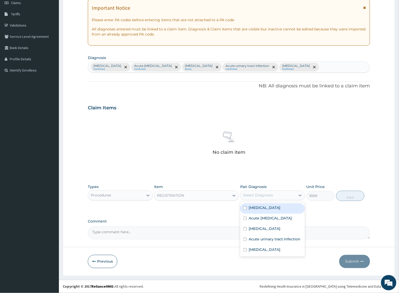
click at [291, 195] on div "Select Diagnosis" at bounding box center [267, 196] width 55 height 8
click at [267, 213] on div "Malaria" at bounding box center [272, 209] width 65 height 10
checkbox input "true"
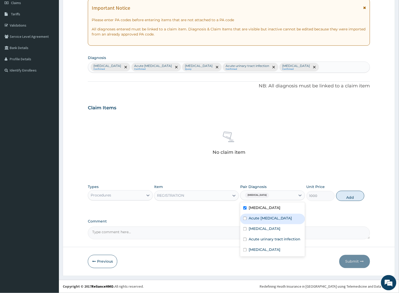
drag, startPoint x: 265, startPoint y: 220, endPoint x: 306, endPoint y: 223, distance: 40.8
click at [269, 221] on label "Acute upper respiratory infection" at bounding box center [269, 218] width 43 height 5
click at [278, 225] on div "Acute upper respiratory infection" at bounding box center [272, 219] width 65 height 10
checkbox input "true"
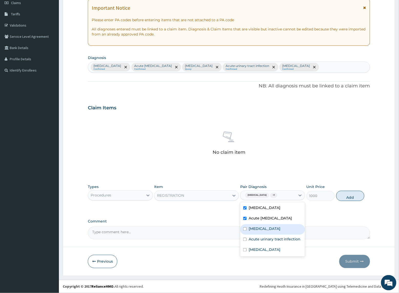
click at [277, 235] on div "Sepsis" at bounding box center [272, 230] width 65 height 10
checkbox input "true"
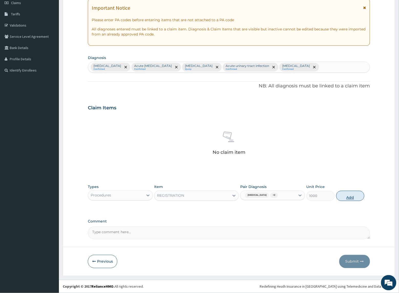
click at [338, 199] on button "Add" at bounding box center [350, 196] width 28 height 10
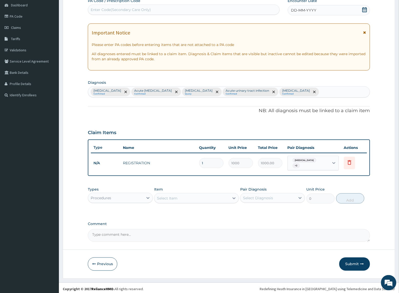
click at [204, 199] on div "Select Item" at bounding box center [191, 198] width 75 height 8
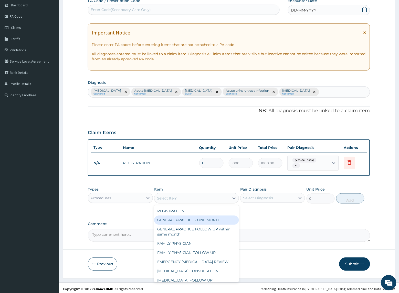
click at [209, 218] on div "GENERAL PRACTICE - ONE MONTH" at bounding box center [196, 220] width 84 height 9
type input "1500"
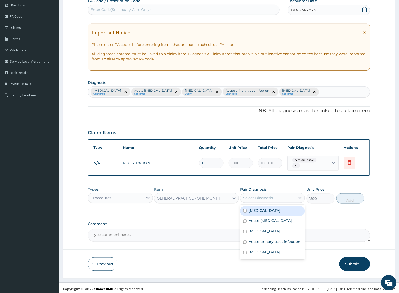
drag, startPoint x: 261, startPoint y: 195, endPoint x: 266, endPoint y: 210, distance: 15.5
click at [268, 196] on div "Select Diagnosis" at bounding box center [258, 198] width 30 height 5
drag, startPoint x: 264, startPoint y: 212, endPoint x: 278, endPoint y: 214, distance: 14.3
click at [264, 212] on div "Malaria" at bounding box center [272, 211] width 65 height 10
checkbox input "true"
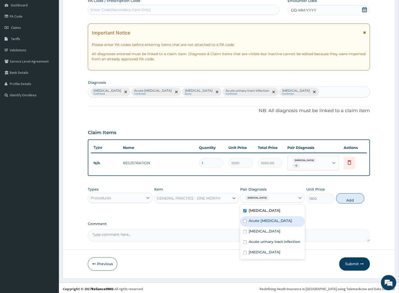
drag, startPoint x: 276, startPoint y: 216, endPoint x: 340, endPoint y: 218, distance: 64.5
click at [278, 219] on label "Acute upper respiratory infection" at bounding box center [269, 221] width 43 height 5
checkbox input "true"
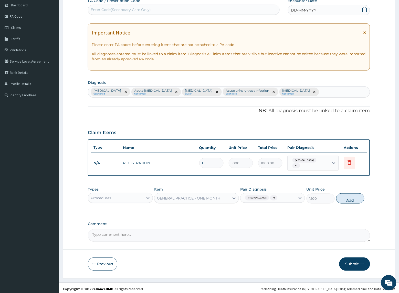
click at [342, 199] on button "Add" at bounding box center [350, 199] width 28 height 10
type input "0"
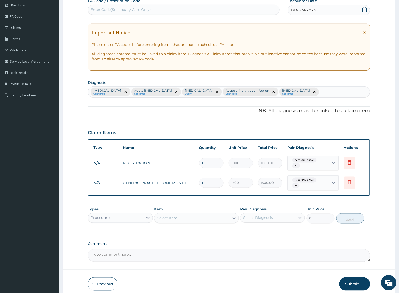
click at [129, 214] on div "Procedures" at bounding box center [115, 218] width 55 height 8
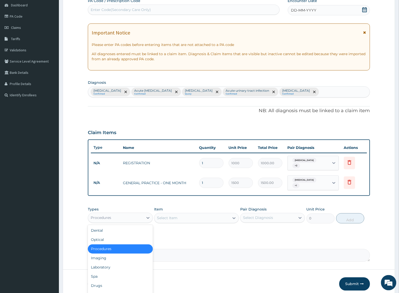
scroll to position [68, 0]
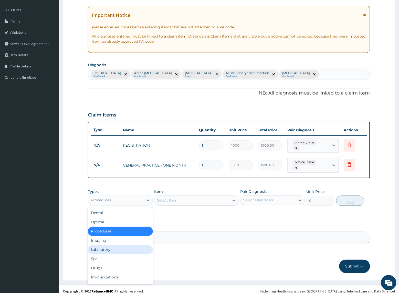
click at [109, 246] on div "Laboratory" at bounding box center [120, 250] width 65 height 9
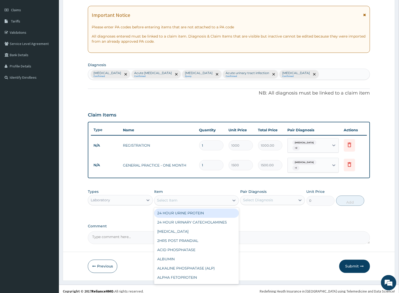
click at [195, 197] on div "Select Item" at bounding box center [191, 201] width 75 height 8
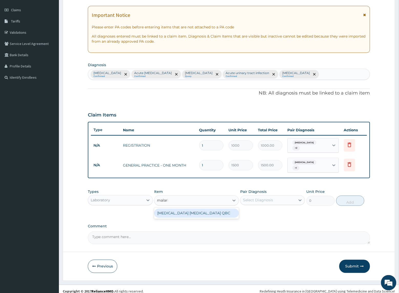
type input "malaria"
click at [164, 209] on div "MALARIA PARASITE QBC" at bounding box center [196, 213] width 84 height 9
type input "1200"
drag, startPoint x: 253, startPoint y: 194, endPoint x: 266, endPoint y: 199, distance: 14.4
click at [254, 198] on div "Select Diagnosis" at bounding box center [258, 200] width 30 height 5
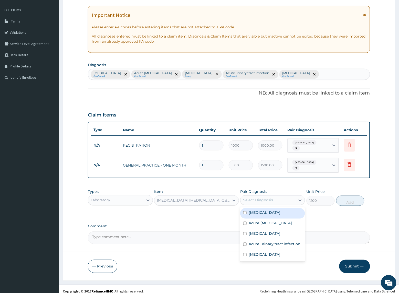
drag, startPoint x: 260, startPoint y: 207, endPoint x: 335, endPoint y: 206, distance: 74.7
click at [262, 209] on div "Malaria" at bounding box center [272, 214] width 65 height 10
checkbox input "true"
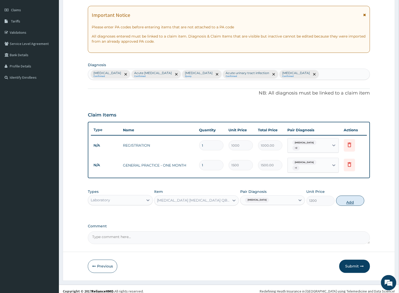
click at [341, 196] on button "Add" at bounding box center [350, 201] width 28 height 10
type input "0"
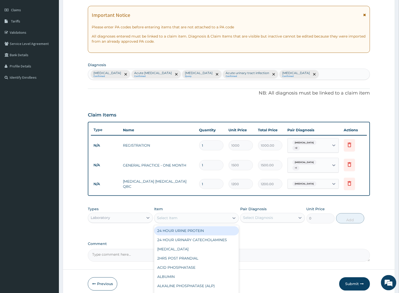
click at [199, 214] on div "Select Item" at bounding box center [191, 218] width 75 height 8
type input "full"
click at [199, 227] on div "FULL BLOOD COUNT" at bounding box center [196, 231] width 84 height 9
type input "2500"
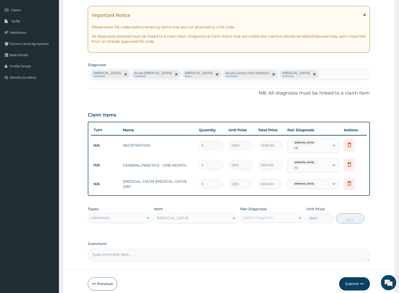
click at [263, 217] on div "Select Diagnosis" at bounding box center [267, 218] width 55 height 8
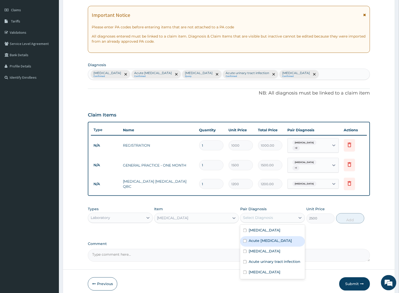
click at [271, 239] on label "Acute upper respiratory infection" at bounding box center [269, 241] width 43 height 5
checkbox input "true"
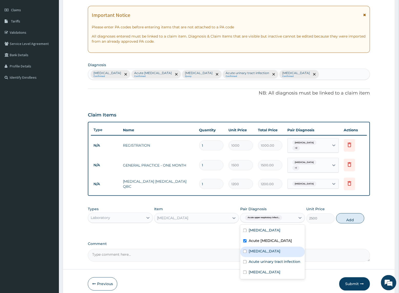
click at [286, 251] on div "Sepsis" at bounding box center [272, 252] width 65 height 10
checkbox input "true"
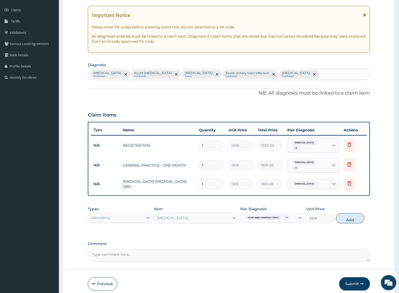
click at [351, 212] on div "Types Laboratory Item FULL BLOOD COUNT Pair Diagnosis Acute upper respiratory i…" at bounding box center [229, 215] width 282 height 22
click at [350, 217] on button "Add" at bounding box center [350, 219] width 28 height 10
type input "0"
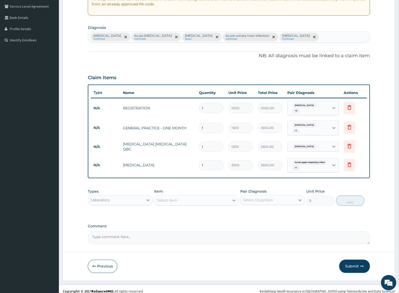
scroll to position [106, 0]
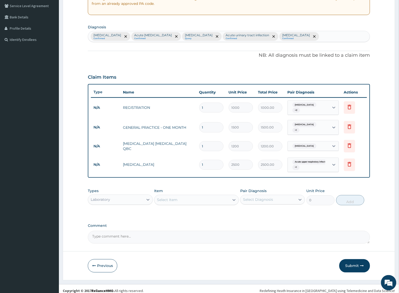
click at [178, 196] on div "Select Item" at bounding box center [191, 200] width 75 height 8
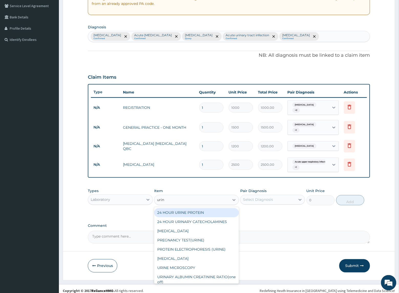
type input "urina"
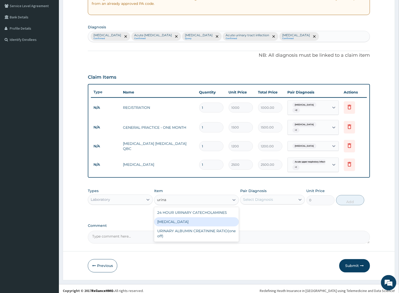
click at [167, 221] on div "URINALYSIS" at bounding box center [196, 222] width 84 height 9
type input "800"
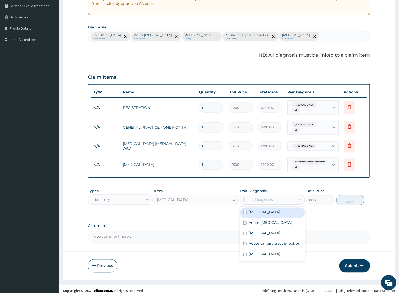
click at [254, 198] on div "Select Diagnosis" at bounding box center [267, 200] width 55 height 8
click at [262, 248] on div "Acute urinary tract infection" at bounding box center [272, 244] width 65 height 10
checkbox input "true"
click at [346, 198] on button "Add" at bounding box center [350, 200] width 28 height 10
type input "0"
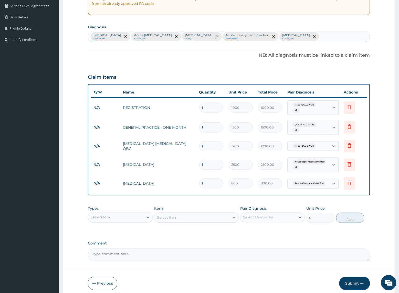
click at [139, 214] on div "Laboratory" at bounding box center [115, 218] width 55 height 8
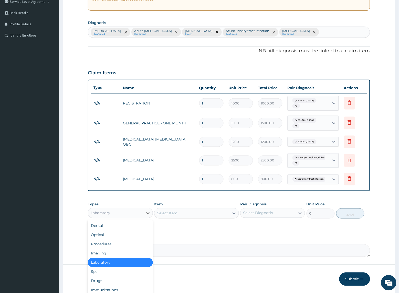
scroll to position [124, 0]
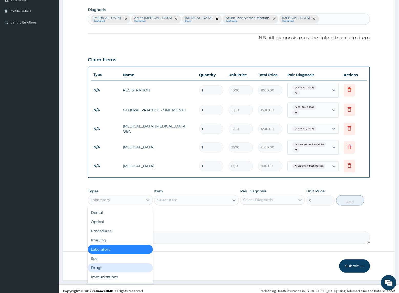
click at [123, 264] on div "Drugs" at bounding box center [120, 268] width 65 height 9
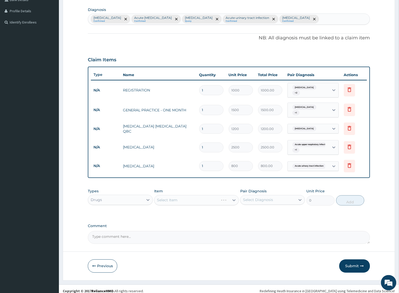
click at [208, 196] on div "Select Item" at bounding box center [186, 200] width 64 height 8
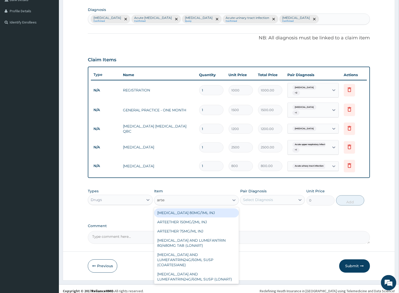
type input "arteme"
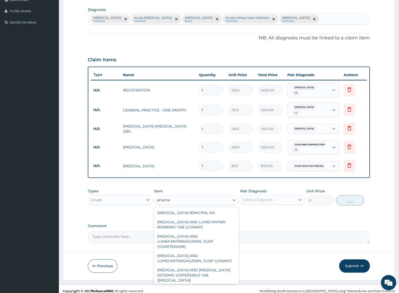
scroll to position [45, 0]
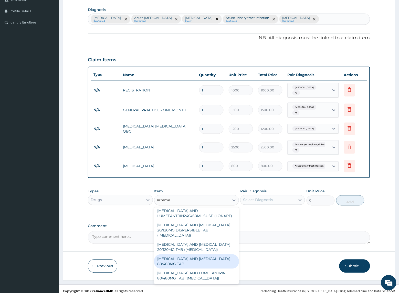
click at [219, 260] on div "ARTEMETHER AND LUMEFANTRINE 80/480MG TAB" at bounding box center [196, 262] width 84 height 14
type input "184.8"
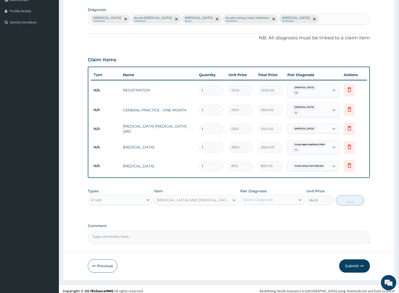
click at [255, 198] on div "Select Diagnosis" at bounding box center [258, 200] width 30 height 5
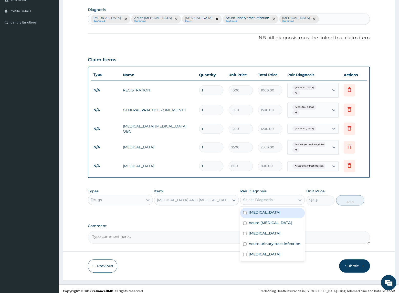
click at [263, 209] on div "Malaria" at bounding box center [272, 213] width 65 height 10
checkbox input "true"
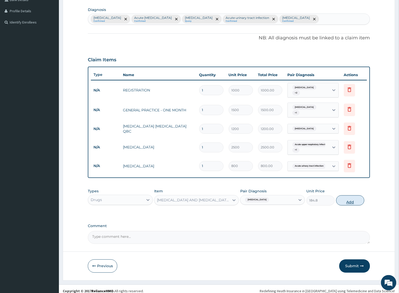
click at [352, 196] on button "Add" at bounding box center [350, 201] width 28 height 10
type input "0"
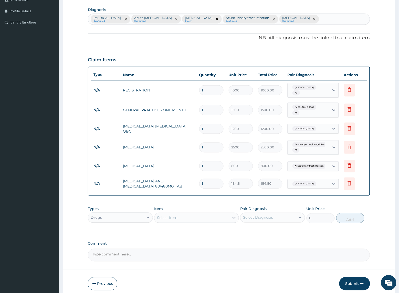
drag, startPoint x: 207, startPoint y: 179, endPoint x: 181, endPoint y: 178, distance: 25.8
click at [181, 178] on tr "N/A ARTEMETHER AND LUMEFANTRINE 80/480MG TAB 1 184.8 184.80 Malaria Delete" at bounding box center [229, 184] width 276 height 18
type input "6"
type input "1108.80"
type input "6"
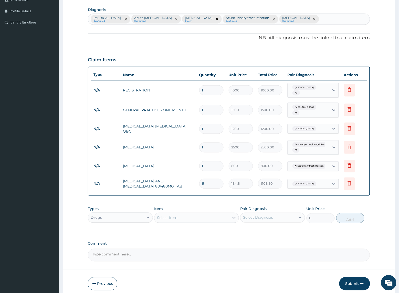
click at [184, 207] on div "Item Select Item" at bounding box center [196, 215] width 84 height 17
click at [184, 214] on div "Select Item" at bounding box center [191, 218] width 75 height 8
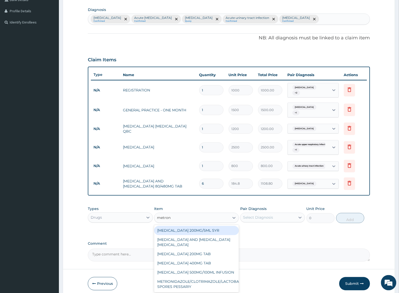
type input "metroni"
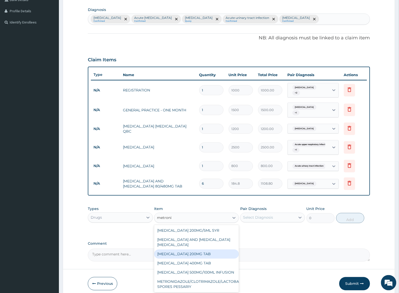
scroll to position [1, 0]
click at [209, 250] on div "METRONIDAZOLE 200MG TAB" at bounding box center [196, 254] width 84 height 9
type input "9.24"
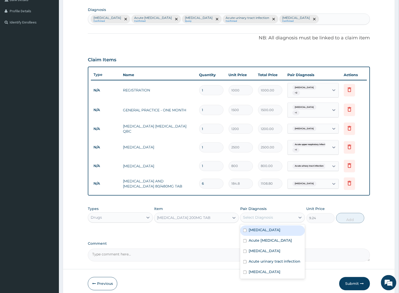
click at [256, 215] on div "Select Diagnosis" at bounding box center [258, 217] width 30 height 5
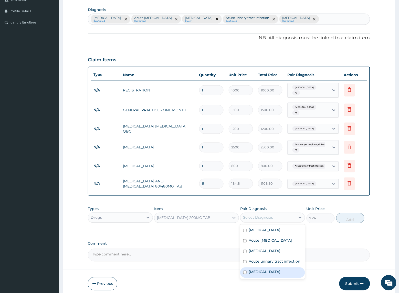
click at [259, 273] on label "Diarrhea" at bounding box center [264, 272] width 32 height 5
checkbox input "true"
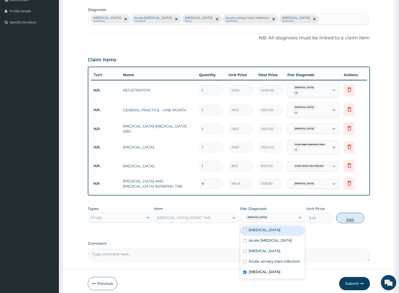
click at [353, 215] on button "Add" at bounding box center [350, 218] width 28 height 10
type input "0"
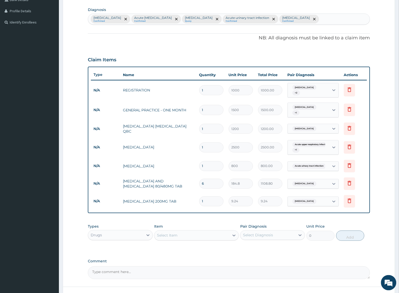
drag, startPoint x: 213, startPoint y: 195, endPoint x: 162, endPoint y: 195, distance: 50.7
click at [162, 195] on tr "N/A METRONIDAZOLE 200MG TAB 1 9.24 9.24 Diarrhea Delete" at bounding box center [229, 202] width 276 height 18
type input "2"
type input "18.48"
type input "21"
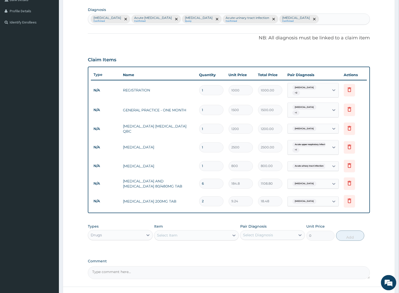
type input "194.04"
type input "21"
click at [136, 216] on div "PA Code / Prescription Code Enter Code(Secondary Care Only) Encounter Date DD-M…" at bounding box center [229, 102] width 282 height 354
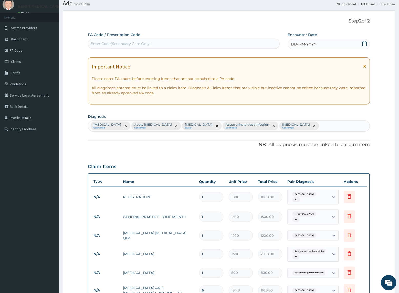
scroll to position [0, 0]
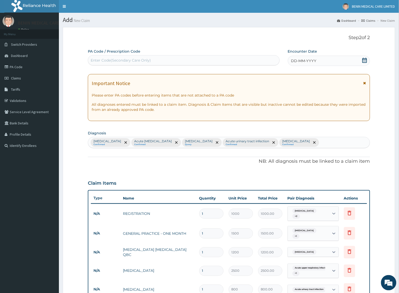
click at [293, 60] on span "DD-MM-YYYY" at bounding box center [303, 60] width 25 height 5
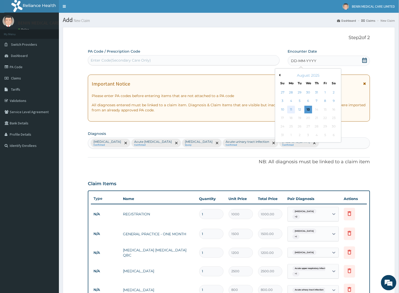
click at [290, 111] on div "11" at bounding box center [291, 110] width 8 height 8
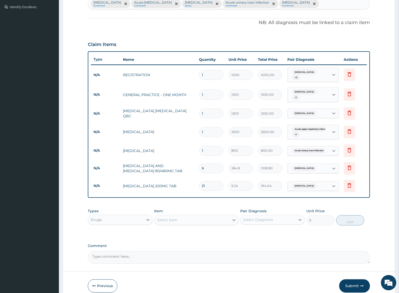
scroll to position [159, 0]
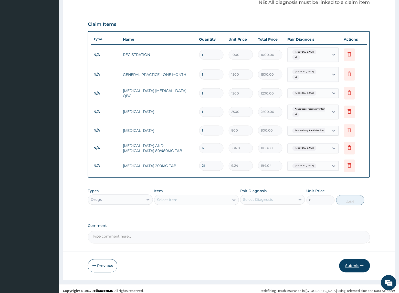
click at [348, 260] on button "Submit" at bounding box center [354, 266] width 31 height 13
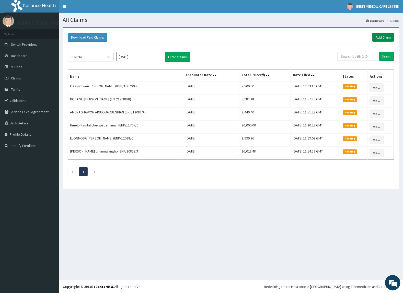
click at [386, 39] on link "Add Claim" at bounding box center [384, 37] width 22 height 9
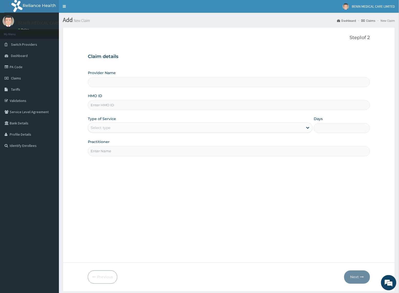
type input "BENIN MEDICAL CARE LIMITED"
click at [97, 105] on input "HMO ID" at bounding box center [229, 105] width 282 height 10
paste input "ANL/10043/E"
click at [95, 108] on input "ANL/10043/E" at bounding box center [229, 105] width 282 height 10
type input "ANL/10043/E"
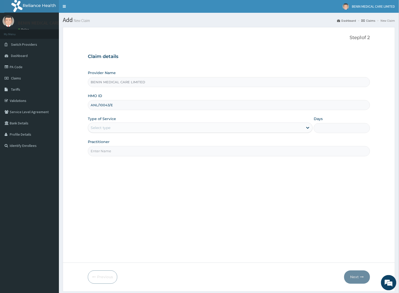
drag, startPoint x: 74, startPoint y: 123, endPoint x: 108, endPoint y: 133, distance: 35.4
click at [74, 123] on form "Step 1 of 2 Claim details Provider Name BENIN MEDICAL CARE LIMITED HMO ID ANL/1…" at bounding box center [229, 159] width 332 height 265
click at [108, 132] on div "Select type" at bounding box center [195, 128] width 215 height 8
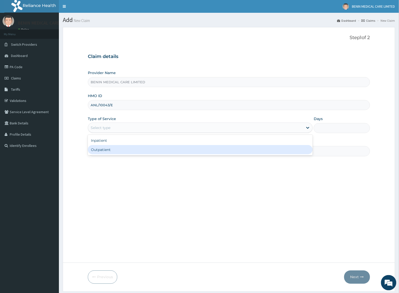
click at [112, 152] on div "Outpatient" at bounding box center [200, 149] width 225 height 9
type input "1"
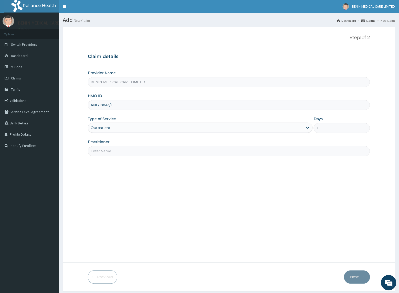
drag, startPoint x: 113, startPoint y: 154, endPoint x: 113, endPoint y: 158, distance: 4.4
click at [113, 154] on input "Practitioner" at bounding box center [229, 151] width 282 height 10
type input "USIOSEFE EHIMWENMA TESLIM"
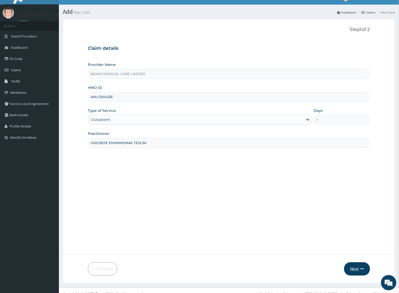
scroll to position [16, 0]
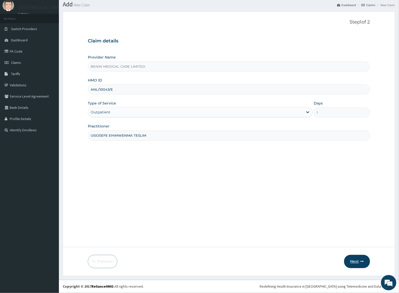
click at [361, 260] on icon "button" at bounding box center [362, 262] width 4 height 4
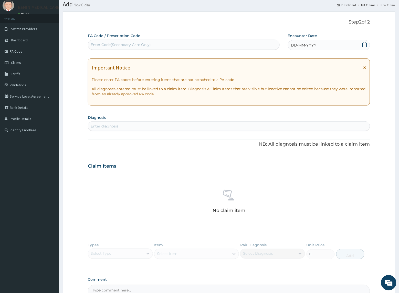
click at [101, 126] on div "Enter diagnosis" at bounding box center [105, 126] width 28 height 5
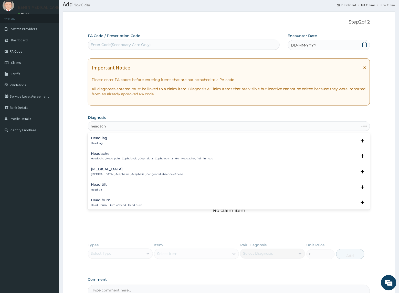
type input "headache"
click at [102, 140] on h4 "Headache" at bounding box center [152, 138] width 122 height 4
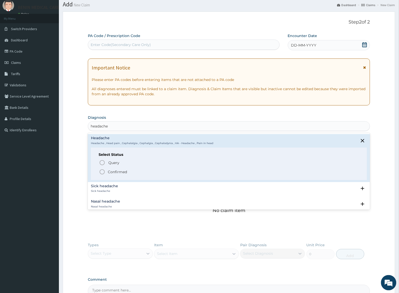
click at [102, 173] on icon "status option filled" at bounding box center [102, 172] width 6 height 6
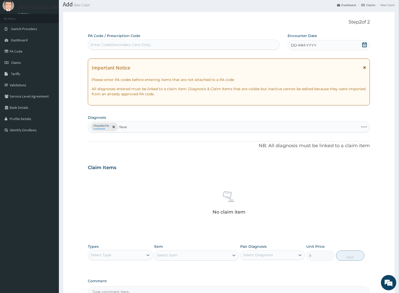
type input "fever"
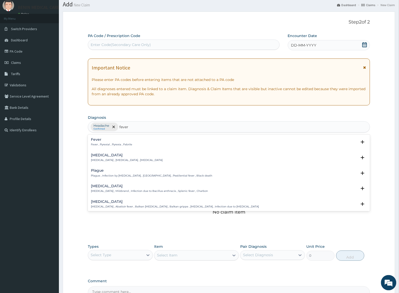
click at [93, 142] on h4 "Fever" at bounding box center [111, 140] width 41 height 4
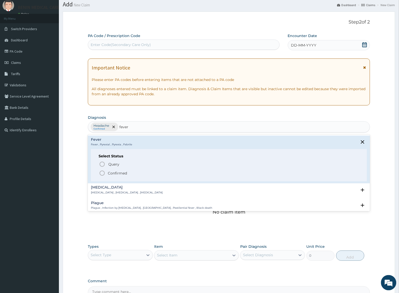
click at [103, 173] on icon "status option filled" at bounding box center [102, 173] width 6 height 6
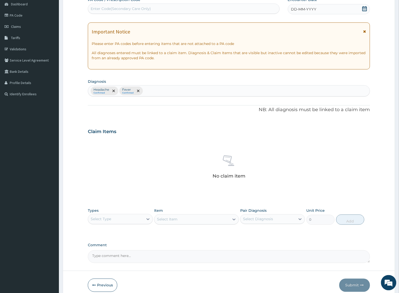
scroll to position [76, 0]
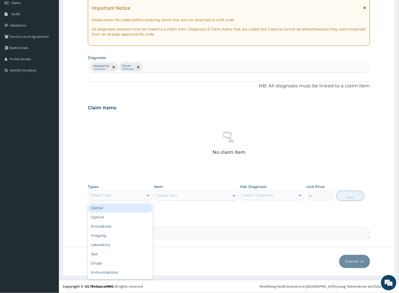
click at [139, 195] on div "Select Type" at bounding box center [115, 196] width 55 height 8
drag, startPoint x: 129, startPoint y: 228, endPoint x: 225, endPoint y: 208, distance: 98.1
click at [129, 228] on div "Procedures" at bounding box center [120, 226] width 65 height 9
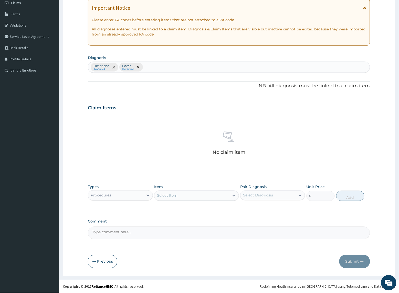
click at [224, 197] on div "Select Item" at bounding box center [191, 196] width 75 height 8
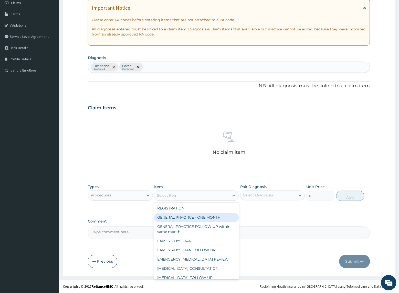
click at [208, 214] on div "GENERAL PRACTICE - ONE MONTH" at bounding box center [196, 217] width 84 height 9
type input "1500"
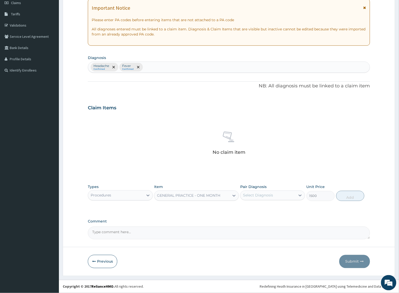
click at [269, 196] on div "Select Diagnosis" at bounding box center [258, 195] width 30 height 5
drag, startPoint x: 279, startPoint y: 209, endPoint x: 283, endPoint y: 220, distance: 11.5
click at [282, 210] on div "Headache" at bounding box center [272, 209] width 65 height 10
checkbox input "true"
drag, startPoint x: 282, startPoint y: 221, endPoint x: 335, endPoint y: 209, distance: 55.0
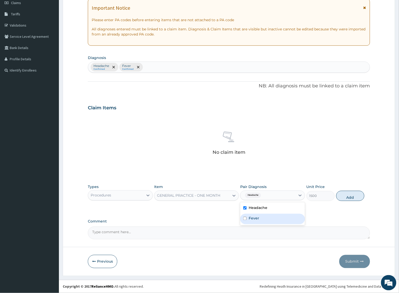
click at [284, 221] on div "Fever" at bounding box center [272, 219] width 65 height 10
checkbox input "true"
click at [346, 200] on button "Add" at bounding box center [350, 196] width 28 height 10
type input "0"
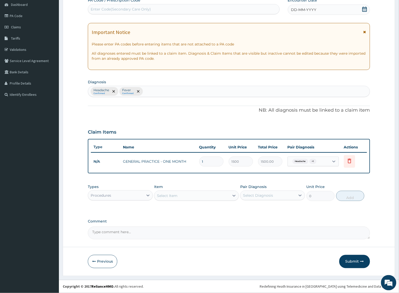
scroll to position [51, 0]
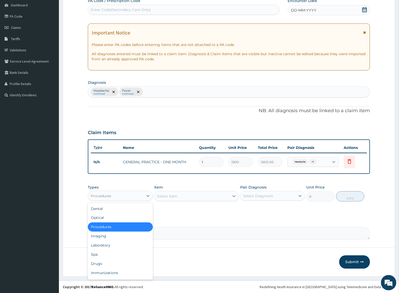
click at [137, 199] on div "Procedures" at bounding box center [115, 196] width 55 height 8
click at [132, 265] on div "Drugs" at bounding box center [120, 264] width 65 height 9
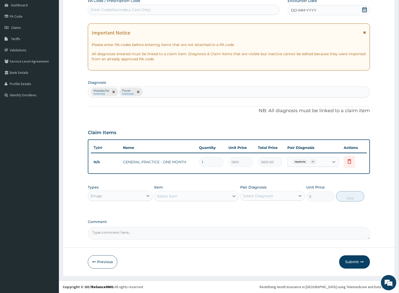
click at [180, 199] on div "Select Item" at bounding box center [191, 196] width 75 height 8
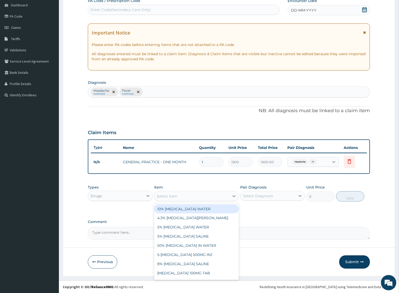
type input "parace"
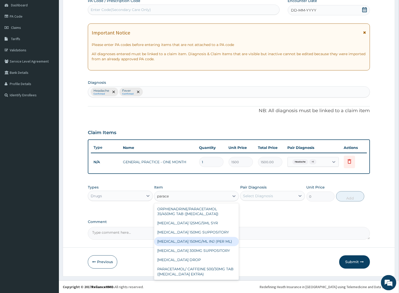
click at [177, 241] on div "[MEDICAL_DATA] 150MG/ML INJ (PER ML)" at bounding box center [196, 241] width 84 height 9
type input "73.92"
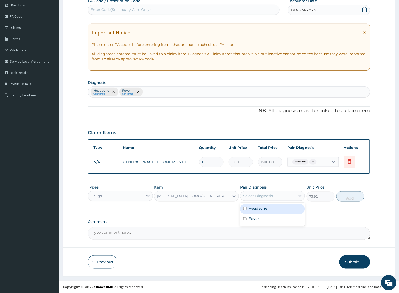
click at [260, 195] on div "Select Diagnosis" at bounding box center [258, 196] width 30 height 5
click at [271, 211] on div "Headache" at bounding box center [272, 209] width 65 height 10
checkbox input "true"
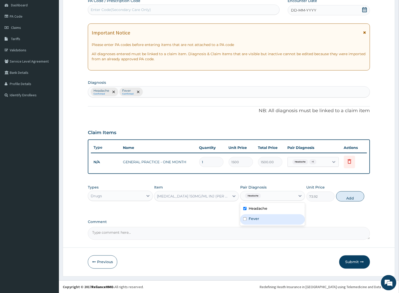
drag, startPoint x: 268, startPoint y: 219, endPoint x: 326, endPoint y: 209, distance: 59.6
click at [270, 219] on div "Fever" at bounding box center [272, 220] width 65 height 10
checkbox input "true"
drag, startPoint x: 353, startPoint y: 198, endPoint x: 202, endPoint y: 194, distance: 151.5
click at [351, 198] on button "Add" at bounding box center [350, 197] width 28 height 10
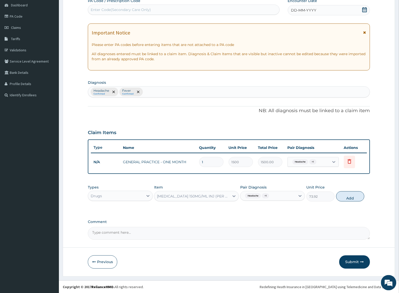
type input "0"
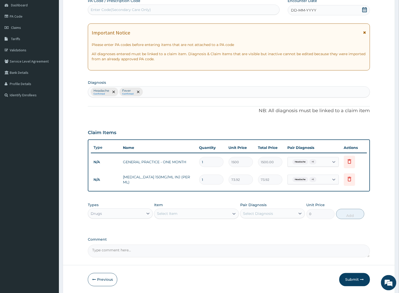
drag, startPoint x: 206, startPoint y: 178, endPoint x: 158, endPoint y: 177, distance: 48.4
click at [158, 177] on tr "N/A [MEDICAL_DATA] 150MG/ML INJ (PER ML) 1 73.92 73.92 Headache + 1 Delete" at bounding box center [229, 180] width 276 height 18
type input "4"
type input "295.68"
type input "4"
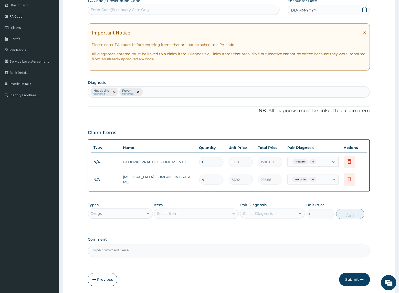
click at [170, 203] on div "Item Select Item" at bounding box center [196, 211] width 84 height 17
drag, startPoint x: 189, startPoint y: 215, endPoint x: 164, endPoint y: 208, distance: 26.7
click at [189, 216] on div "Select Item" at bounding box center [191, 214] width 75 height 8
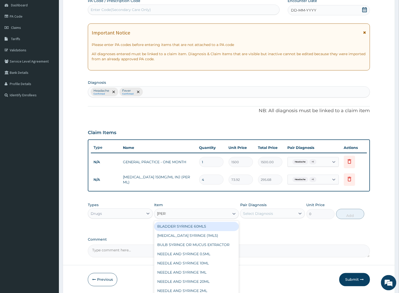
type input "syringe"
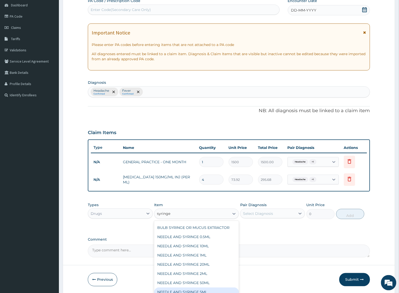
click at [209, 292] on div "NEEDLE AND SYRINGE 5ML" at bounding box center [196, 292] width 84 height 9
type input "55.44"
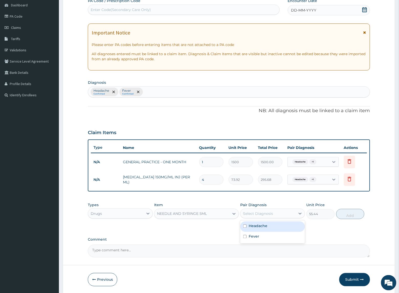
click at [271, 214] on div "Select Diagnosis" at bounding box center [258, 213] width 30 height 5
click at [264, 229] on div "Headache" at bounding box center [272, 227] width 65 height 10
checkbox input "true"
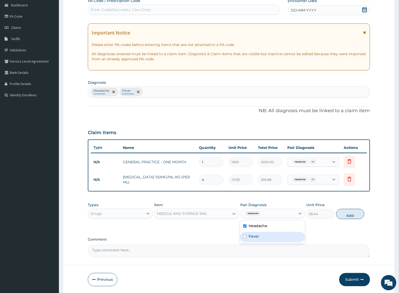
click at [265, 237] on div "Fever" at bounding box center [272, 237] width 65 height 10
checkbox input "true"
click at [354, 216] on button "Add" at bounding box center [350, 214] width 28 height 10
type input "0"
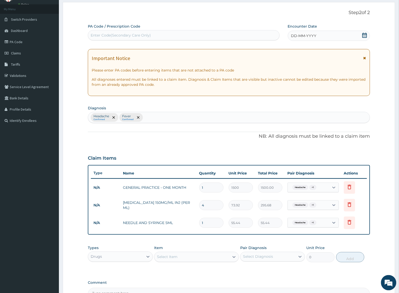
scroll to position [0, 0]
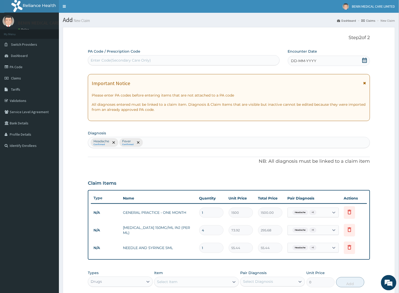
click at [294, 60] on span "DD-MM-YYYY" at bounding box center [303, 60] width 25 height 5
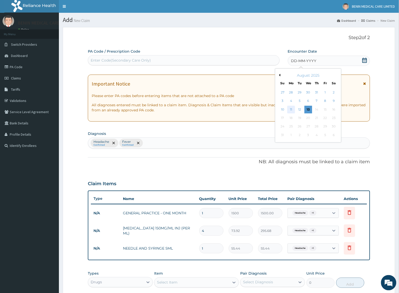
click at [291, 111] on div "11" at bounding box center [291, 110] width 8 height 8
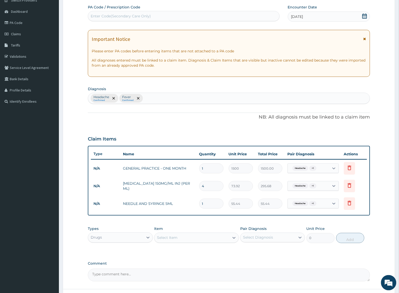
scroll to position [86, 0]
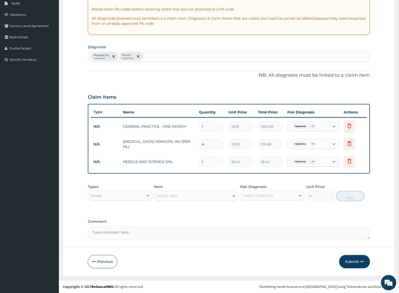
drag, startPoint x: 348, startPoint y: 262, endPoint x: 9, endPoint y: 253, distance: 339.4
click at [348, 262] on button "Submit" at bounding box center [354, 262] width 31 height 13
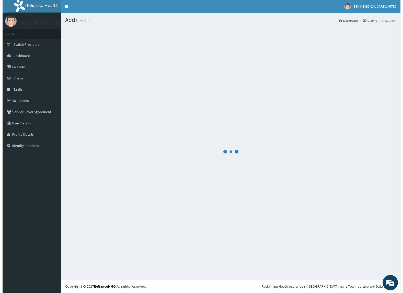
scroll to position [0, 0]
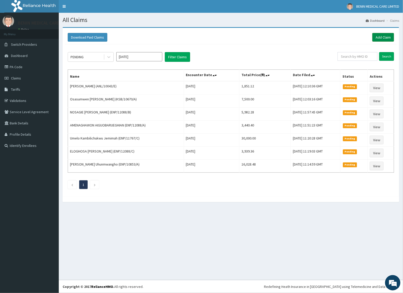
click at [377, 38] on link "Add Claim" at bounding box center [384, 37] width 22 height 9
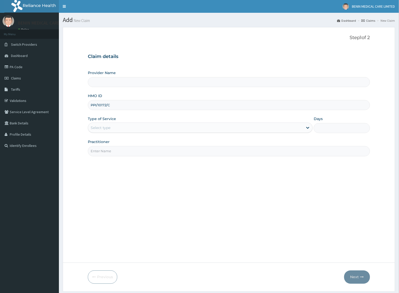
click at [98, 103] on input "PPI/10172/C" at bounding box center [229, 105] width 282 height 10
type input "PPI/10172/C"
click at [75, 125] on form "Step 1 of 2 Claim details Provider Name HMO ID PPI/10172/C Type of Service Sele…" at bounding box center [229, 159] width 332 height 265
click at [114, 127] on div "Select type" at bounding box center [195, 128] width 215 height 8
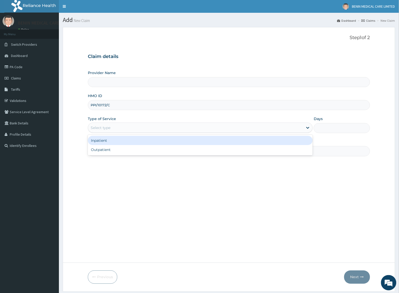
type input "BENIN MEDICAL CARE LIMITED"
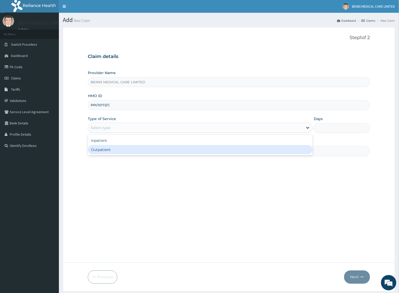
click at [101, 151] on div "Outpatient" at bounding box center [200, 149] width 225 height 9
type input "1"
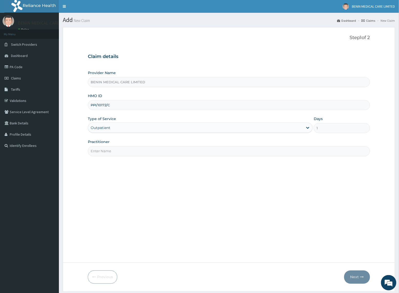
drag, startPoint x: 114, startPoint y: 153, endPoint x: 123, endPoint y: 156, distance: 9.3
click at [119, 155] on input "Practitioner" at bounding box center [229, 151] width 282 height 10
type input "ADJOTO FAUZIYAT"
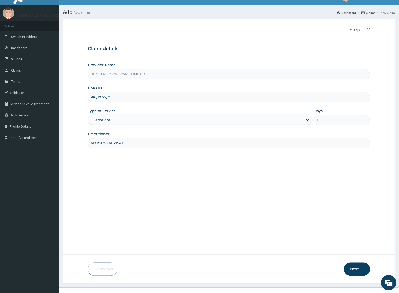
scroll to position [16, 0]
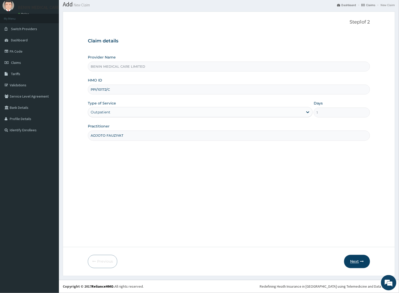
click at [351, 258] on button "Next" at bounding box center [357, 261] width 26 height 13
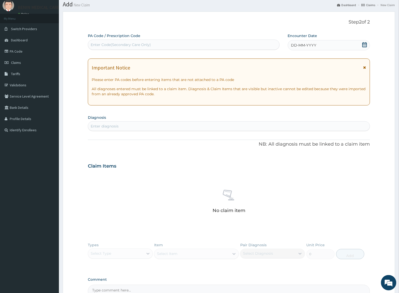
click at [105, 129] on div "Enter diagnosis" at bounding box center [105, 126] width 28 height 5
type input "malaria"
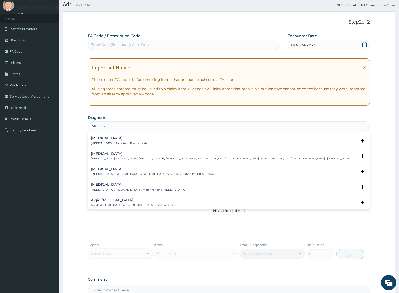
click at [97, 141] on div "Malaria Malaria , Paludism , Plasmodiosis" at bounding box center [119, 140] width 56 height 9
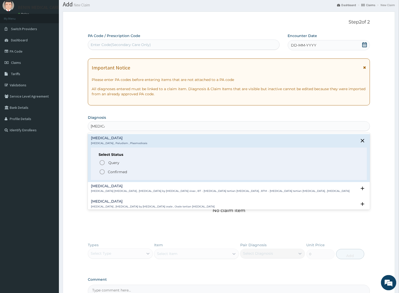
click at [98, 171] on div "Query Query covers suspected (?), Keep in view (kiv), Ruled out (r/o) Confirmed" at bounding box center [228, 167] width 260 height 16
click at [99, 171] on icon "status option filled" at bounding box center [102, 172] width 6 height 6
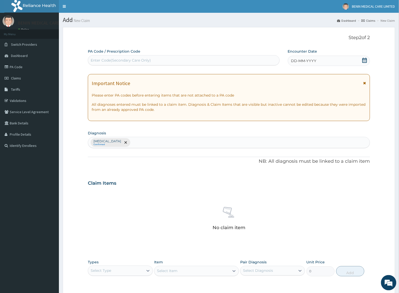
click at [292, 58] on div "DD-MM-YYYY" at bounding box center [329, 61] width 82 height 10
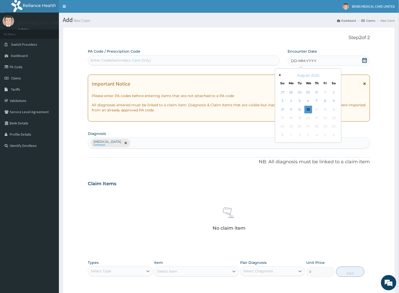
click at [292, 63] on div "DD-MM-YYYY" at bounding box center [329, 61] width 82 height 10
click at [292, 109] on div "11" at bounding box center [291, 110] width 8 height 8
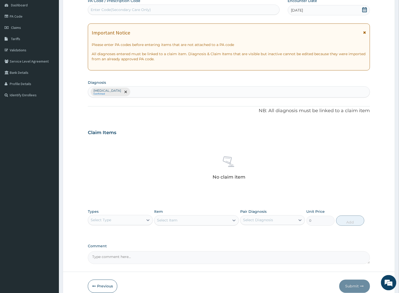
scroll to position [76, 0]
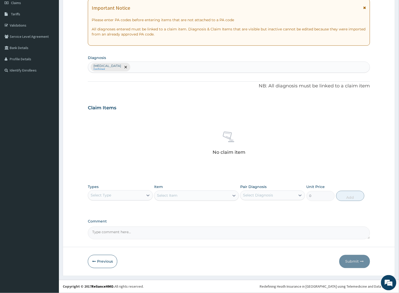
click at [131, 194] on div "Select Type" at bounding box center [115, 196] width 55 height 8
click at [131, 231] on div "Procedures" at bounding box center [120, 226] width 65 height 9
click at [190, 200] on div "Select Item" at bounding box center [191, 196] width 75 height 8
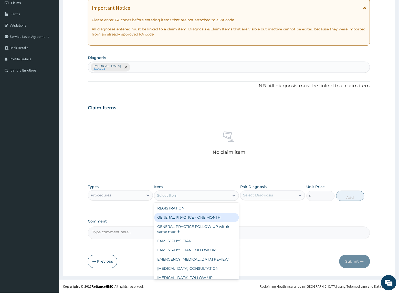
click at [200, 222] on div "GENERAL PRACTICE - ONE MONTH" at bounding box center [196, 217] width 84 height 9
type input "1500"
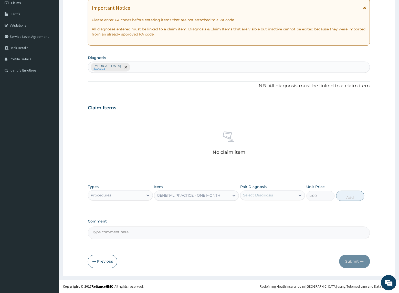
click at [260, 195] on div "Select Diagnosis" at bounding box center [258, 195] width 30 height 5
drag, startPoint x: 262, startPoint y: 211, endPoint x: 317, endPoint y: 212, distance: 55.0
click at [264, 211] on div "[MEDICAL_DATA]" at bounding box center [272, 209] width 65 height 10
checkbox input "true"
click at [347, 195] on button "Add" at bounding box center [350, 196] width 28 height 10
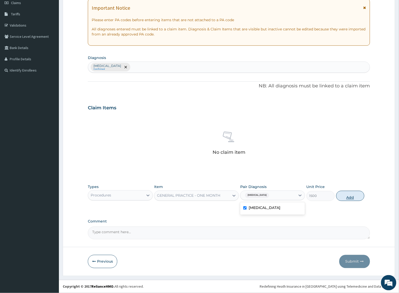
type input "0"
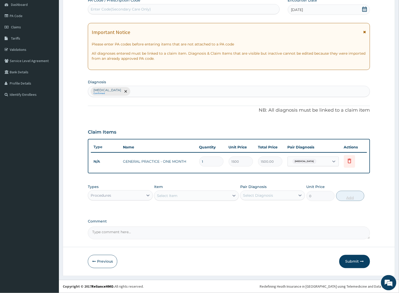
scroll to position [51, 0]
click at [141, 198] on div "Procedures" at bounding box center [115, 196] width 55 height 8
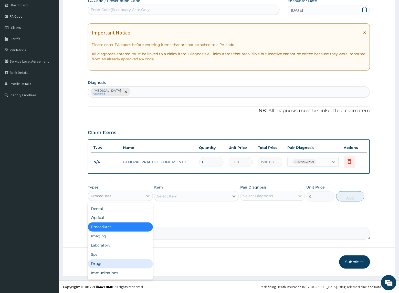
click at [122, 264] on div "Drugs" at bounding box center [120, 264] width 65 height 9
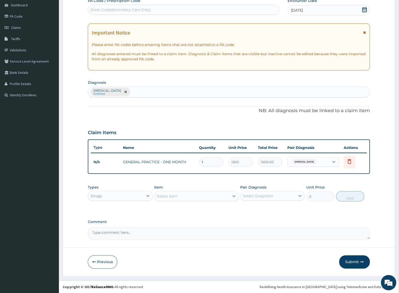
click at [174, 195] on div "Select Item" at bounding box center [167, 196] width 20 height 5
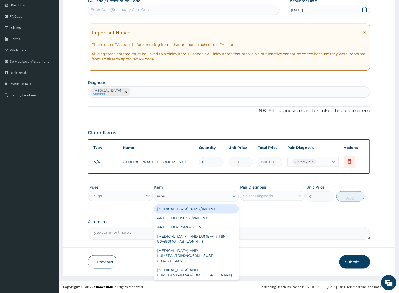
type input "arteme"
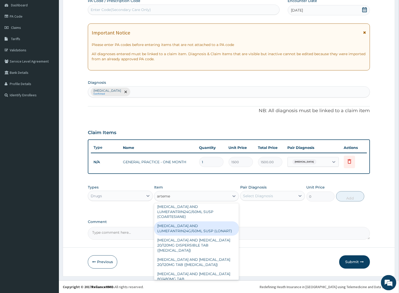
scroll to position [45, 0]
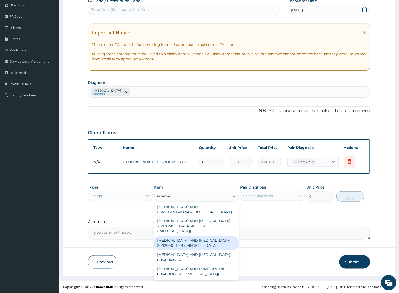
click at [191, 243] on div "[MEDICAL_DATA] AND [MEDICAL_DATA] 20/120MG TAB ([MEDICAL_DATA])" at bounding box center [196, 243] width 84 height 14
type input "133.06"
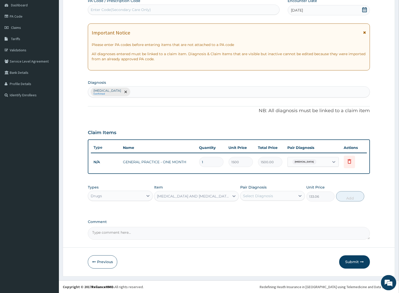
click at [289, 198] on div "Select Diagnosis" at bounding box center [267, 196] width 55 height 8
drag, startPoint x: 264, startPoint y: 212, endPoint x: 344, endPoint y: 209, distance: 80.9
click at [265, 212] on div "[MEDICAL_DATA]" at bounding box center [272, 209] width 65 height 10
checkbox input "true"
click at [342, 196] on button "Add" at bounding box center [350, 197] width 28 height 10
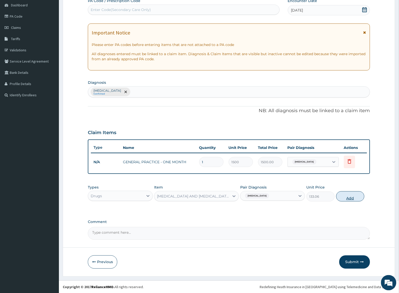
type input "0"
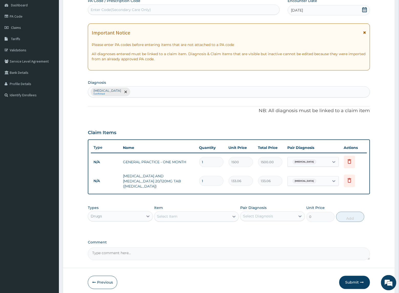
type input "12"
type input "1596.72"
type input "12"
click at [203, 198] on div "PA Code / Prescription Code Enter Code(Secondary Care Only) Encounter Date 11-0…" at bounding box center [229, 129] width 282 height 262
click at [204, 216] on div "Select Item" at bounding box center [191, 217] width 75 height 8
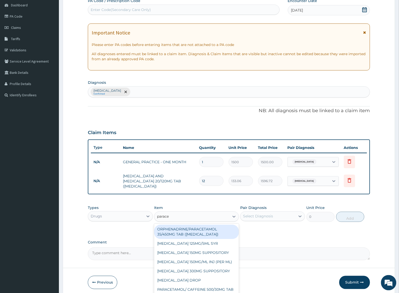
type input "paracet"
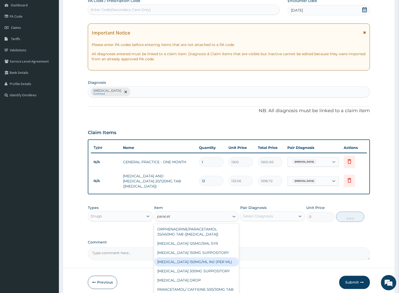
scroll to position [42, 0]
click at [198, 262] on div "[MEDICAL_DATA] 500MG TAB" at bounding box center [196, 262] width 84 height 9
type input "200"
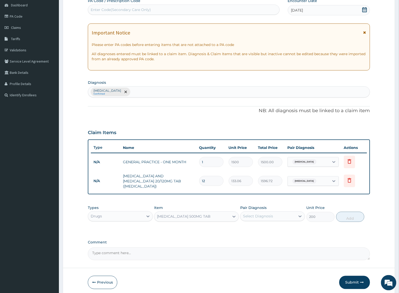
click at [287, 213] on div "Select Diagnosis" at bounding box center [267, 217] width 55 height 8
drag, startPoint x: 259, startPoint y: 230, endPoint x: 359, endPoint y: 222, distance: 100.1
click at [260, 230] on div "[MEDICAL_DATA]" at bounding box center [272, 230] width 65 height 10
checkbox input "true"
click at [349, 216] on button "Add" at bounding box center [350, 217] width 28 height 10
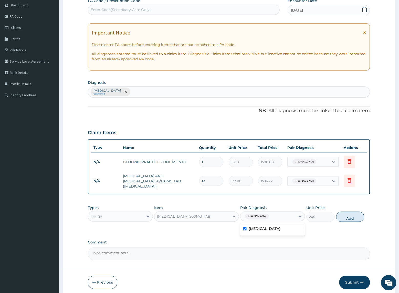
type input "0"
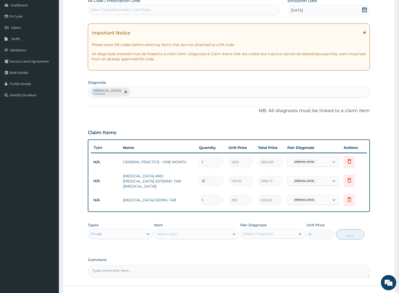
drag, startPoint x: 215, startPoint y: 196, endPoint x: 173, endPoint y: 196, distance: 41.7
click at [174, 196] on tr "N/A PARACETAMOL 500MG TAB 1 200 200.00 Malaria Delete" at bounding box center [229, 201] width 276 height 18
type input "5"
type input "1000.00"
type input "5"
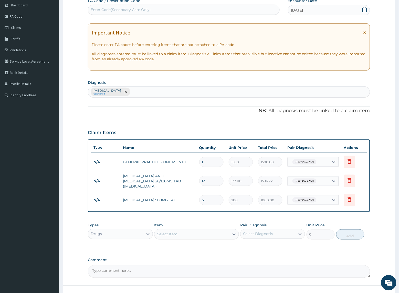
click at [191, 221] on div "Types Drugs Item Select Item Pair Diagnosis Select Diagnosis Unit Price 0 Add" at bounding box center [229, 232] width 282 height 22
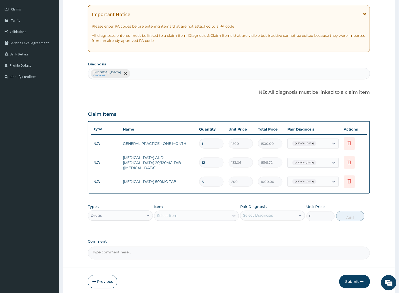
scroll to position [86, 0]
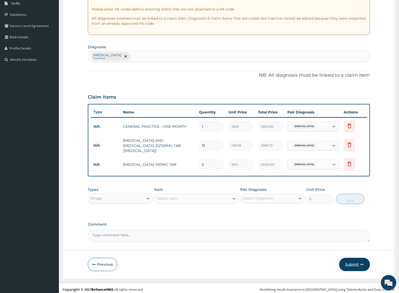
click at [351, 259] on button "Submit" at bounding box center [354, 264] width 31 height 13
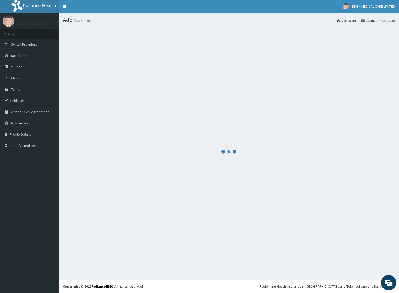
scroll to position [0, 0]
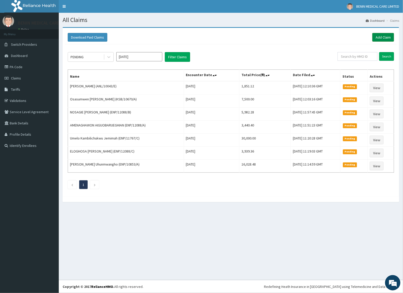
click at [374, 38] on link "Add Claim" at bounding box center [384, 37] width 22 height 9
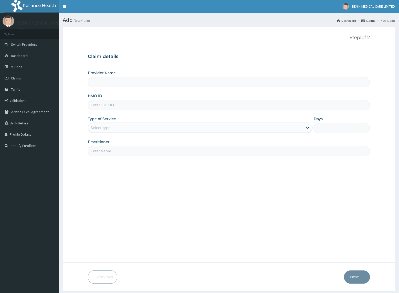
click at [105, 101] on input "HMO ID" at bounding box center [229, 105] width 282 height 10
paste input "ANL/10043/A"
type input "ANL/10043/A"
type input "BENIN MEDICAL CARE LIMITED"
click at [98, 107] on input "ANL/10043/A" at bounding box center [229, 105] width 282 height 10
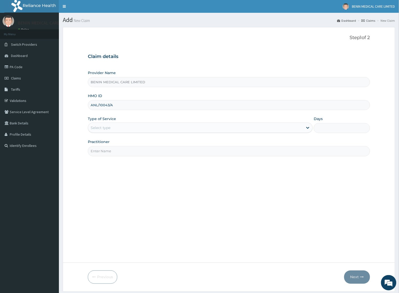
type input "ANL/10043/A"
click at [81, 121] on form "Step 1 of 2 Claim details Provider Name BENIN MEDICAL CARE LIMITED HMO ID ANL/1…" at bounding box center [229, 159] width 332 height 265
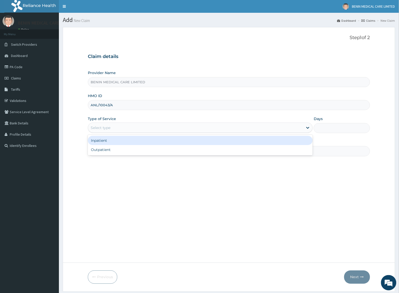
click at [98, 130] on div "Select type" at bounding box center [101, 127] width 20 height 5
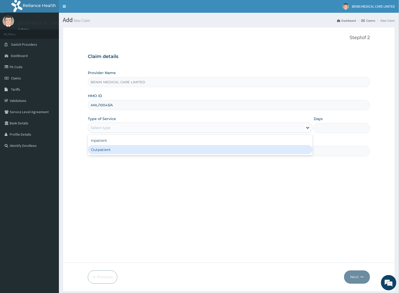
click at [109, 150] on div "Outpatient" at bounding box center [200, 149] width 225 height 9
type input "1"
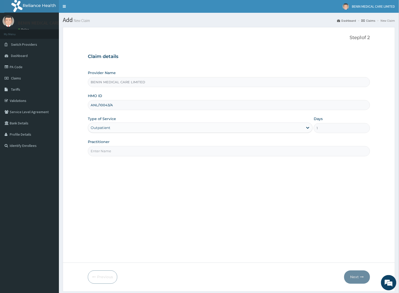
click at [110, 152] on input "Practitioner" at bounding box center [229, 151] width 282 height 10
type input "USIOSEFE EHIMWENMA TESLIM"
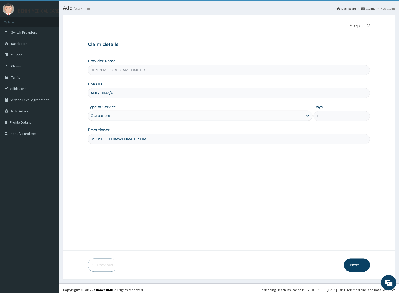
scroll to position [16, 0]
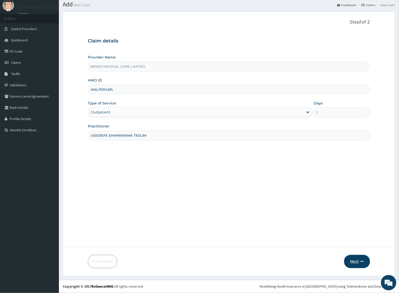
click at [350, 259] on button "Next" at bounding box center [357, 261] width 26 height 13
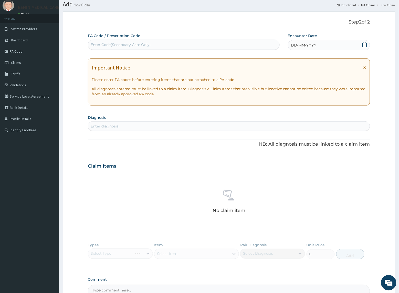
click at [99, 43] on div "Enter Code(Secondary Care Only)" at bounding box center [121, 44] width 60 height 5
paste input "PA/C34EE1"
type input "PA/C34EE1"
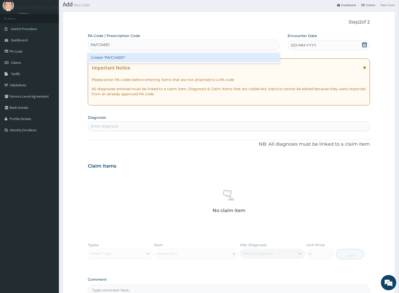
click at [120, 58] on div "Create "PA/C34EE1"" at bounding box center [184, 57] width 192 height 9
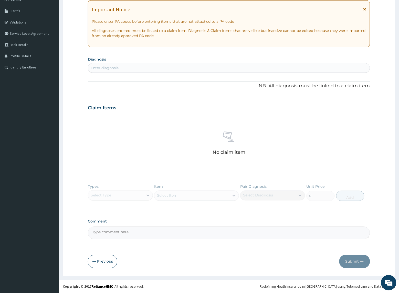
click at [94, 261] on icon "button" at bounding box center [94, 262] width 4 height 4
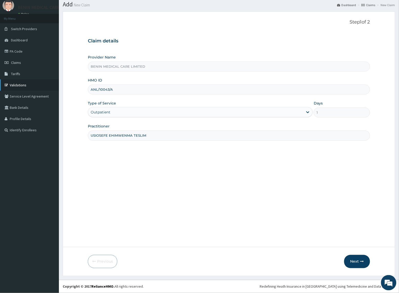
drag, startPoint x: 120, startPoint y: 90, endPoint x: 37, endPoint y: 89, distance: 82.4
click at [37, 89] on div "R EL Toggle navigation BENIN MEDICAL CARE LIMITED BENIN MEDICAL CARE LIMITED - …" at bounding box center [199, 138] width 399 height 309
paste input "PPI/10172/B"
drag, startPoint x: 96, startPoint y: 86, endPoint x: 96, endPoint y: 90, distance: 3.9
click at [96, 86] on input "PPI/10172/B" at bounding box center [229, 90] width 282 height 10
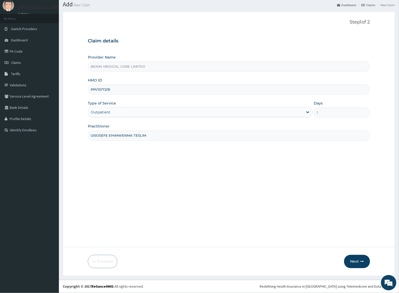
type input "PPI/10172/B"
drag, startPoint x: 95, startPoint y: 150, endPoint x: 224, endPoint y: 206, distance: 141.0
click at [97, 154] on div "Step 1 of 2 Claim details Provider Name BENIN MEDICAL CARE LIMITED HMO ID PPI/1…" at bounding box center [229, 129] width 282 height 220
click at [351, 257] on button "Next" at bounding box center [357, 261] width 26 height 13
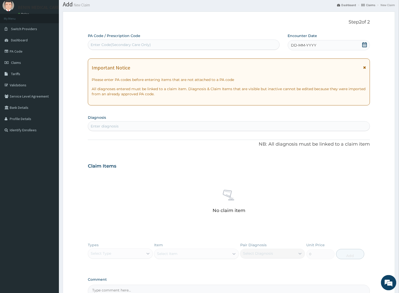
click at [115, 122] on div "Enter diagnosis" at bounding box center [229, 127] width 282 height 10
type input "malaria"
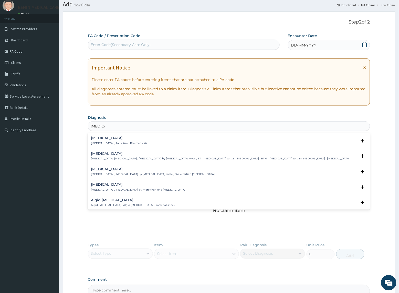
click at [100, 141] on div "Malaria Malaria , Paludism , Plasmodiosis" at bounding box center [119, 140] width 56 height 9
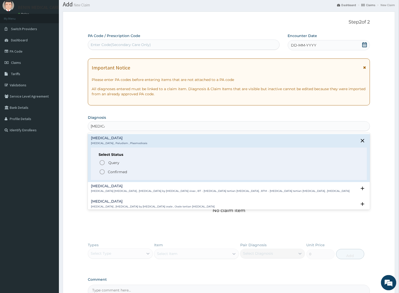
click at [103, 174] on icon "status option filled" at bounding box center [102, 172] width 6 height 6
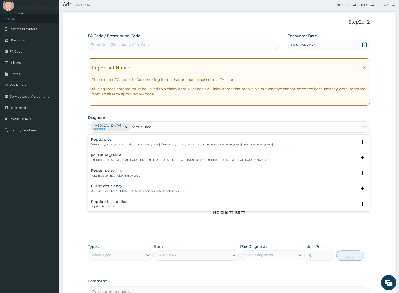
type input "peptic ulcer"
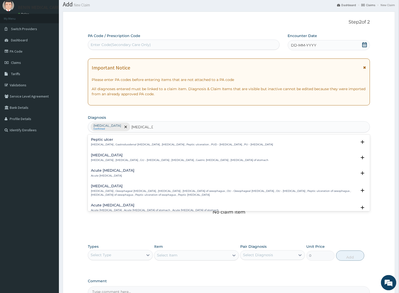
click at [104, 141] on h4 "Peptic ulcer" at bounding box center [182, 140] width 182 height 4
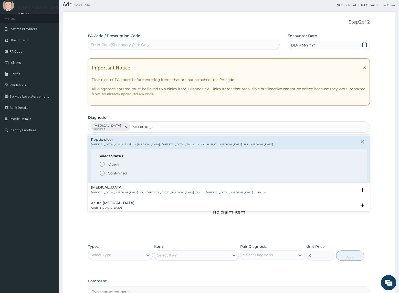
click at [103, 173] on icon "status option filled" at bounding box center [102, 173] width 6 height 6
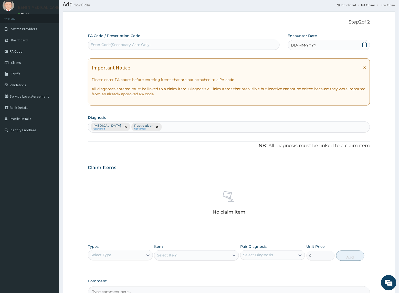
click at [212, 43] on div "Enter Code(Secondary Care Only)" at bounding box center [183, 45] width 191 height 8
paste input "PA/ED4B22"
type input "PA/ED4B22"
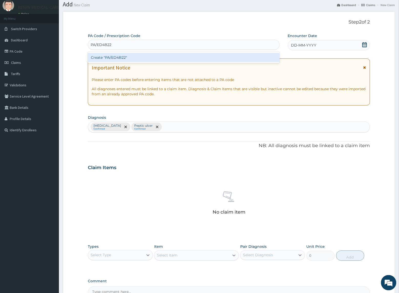
click at [176, 60] on div "Create "PA/ED4B22"" at bounding box center [184, 57] width 192 height 9
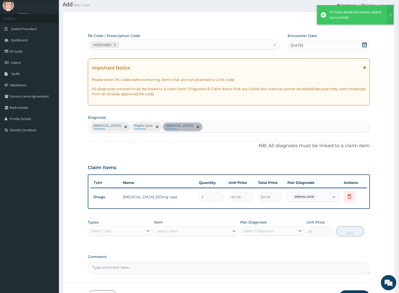
click at [140, 46] on div "PA/ED4B22" at bounding box center [179, 45] width 182 height 8
paste input "PA/4B6A86"
type input "PA/4B6A86"
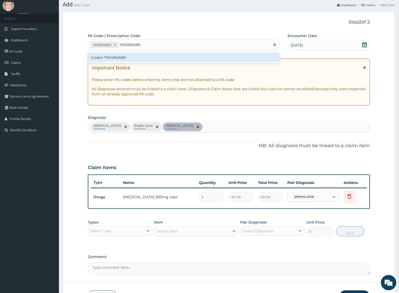
click at [133, 61] on div "Create "PA/4B6A86"" at bounding box center [184, 57] width 192 height 9
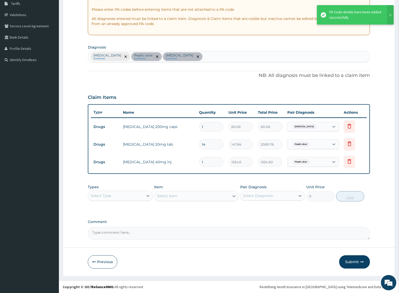
scroll to position [86, 0]
click at [116, 197] on div "Select Type" at bounding box center [115, 196] width 55 height 8
click at [95, 229] on div "Procedures" at bounding box center [120, 227] width 65 height 9
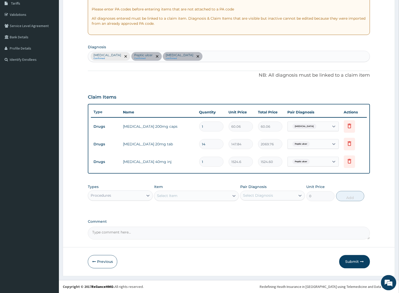
click at [184, 197] on div "Select Item" at bounding box center [191, 196] width 75 height 8
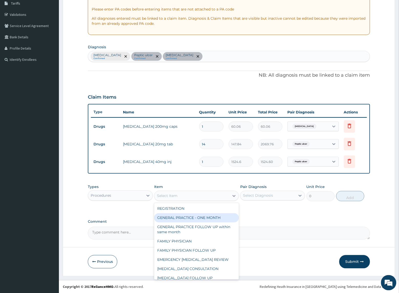
click at [178, 217] on div "GENERAL PRACTICE - ONE MONTH" at bounding box center [196, 218] width 84 height 9
type input "1500"
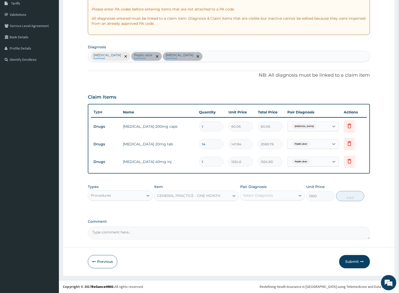
drag, startPoint x: 289, startPoint y: 199, endPoint x: 295, endPoint y: 201, distance: 6.6
click at [289, 199] on div "Select Diagnosis" at bounding box center [267, 196] width 55 height 8
drag, startPoint x: 289, startPoint y: 206, endPoint x: 293, endPoint y: 217, distance: 11.7
click at [289, 207] on div "Malaria" at bounding box center [272, 209] width 65 height 10
checkbox input "true"
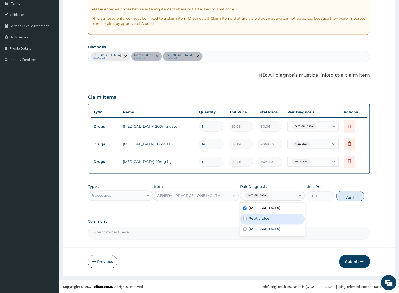
click at [290, 218] on div "Peptic ulcer" at bounding box center [272, 219] width 65 height 10
checkbox input "true"
drag, startPoint x: 284, startPoint y: 232, endPoint x: 300, endPoint y: 232, distance: 15.9
click at [284, 232] on div "Candidiasis" at bounding box center [272, 230] width 65 height 10
checkbox input "true"
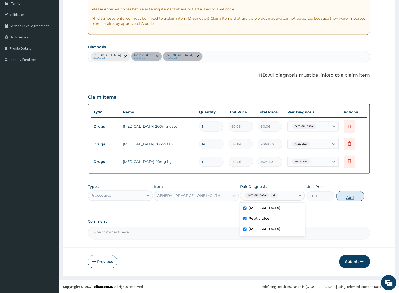
click at [339, 195] on button "Add" at bounding box center [350, 196] width 28 height 10
type input "0"
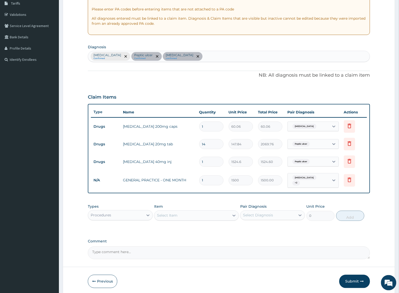
click at [224, 212] on div "Select Item" at bounding box center [191, 216] width 75 height 8
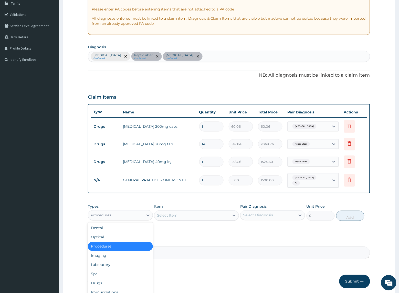
click at [113, 217] on div "Procedures" at bounding box center [115, 216] width 55 height 8
click at [113, 279] on div "Drugs" at bounding box center [120, 283] width 65 height 9
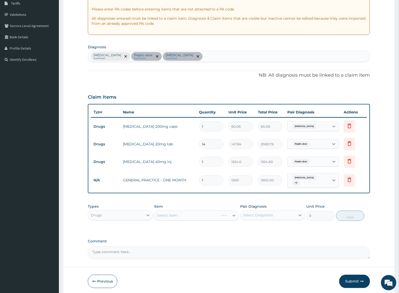
click at [217, 55] on div "Malaria Confirmed Peptic ulcer Confirmed Candidiasis confirmed" at bounding box center [228, 56] width 281 height 11
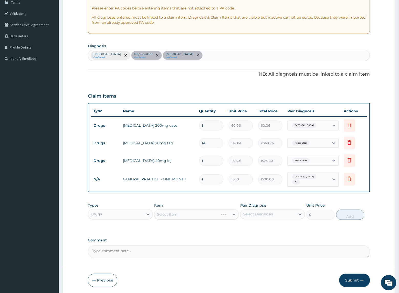
scroll to position [104, 0]
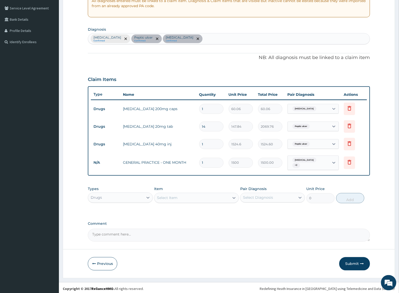
click at [174, 197] on div "Select Item" at bounding box center [167, 198] width 20 height 5
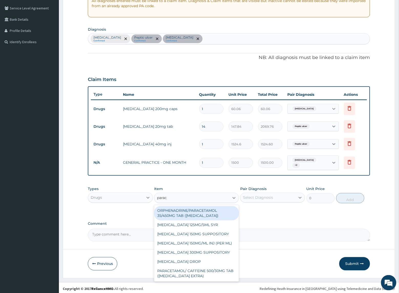
type input "parace"
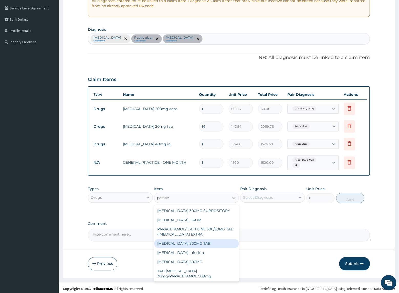
click at [197, 244] on div "PARACETAMOL 500MG TAB" at bounding box center [196, 243] width 84 height 9
type input "200"
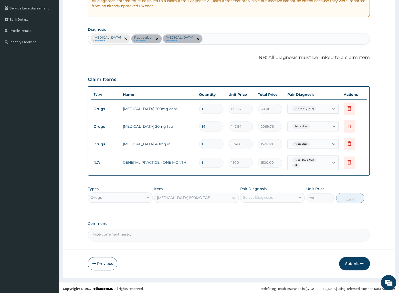
click at [264, 198] on div "Select Diagnosis" at bounding box center [258, 197] width 30 height 5
drag, startPoint x: 258, startPoint y: 210, endPoint x: 316, endPoint y: 211, distance: 57.8
click at [270, 211] on div "Malaria" at bounding box center [272, 211] width 65 height 10
checkbox input "true"
click at [342, 198] on button "Add" at bounding box center [350, 198] width 28 height 10
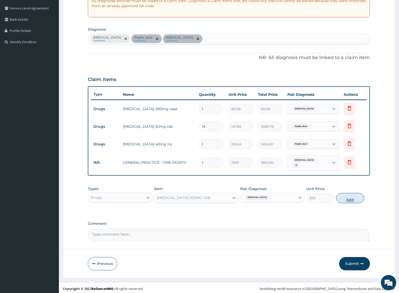
type input "0"
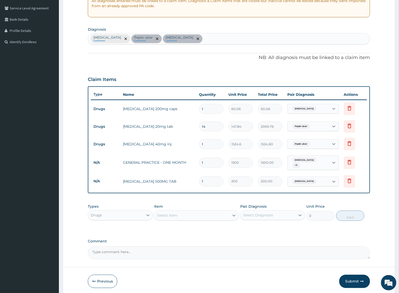
type input "18"
type input "3600.00"
type input "18"
click at [211, 205] on div "Item Select Item" at bounding box center [196, 212] width 84 height 17
click at [189, 212] on div "Select Item" at bounding box center [191, 216] width 75 height 8
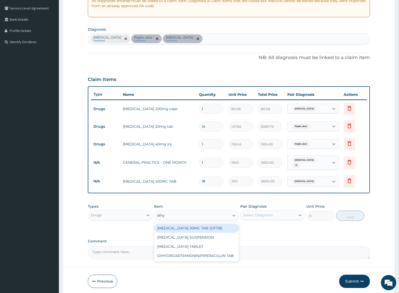
type input "dihyd"
click at [197, 253] on div "DIHYDROARTEMISININ/PIPERACILLIN TAB" at bounding box center [196, 256] width 84 height 9
type input "138.6"
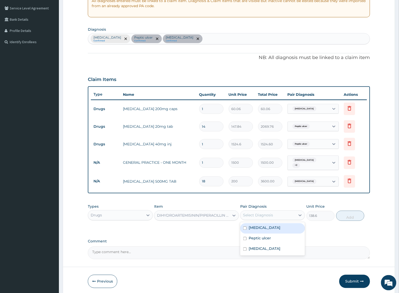
click at [274, 212] on div "Select Diagnosis" at bounding box center [267, 216] width 55 height 8
click at [280, 227] on div "Malaria" at bounding box center [272, 229] width 65 height 10
checkbox input "true"
click at [346, 219] on div "Types Drugs Item DIHYDROARTEMISININ/PIPERACILLIN TAB Pair Diagnosis option Mala…" at bounding box center [229, 213] width 282 height 22
click at [341, 215] on button "Add" at bounding box center [350, 216] width 28 height 10
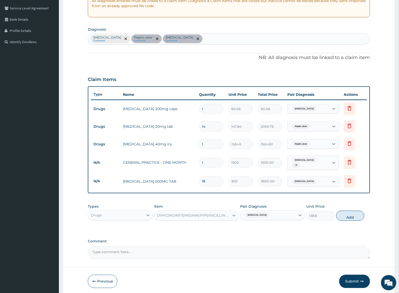
type input "0"
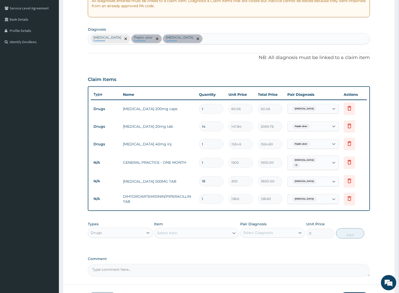
drag, startPoint x: 214, startPoint y: 194, endPoint x: 167, endPoint y: 194, distance: 47.1
click at [167, 194] on tr "N/A DIHYDROARTEMISININ/PIPERACILLIN TAB 1 138.6 138.60 Malaria Delete" at bounding box center [229, 200] width 276 height 18
type input "9"
type input "1247.40"
type input "9"
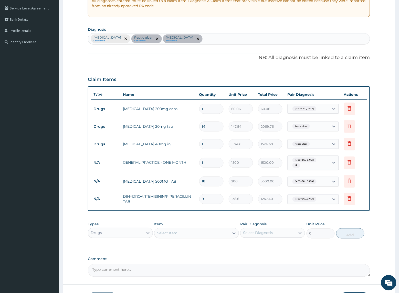
click at [175, 220] on div "Types Drugs Item Select Item Pair Diagnosis Select Diagnosis Unit Price 0 Add" at bounding box center [229, 231] width 282 height 22
click at [187, 229] on div "Select Item" at bounding box center [191, 233] width 75 height 8
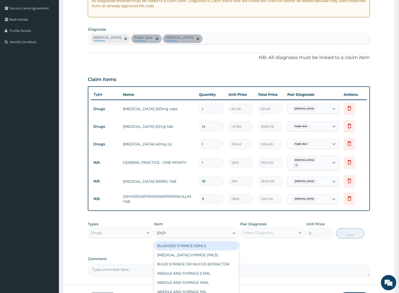
type input "syringe"
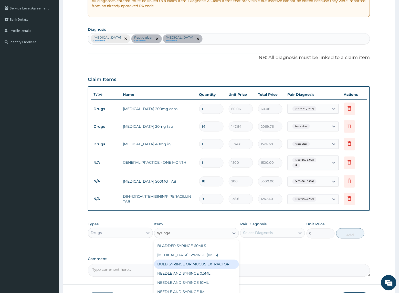
scroll to position [17, 0]
click at [198, 264] on div "NEEDLE AND SYRINGE 10ML" at bounding box center [196, 265] width 84 height 9
type input "55.44"
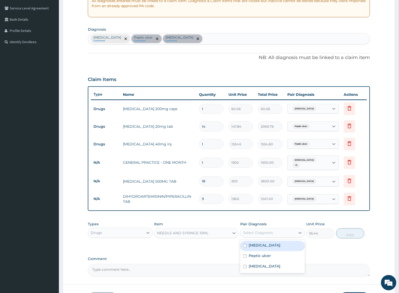
click at [249, 229] on div "Select Diagnosis" at bounding box center [267, 233] width 55 height 8
click at [258, 245] on label "Malaria" at bounding box center [264, 245] width 32 height 5
checkbox input "true"
click at [351, 233] on button "Add" at bounding box center [350, 234] width 28 height 10
type input "0"
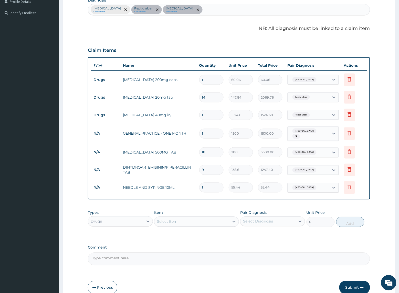
scroll to position [157, 0]
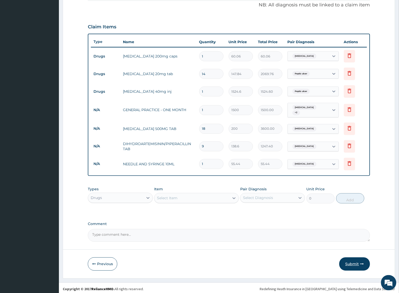
click at [353, 263] on button "Submit" at bounding box center [354, 264] width 31 height 13
click at [348, 262] on button "Submit" at bounding box center [354, 264] width 31 height 13
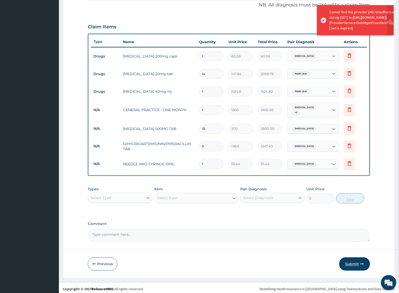
click at [352, 264] on button "Submit" at bounding box center [354, 264] width 31 height 13
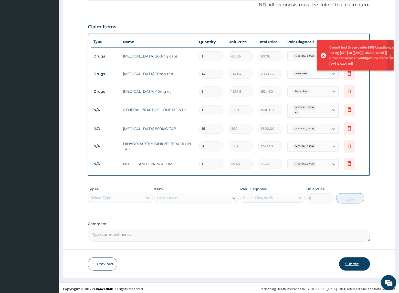
click at [348, 262] on button "Submit" at bounding box center [354, 264] width 31 height 13
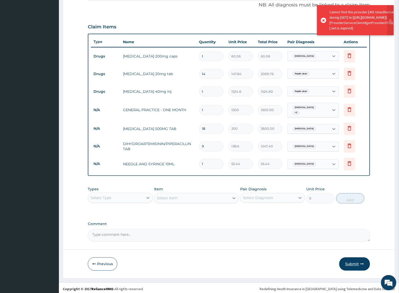
click at [352, 264] on button "Submit" at bounding box center [354, 264] width 31 height 13
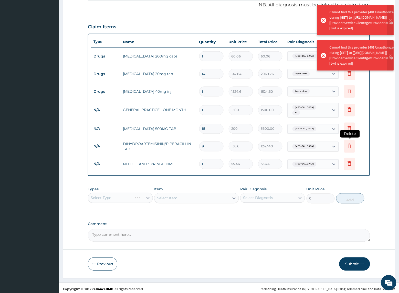
click at [351, 264] on button "Submit" at bounding box center [354, 264] width 31 height 13
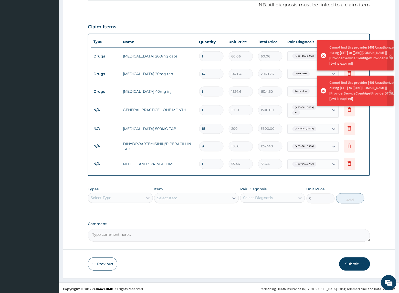
click at [351, 264] on button "Submit" at bounding box center [354, 264] width 31 height 13
click at [350, 262] on button "Submit" at bounding box center [354, 264] width 31 height 13
click at [347, 261] on button "Submit" at bounding box center [354, 264] width 31 height 13
click at [348, 262] on button "Submit" at bounding box center [354, 264] width 31 height 13
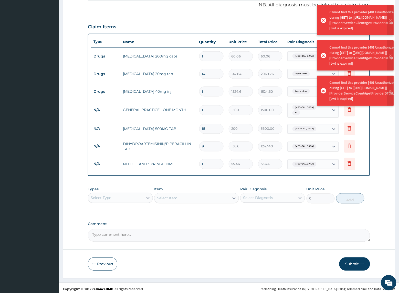
click at [347, 260] on button "Submit" at bounding box center [354, 264] width 31 height 13
click at [346, 260] on button "Submit" at bounding box center [354, 264] width 31 height 13
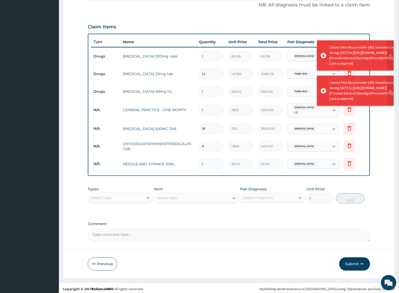
click at [345, 259] on button "Submit" at bounding box center [354, 264] width 31 height 13
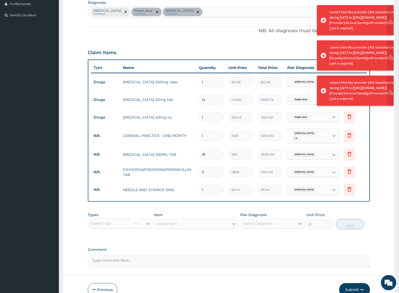
scroll to position [0, 0]
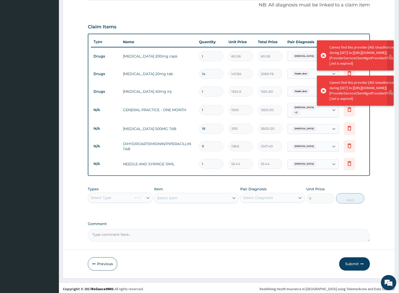
click at [346, 260] on button "Submit" at bounding box center [354, 264] width 31 height 13
click at [346, 260] on div "Step 2 of 2 PA Code / Prescription Code PA/ED4B22 PA/4B6A86 Encounter Date 11-0…" at bounding box center [229, 75] width 332 height 409
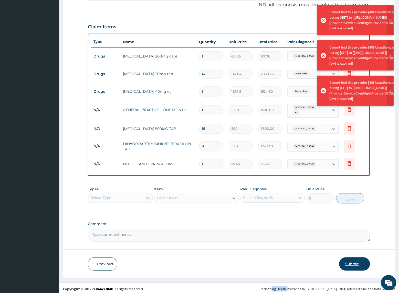
click at [347, 259] on button "Submit" at bounding box center [354, 264] width 31 height 13
click at [363, 263] on icon "button" at bounding box center [362, 265] width 4 height 4
click at [363, 260] on button "Submit" at bounding box center [354, 264] width 31 height 13
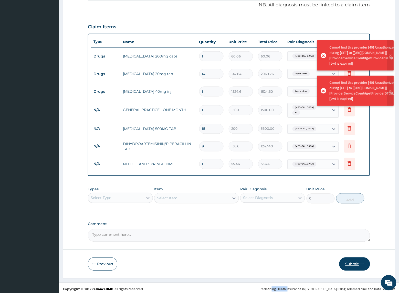
click at [363, 263] on icon "button" at bounding box center [362, 265] width 4 height 4
click at [362, 263] on icon "button" at bounding box center [362, 265] width 4 height 4
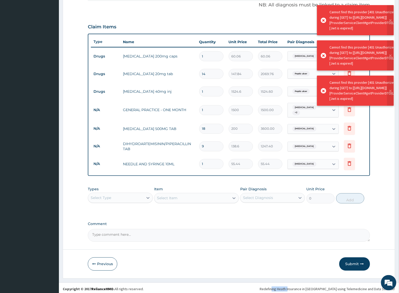
click at [362, 259] on button "Submit" at bounding box center [354, 264] width 31 height 13
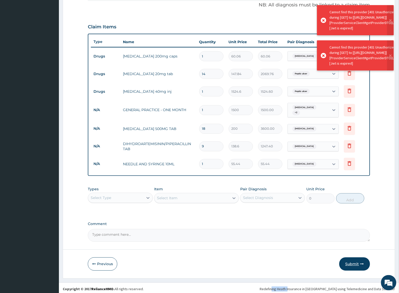
click at [363, 263] on icon "button" at bounding box center [362, 265] width 4 height 4
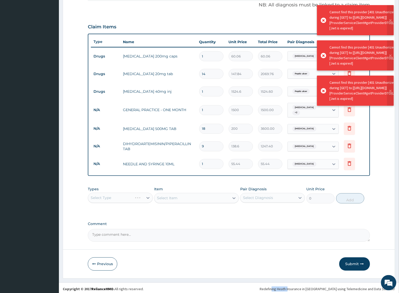
click at [363, 260] on button "Submit" at bounding box center [354, 264] width 31 height 13
click at [363, 259] on button "Submit" at bounding box center [354, 264] width 31 height 13
click at [363, 258] on button "Submit" at bounding box center [354, 264] width 31 height 13
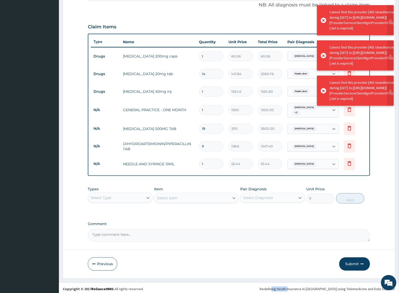
click at [363, 258] on button "Submit" at bounding box center [354, 264] width 31 height 13
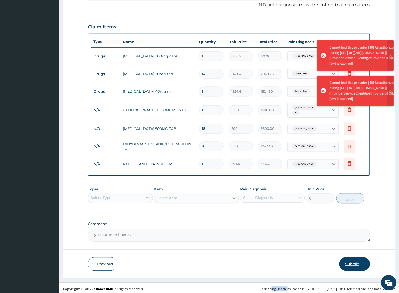
click at [363, 266] on button "Submit" at bounding box center [354, 264] width 31 height 13
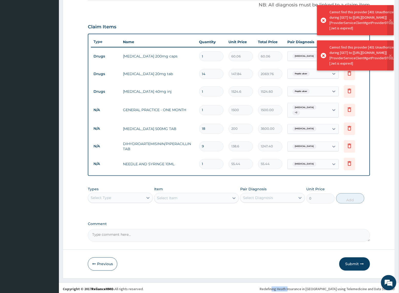
click at [363, 266] on button "Submit" at bounding box center [354, 264] width 31 height 13
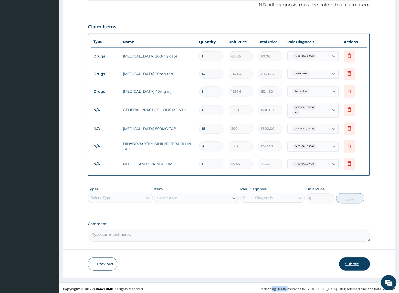
click at [352, 260] on button "Submit" at bounding box center [354, 264] width 31 height 13
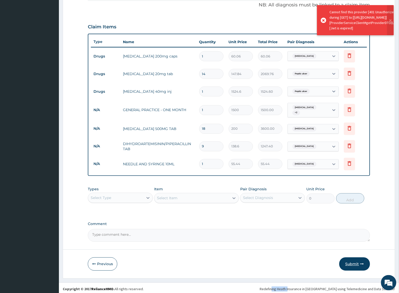
click at [350, 263] on button "Submit" at bounding box center [354, 264] width 31 height 13
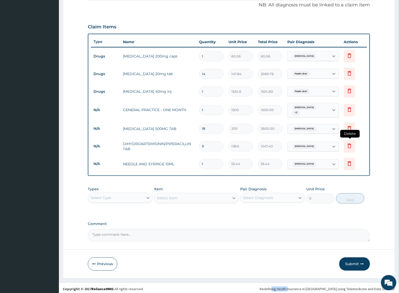
click at [350, 262] on button "Submit" at bounding box center [354, 264] width 31 height 13
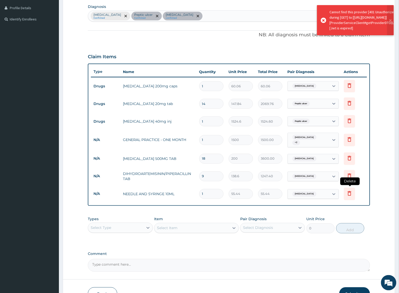
scroll to position [157, 0]
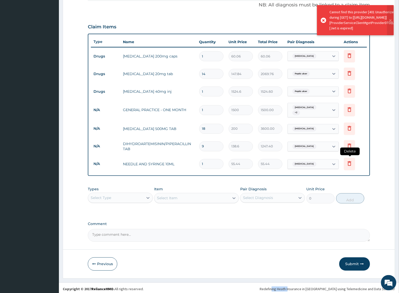
click at [349, 260] on button "Submit" at bounding box center [354, 264] width 31 height 13
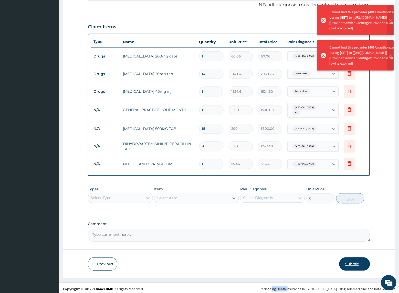
click at [348, 260] on button "Submit" at bounding box center [354, 264] width 31 height 13
click at [350, 261] on button "Submit" at bounding box center [354, 264] width 31 height 13
click at [348, 260] on button "Submit" at bounding box center [354, 264] width 31 height 13
click at [348, 262] on button "Submit" at bounding box center [354, 264] width 31 height 13
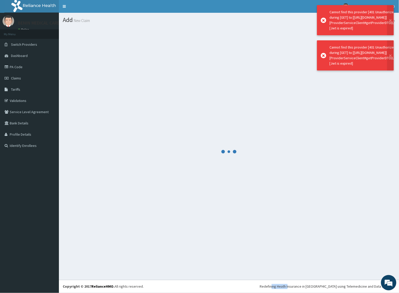
scroll to position [0, 0]
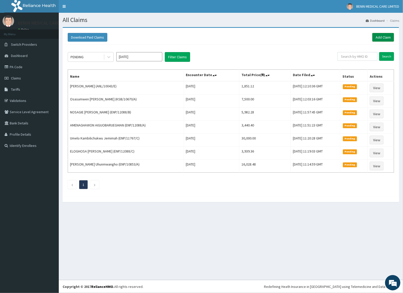
click at [388, 38] on link "Add Claim" at bounding box center [384, 37] width 22 height 9
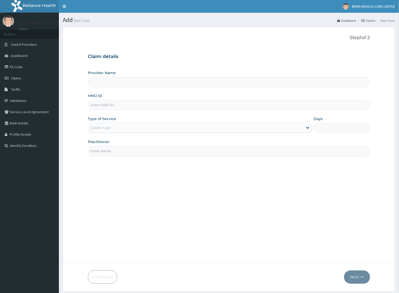
drag, startPoint x: 98, startPoint y: 103, endPoint x: 97, endPoint y: 107, distance: 4.0
click at [98, 103] on input "HMO ID" at bounding box center [229, 105] width 282 height 10
paste input "ENP/10853/F"
click at [97, 106] on input "ENP/10853/F" at bounding box center [229, 105] width 282 height 10
type input "ENP/10853/F"
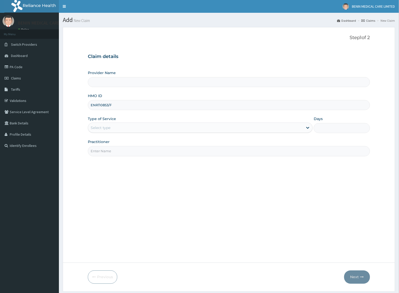
click at [84, 118] on form "Step 1 of 2 Claim details Provider Name HMO ID ENP/10853/F Type of Service Sele…" at bounding box center [229, 159] width 332 height 265
type input "BENIN MEDICAL CARE LIMITED"
click at [101, 126] on div "Select type" at bounding box center [101, 127] width 20 height 5
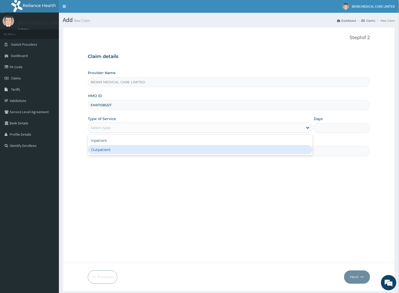
click at [98, 153] on div "Outpatient" at bounding box center [200, 149] width 225 height 9
type input "1"
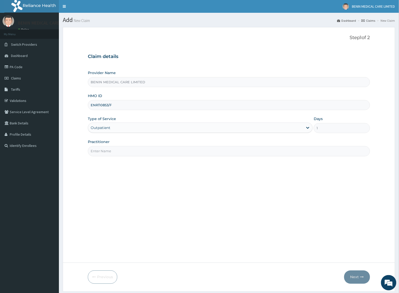
drag, startPoint x: 104, startPoint y: 153, endPoint x: 108, endPoint y: 154, distance: 3.8
click at [104, 153] on input "Practitioner" at bounding box center [229, 151] width 282 height 10
type input "ADJOTO FAUZIYAT"
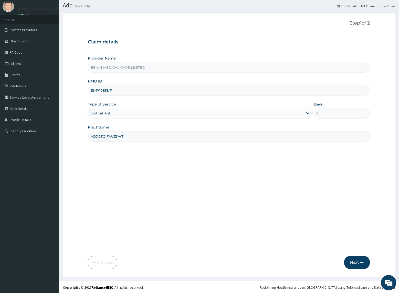
scroll to position [16, 0]
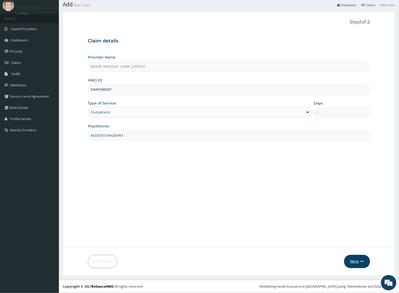
click at [360, 264] on button "Next" at bounding box center [357, 261] width 26 height 13
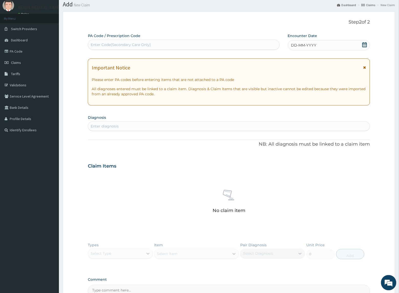
scroll to position [0, 0]
click at [119, 46] on div "Enter Code(Secondary Care Only)" at bounding box center [121, 44] width 60 height 5
paste input "PA/A2AB72"
type input "PA/A2AB72"
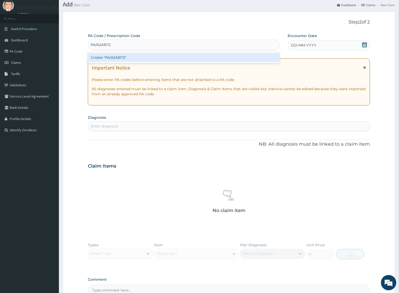
click at [119, 52] on div "Create "PA/A2AB72"" at bounding box center [184, 57] width 192 height 11
click at [120, 57] on div "Create "PA/A2AB72"" at bounding box center [184, 57] width 192 height 9
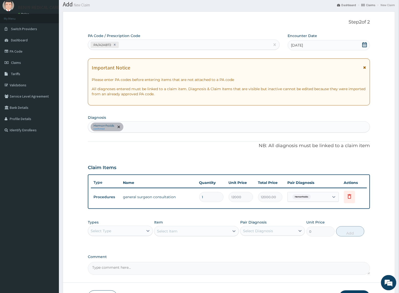
click at [139, 44] on div "PA/A2AB72" at bounding box center [179, 45] width 182 height 8
paste input "PA/F99D0D"
type input "PA/F99D0D"
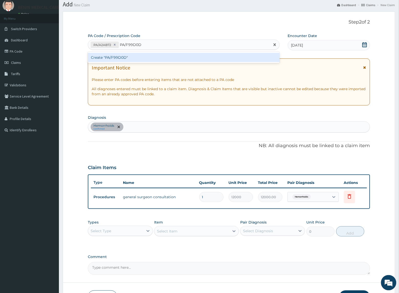
click at [136, 54] on div "Create "PA/F99D0D"" at bounding box center [184, 57] width 192 height 9
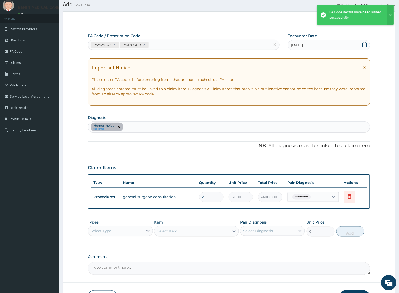
drag, startPoint x: 207, startPoint y: 196, endPoint x: 174, endPoint y: 196, distance: 33.3
click at [174, 196] on tr "Procedures general surgeon consultation 2 12000 24000.00 Hemorrhoids Delete" at bounding box center [229, 198] width 276 height 18
type input "1"
type input "12000.00"
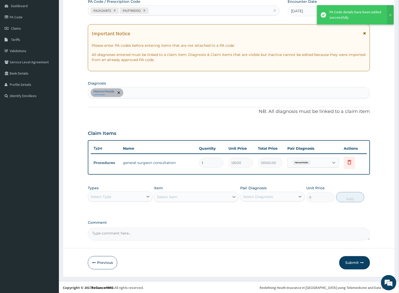
scroll to position [51, 0]
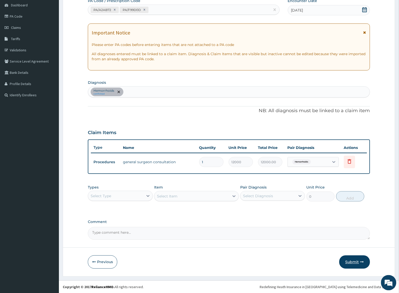
type input "1"
click at [344, 264] on button "Submit" at bounding box center [354, 262] width 31 height 13
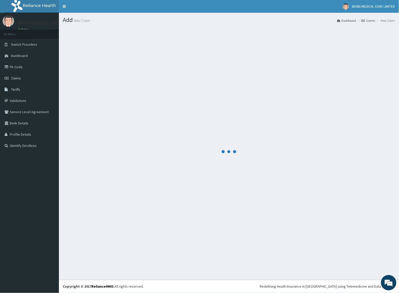
scroll to position [0, 0]
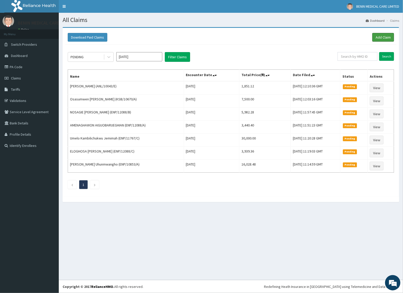
click at [378, 36] on link "Add Claim" at bounding box center [384, 37] width 22 height 9
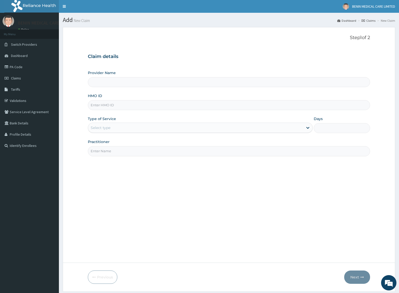
type input "BENIN MEDICAL CARE LIMITED"
click at [103, 108] on input "HMO ID" at bounding box center [229, 105] width 282 height 10
paste input "ENP/11767/C"
click at [96, 107] on input "ENP/11767/C" at bounding box center [229, 105] width 282 height 10
type input "ENP/11767/C"
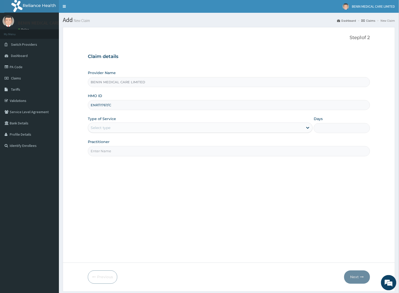
click at [86, 123] on form "Step 1 of 2 Claim details Provider Name BENIN MEDICAL CARE LIMITED HMO ID ENP/1…" at bounding box center [229, 159] width 332 height 265
click at [113, 131] on div "Select type" at bounding box center [195, 128] width 215 height 8
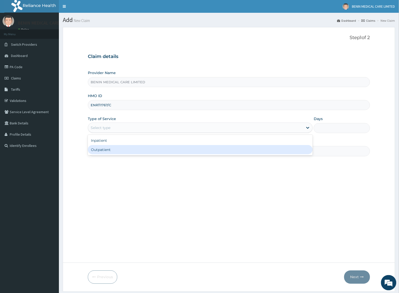
click at [120, 147] on div "Outpatient" at bounding box center [200, 149] width 225 height 9
type input "1"
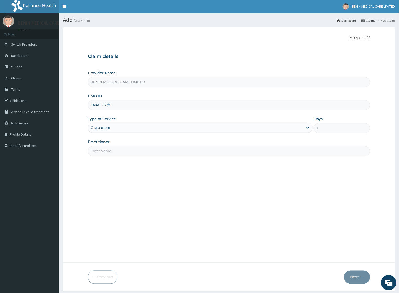
drag, startPoint x: 123, startPoint y: 151, endPoint x: 148, endPoint y: 157, distance: 25.0
click at [126, 152] on input "Practitioner" at bounding box center [229, 151] width 282 height 10
type input "USIOSEFE EHIMWENMA TESLIM"
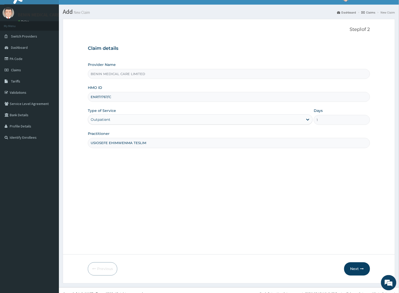
scroll to position [16, 0]
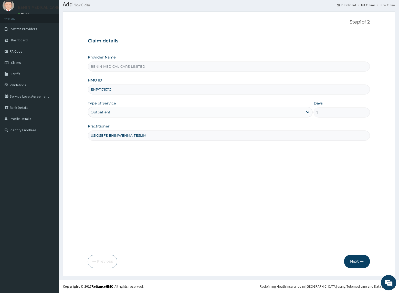
click at [359, 264] on button "Next" at bounding box center [357, 261] width 26 height 13
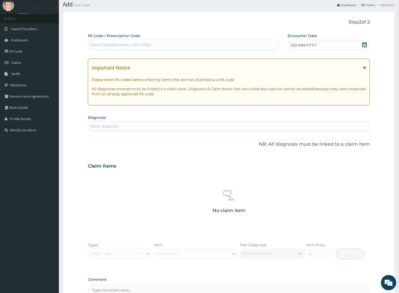
click at [103, 46] on div "Enter Code(Secondary Care Only)" at bounding box center [121, 44] width 60 height 5
paste input "PA/82B128"
type input "PA/82B128"
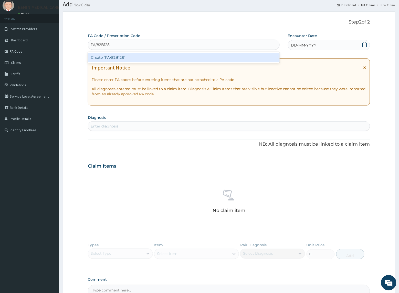
click at [125, 56] on div "Create "PA/82B128"" at bounding box center [184, 57] width 192 height 9
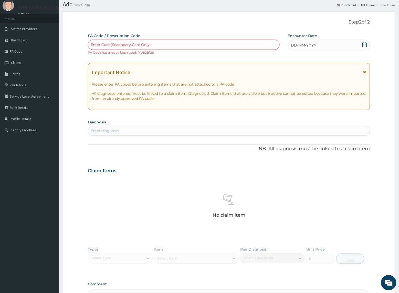
paste input "PA/7088D2"
type input "PA/7088D2"
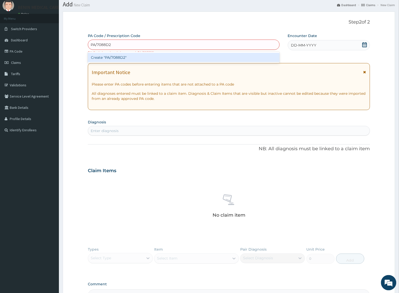
click at [120, 57] on div "Create "PA/7088D2"" at bounding box center [184, 57] width 192 height 9
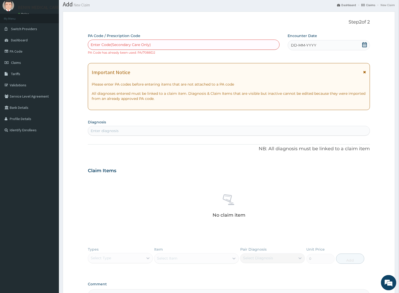
paste input "PA/B83AD3"
type input "PA/B83AD3"
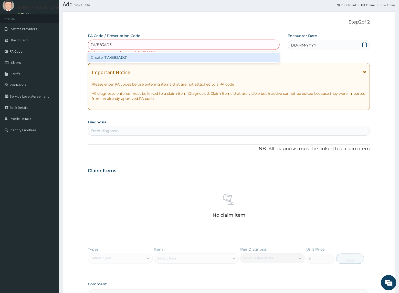
click at [129, 58] on div "Create "PA/B83AD3"" at bounding box center [184, 57] width 192 height 9
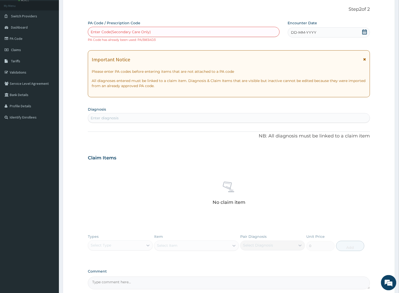
scroll to position [0, 0]
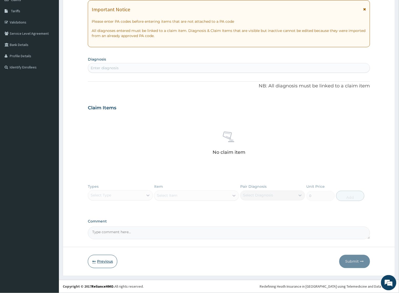
click at [102, 264] on button "Previous" at bounding box center [102, 261] width 29 height 13
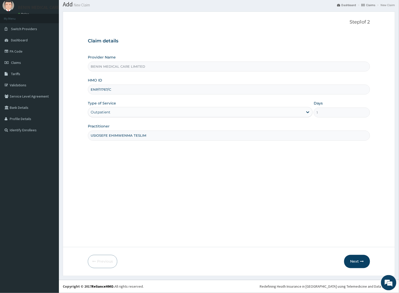
scroll to position [16, 0]
drag, startPoint x: 117, startPoint y: 89, endPoint x: 69, endPoint y: 89, distance: 47.3
click at [69, 89] on form "Step 1 of 2 Claim details Provider Name BENIN MEDICAL CARE LIMITED HMO ID ENP/1…" at bounding box center [229, 144] width 332 height 265
paste input "NBC/10288"
click at [99, 87] on input "NBC/10288/C" at bounding box center [229, 90] width 282 height 10
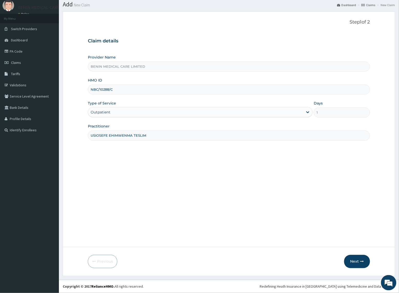
type input "NBC/10288/C"
drag, startPoint x: 74, startPoint y: 129, endPoint x: 79, endPoint y: 163, distance: 33.5
click at [74, 133] on form "Step 1 of 2 Claim details Provider Name BENIN MEDICAL CARE LIMITED HMO ID NBC/1…" at bounding box center [229, 144] width 332 height 265
click at [351, 262] on button "Next" at bounding box center [357, 261] width 26 height 13
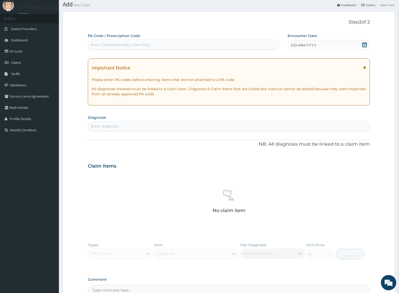
click at [117, 44] on div "Enter Code(Secondary Care Only)" at bounding box center [121, 44] width 60 height 5
paste input "PA/B3052C"
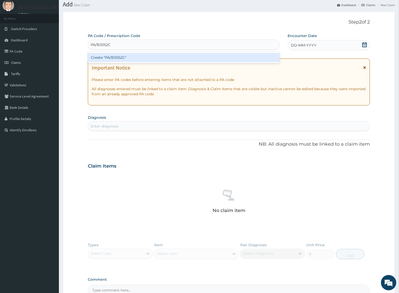
type input "PA/B3052C"
click at [117, 57] on div "Create "PA/B3052C"" at bounding box center [184, 57] width 192 height 9
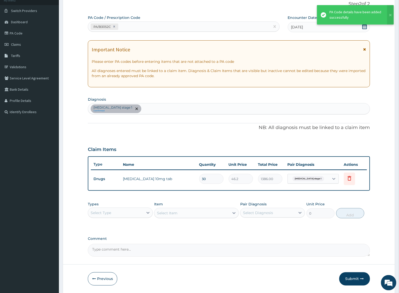
scroll to position [51, 0]
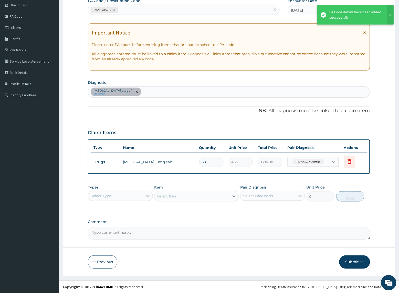
click at [140, 197] on div "Select Type" at bounding box center [115, 196] width 55 height 8
click at [121, 228] on div "Procedures" at bounding box center [120, 227] width 65 height 9
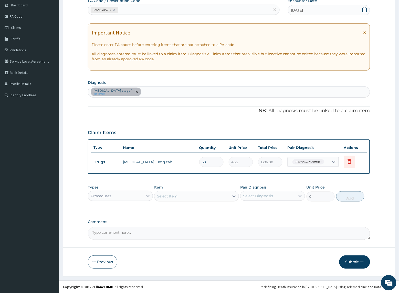
click at [206, 194] on div "Select Item" at bounding box center [191, 196] width 75 height 8
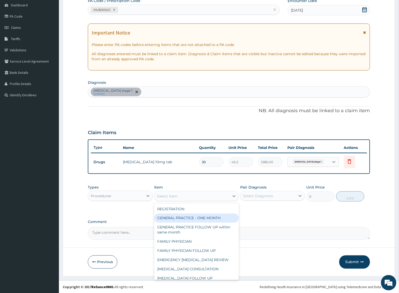
click at [202, 215] on div "GENERAL PRACTICE - ONE MONTH" at bounding box center [196, 218] width 84 height 9
type input "1500"
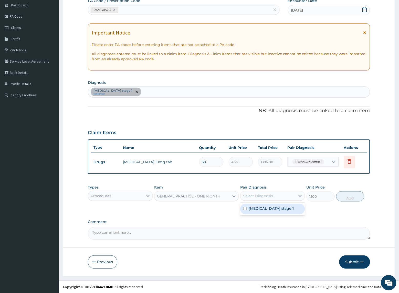
click at [261, 194] on div "Select Diagnosis" at bounding box center [258, 196] width 30 height 5
drag, startPoint x: 261, startPoint y: 209, endPoint x: 295, endPoint y: 210, distance: 33.8
click at [262, 209] on label "Hypertension stage 1" at bounding box center [270, 208] width 45 height 5
checkbox input "true"
click at [352, 197] on button "Add" at bounding box center [350, 197] width 28 height 10
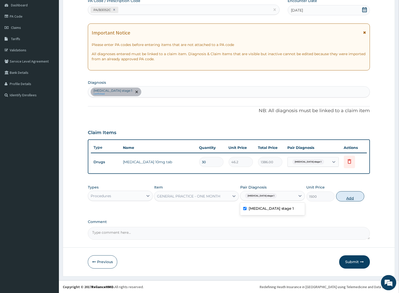
type input "0"
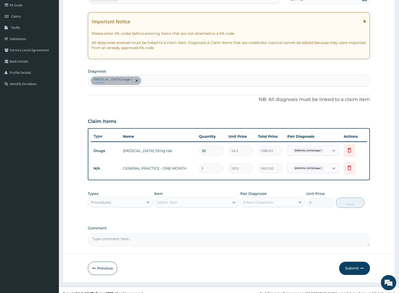
scroll to position [68, 0]
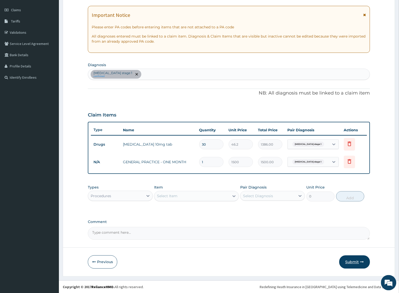
click at [352, 262] on button "Submit" at bounding box center [354, 262] width 31 height 13
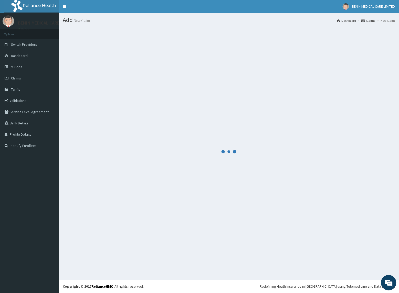
scroll to position [0, 0]
